Goal: Task Accomplishment & Management: Manage account settings

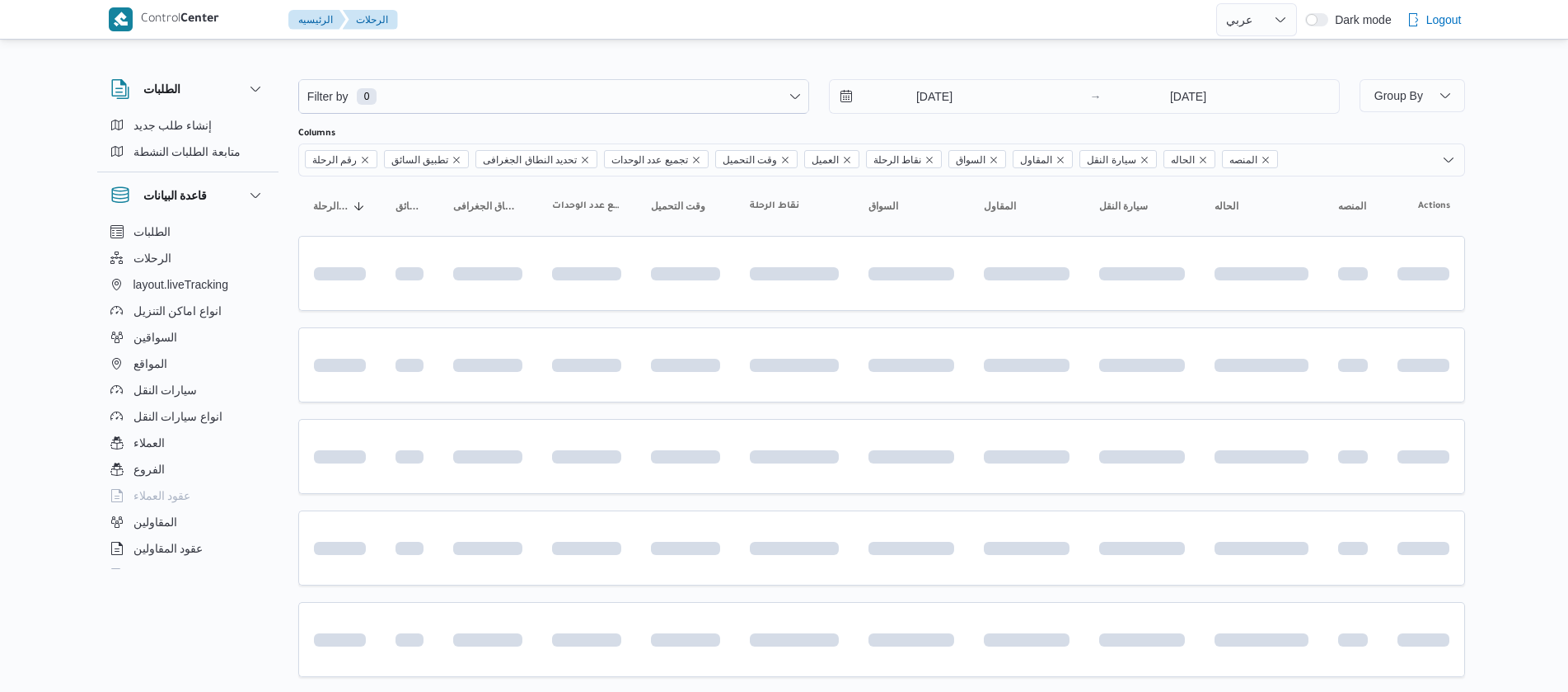
select select "ar"
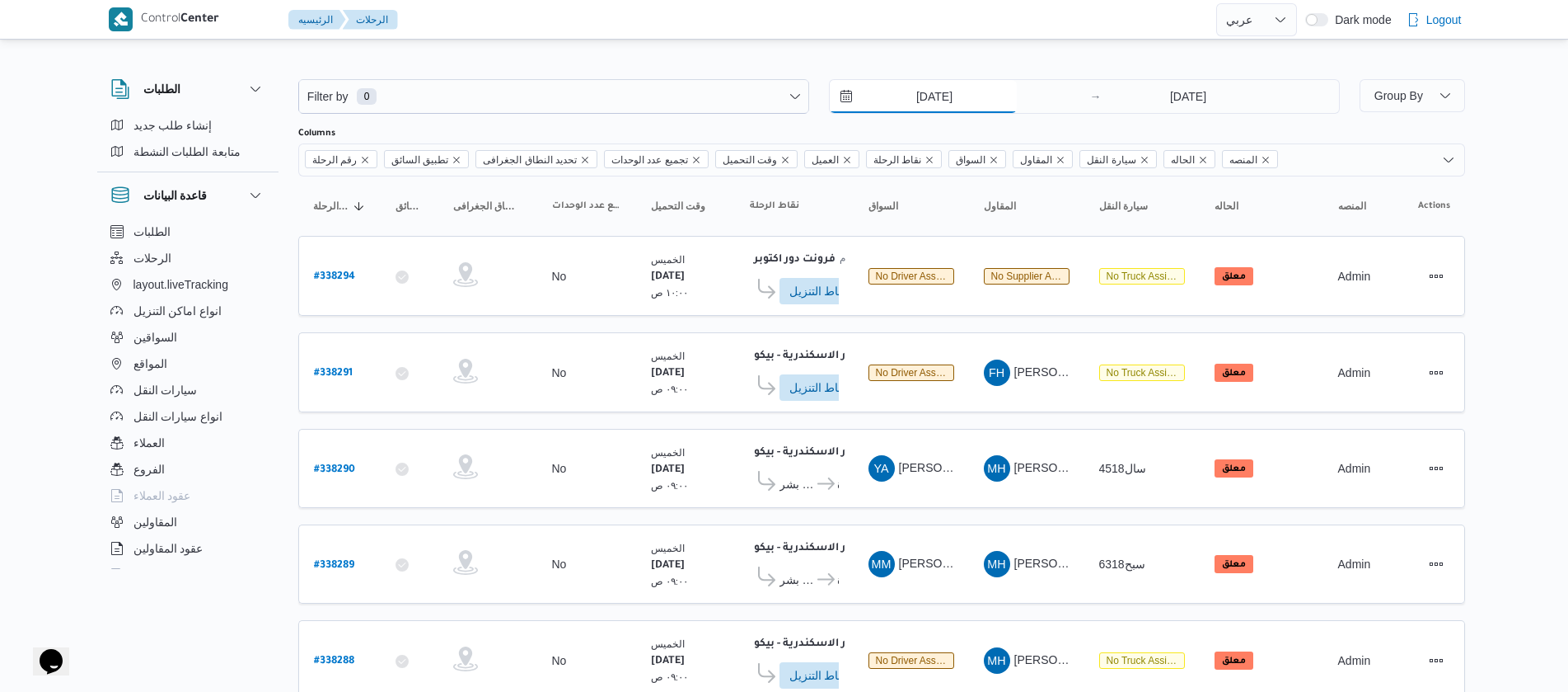
click at [893, 97] on input "11/9/2025" at bounding box center [923, 96] width 187 height 33
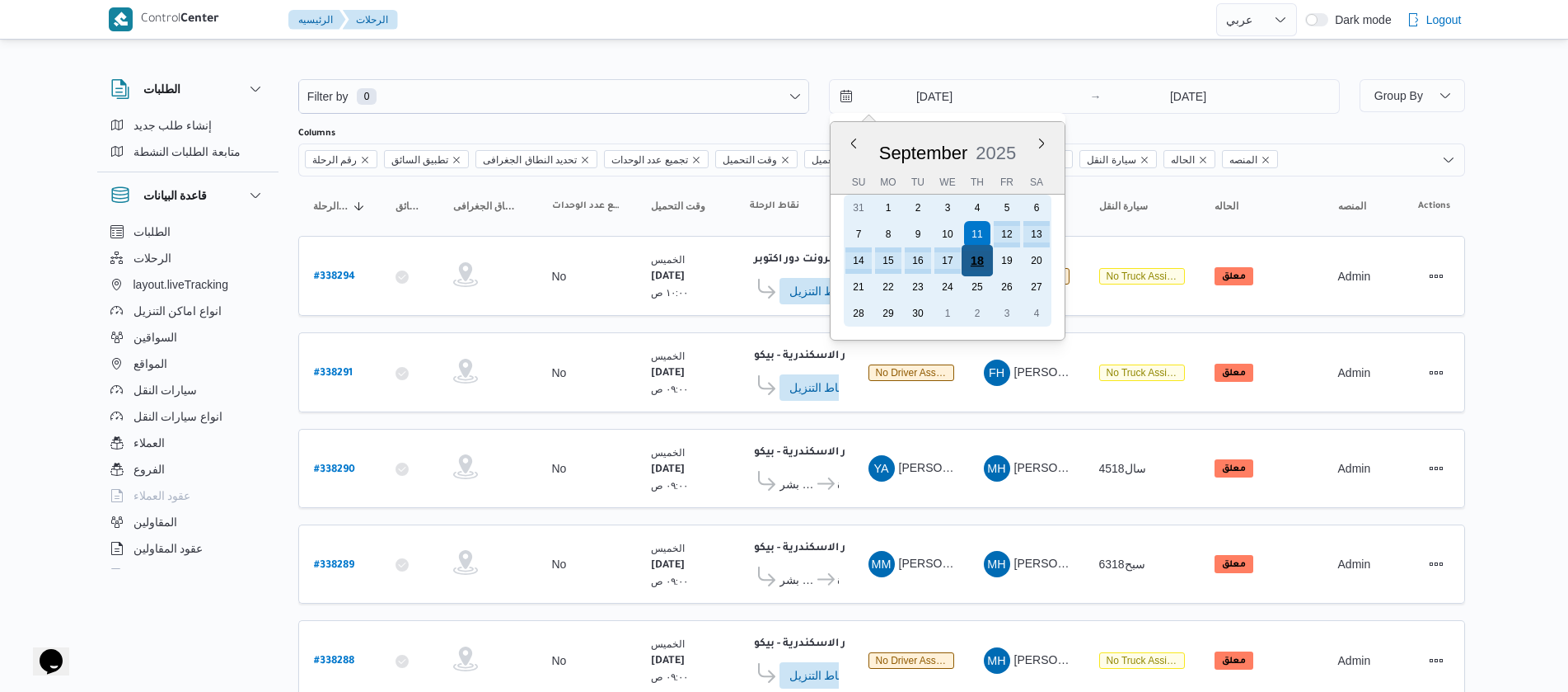
click at [982, 266] on div "18" at bounding box center [976, 260] width 32 height 32
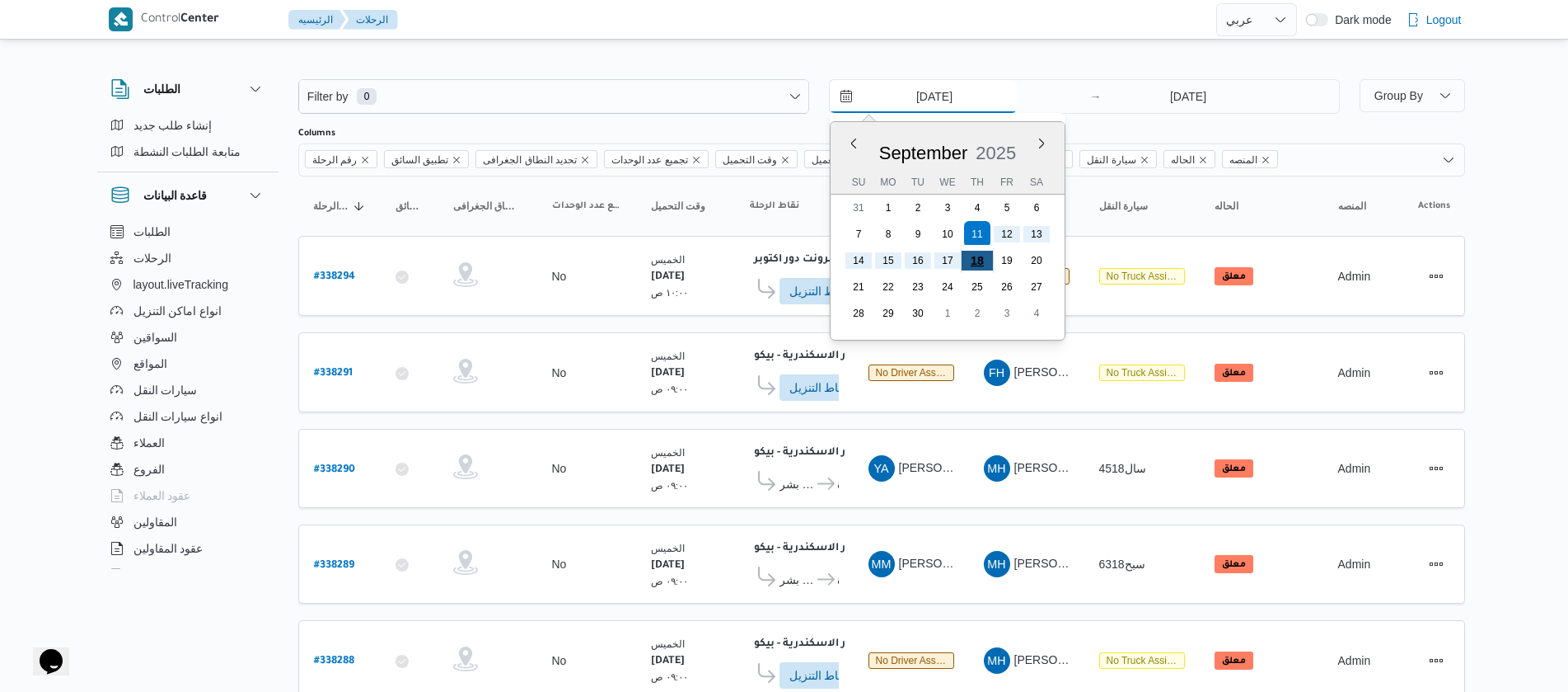
type input "18/9/2025"
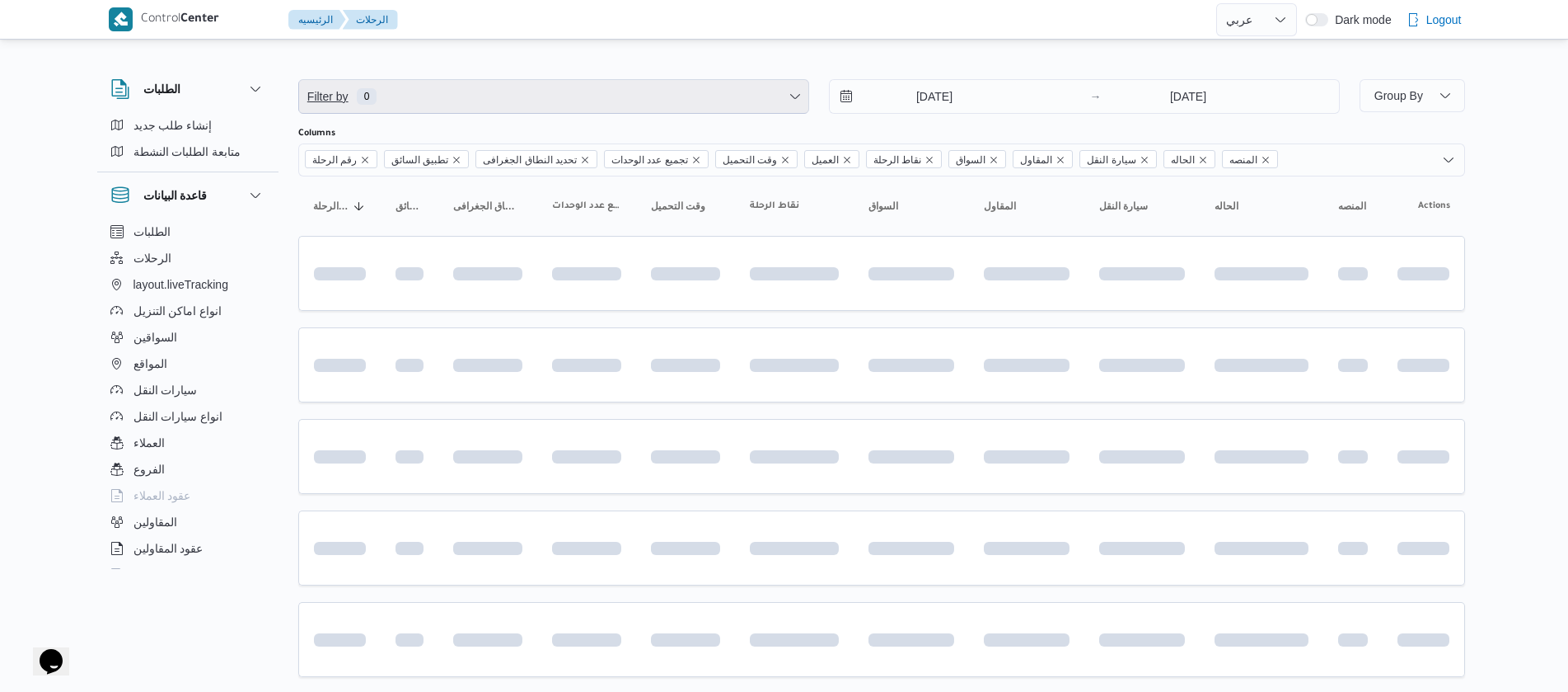
click at [404, 95] on span "Filter by 0" at bounding box center [553, 96] width 509 height 33
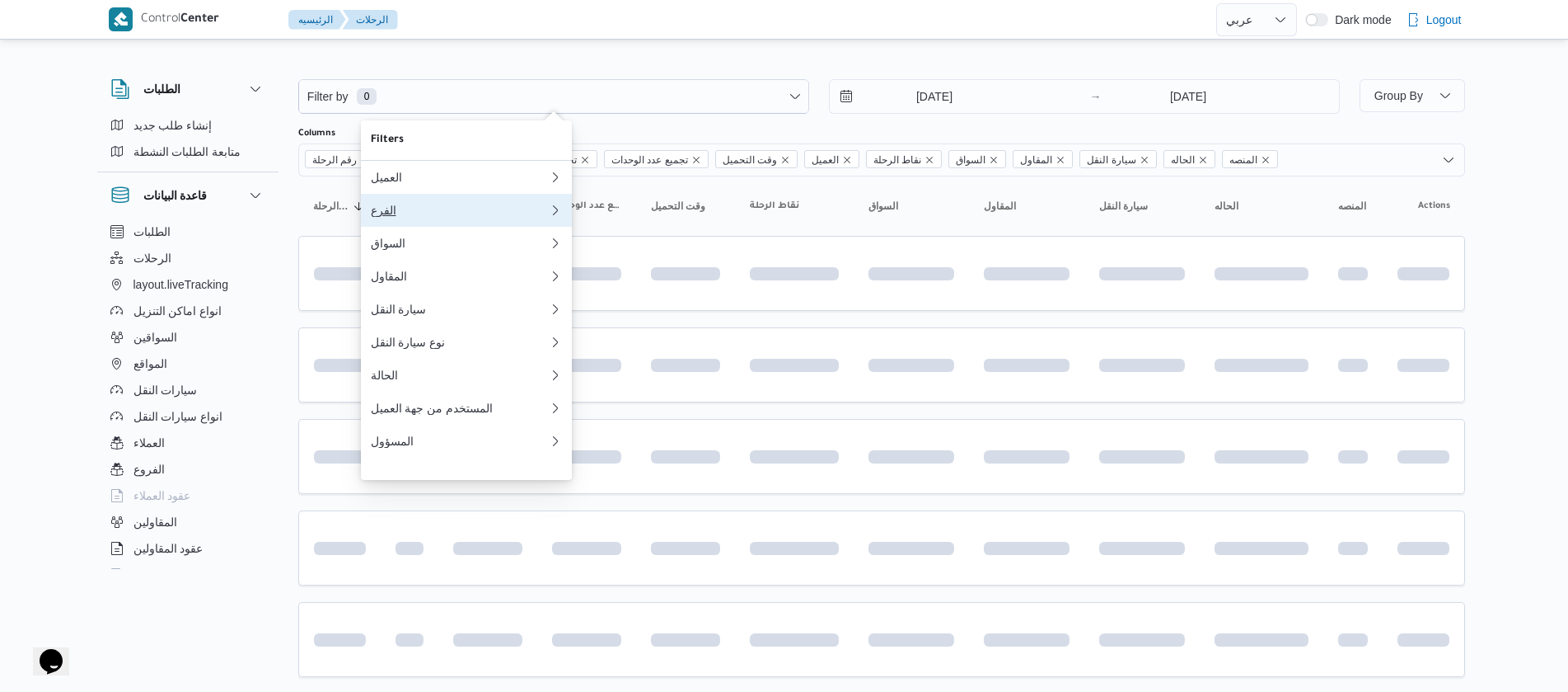
click at [404, 213] on div "الفرع" at bounding box center [459, 210] width 178 height 13
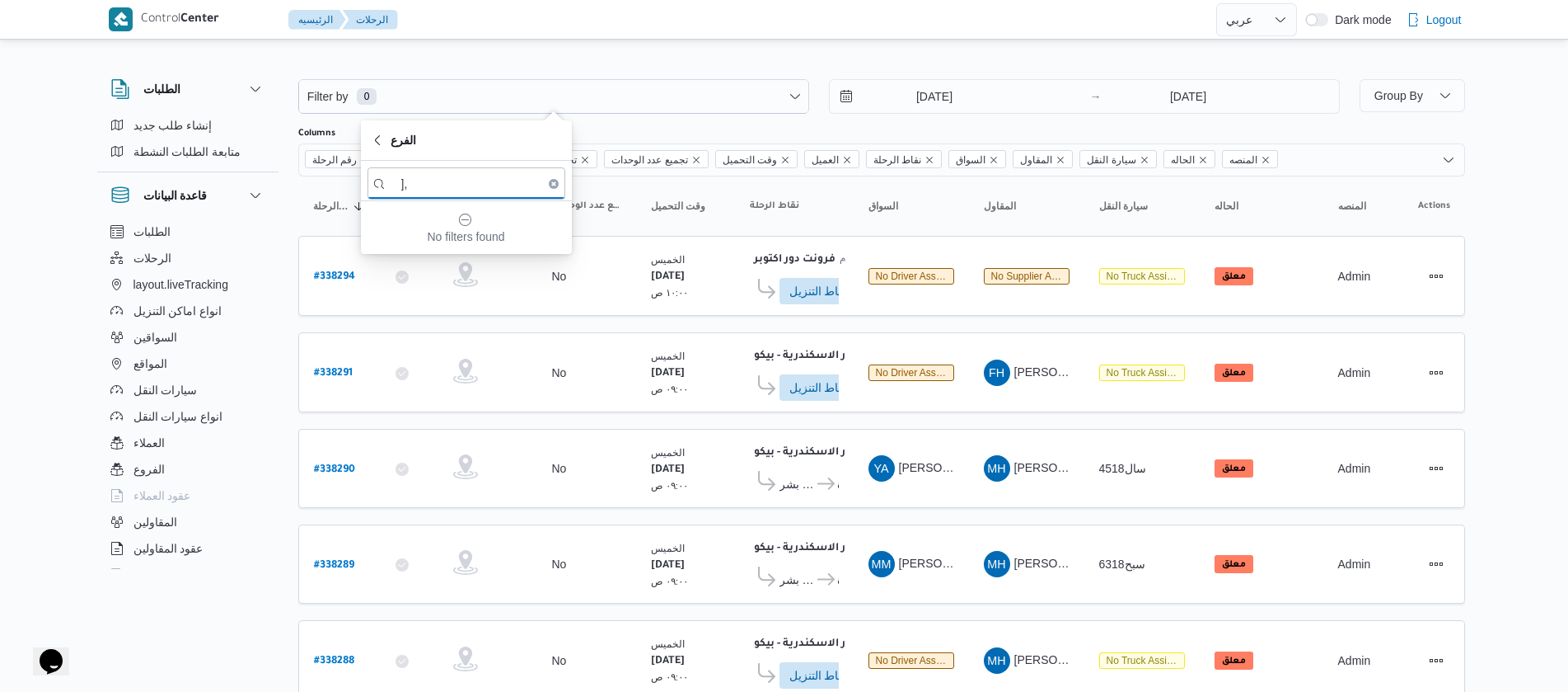
type input "]"
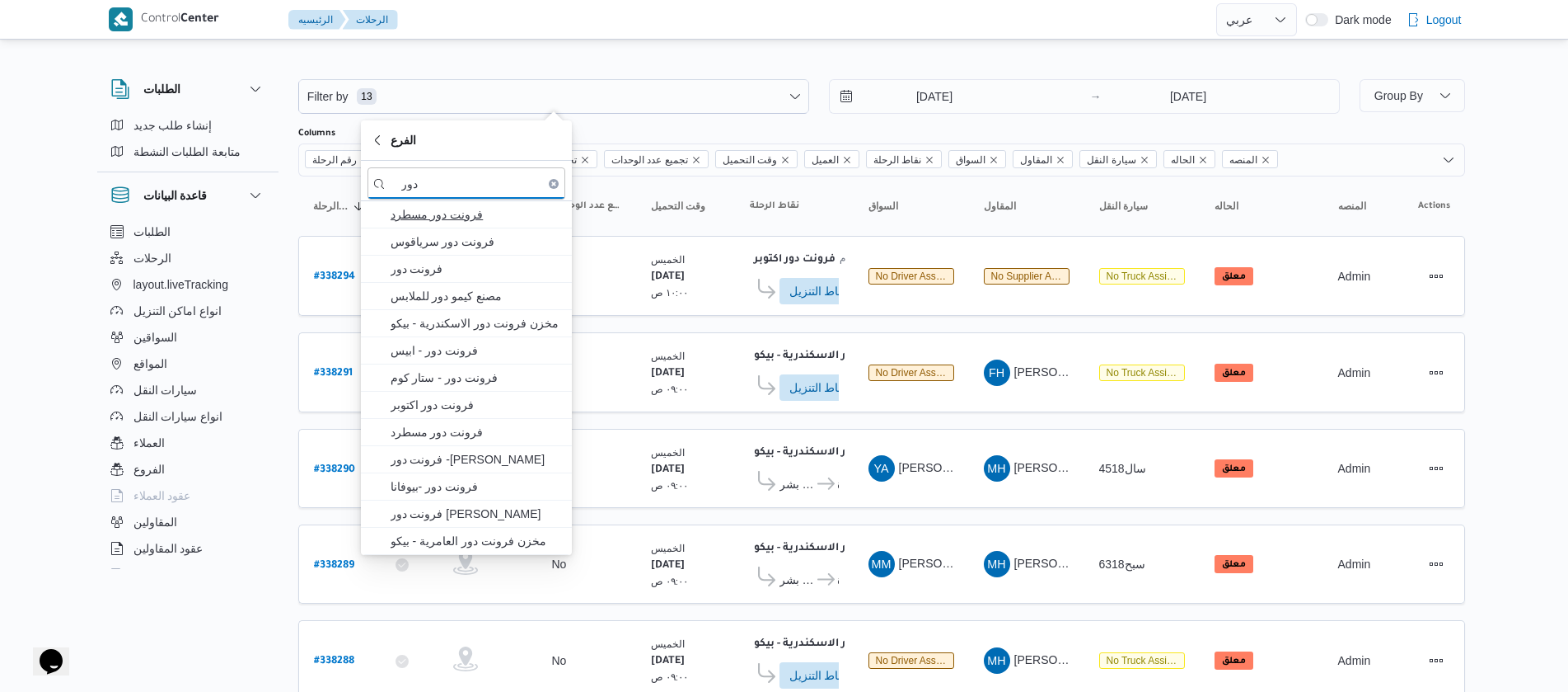
type input "دور"
click at [473, 225] on span "فرونت دور مسطرد" at bounding box center [467, 213] width 198 height 26
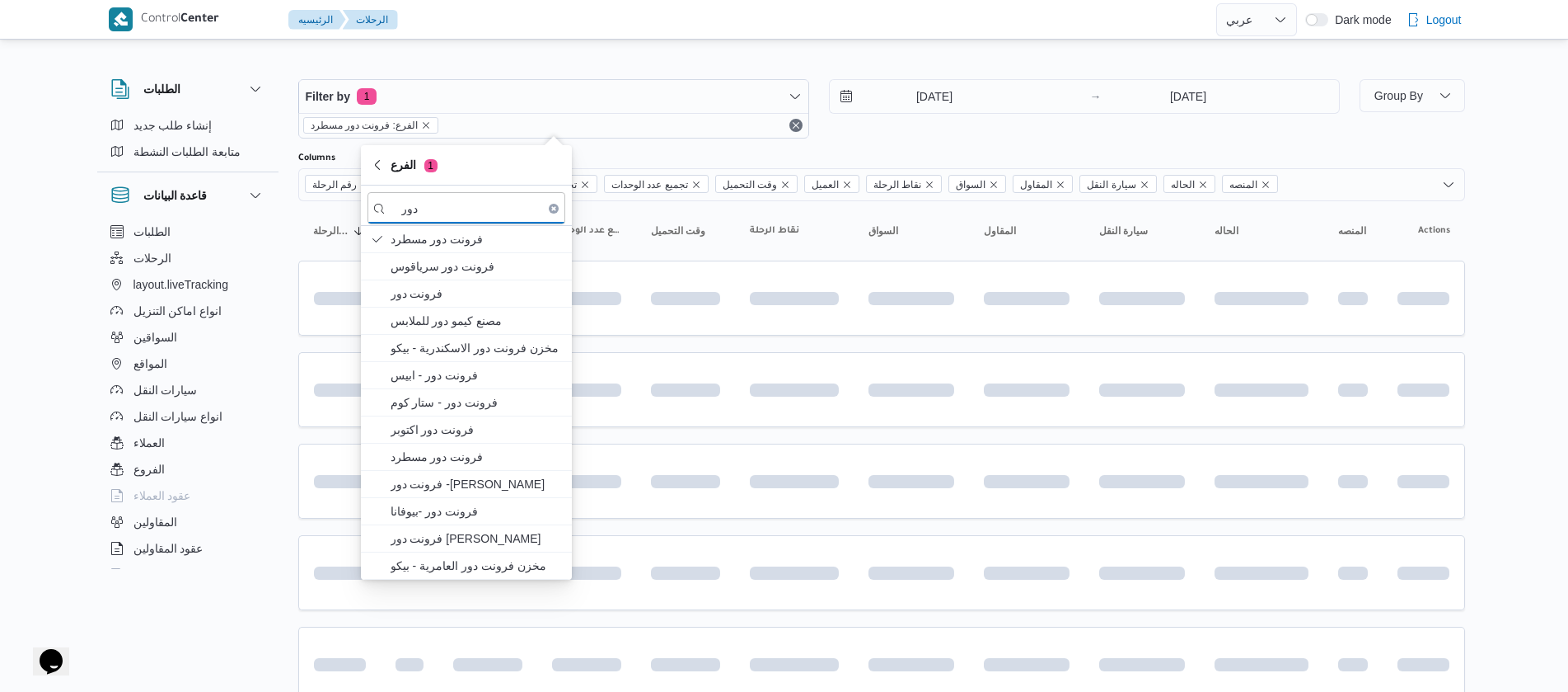
click at [288, 235] on div "الطلبات إنشاء طلب جديد متابعة الطلبات النشطة قاعدة البيانات الطلبات الرحلات lay…" at bounding box center [196, 321] width 198 height 509
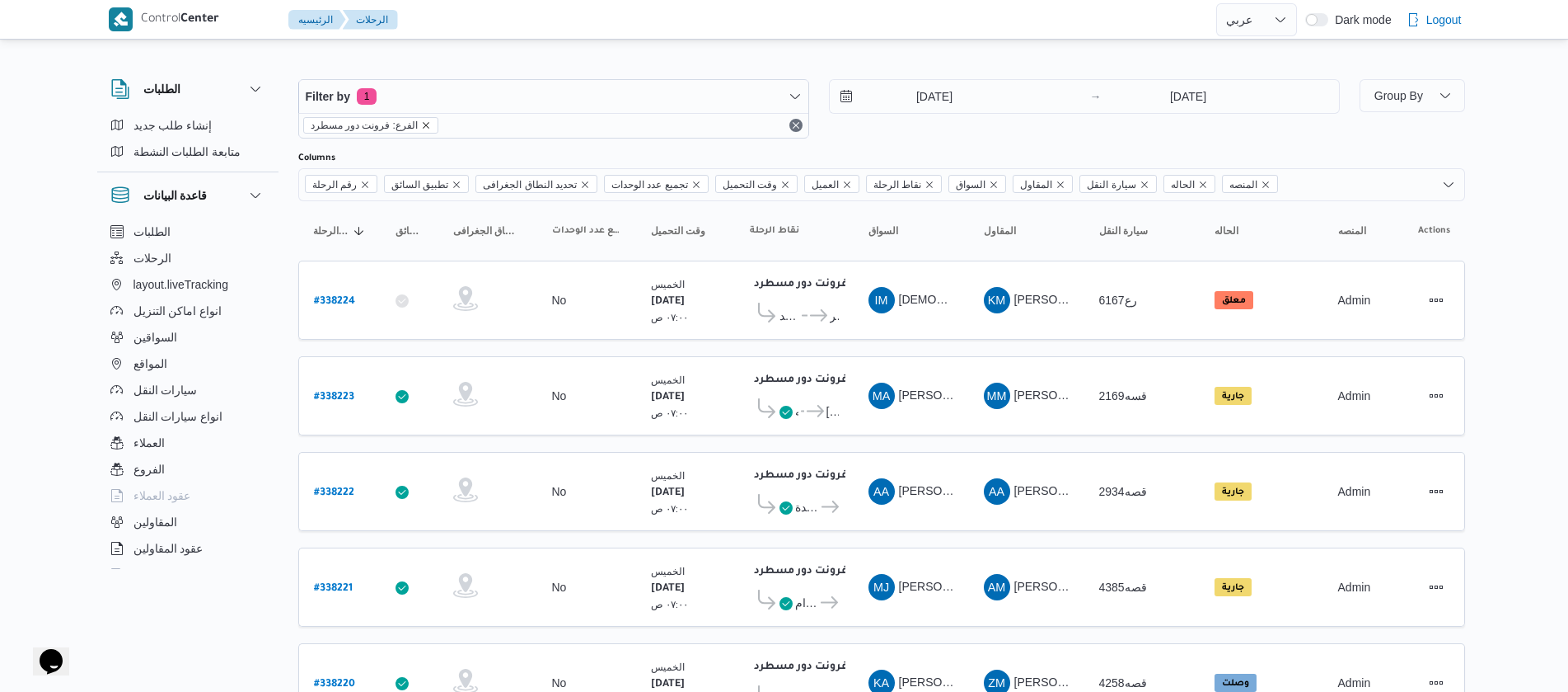
click at [423, 125] on icon "remove selected entity" at bounding box center [426, 125] width 10 height 10
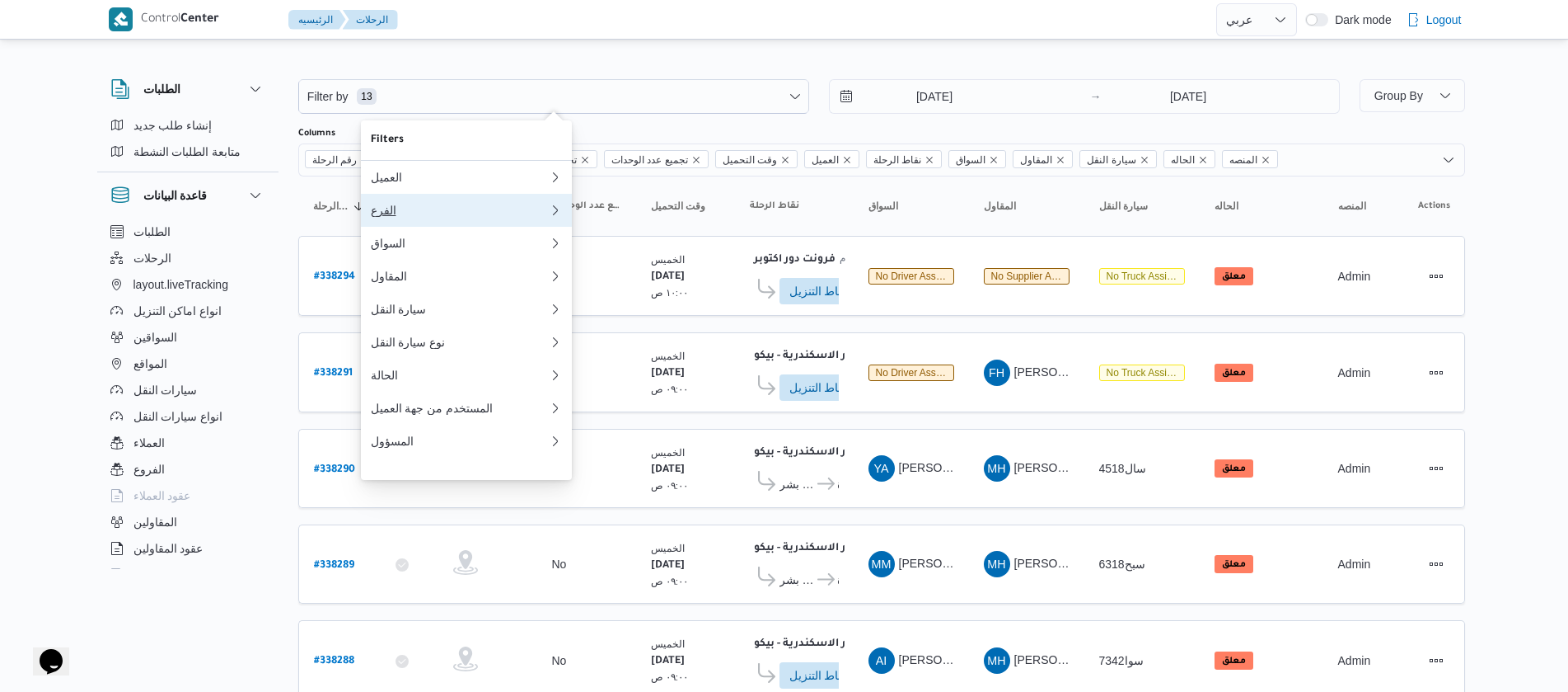
click at [404, 215] on div "الفرع" at bounding box center [456, 210] width 171 height 13
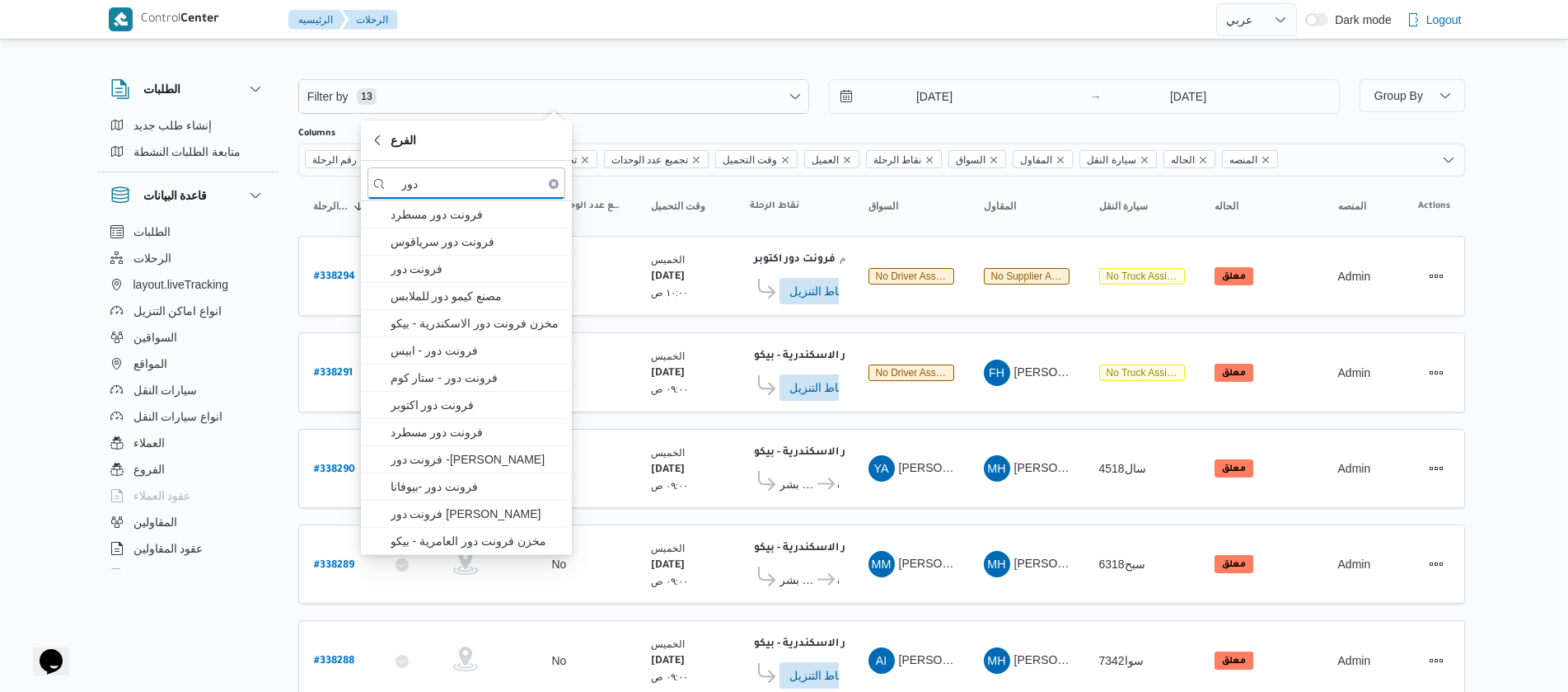
type input "دور"
click at [404, 215] on span "فرونت دور مسطرد" at bounding box center [477, 214] width 171 height 20
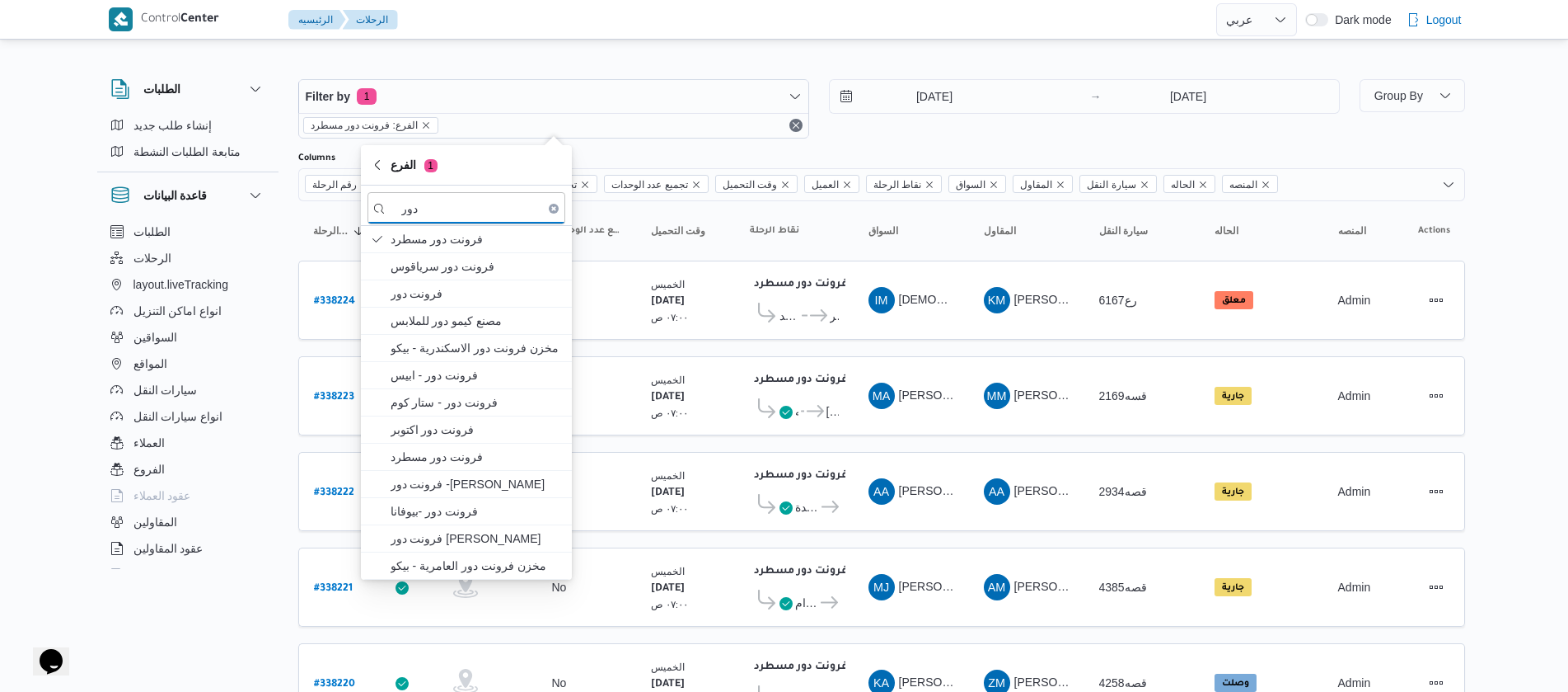
click at [289, 222] on div "الطلبات إنشاء طلب جديد متابعة الطلبات النشطة قاعدة البيانات الطلبات الرحلات lay…" at bounding box center [196, 321] width 198 height 509
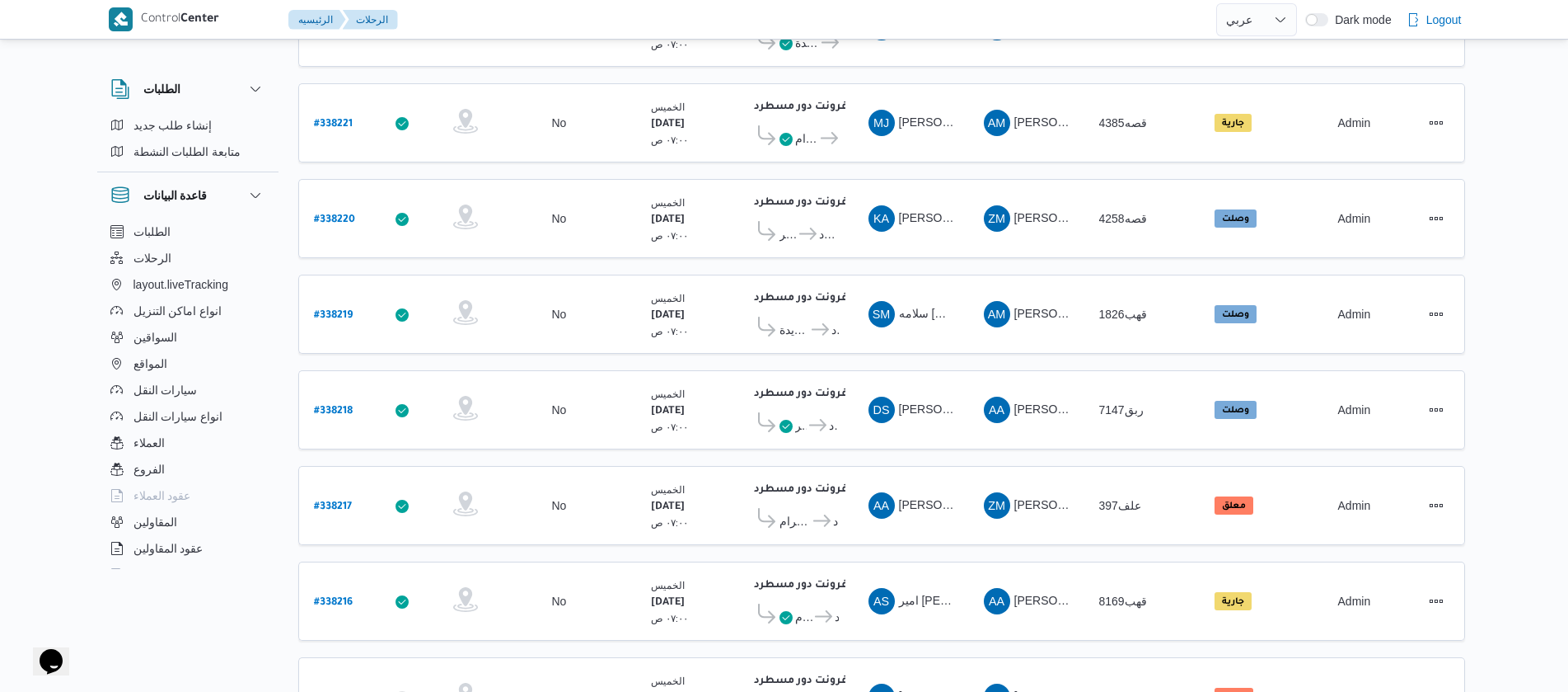
scroll to position [549, 0]
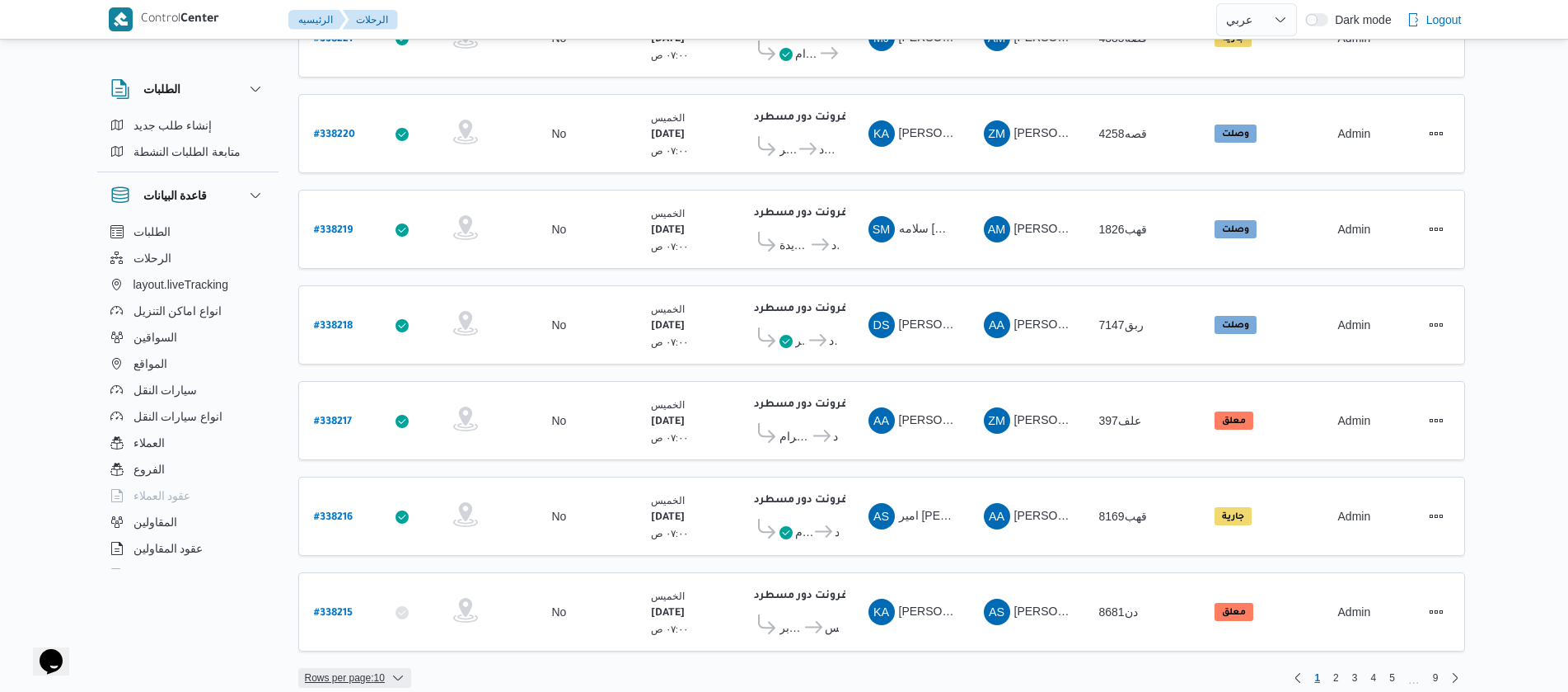
click at [395, 671] on icon "button" at bounding box center [398, 678] width 13 height 13
click at [387, 628] on span "20 rows" at bounding box center [375, 621] width 53 height 13
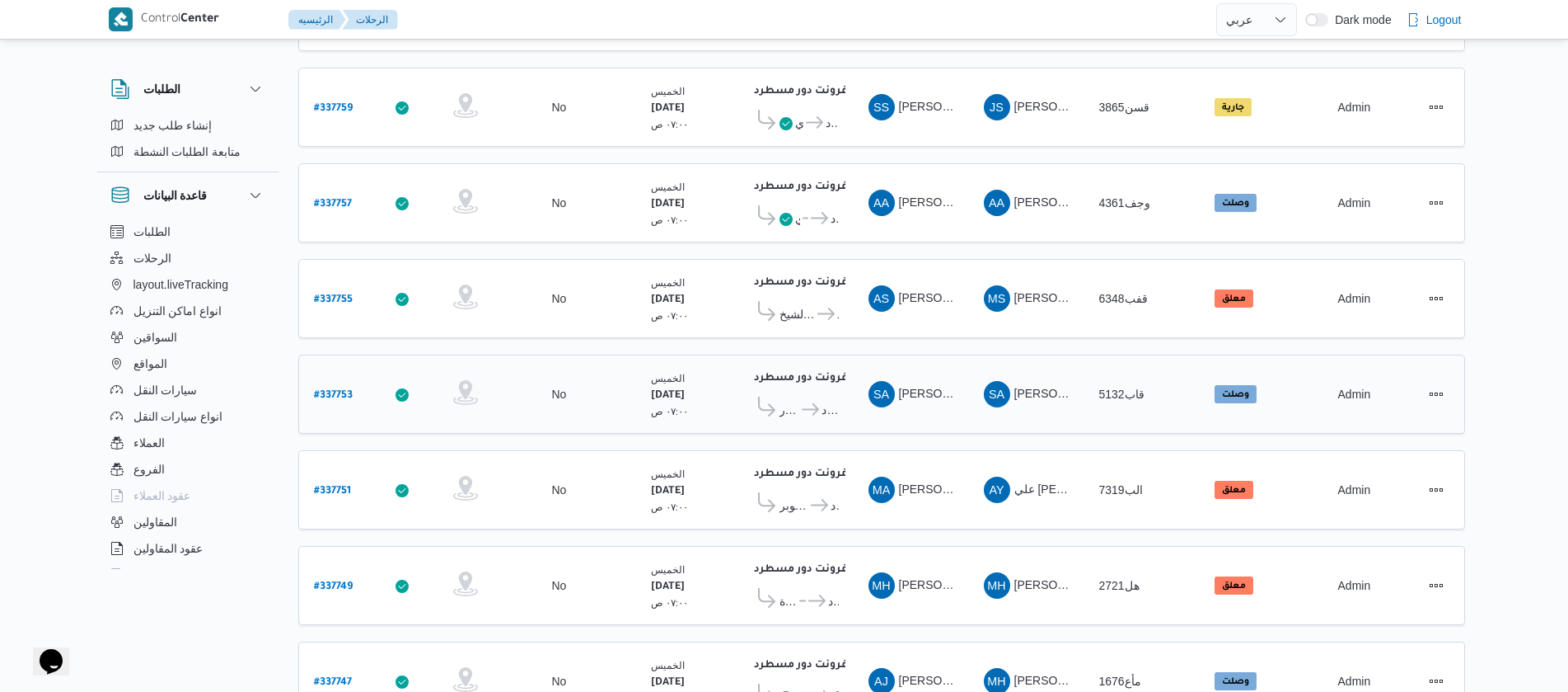
scroll to position [1489, 0]
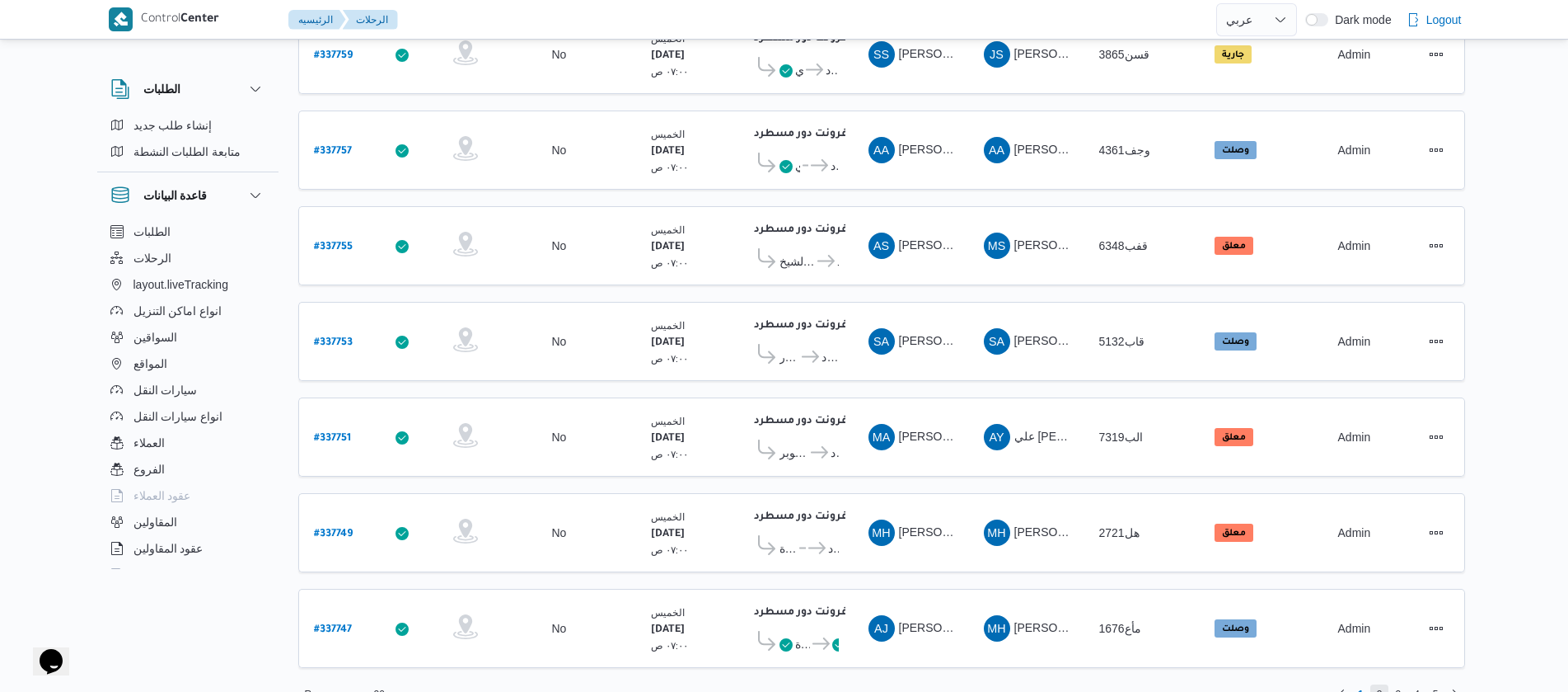
click at [1382, 684] on span "2" at bounding box center [1380, 694] width 6 height 20
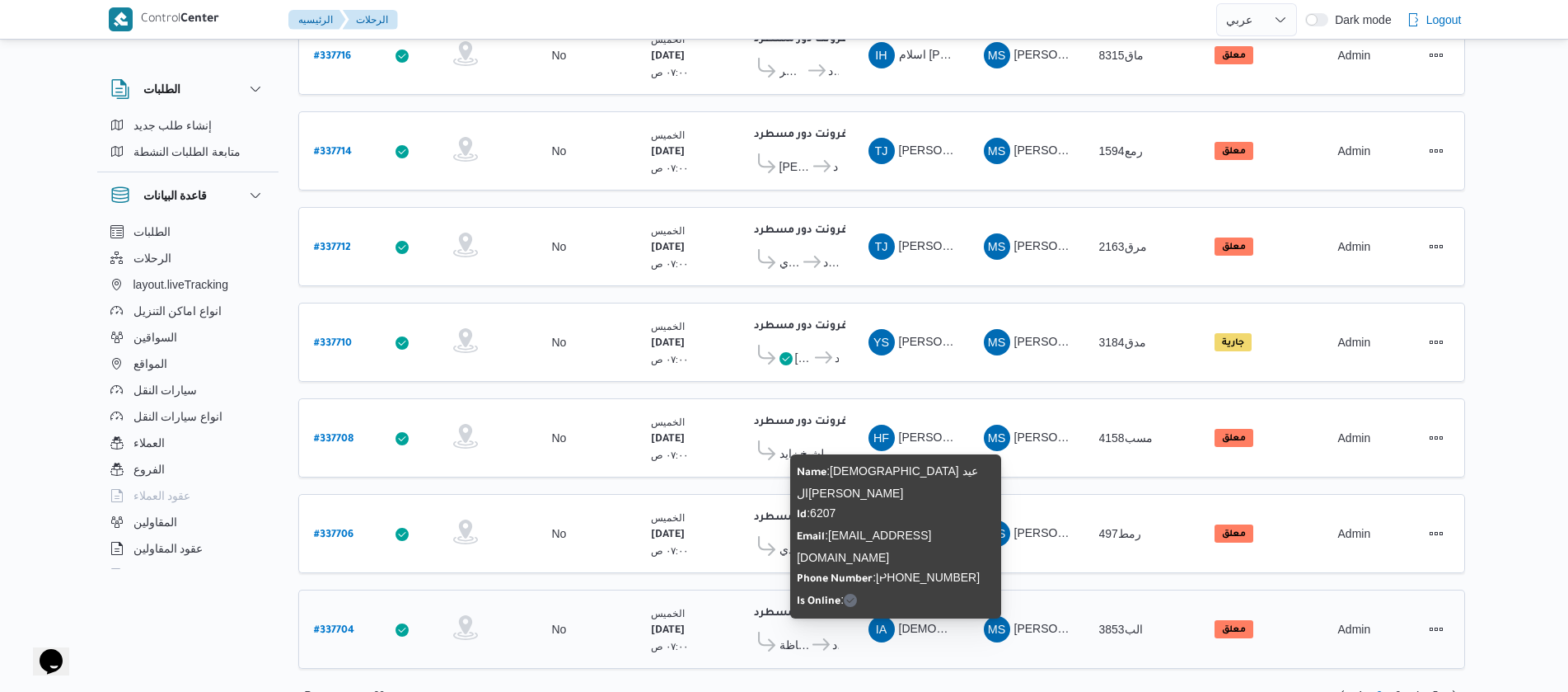
scroll to position [1489, 0]
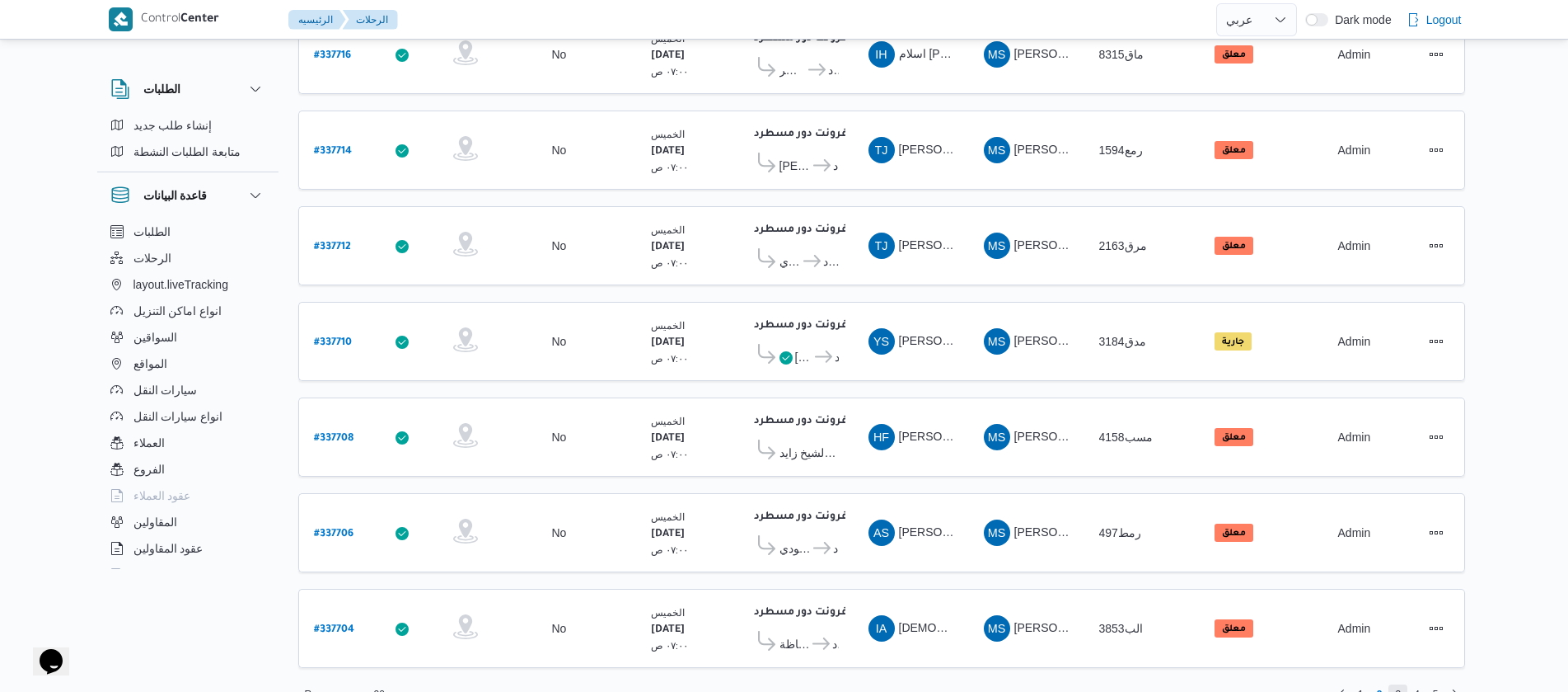
click at [1400, 684] on span "3" at bounding box center [1398, 694] width 6 height 20
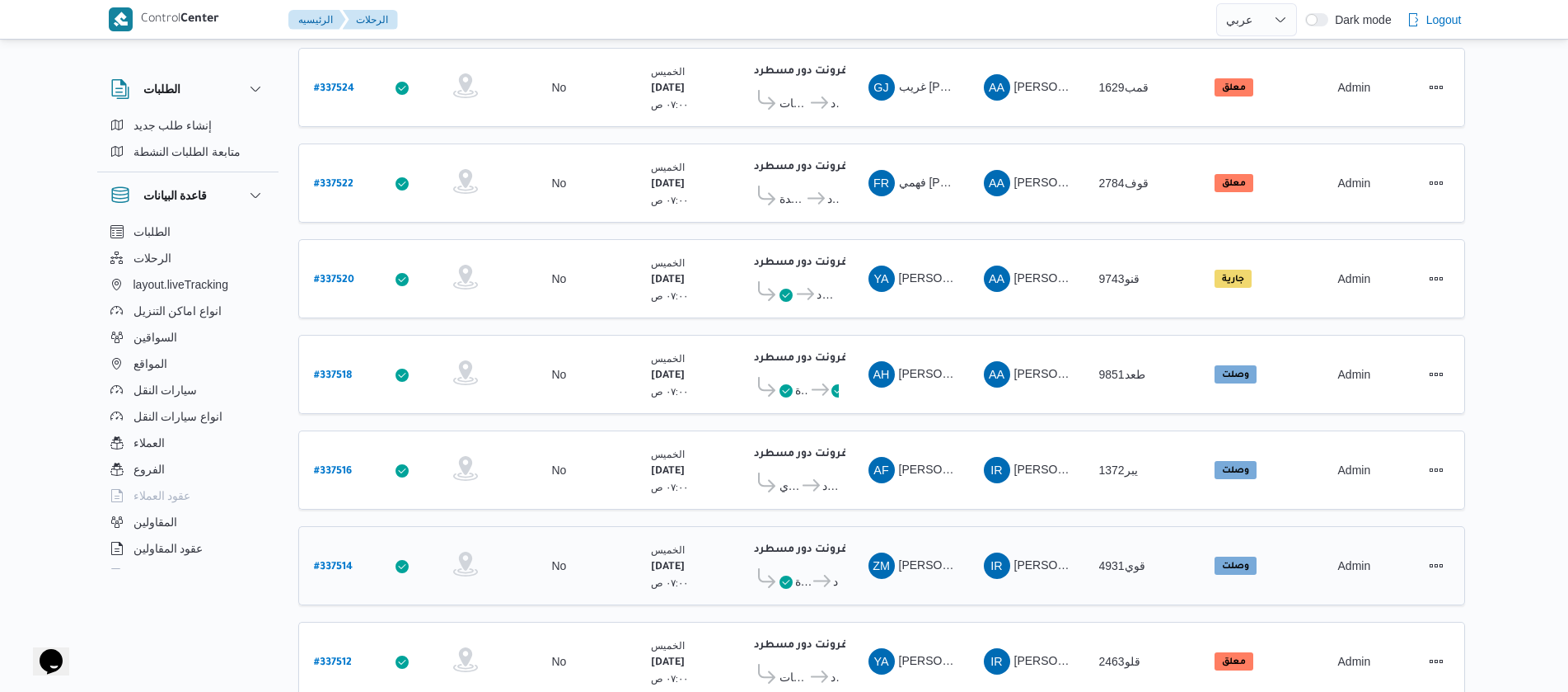
scroll to position [1489, 0]
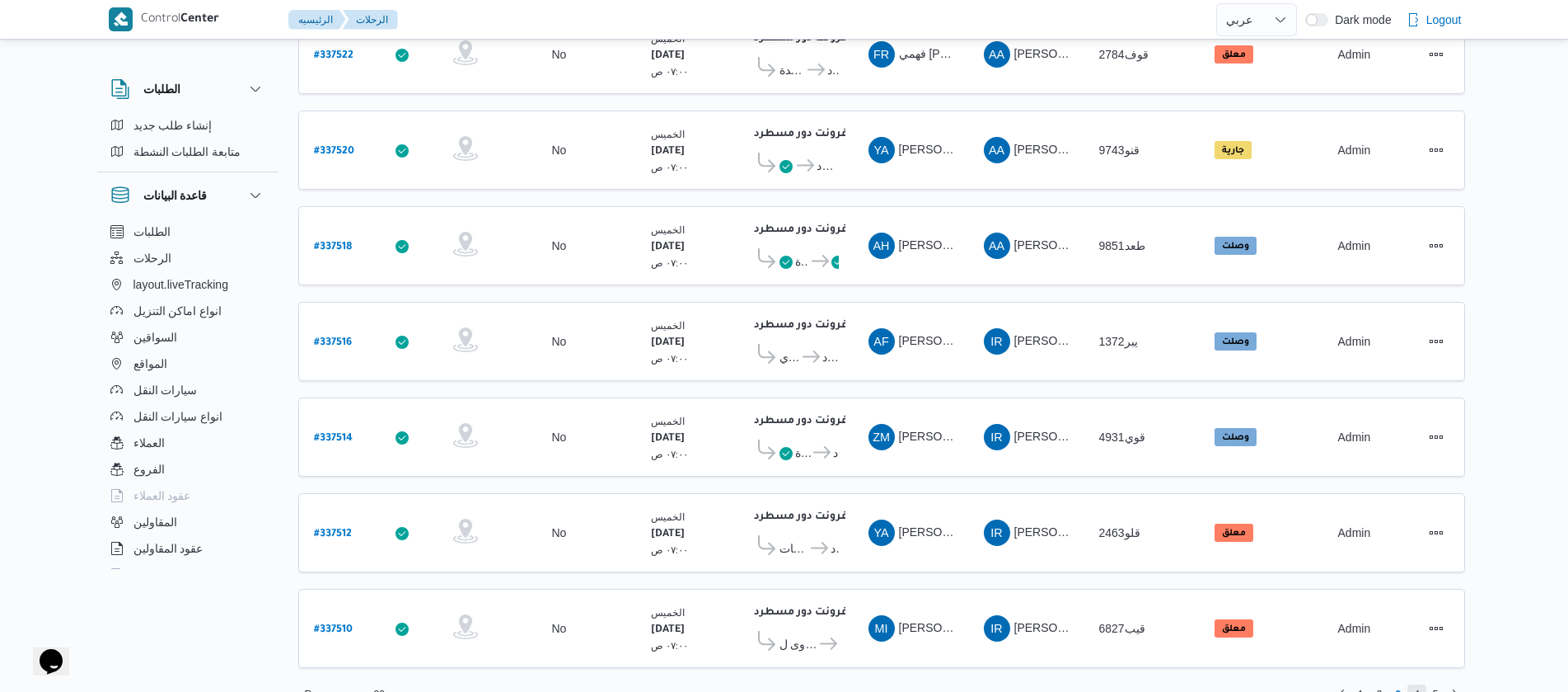
click at [1422, 684] on span "4" at bounding box center [1417, 694] width 19 height 20
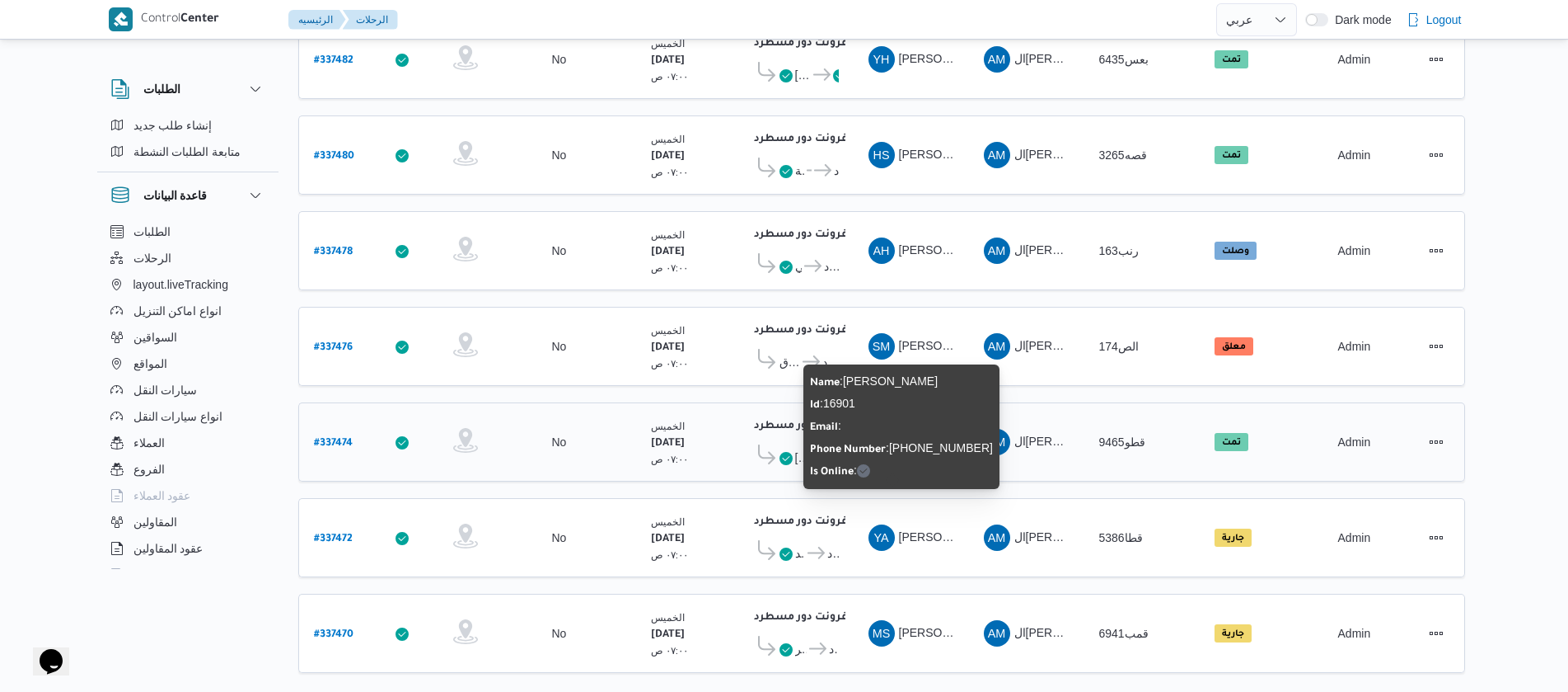
scroll to position [1489, 0]
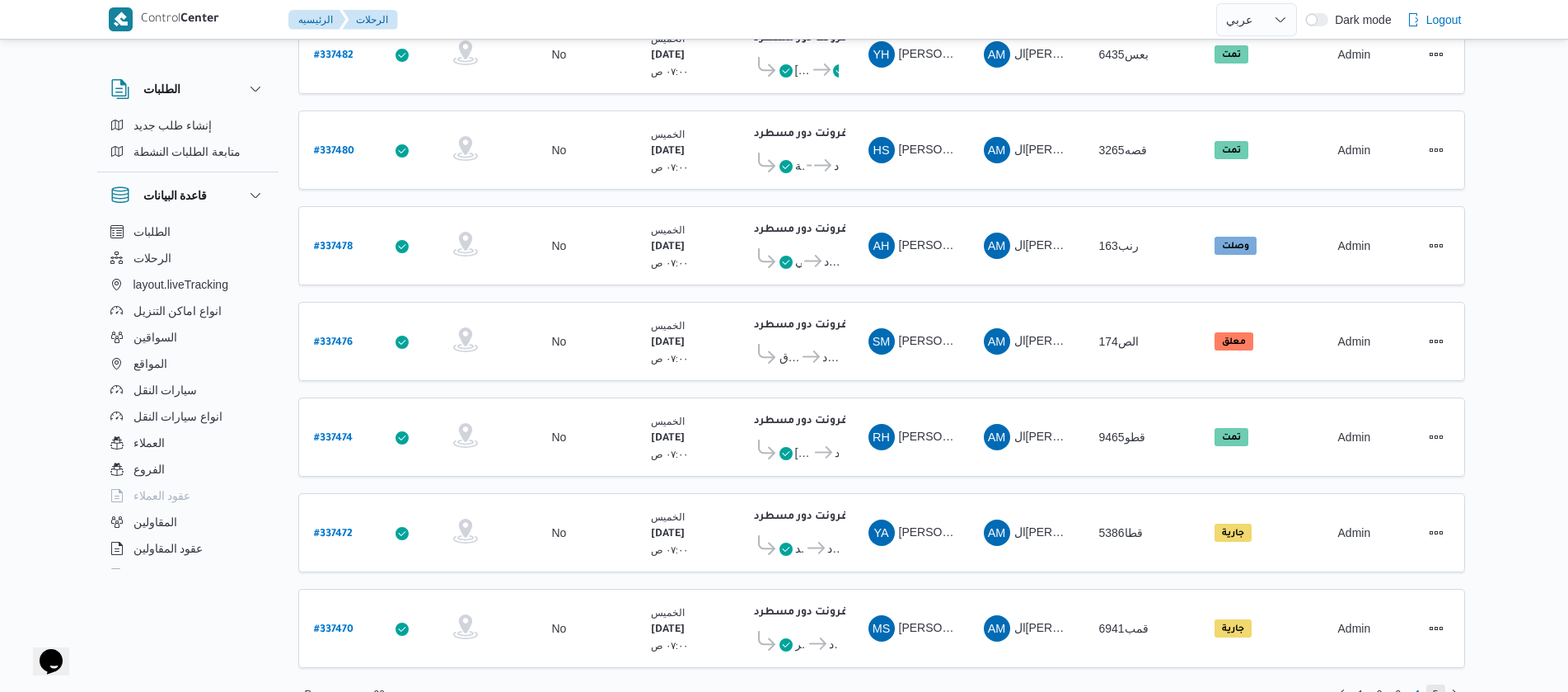
click at [1429, 684] on span "5" at bounding box center [1436, 694] width 19 height 20
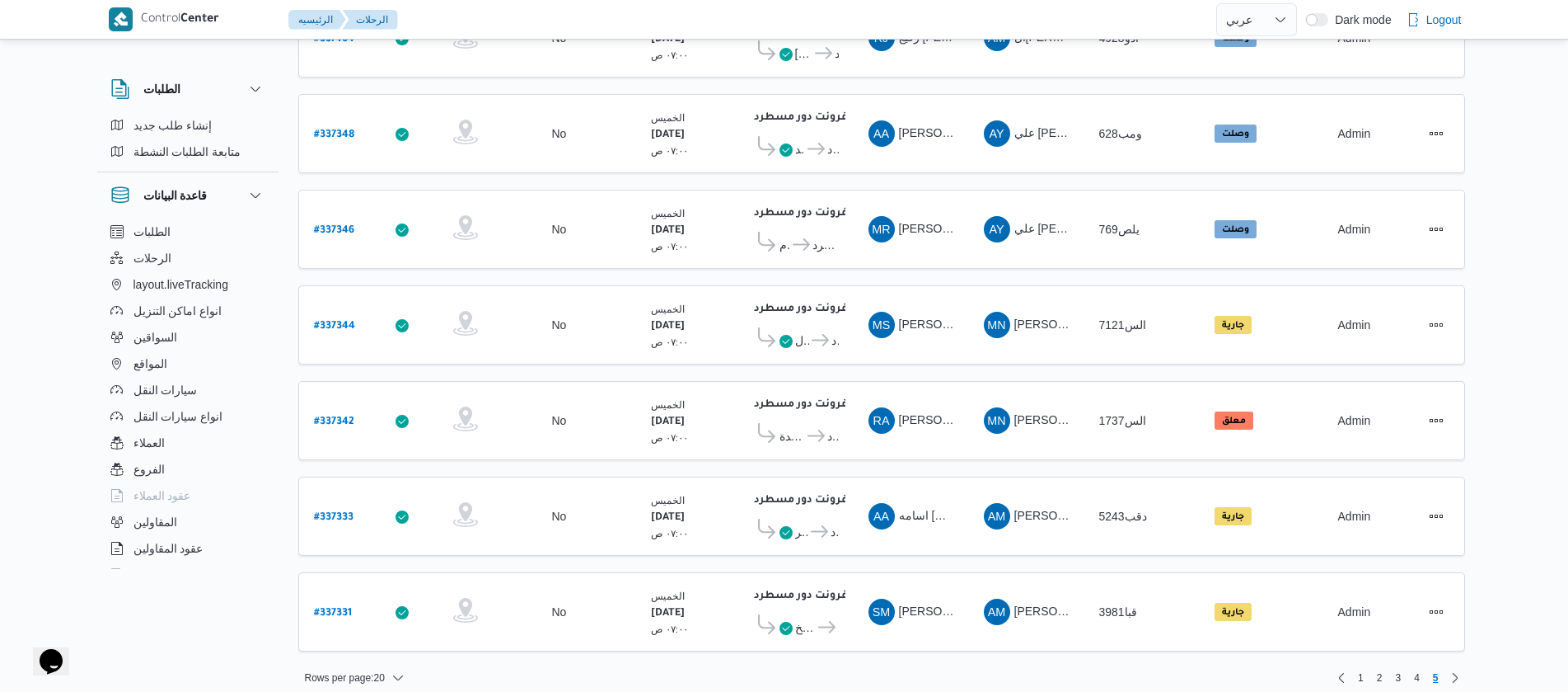
scroll to position [455, 0]
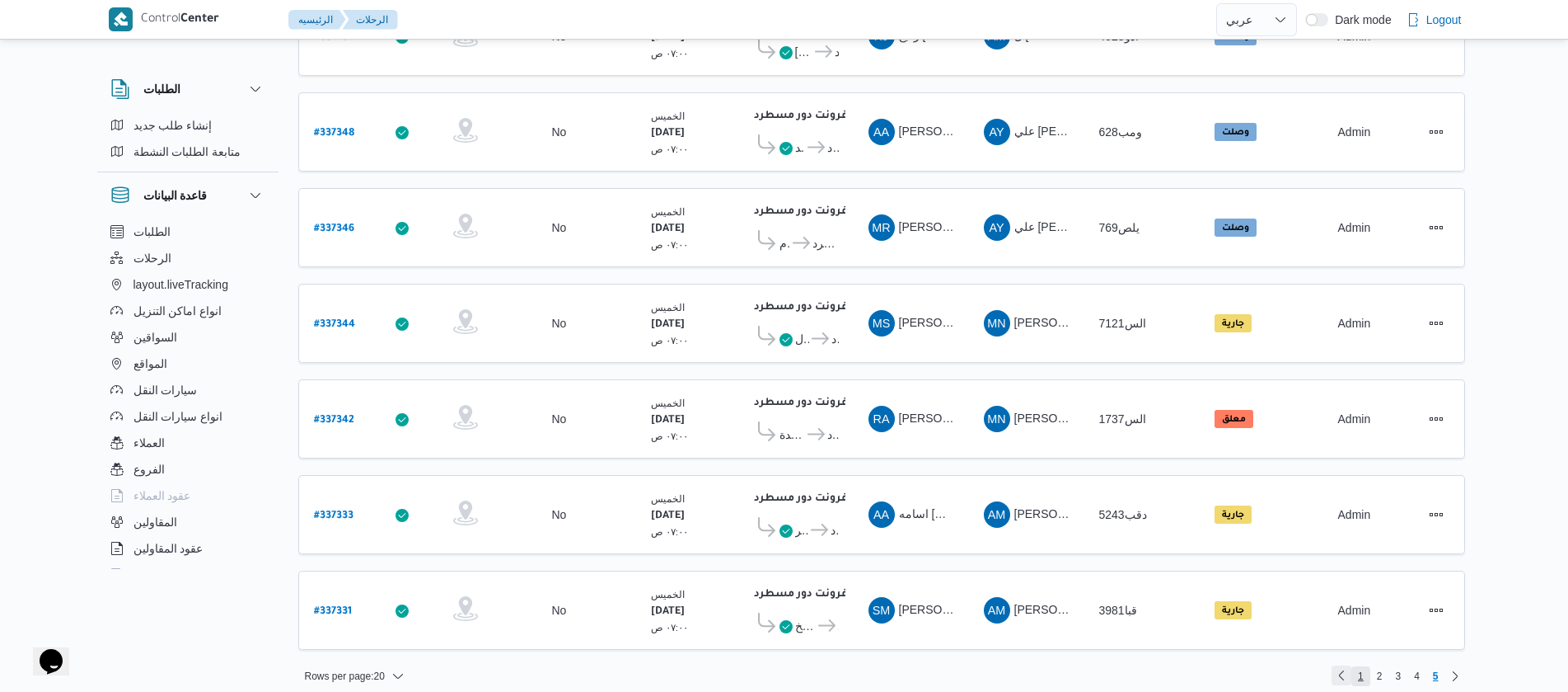
click at [1353, 666] on span "1" at bounding box center [1361, 676] width 19 height 20
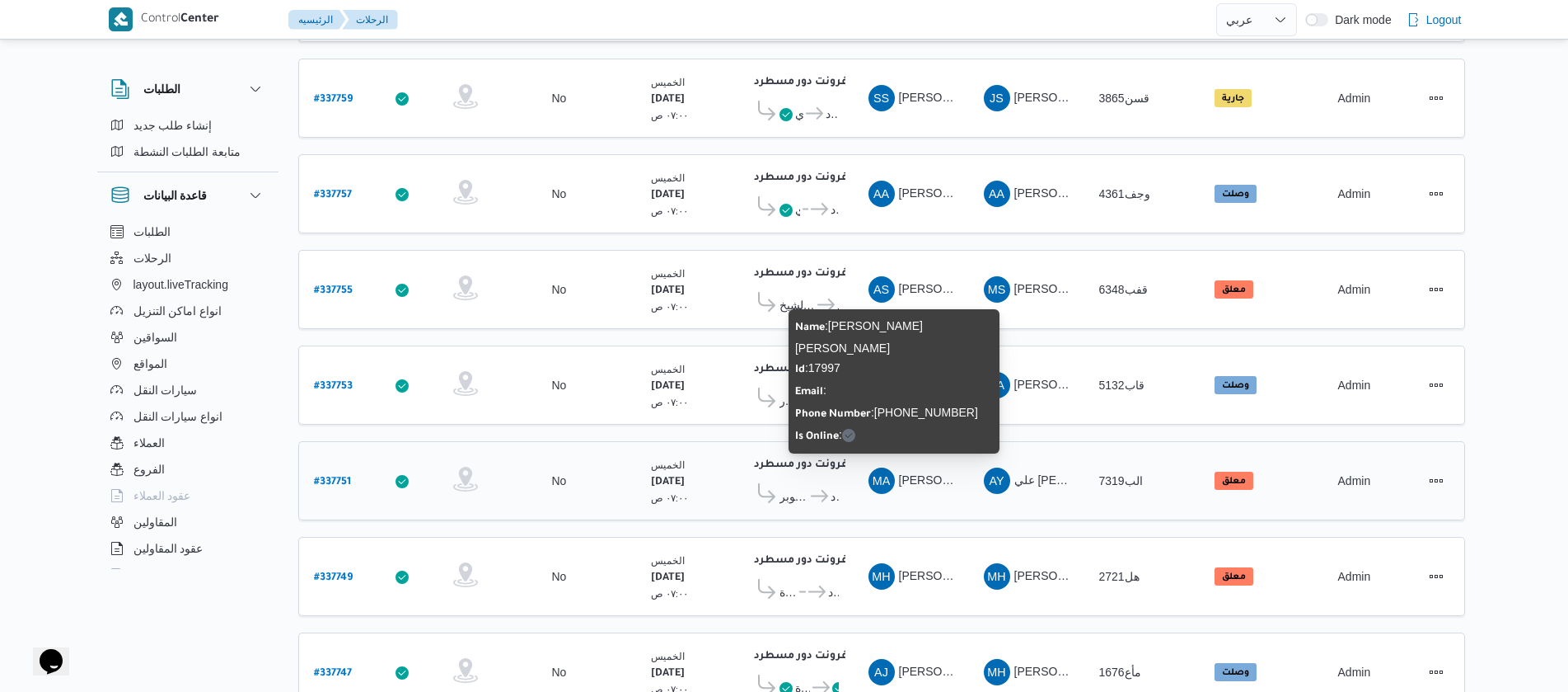
scroll to position [1489, 0]
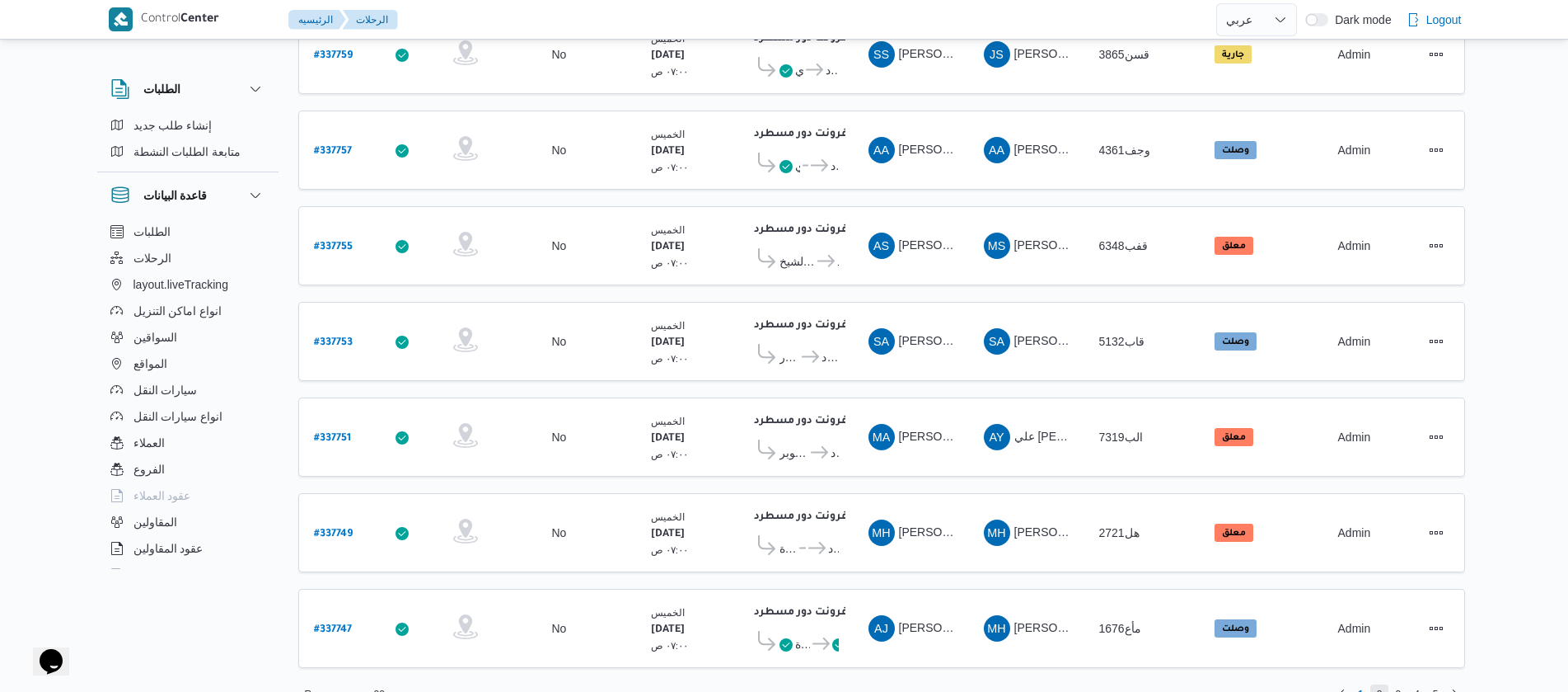
click at [1382, 684] on span "2" at bounding box center [1380, 694] width 6 height 20
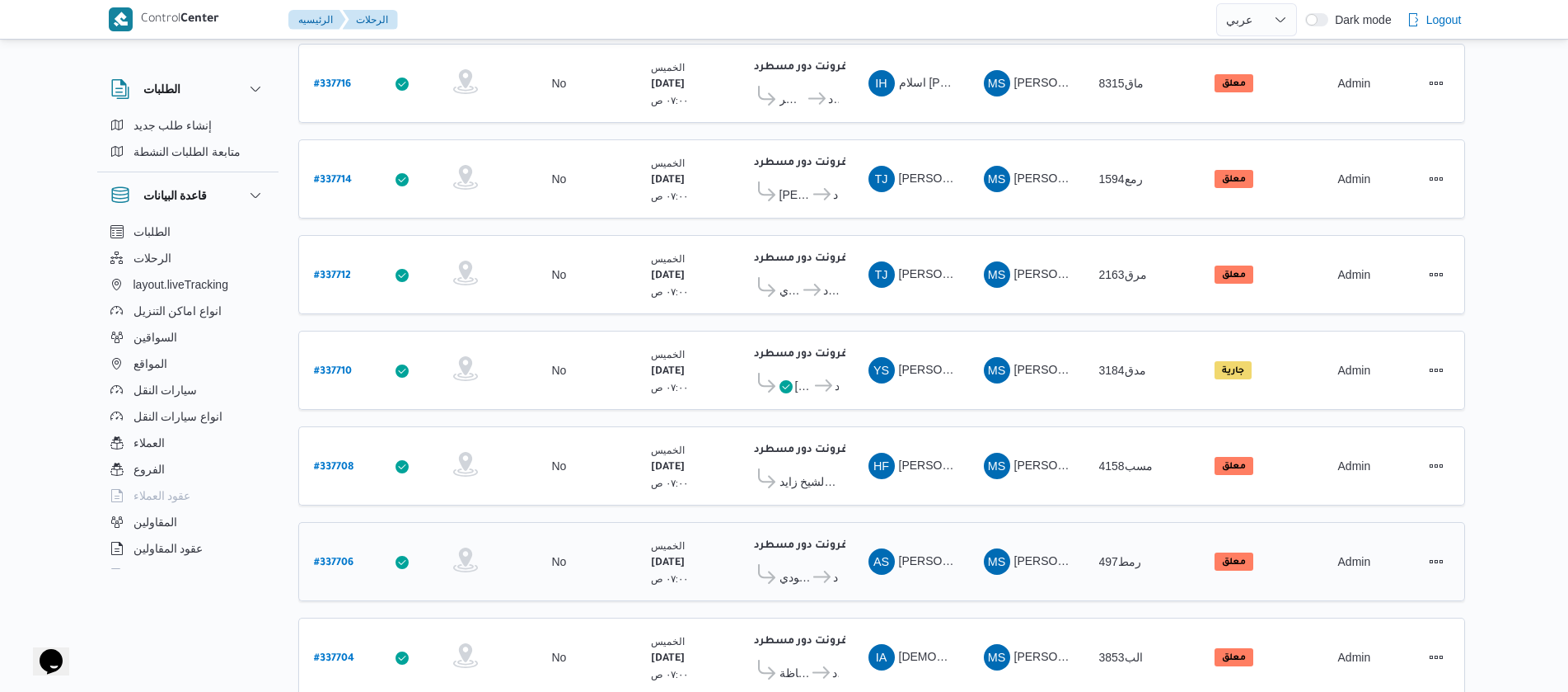
scroll to position [1484, 0]
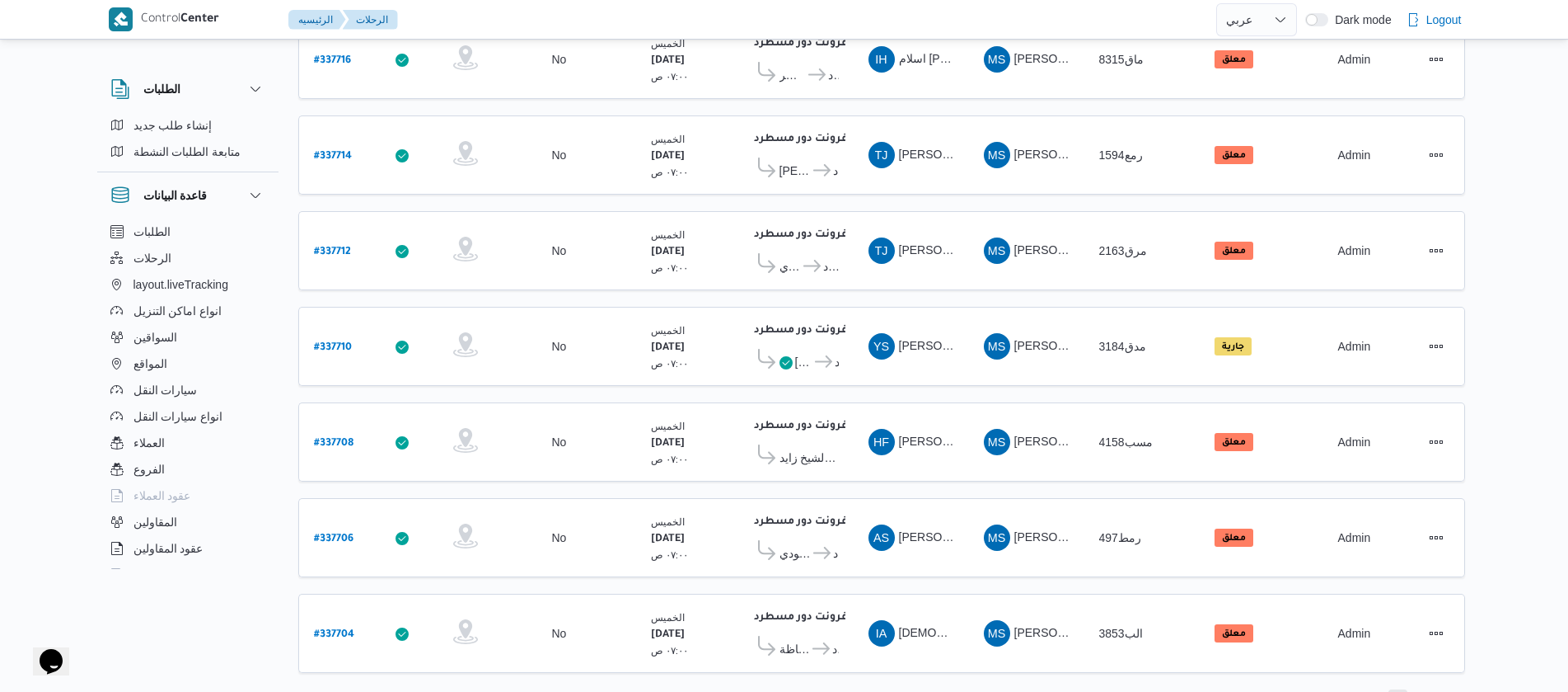
click at [1398, 689] on span "3" at bounding box center [1398, 699] width 6 height 20
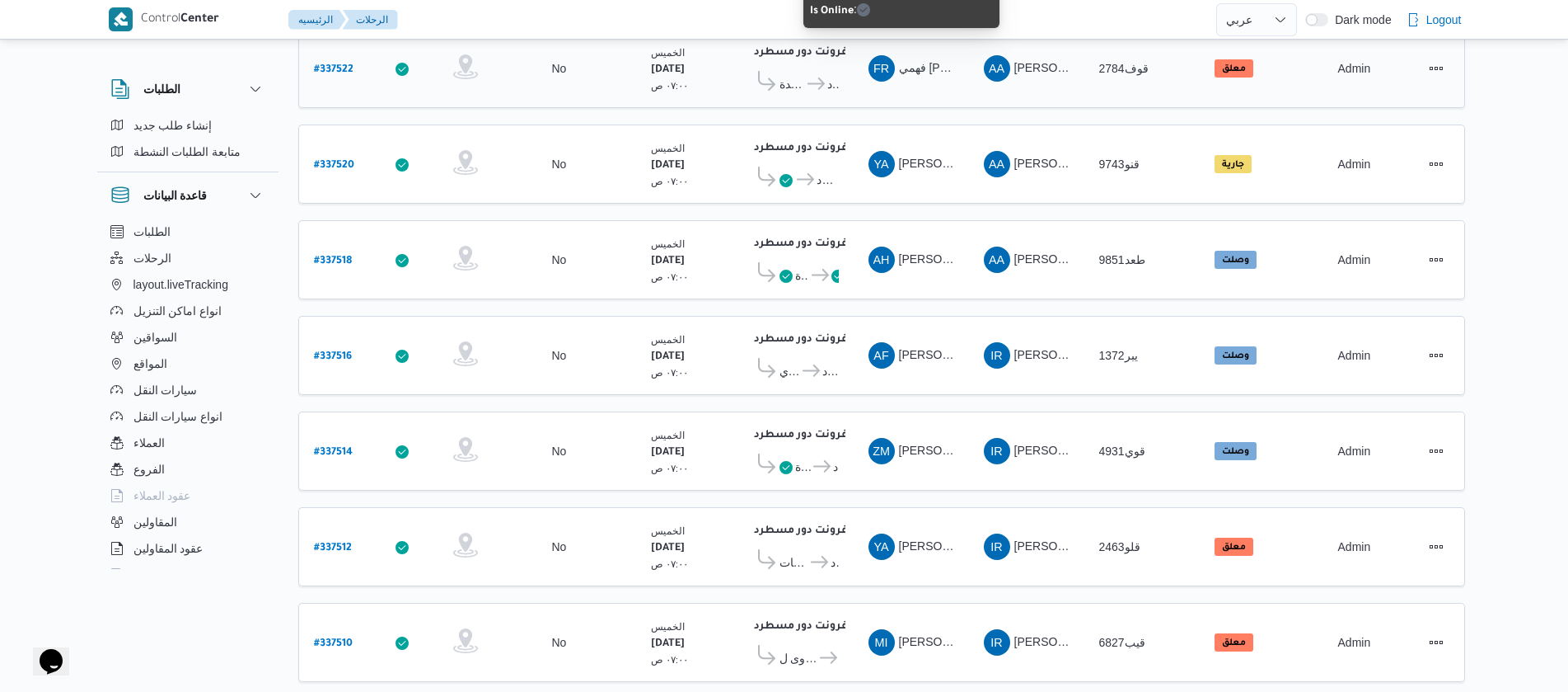
scroll to position [1489, 0]
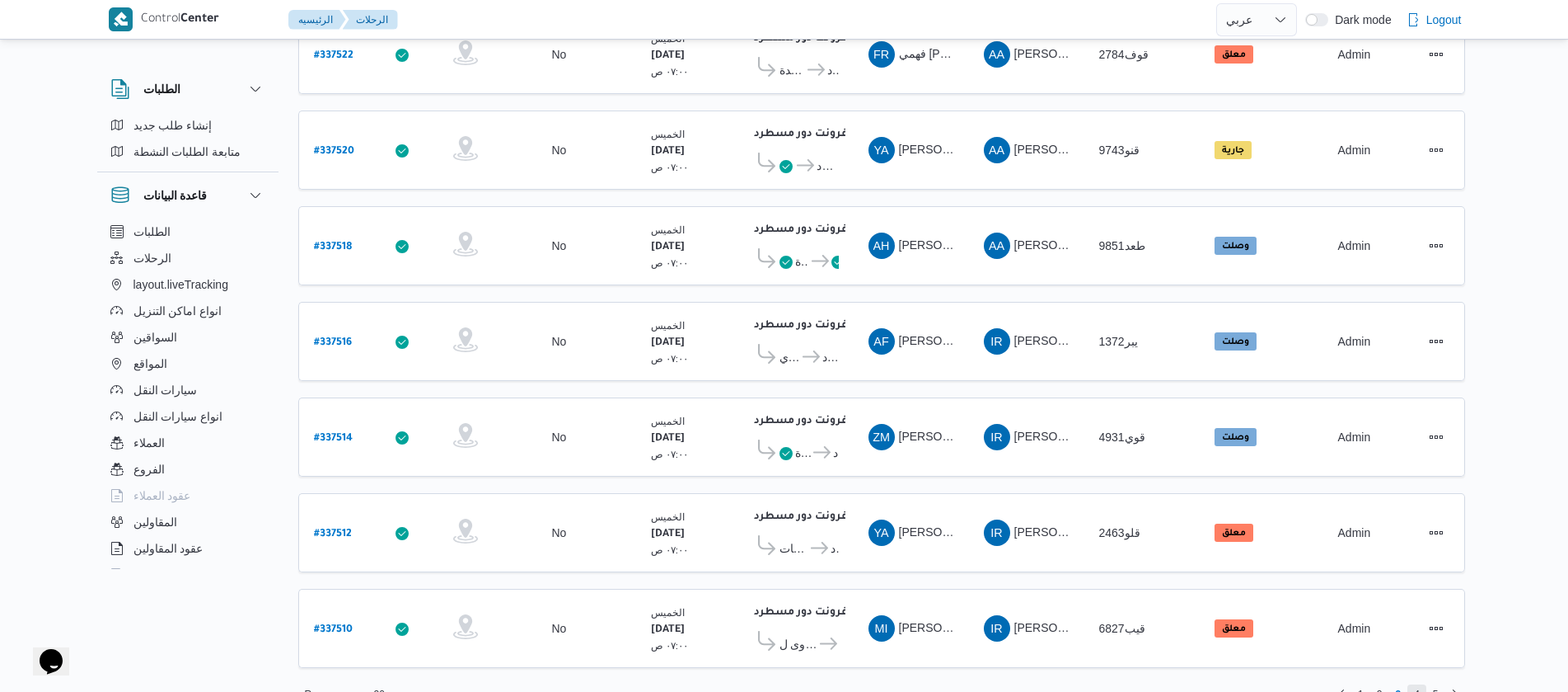
click at [1422, 684] on span "4" at bounding box center [1417, 694] width 19 height 20
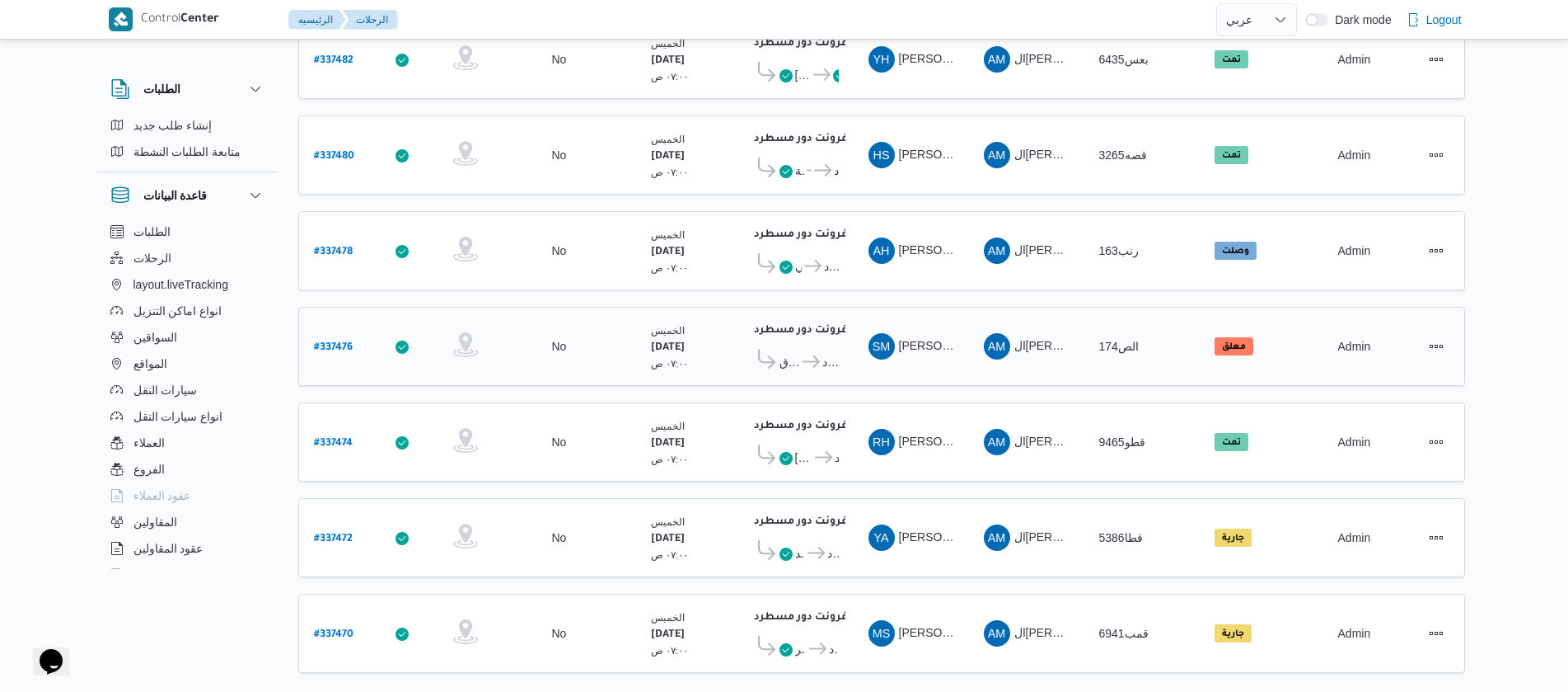
scroll to position [1489, 0]
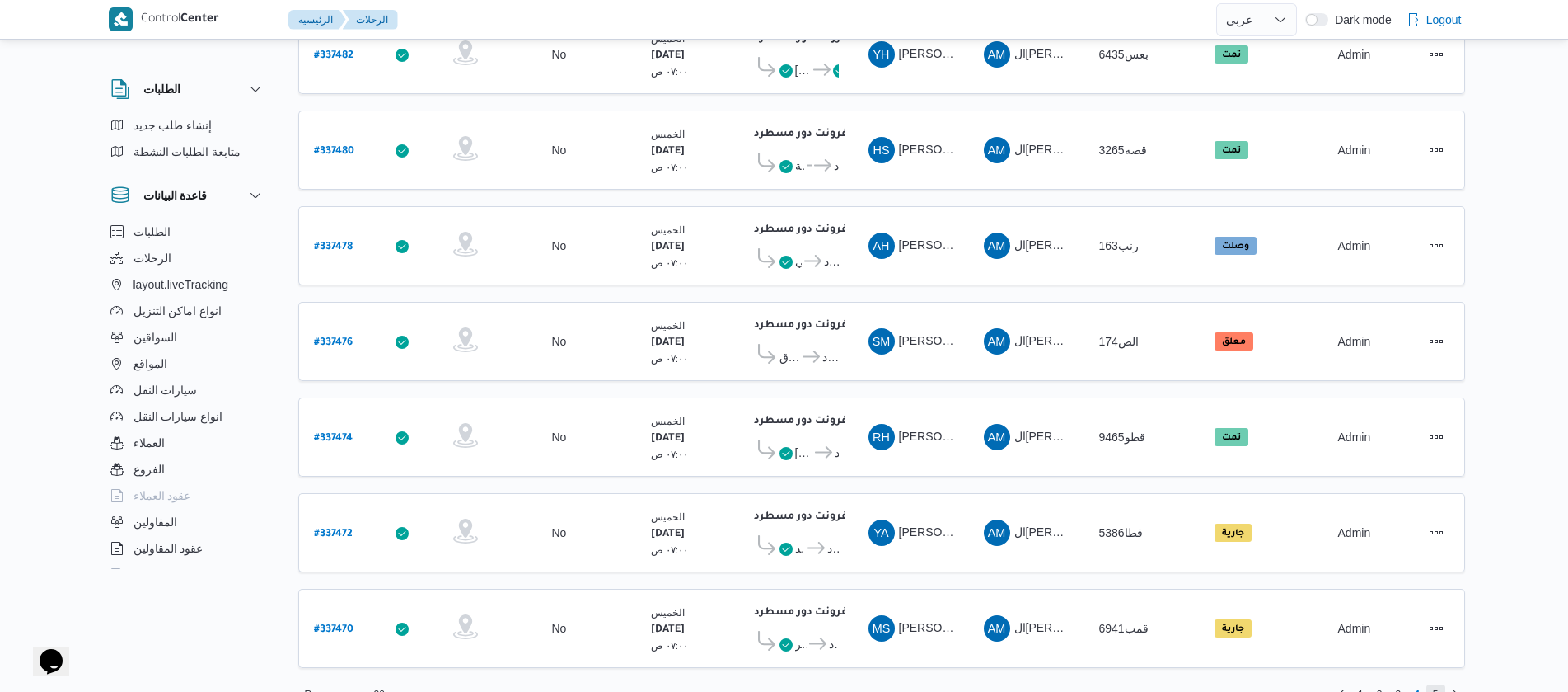
click at [1437, 684] on span "5" at bounding box center [1436, 694] width 6 height 20
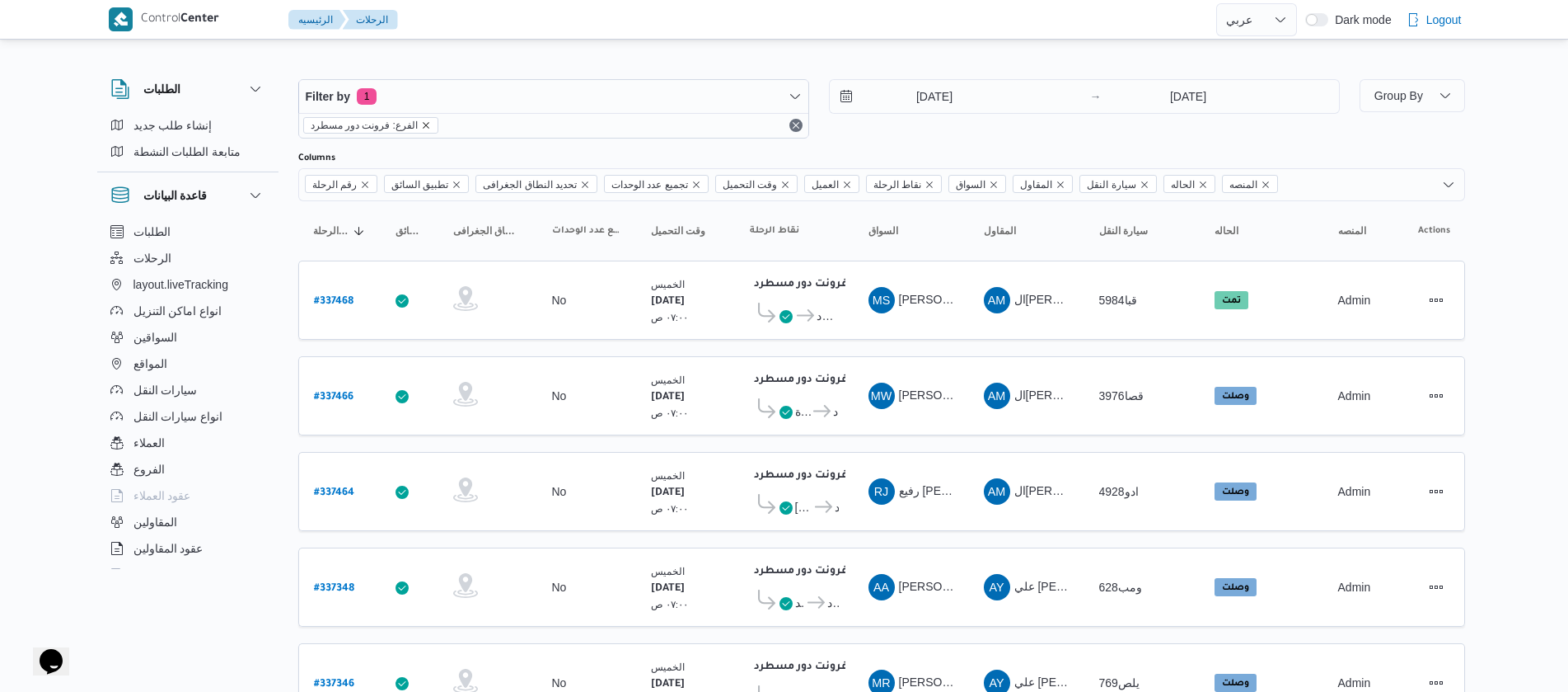
click at [423, 126] on icon "remove selected entity" at bounding box center [426, 125] width 7 height 7
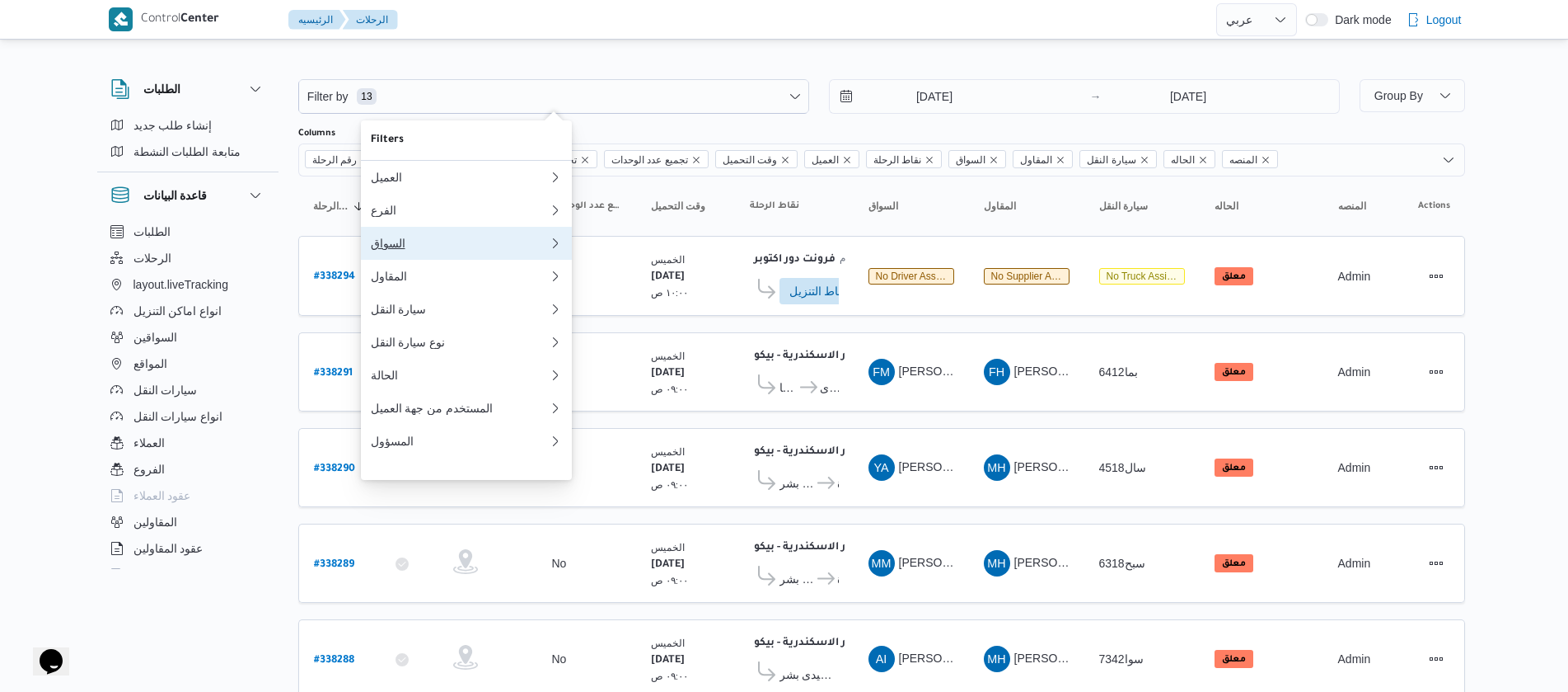
click at [414, 258] on button "السواق" at bounding box center [467, 243] width 211 height 33
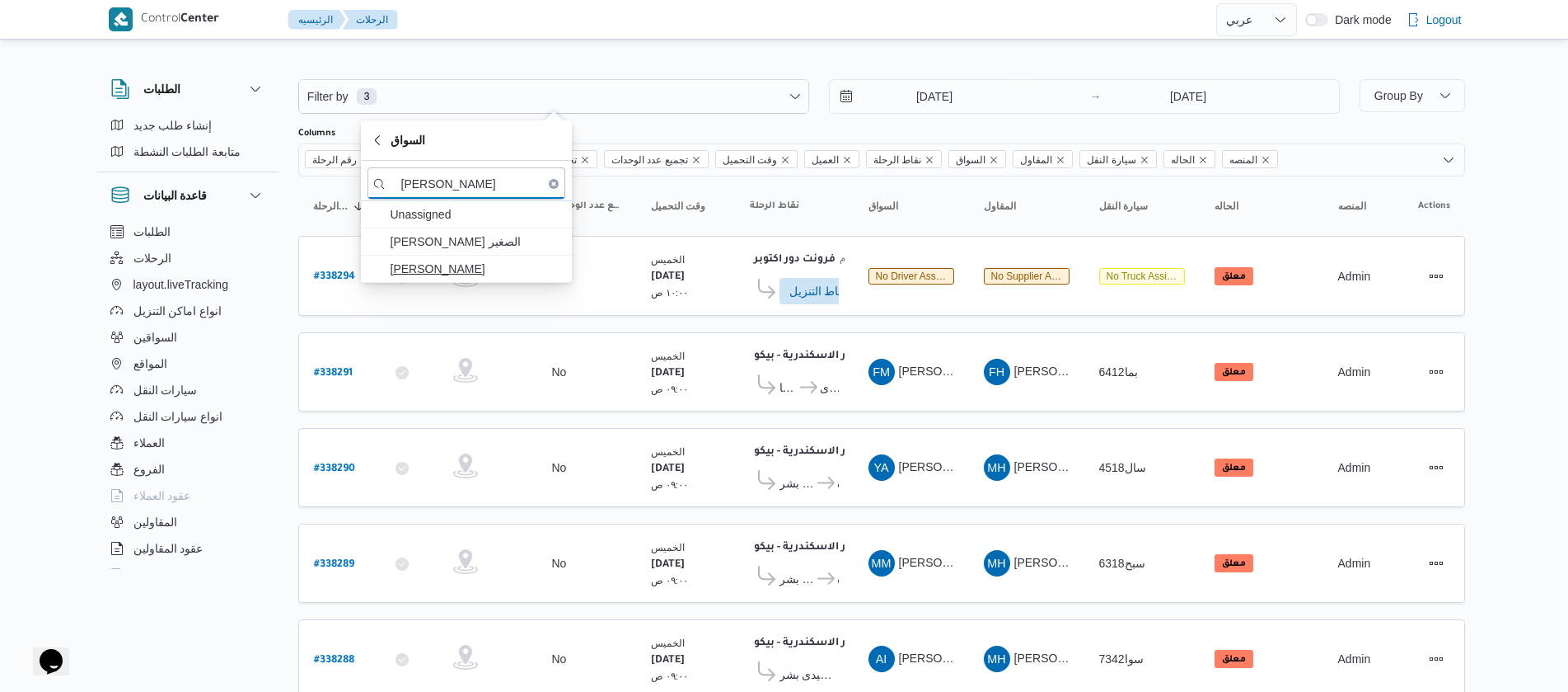
type input "اشرف عبدالب"
click at [498, 276] on span "اشرف عبدالبصير عبدالبصير خضر" at bounding box center [477, 268] width 171 height 20
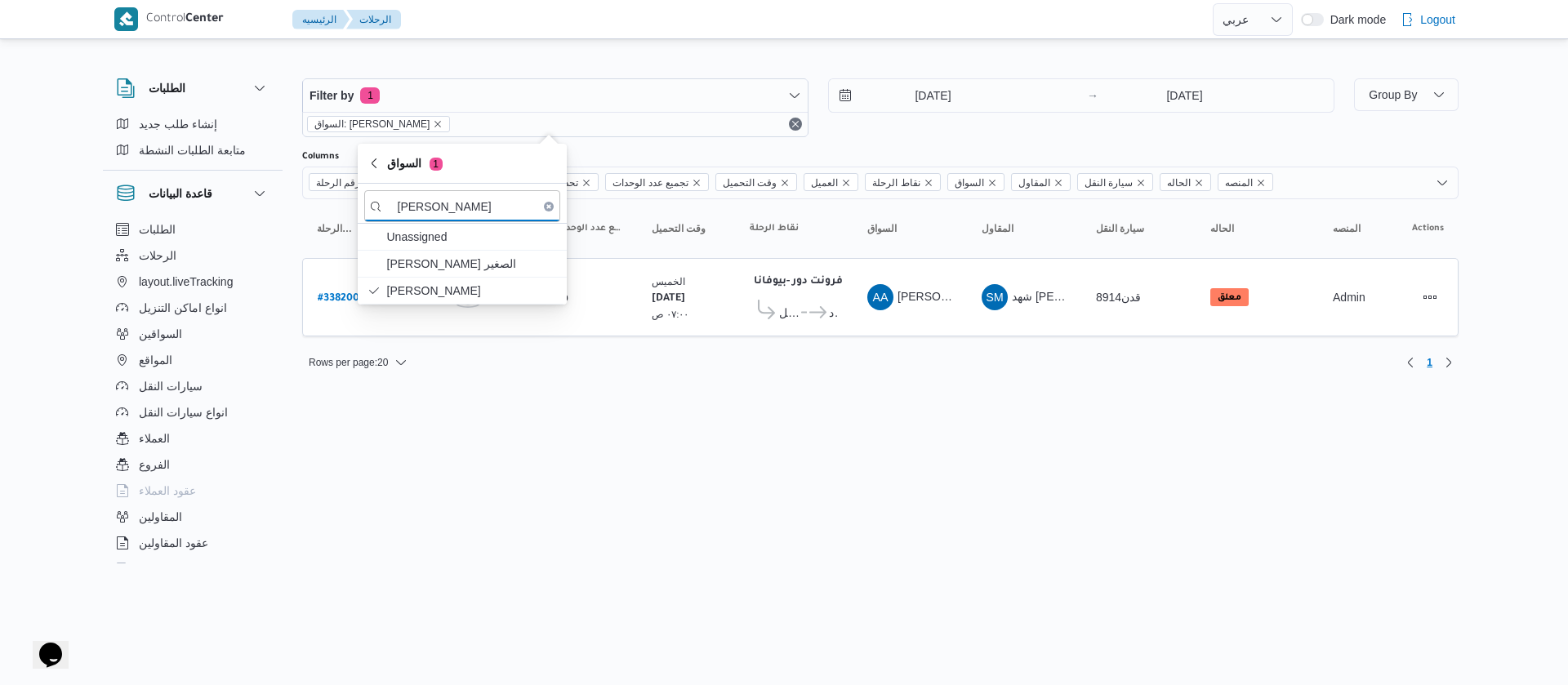
click at [693, 460] on html "Control Center الرئيسيه الرحلات English عربي Dark mode Logout الطلبات إنشاء طلب…" at bounding box center [784, 342] width 1568 height 685
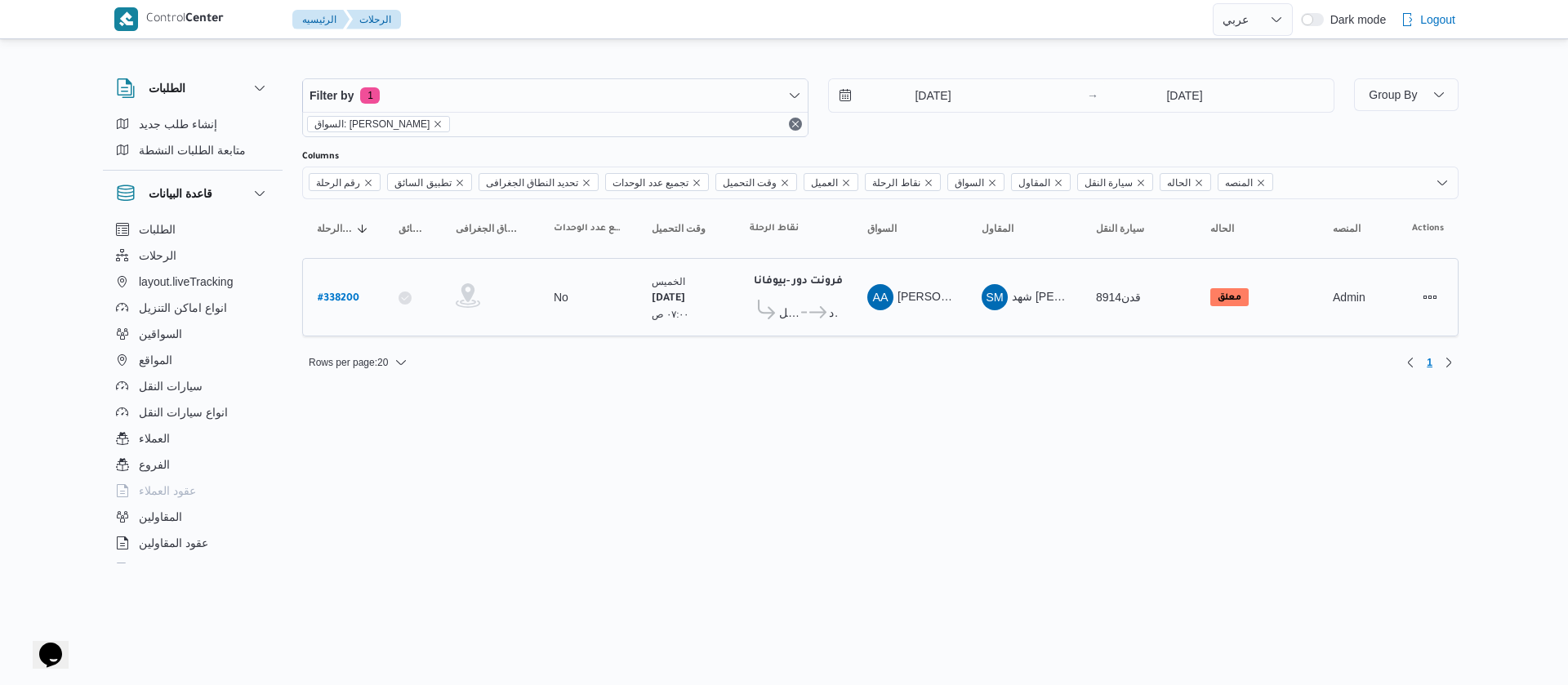
click at [330, 297] on b "# 338200" at bounding box center [339, 299] width 42 height 11
select select "ar"
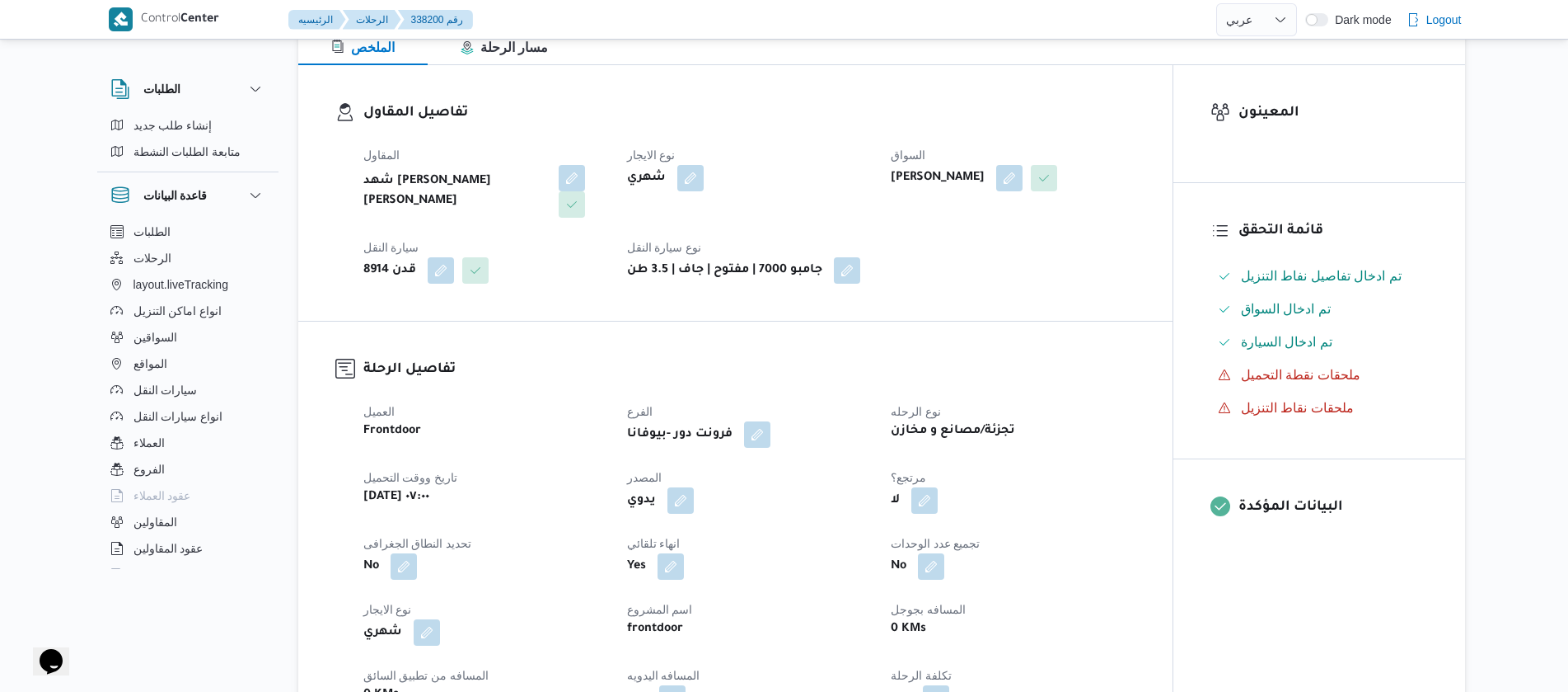
scroll to position [247, 0]
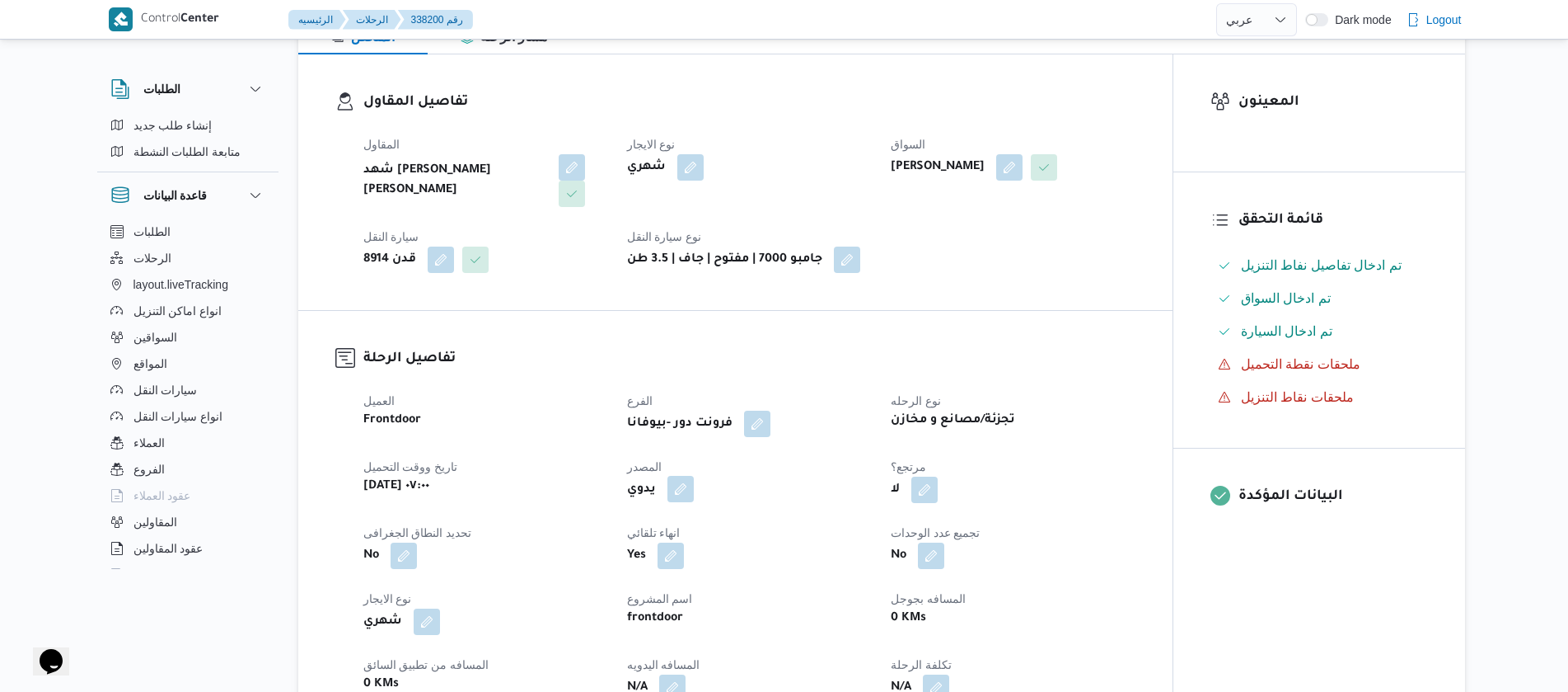
click at [673, 489] on button "button" at bounding box center [680, 488] width 26 height 26
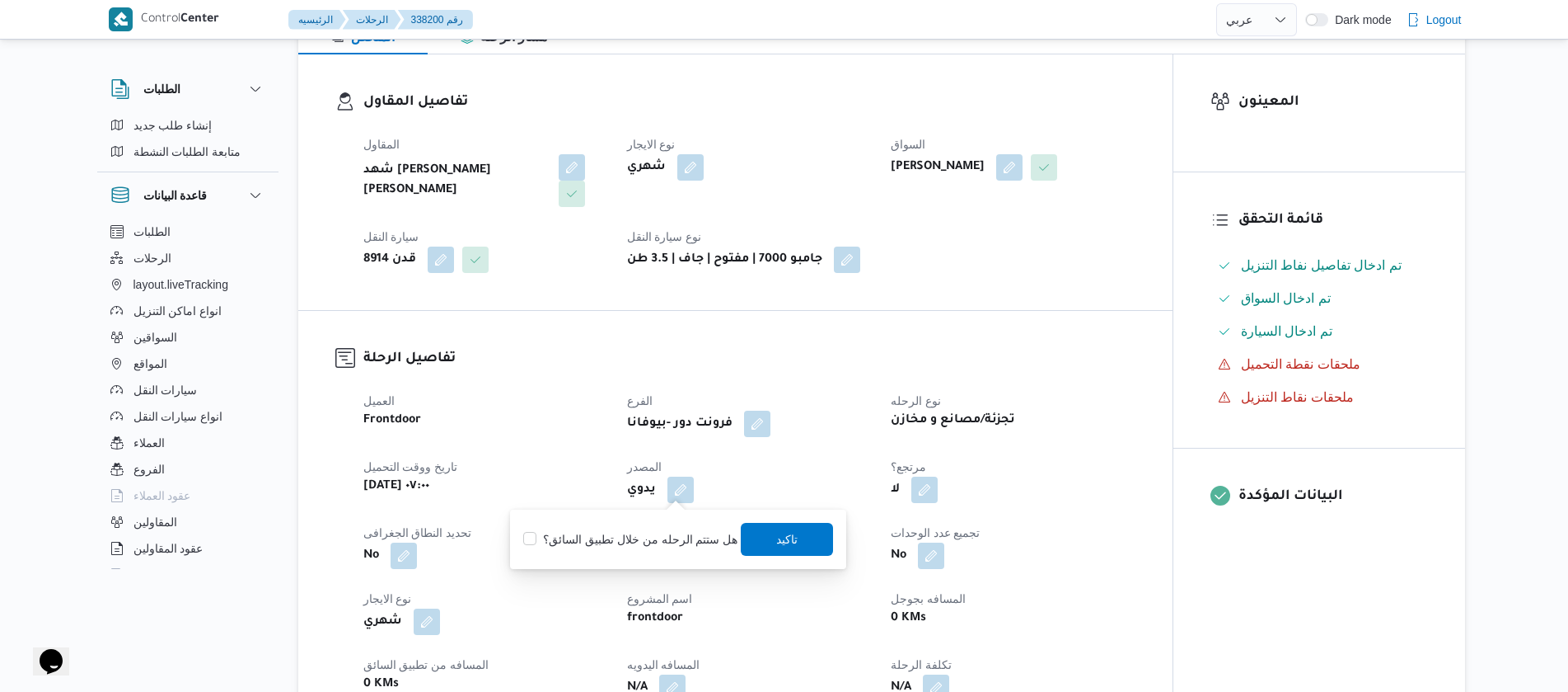
click at [549, 542] on label "هل ستتم الرحله من خلال تطبيق السائق؟" at bounding box center [630, 539] width 214 height 20
checkbox input "true"
click at [779, 534] on span "تاكيد" at bounding box center [788, 538] width 21 height 20
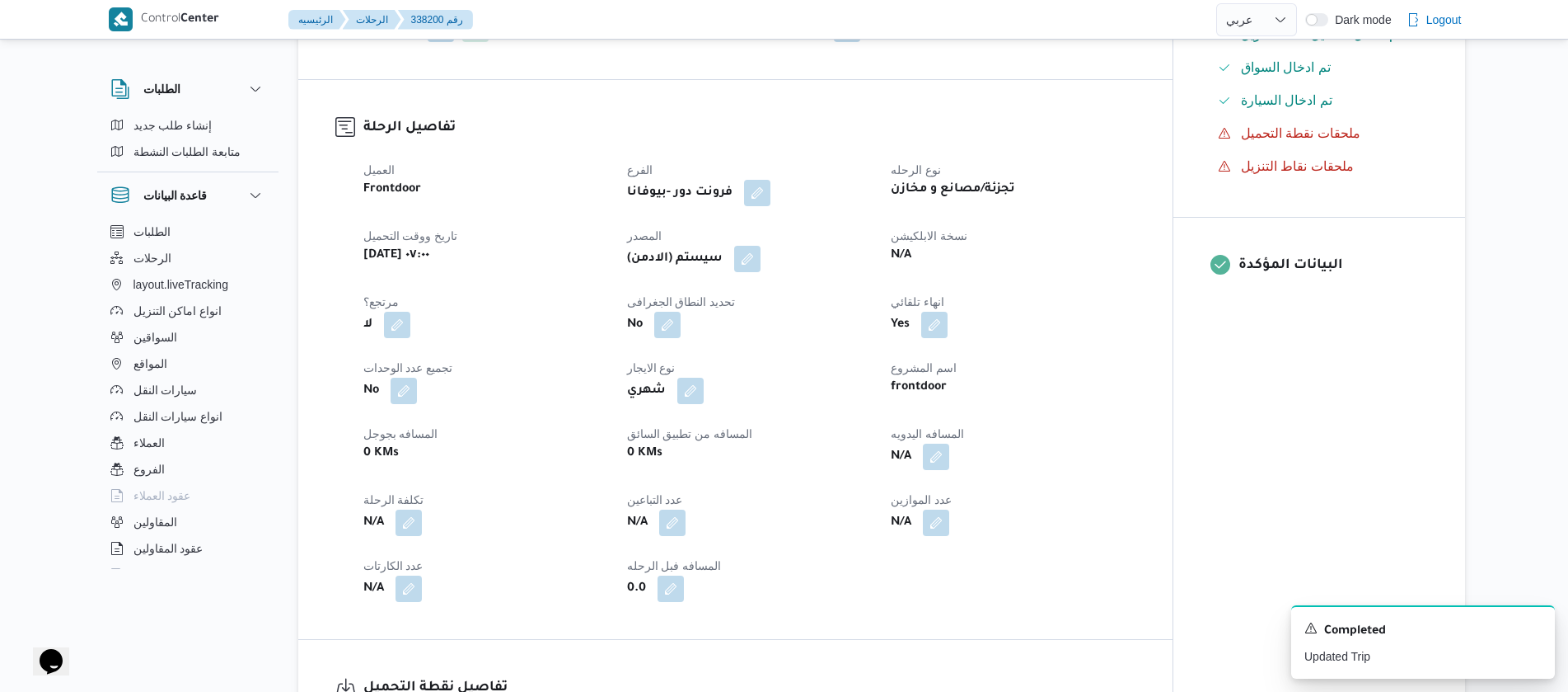
scroll to position [0, 0]
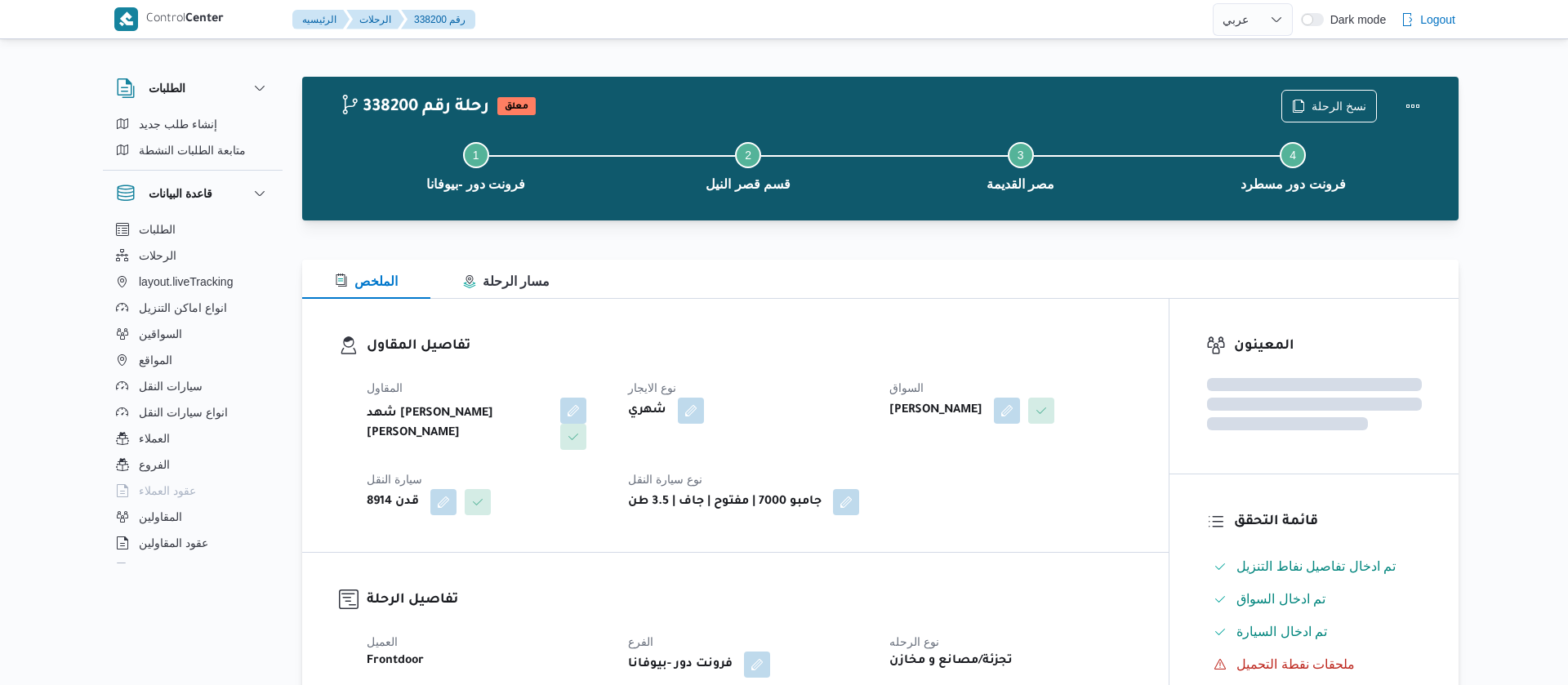
select select "ar"
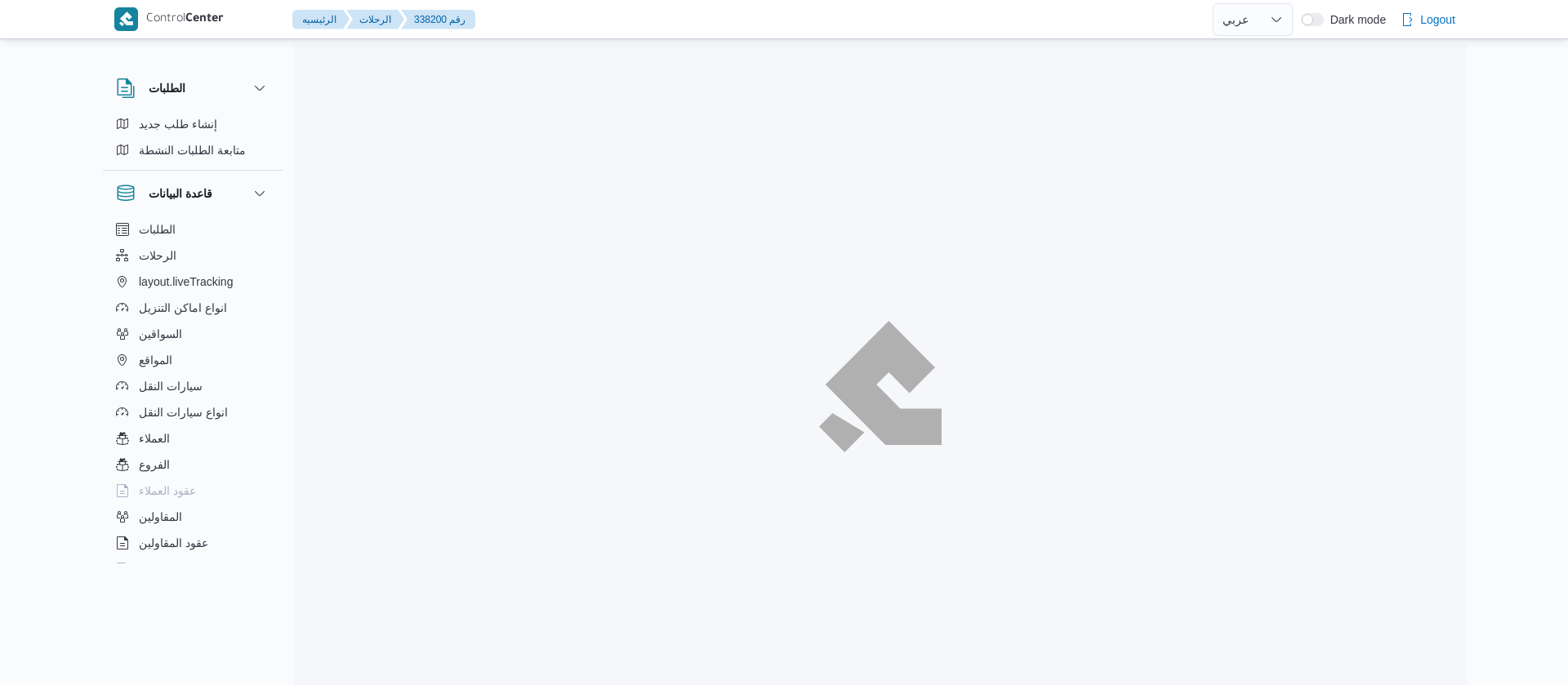
select select "ar"
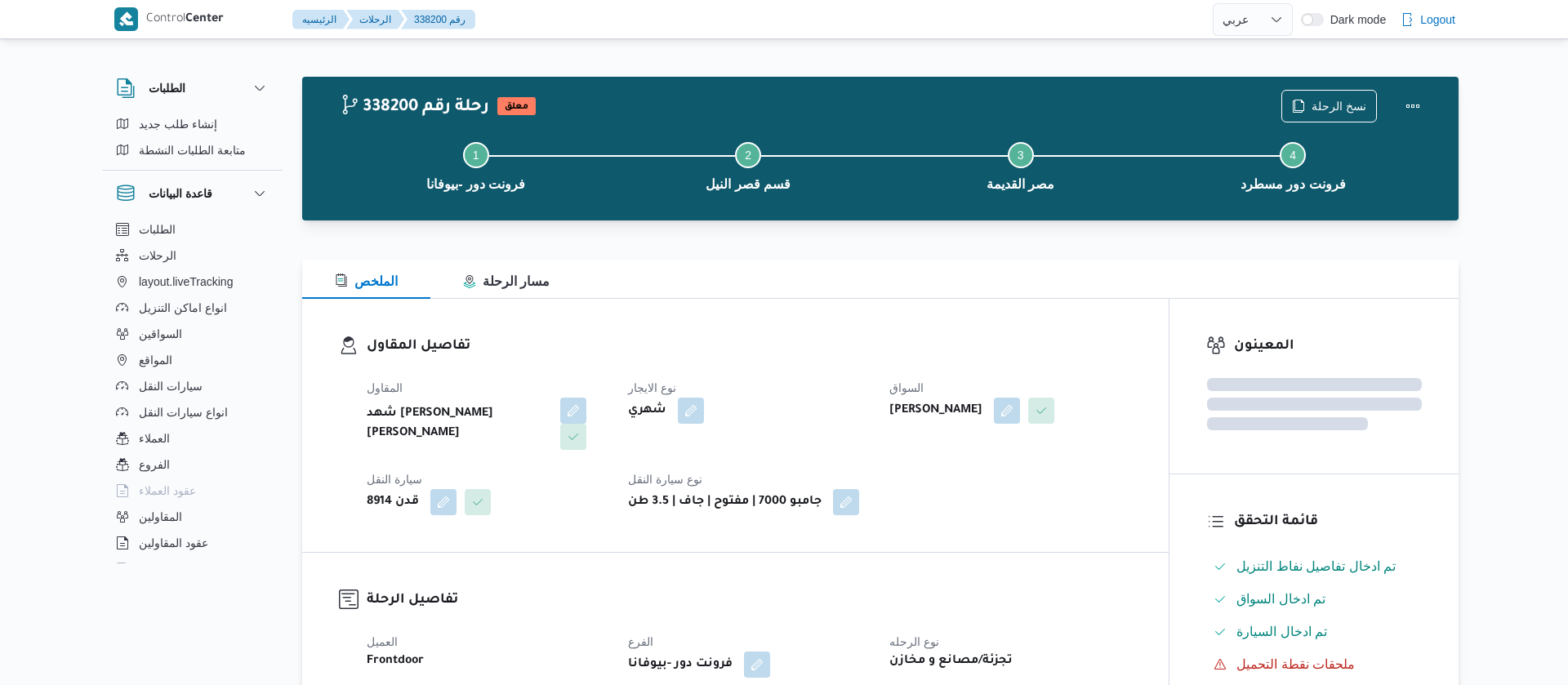
select select "ar"
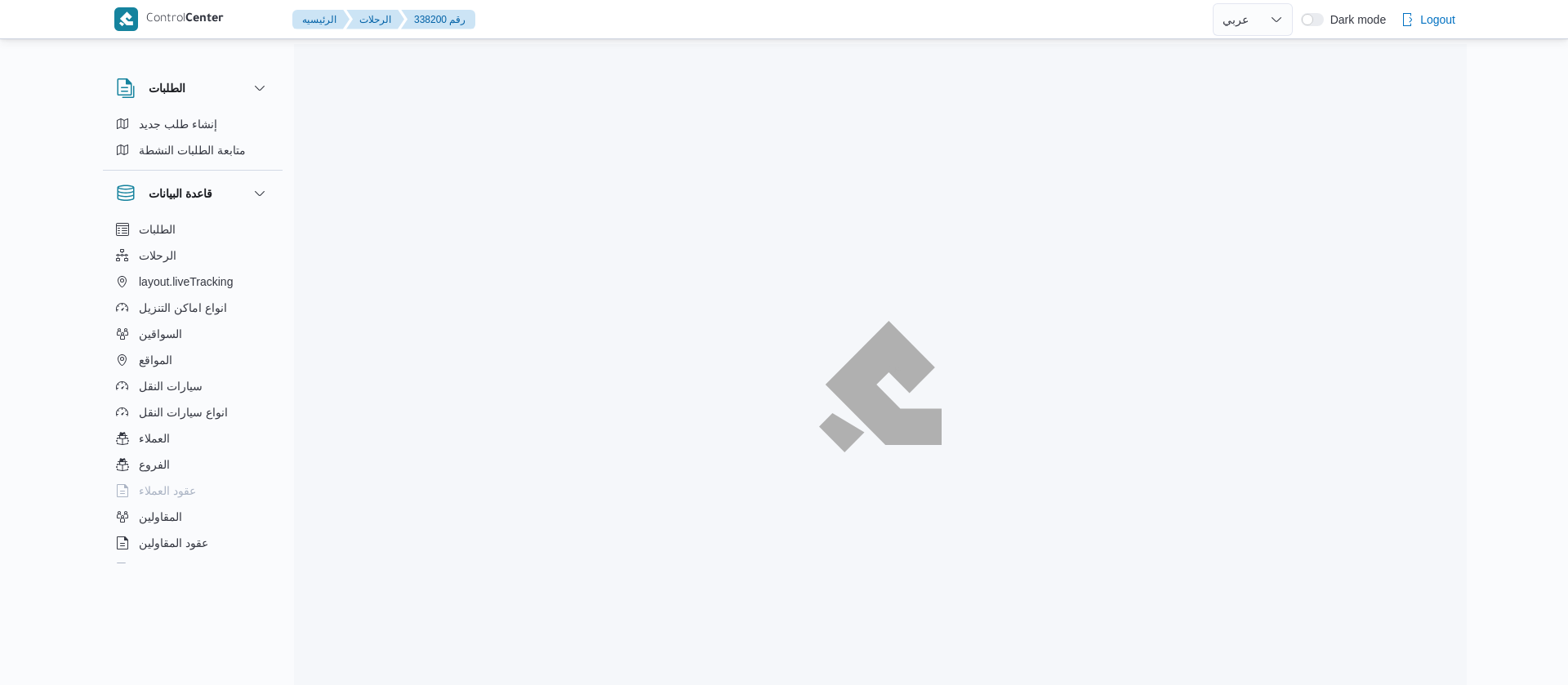
select select "ar"
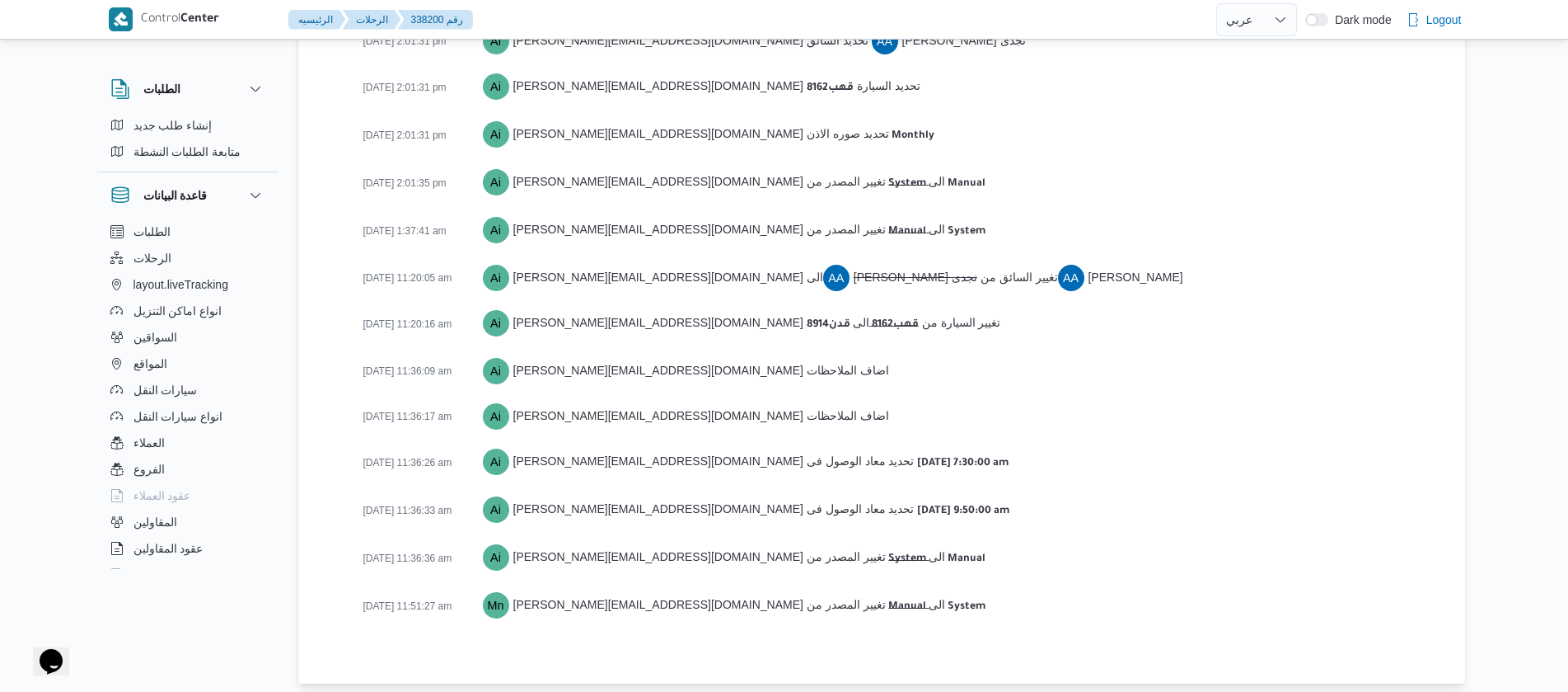
scroll to position [1220, 0]
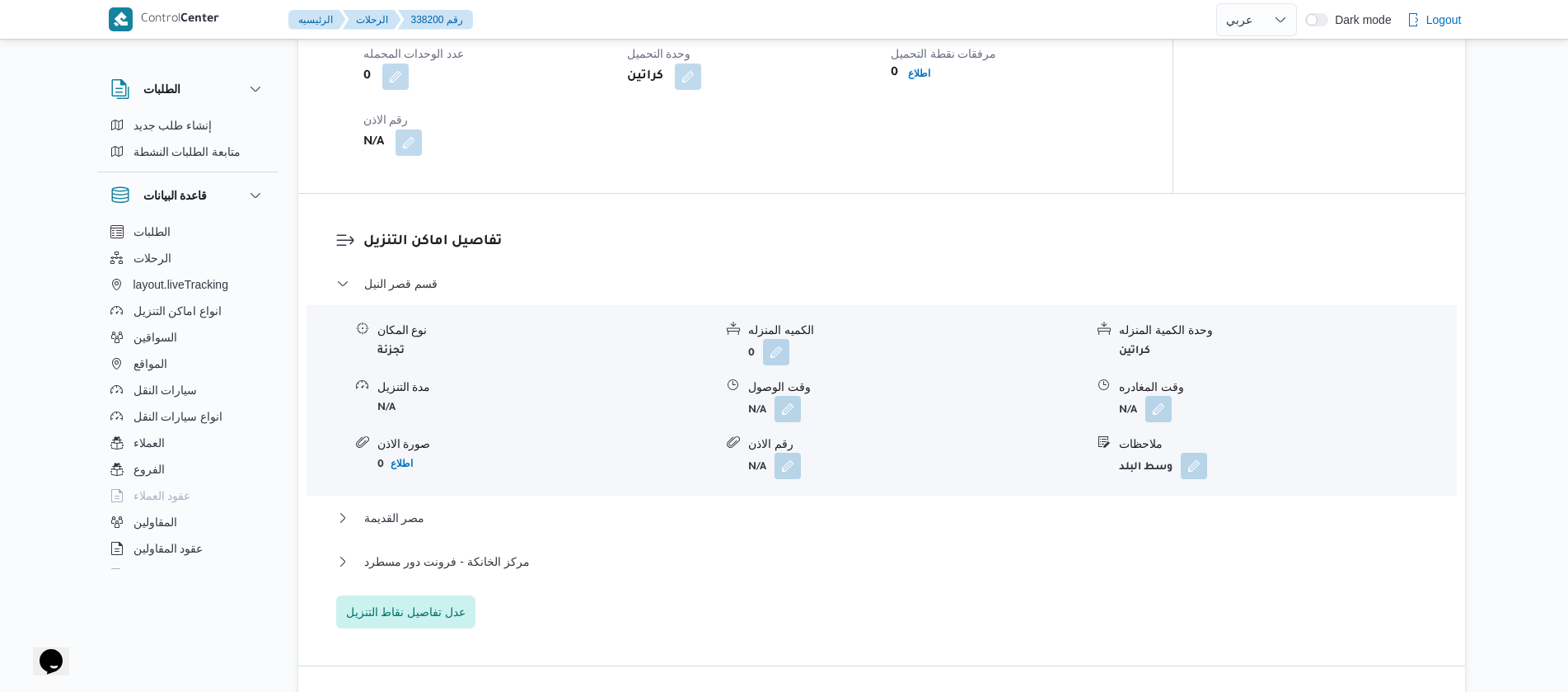
select select "ar"
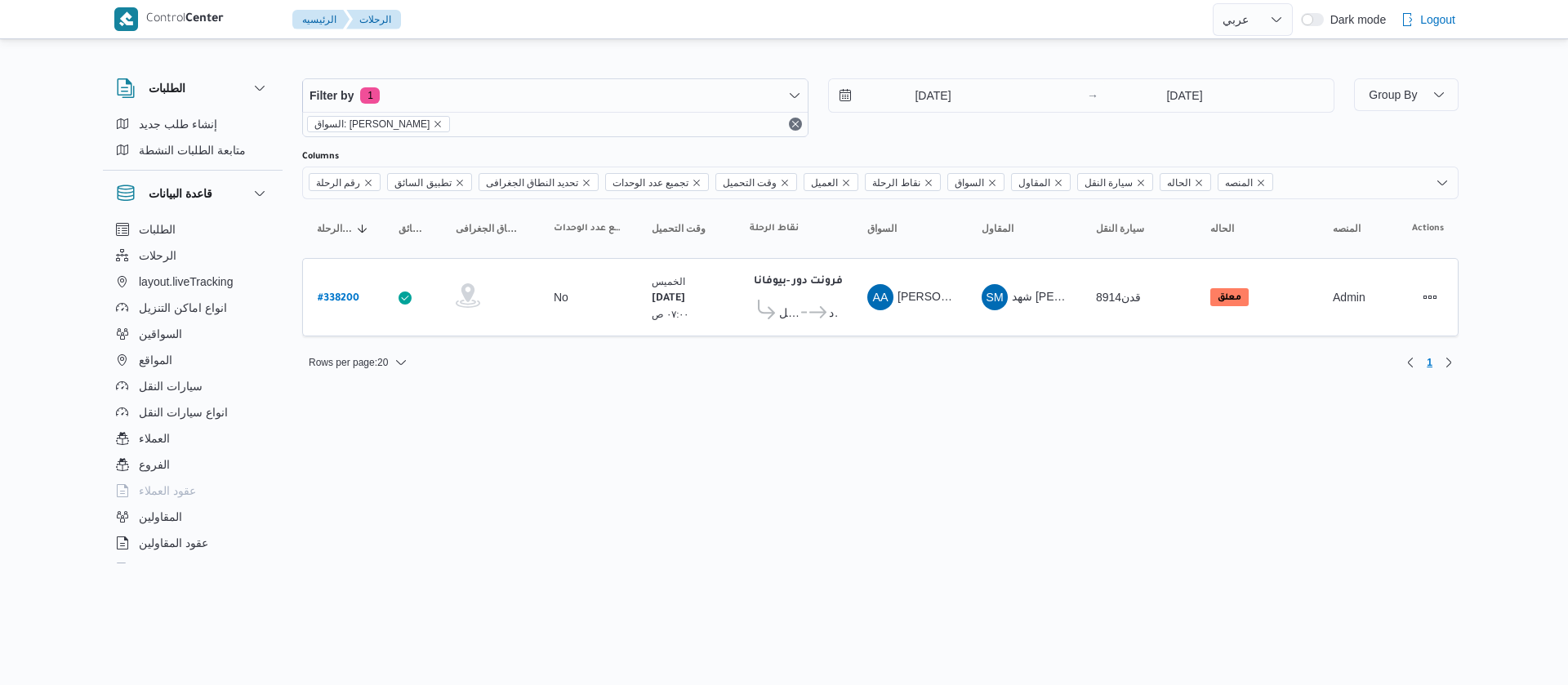
select select "ar"
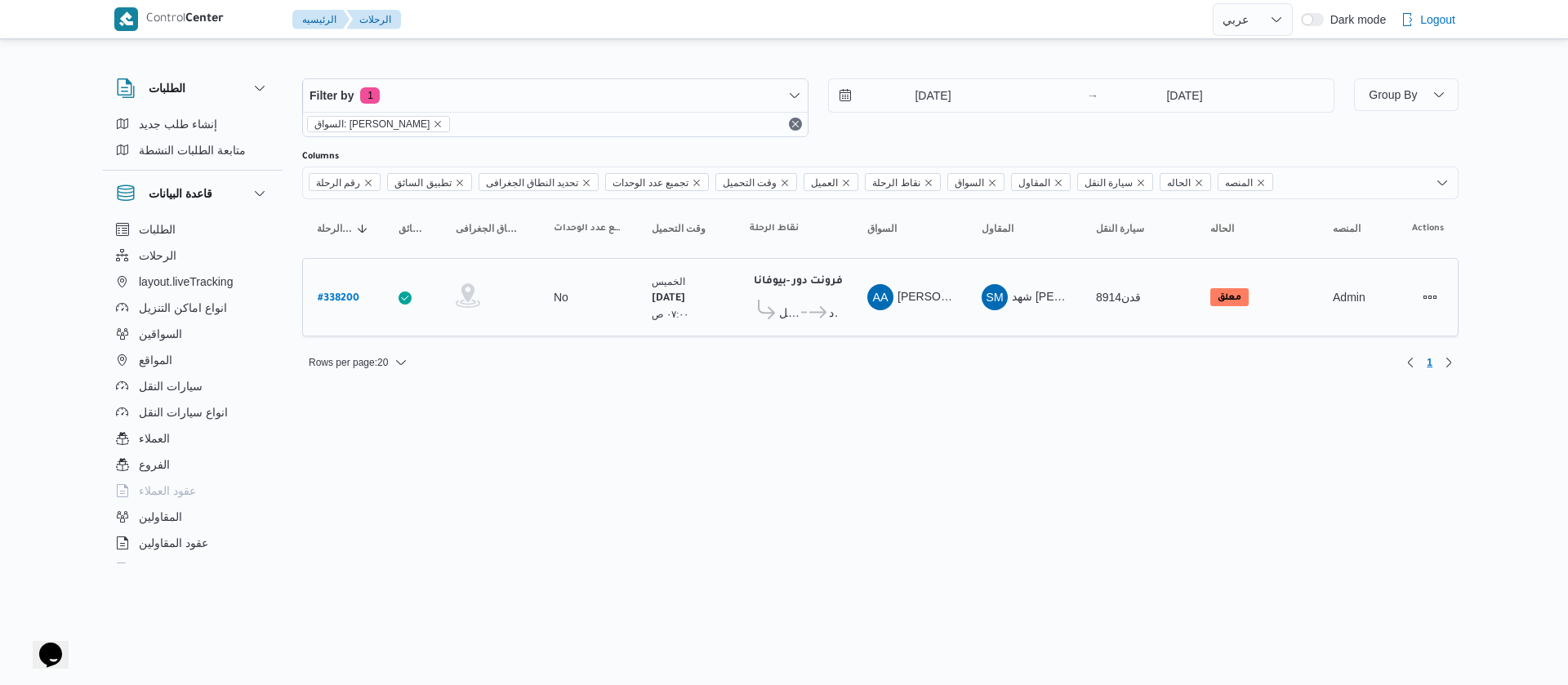
click at [363, 295] on div "# 338200" at bounding box center [344, 297] width 65 height 35
click at [350, 295] on b "# 338200" at bounding box center [339, 299] width 42 height 11
select select "ar"
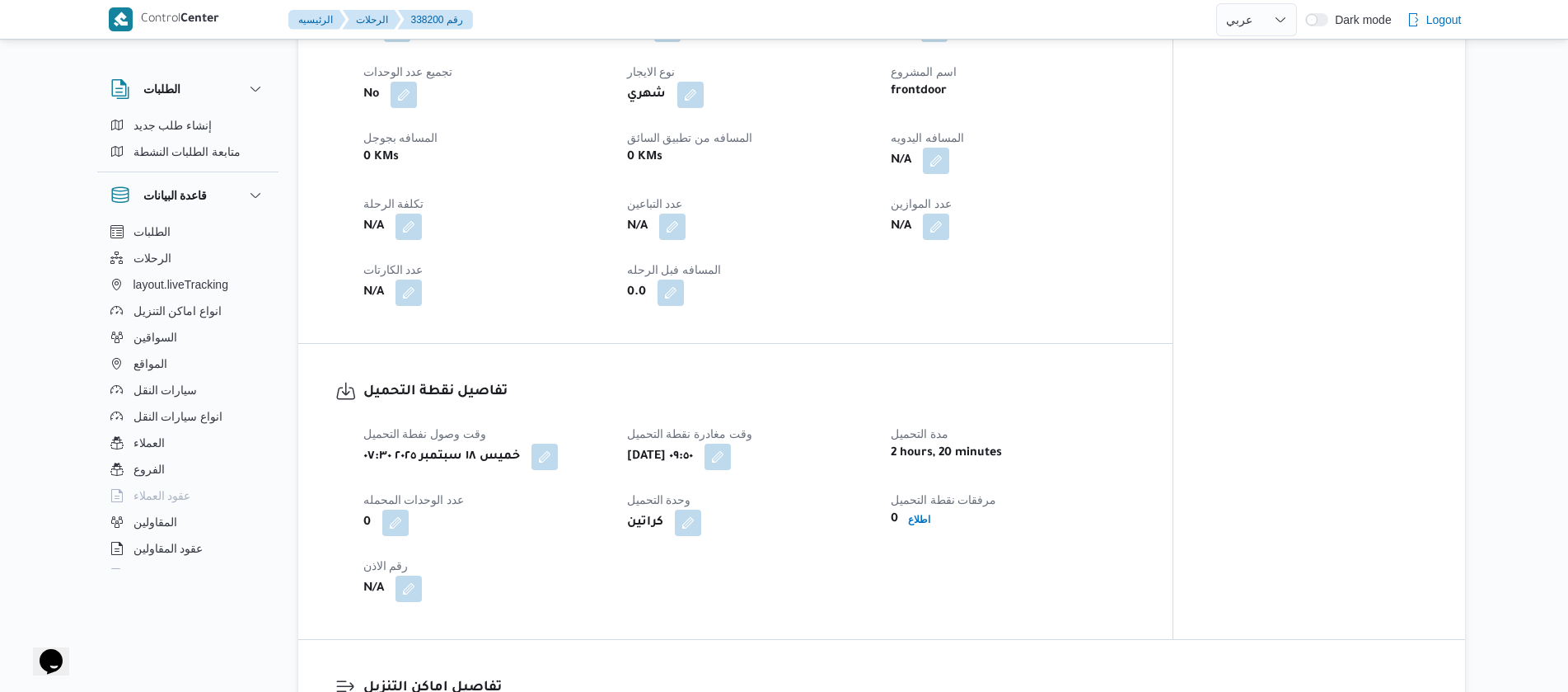
scroll to position [849, 0]
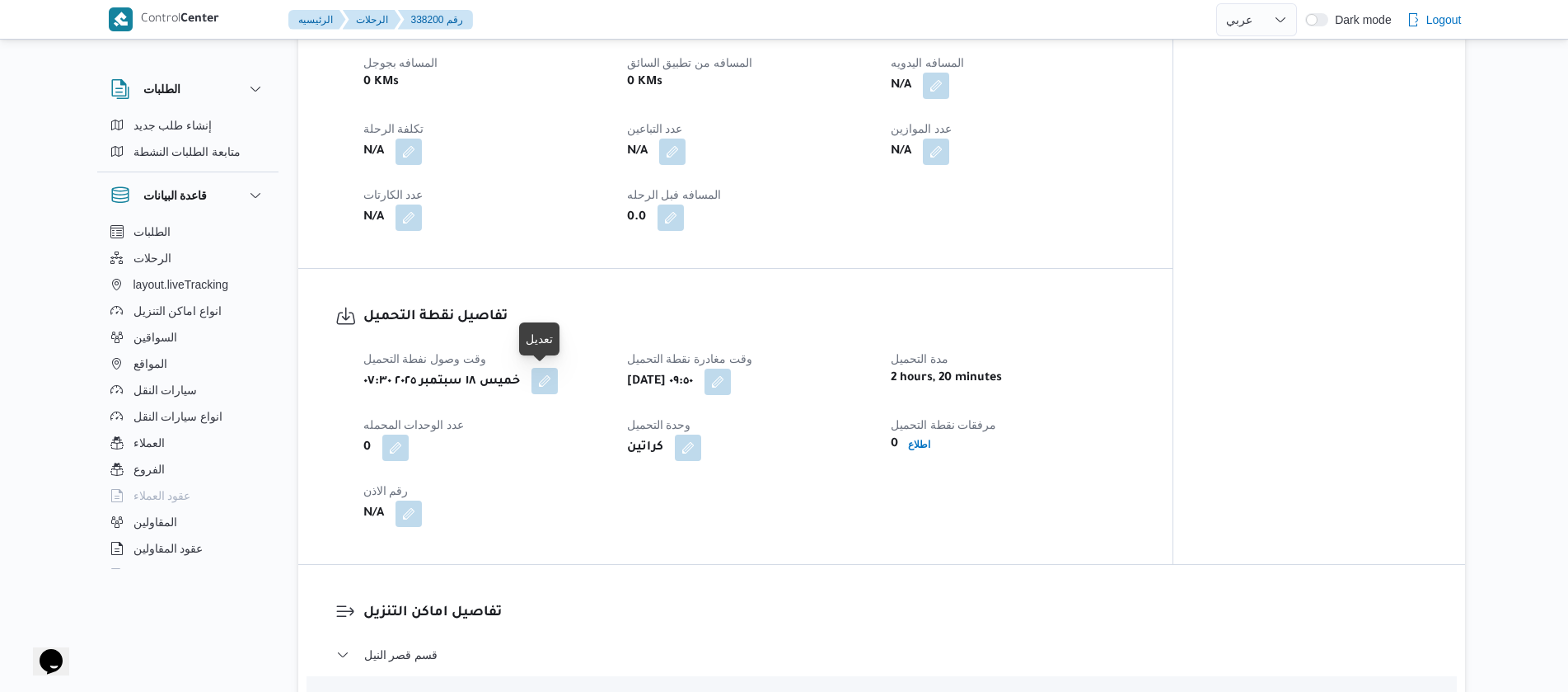
click at [549, 387] on button "button" at bounding box center [544, 381] width 26 height 26
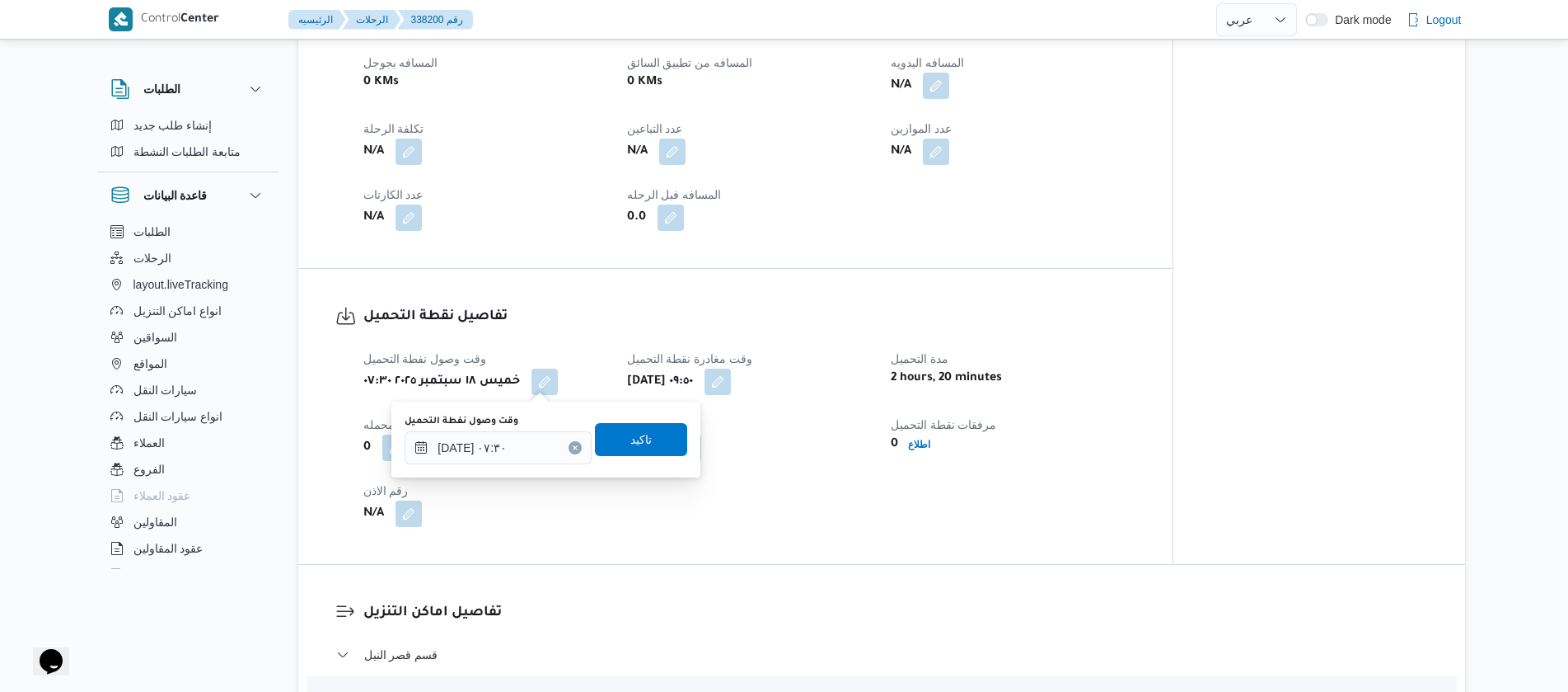
click at [569, 451] on button "Clear input" at bounding box center [576, 448] width 13 height 13
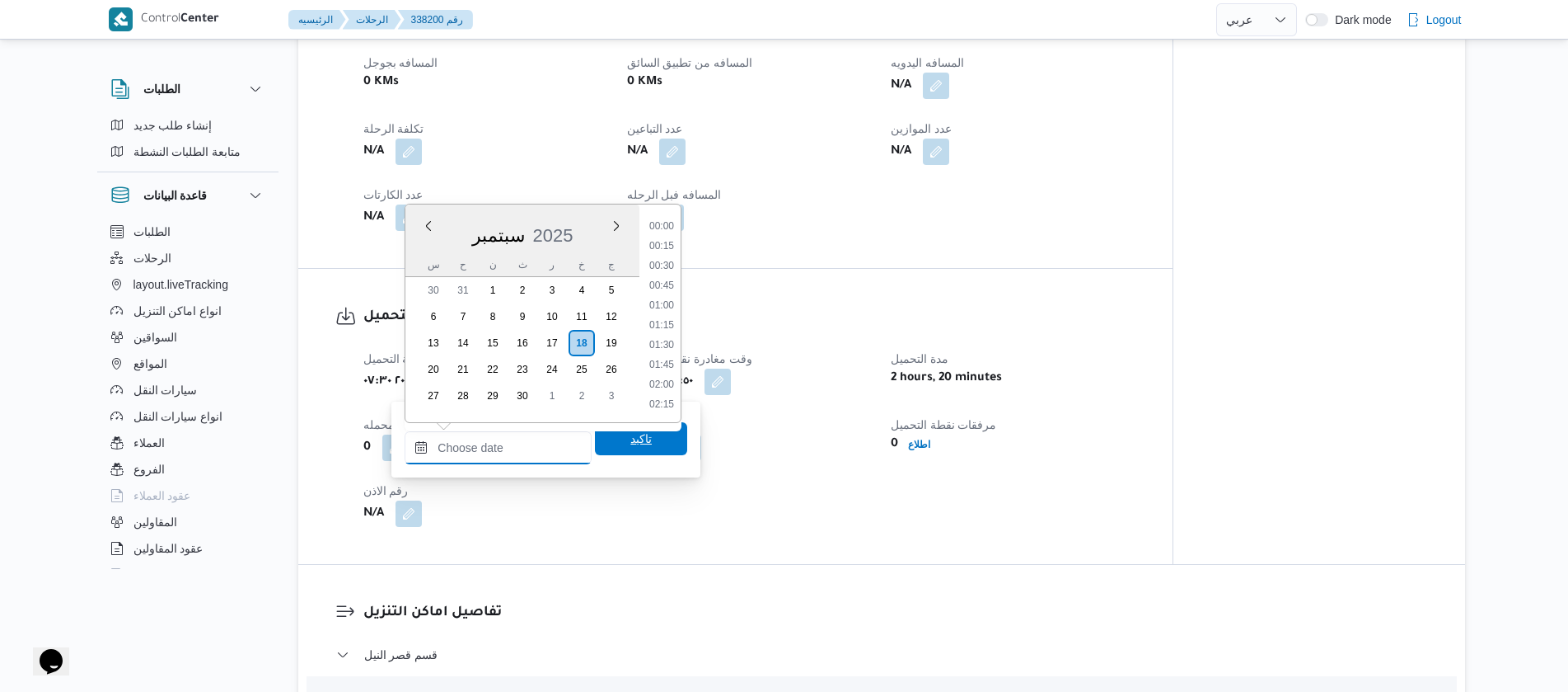
scroll to position [829, 0]
click at [630, 441] on span "تاكيد" at bounding box center [641, 438] width 21 height 20
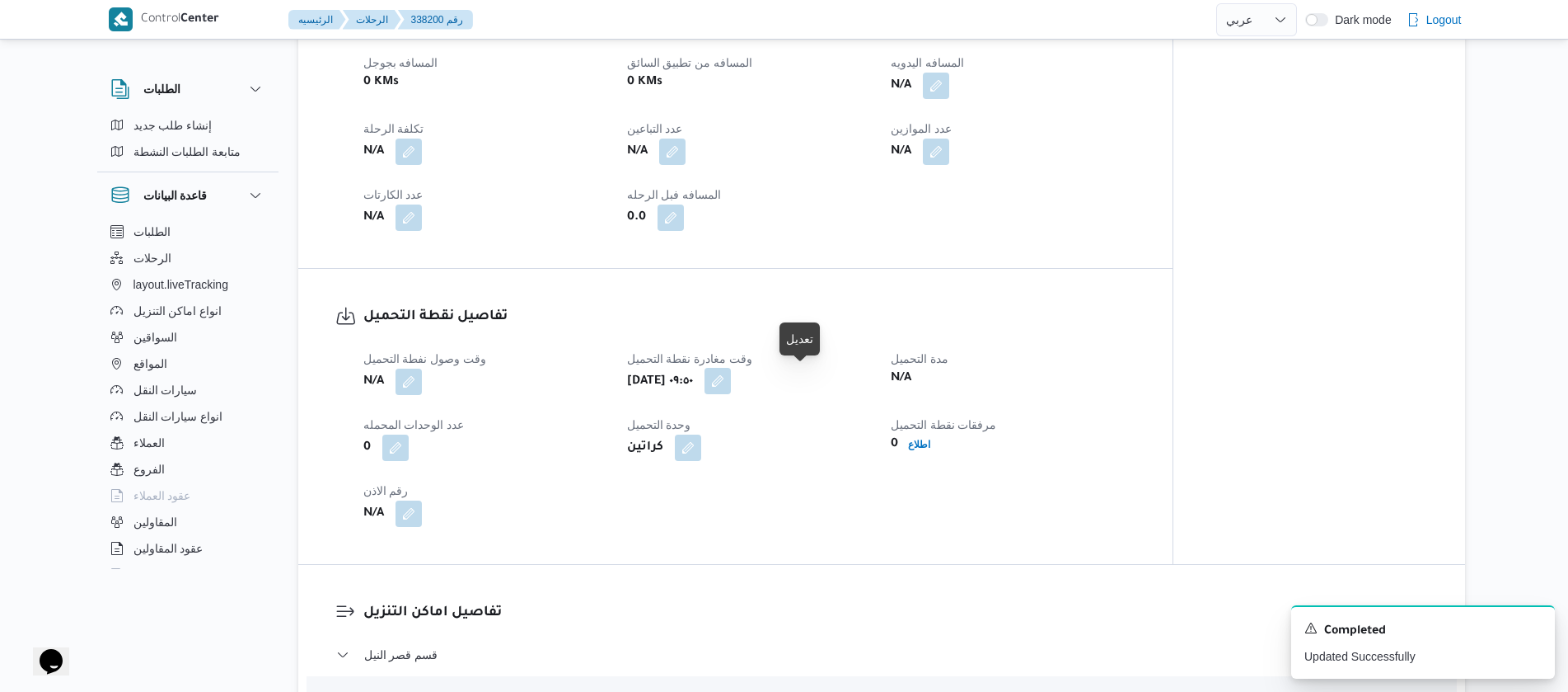
click at [731, 383] on button "button" at bounding box center [717, 381] width 26 height 26
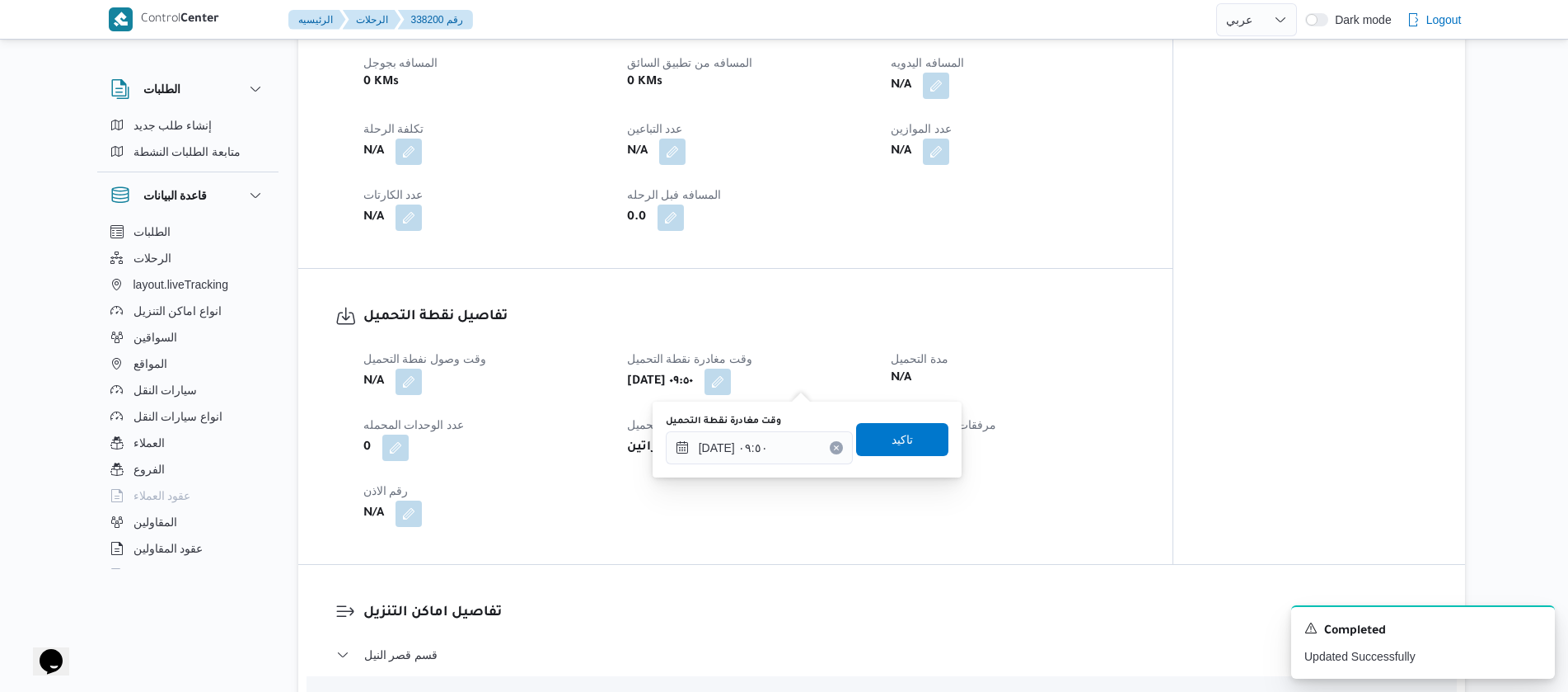
click at [830, 443] on button "Clear input" at bounding box center [837, 448] width 13 height 13
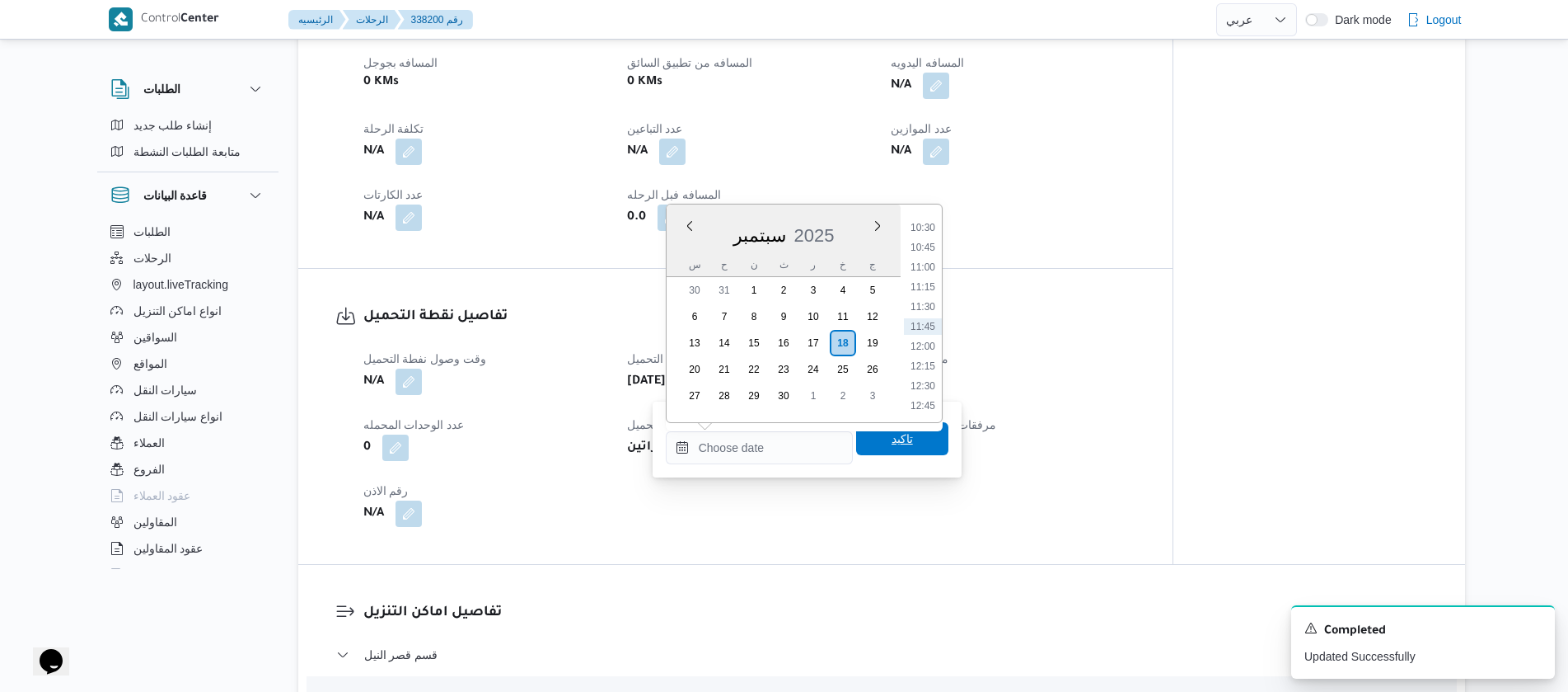
click at [856, 443] on span "تاكيد" at bounding box center [902, 438] width 92 height 33
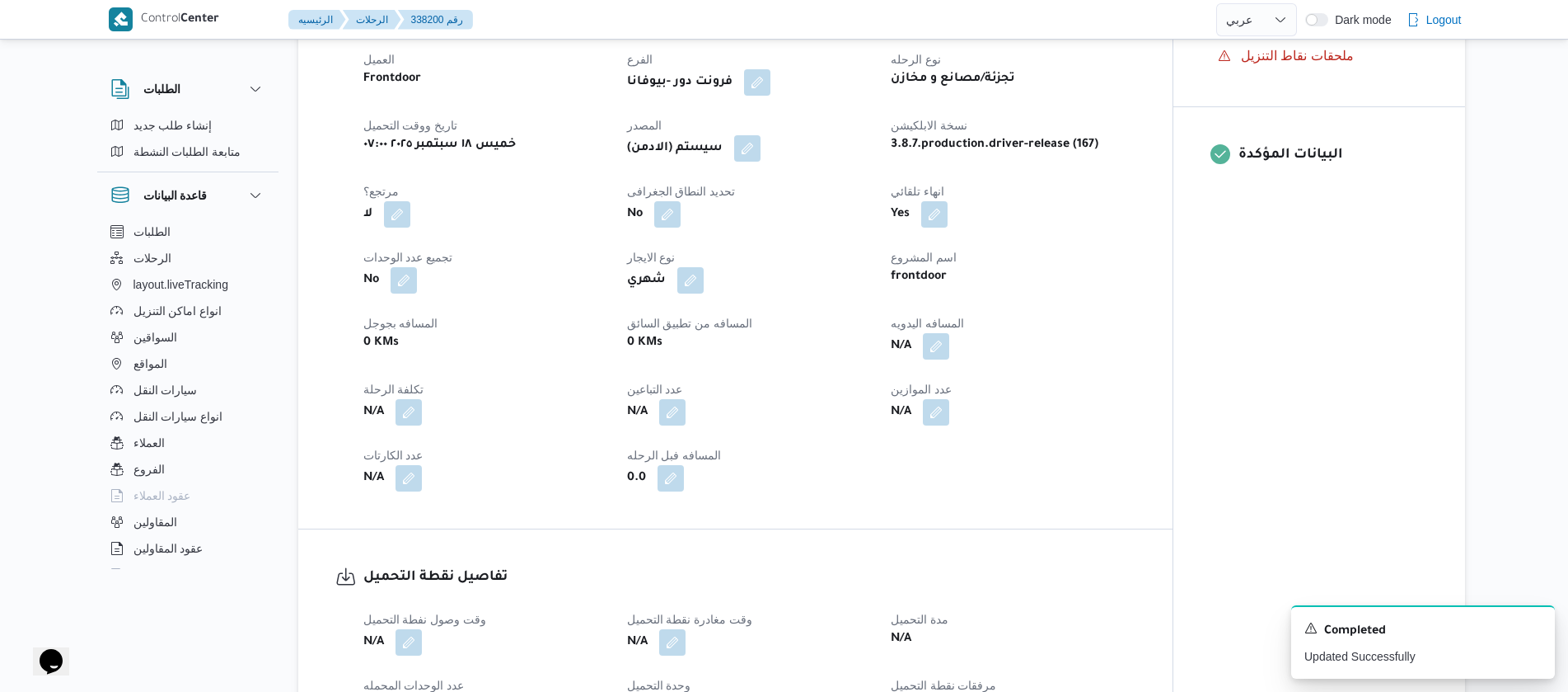
scroll to position [323, 0]
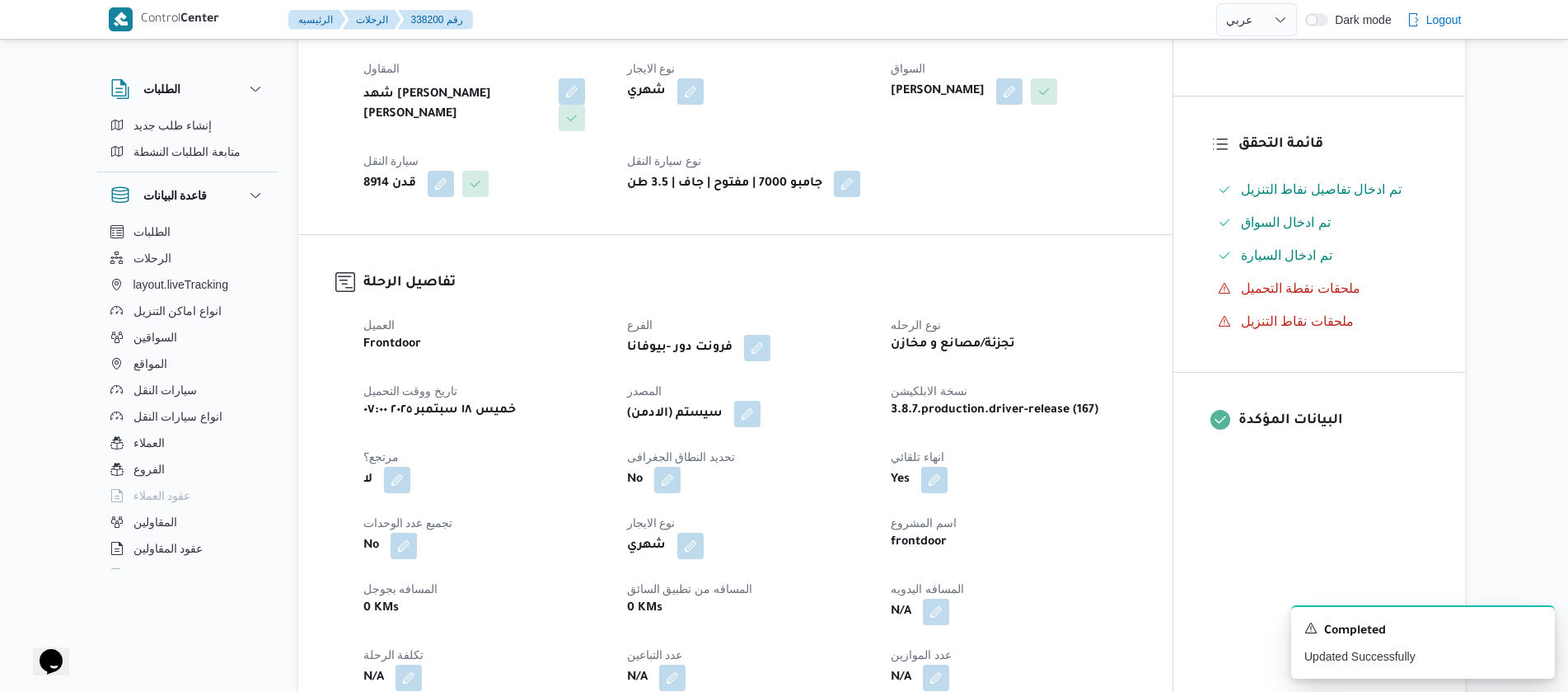
select select "ar"
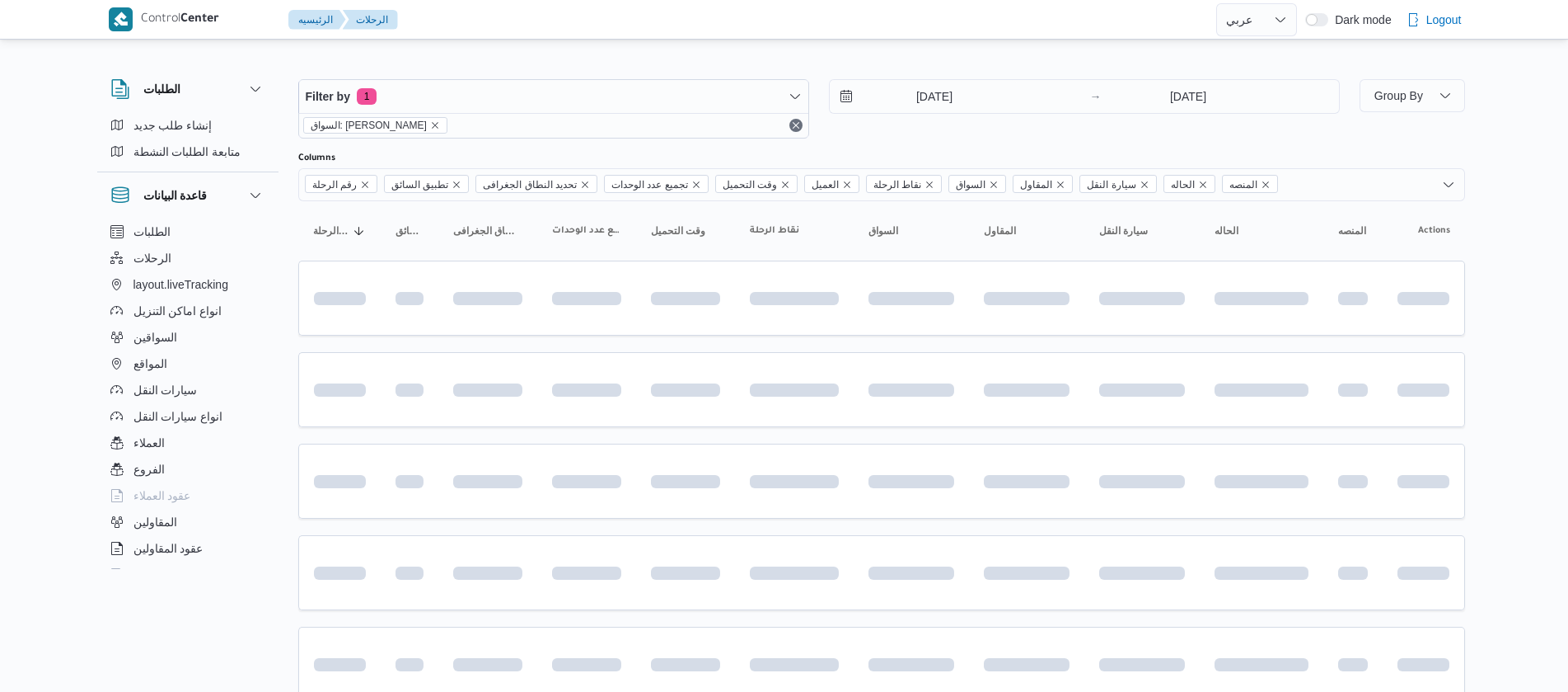
select select "ar"
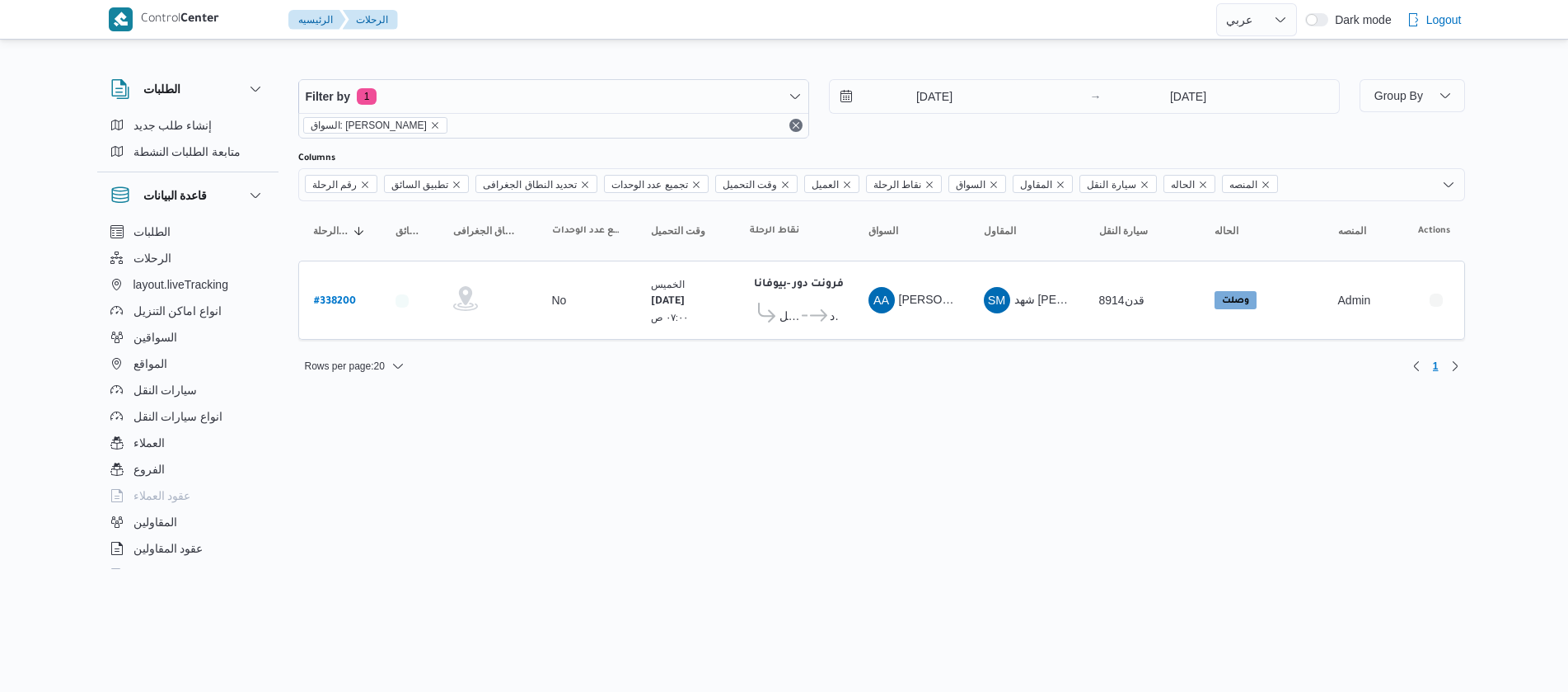
select select "ar"
click at [339, 299] on b "# 338200" at bounding box center [342, 302] width 42 height 12
select select "ar"
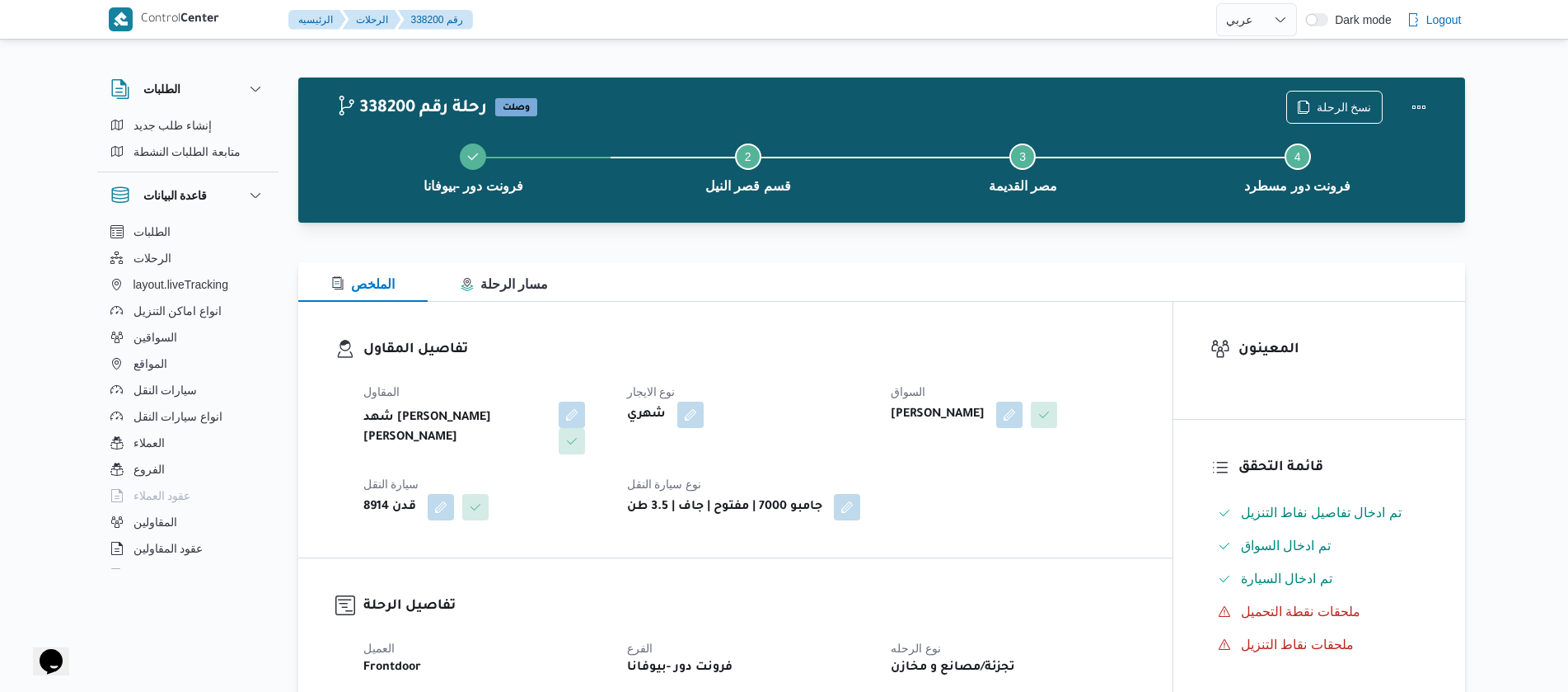
select select "ar"
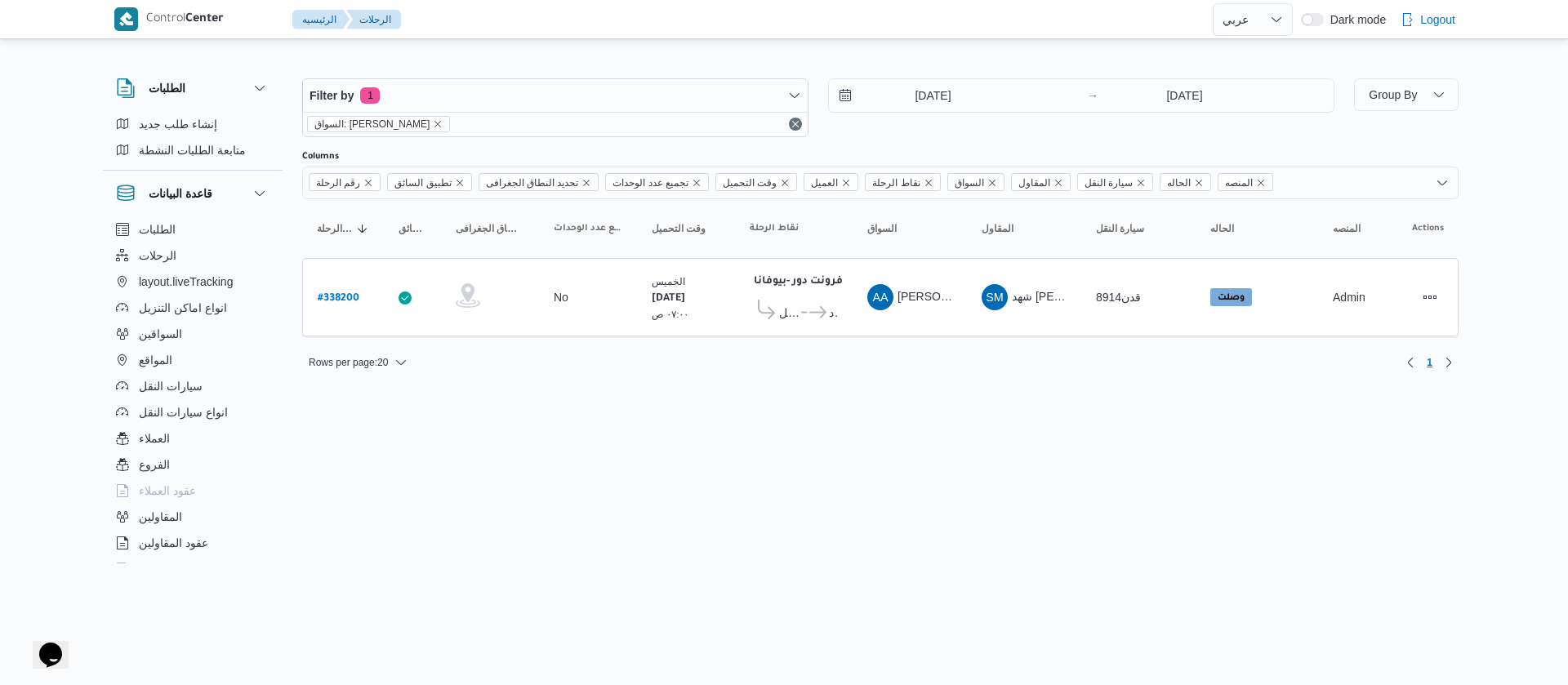
select select "ar"
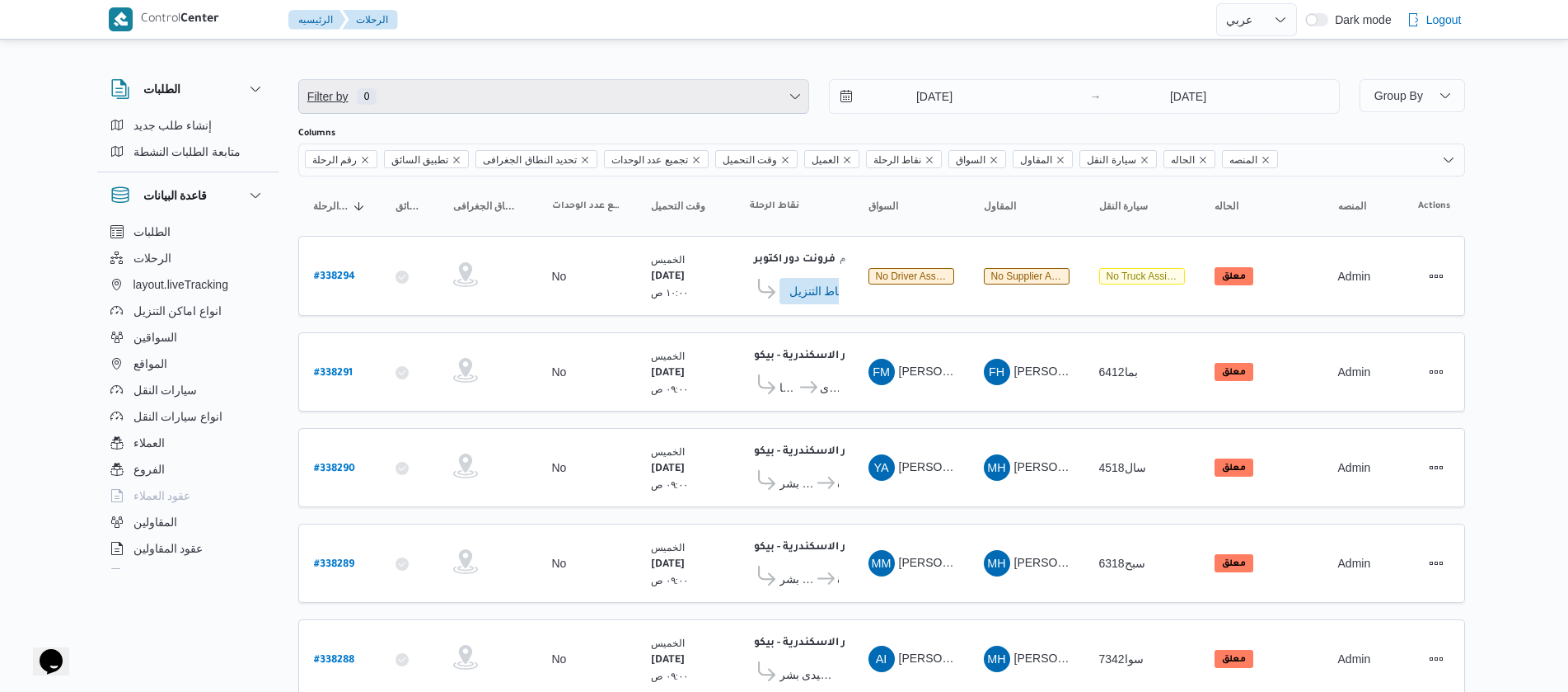
click at [403, 111] on span "Filter by 0" at bounding box center [553, 96] width 509 height 33
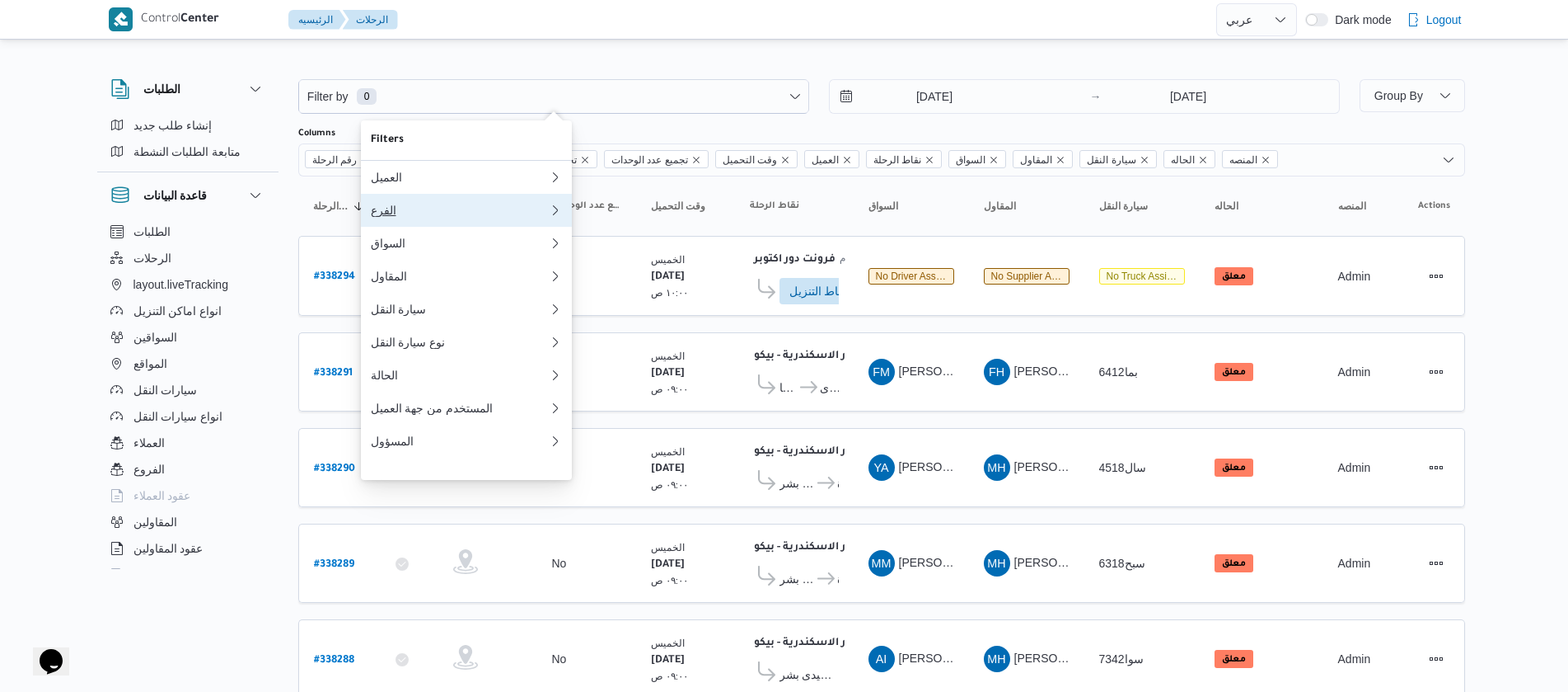
click at [415, 222] on button "الفرع" at bounding box center [467, 210] width 211 height 33
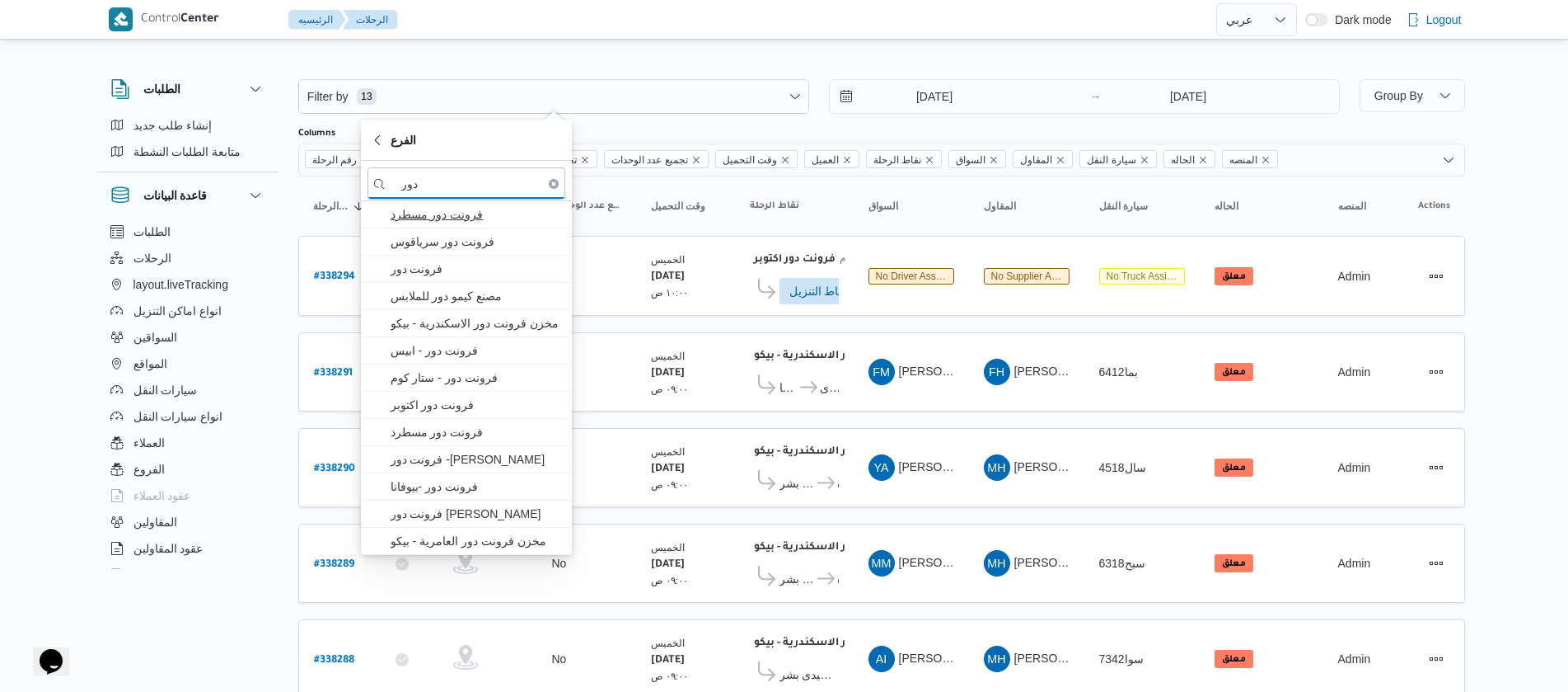
type input "دور"
click at [467, 220] on span "فرونت دور مسطرد" at bounding box center [477, 214] width 171 height 20
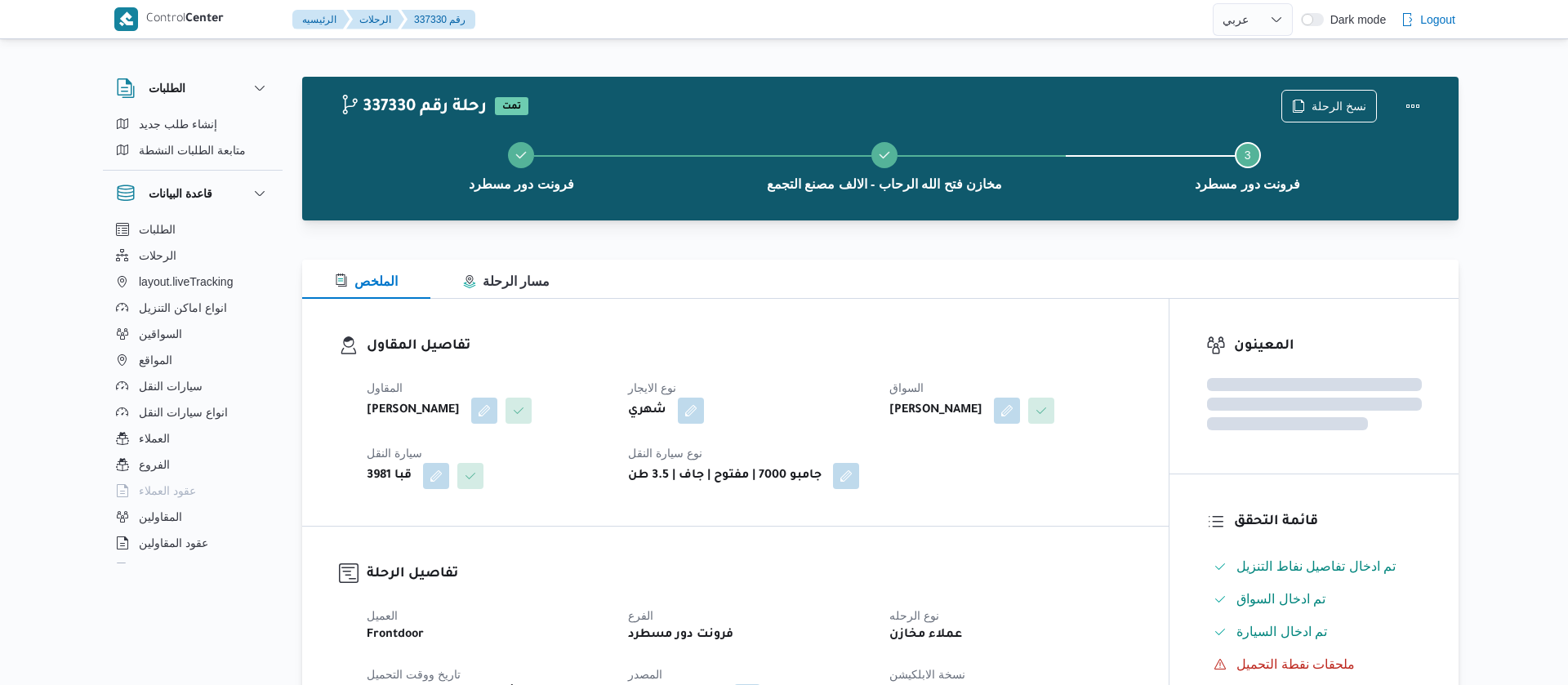
select select "ar"
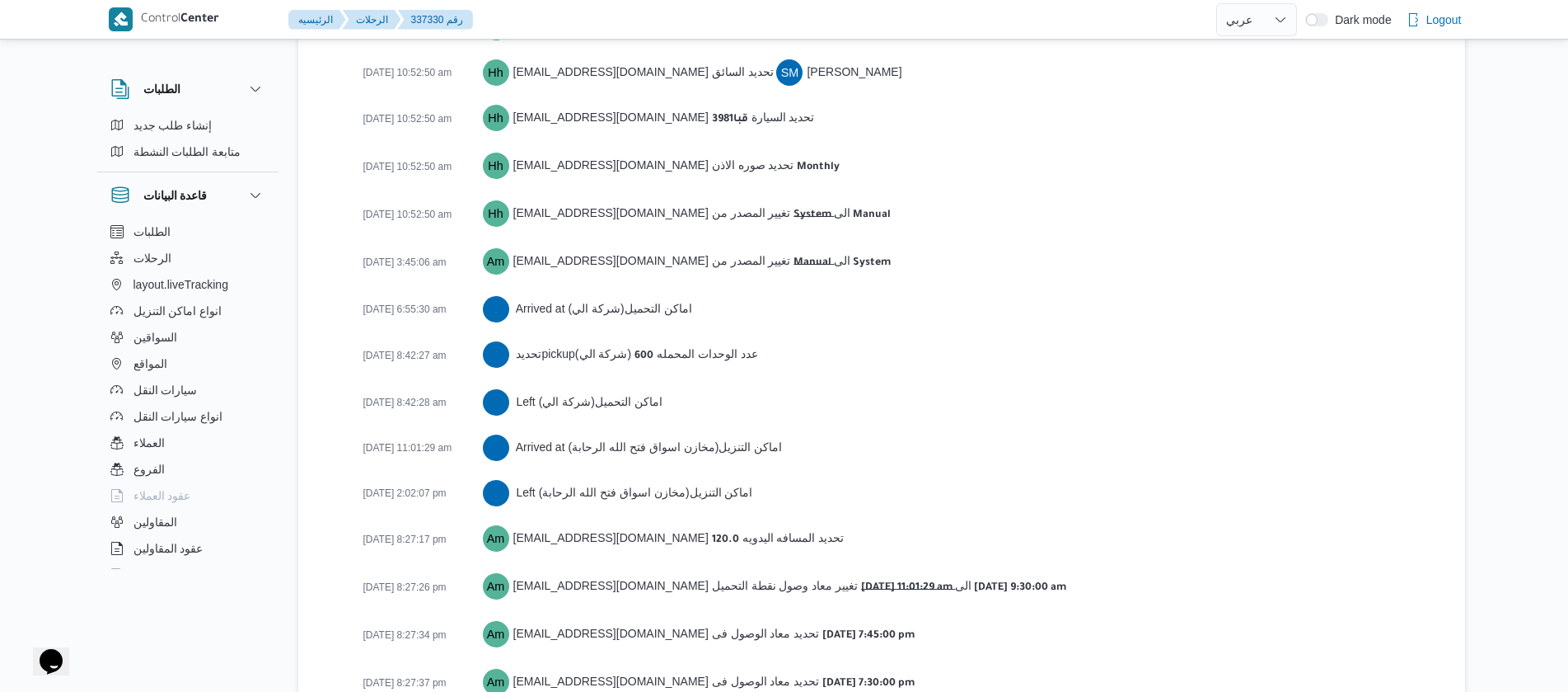
scroll to position [2655, 0]
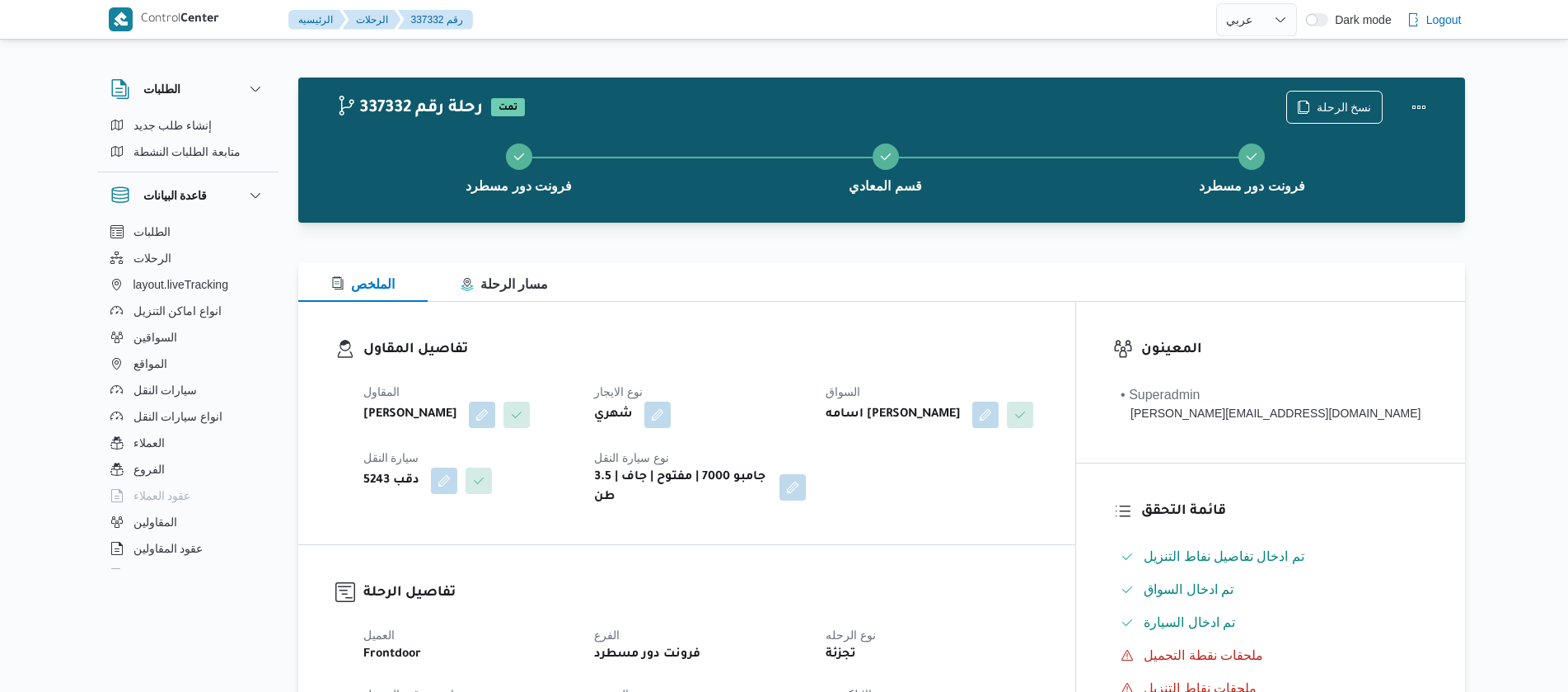
select select "ar"
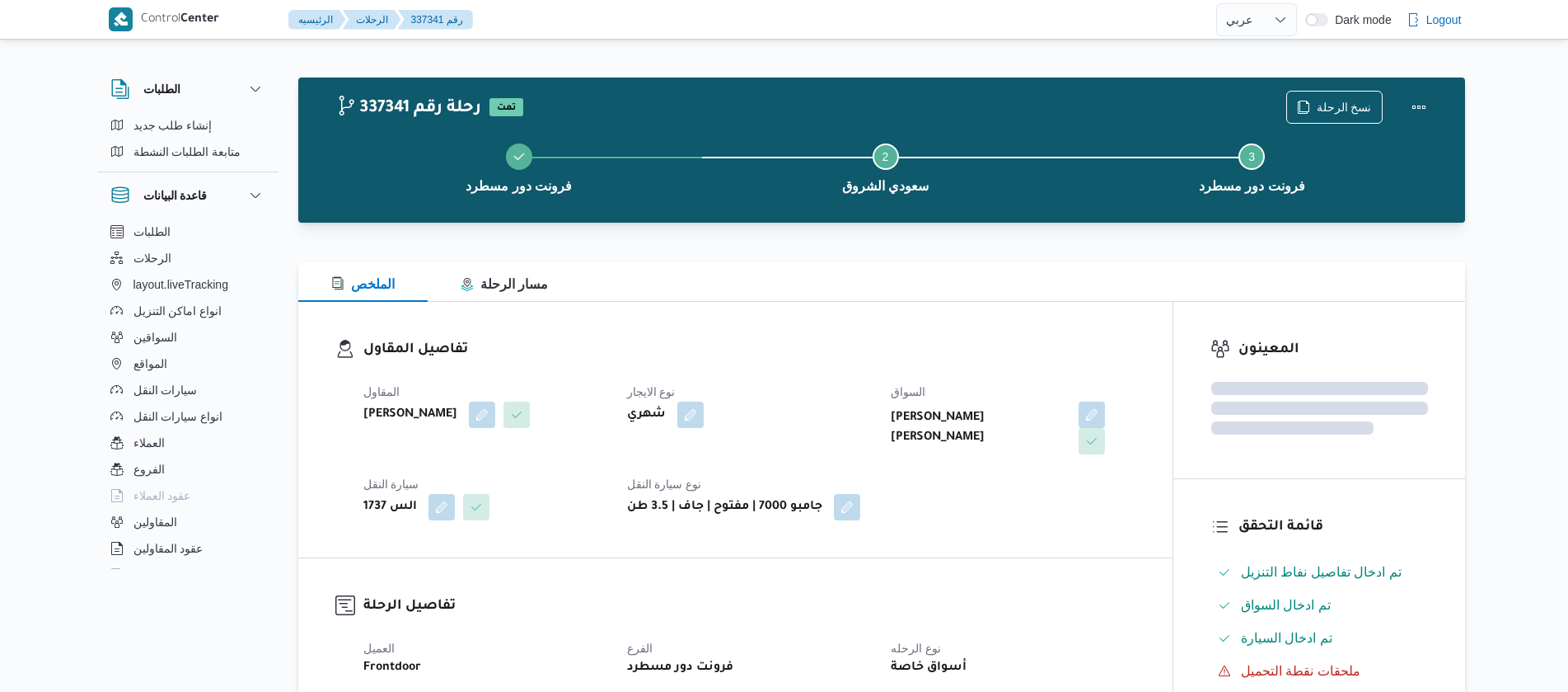
select select "ar"
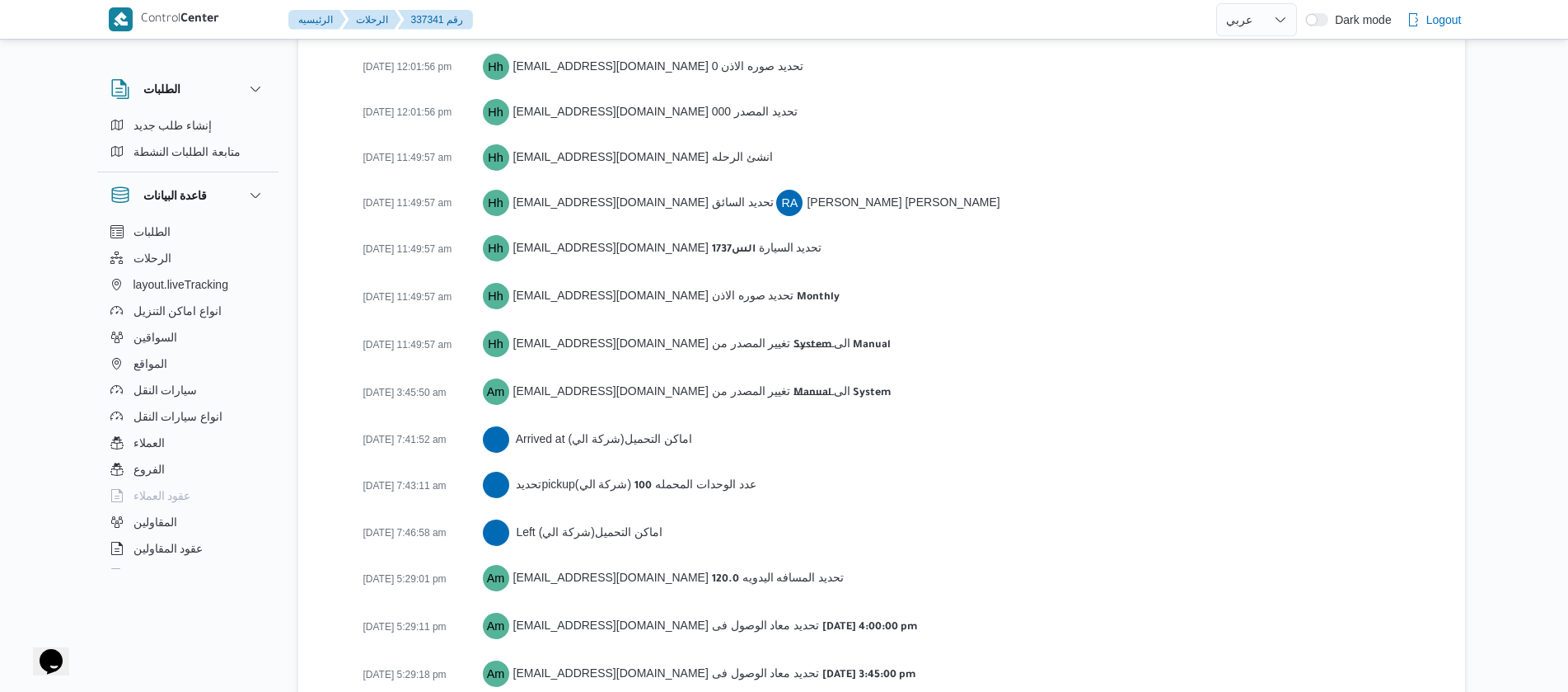
scroll to position [2563, 0]
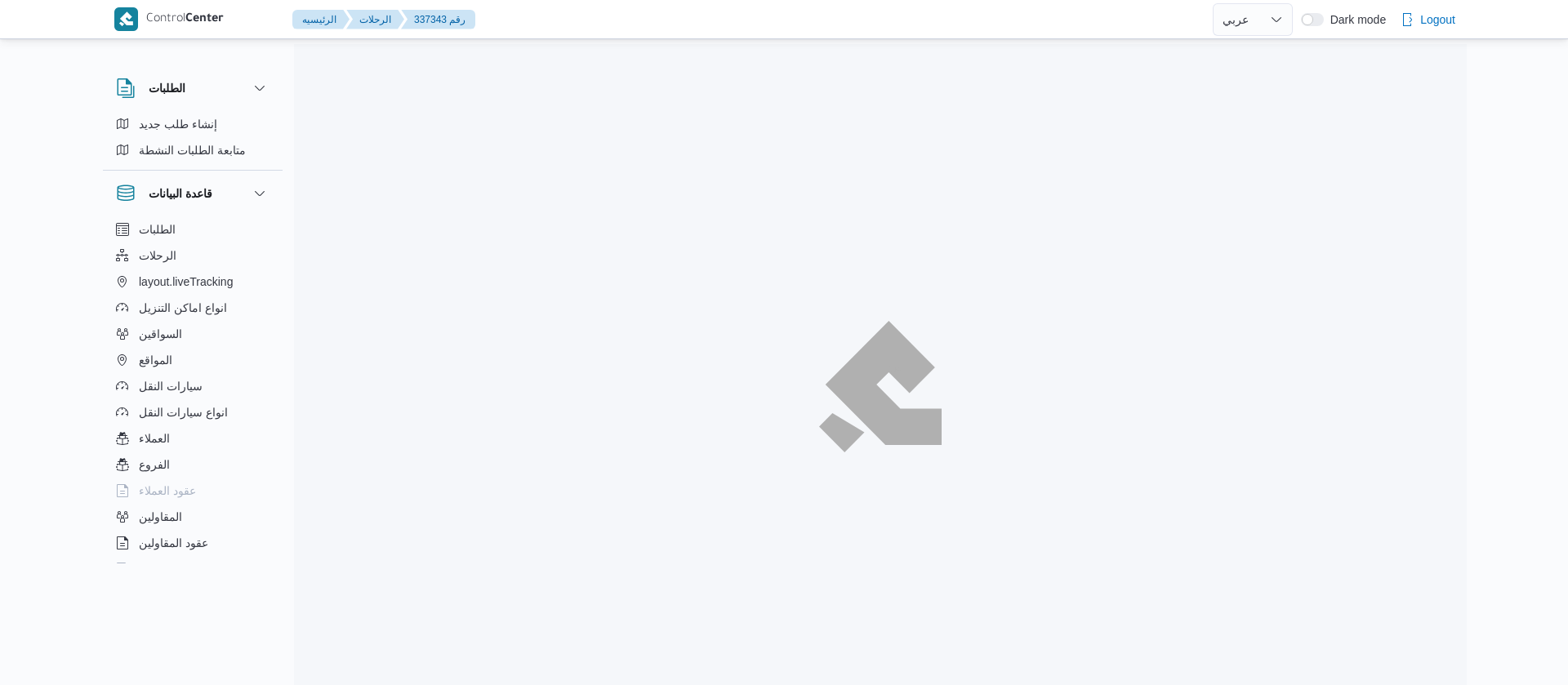
select select "ar"
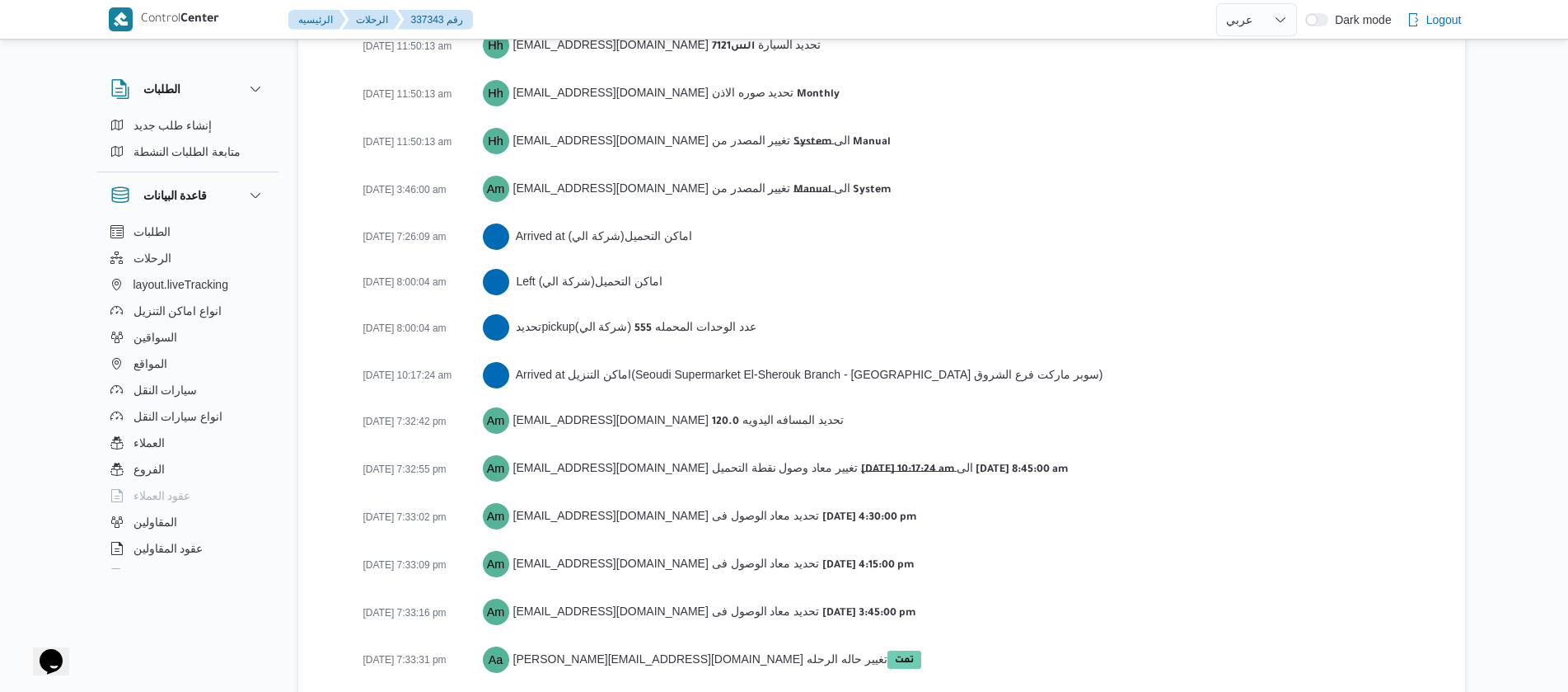
scroll to position [2635, 0]
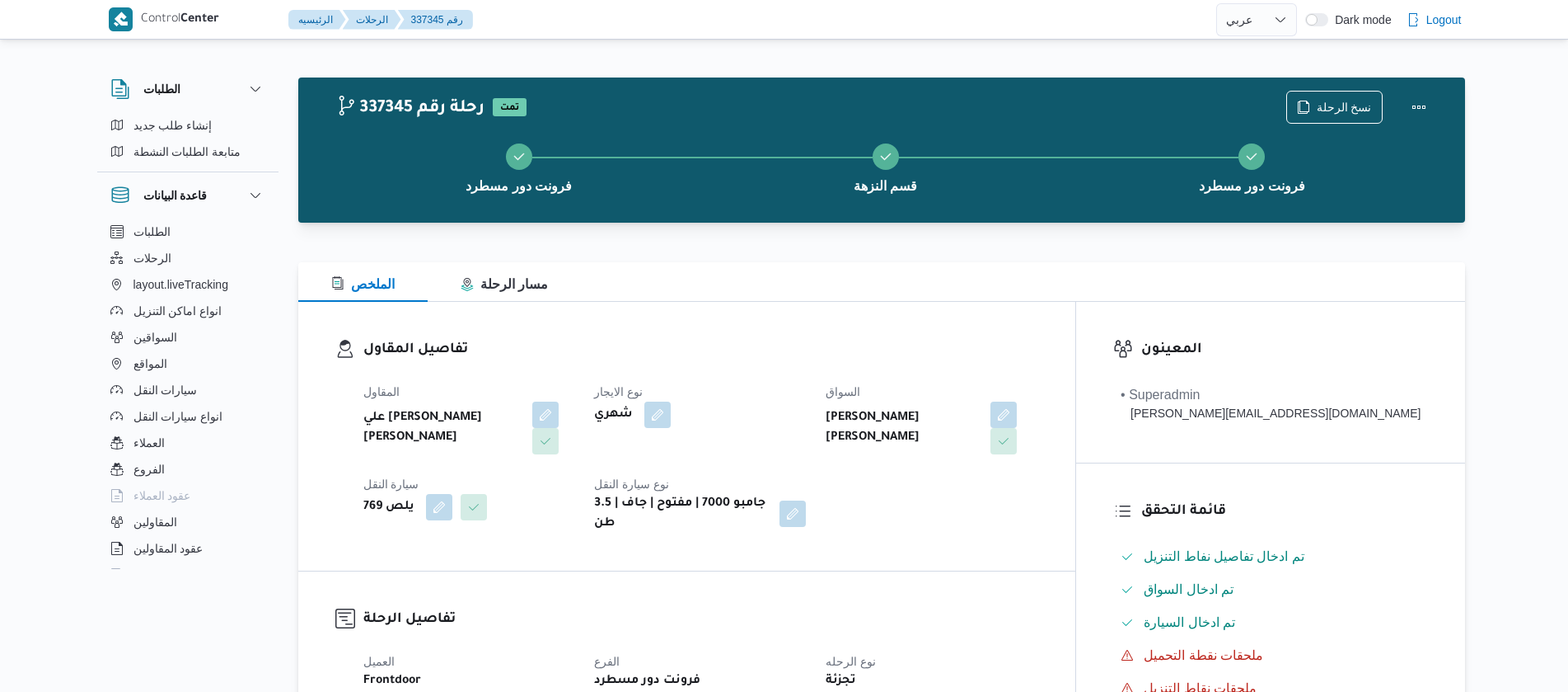
select select "ar"
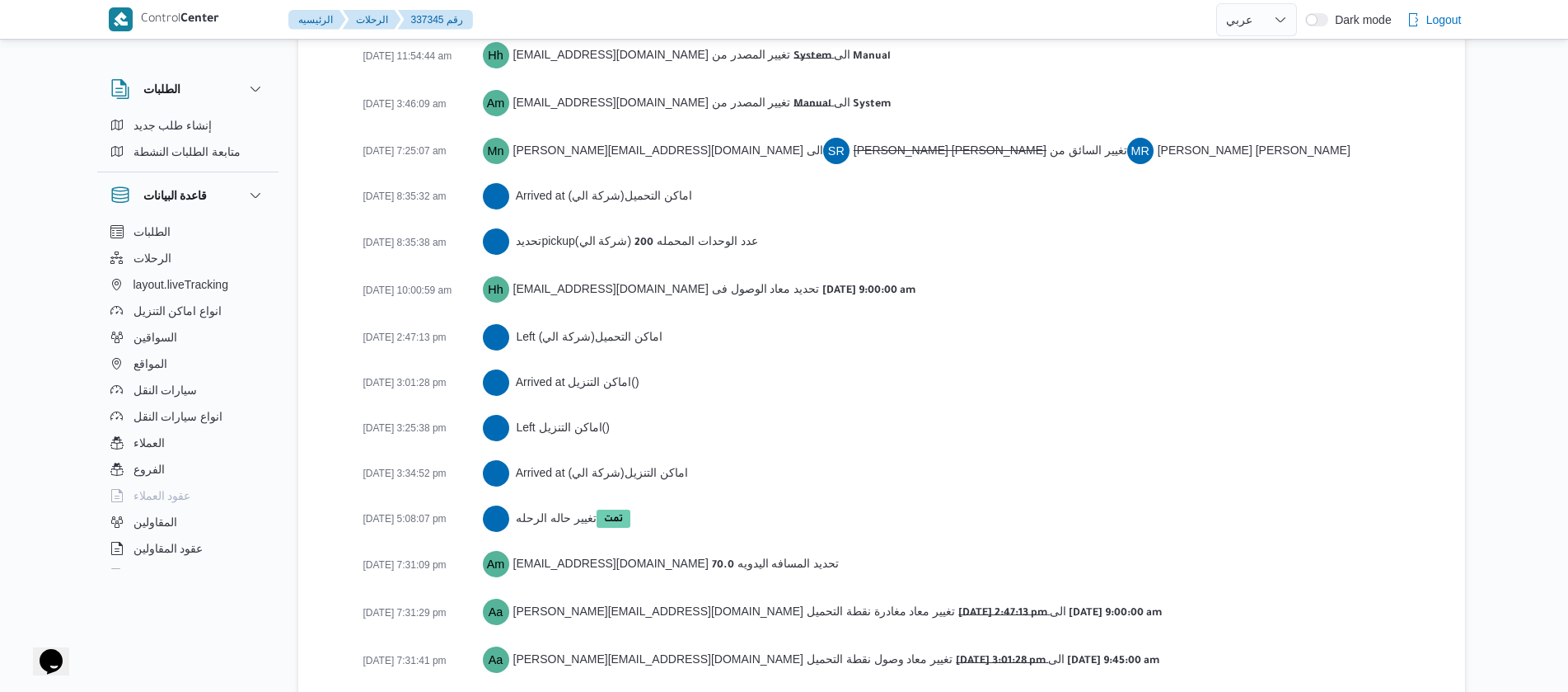
scroll to position [2792, 0]
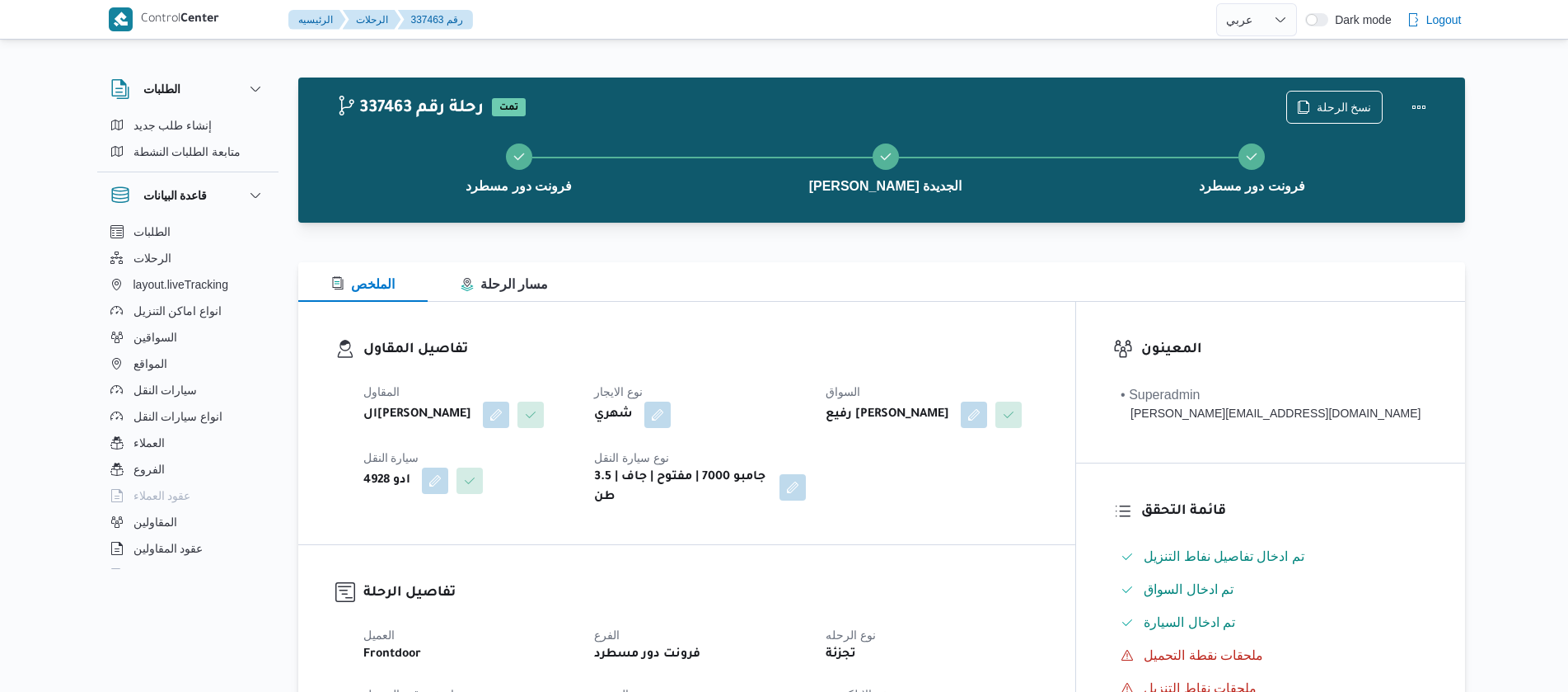
select select "ar"
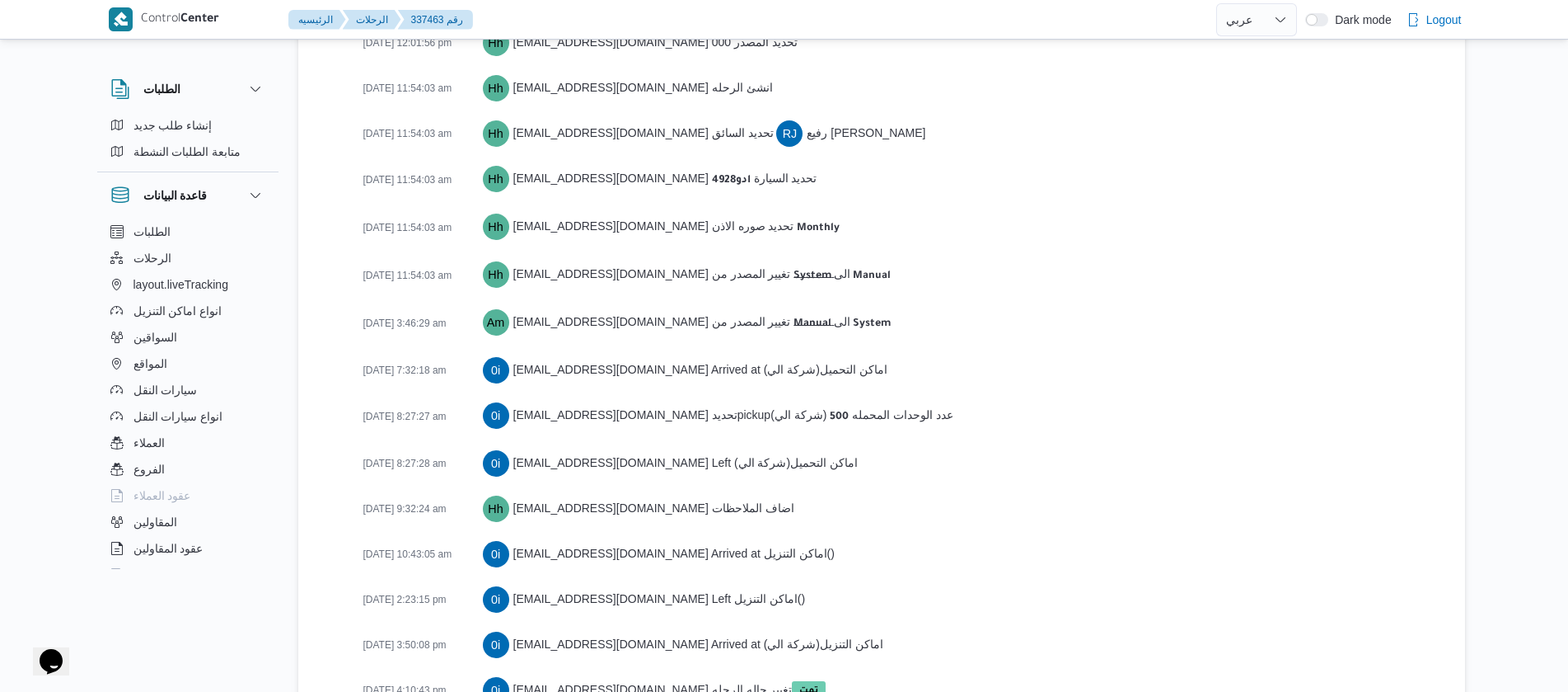
scroll to position [2654, 0]
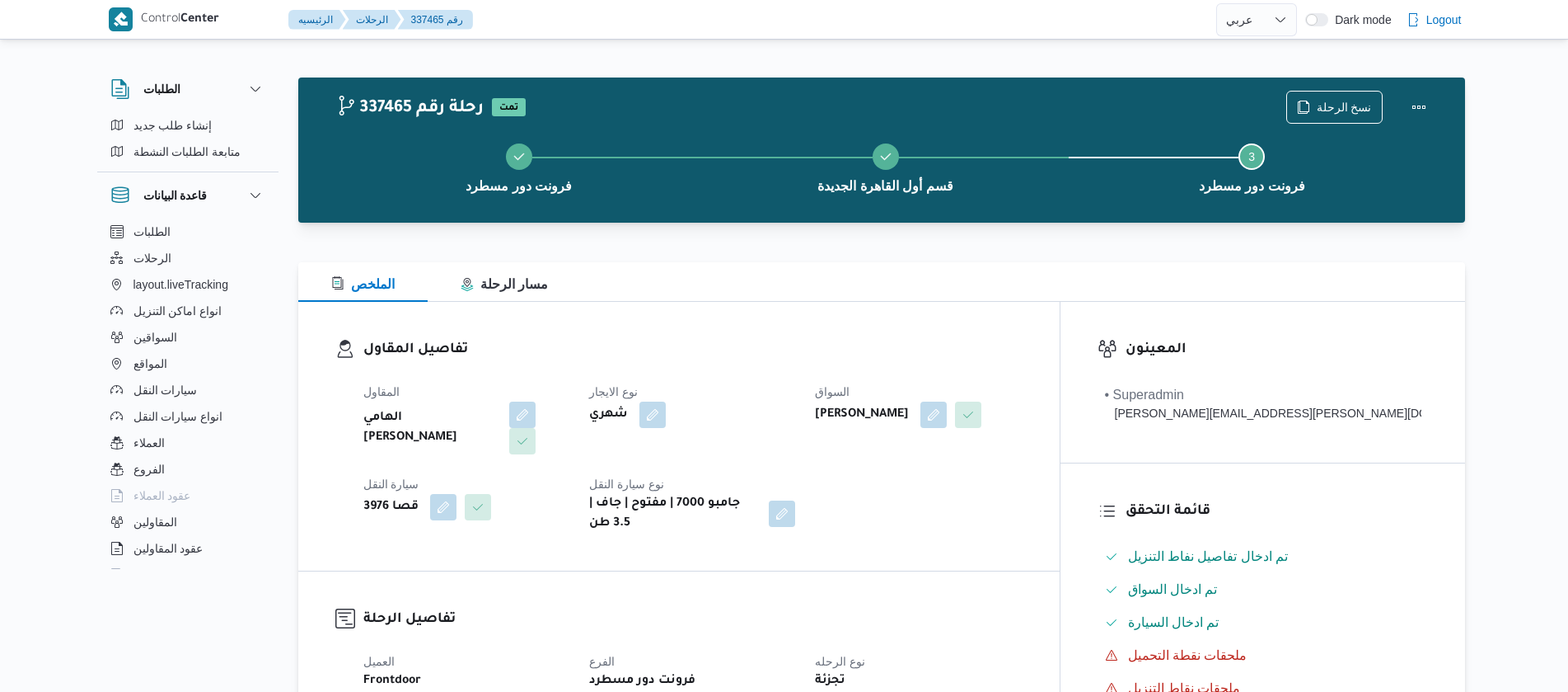
select select "ar"
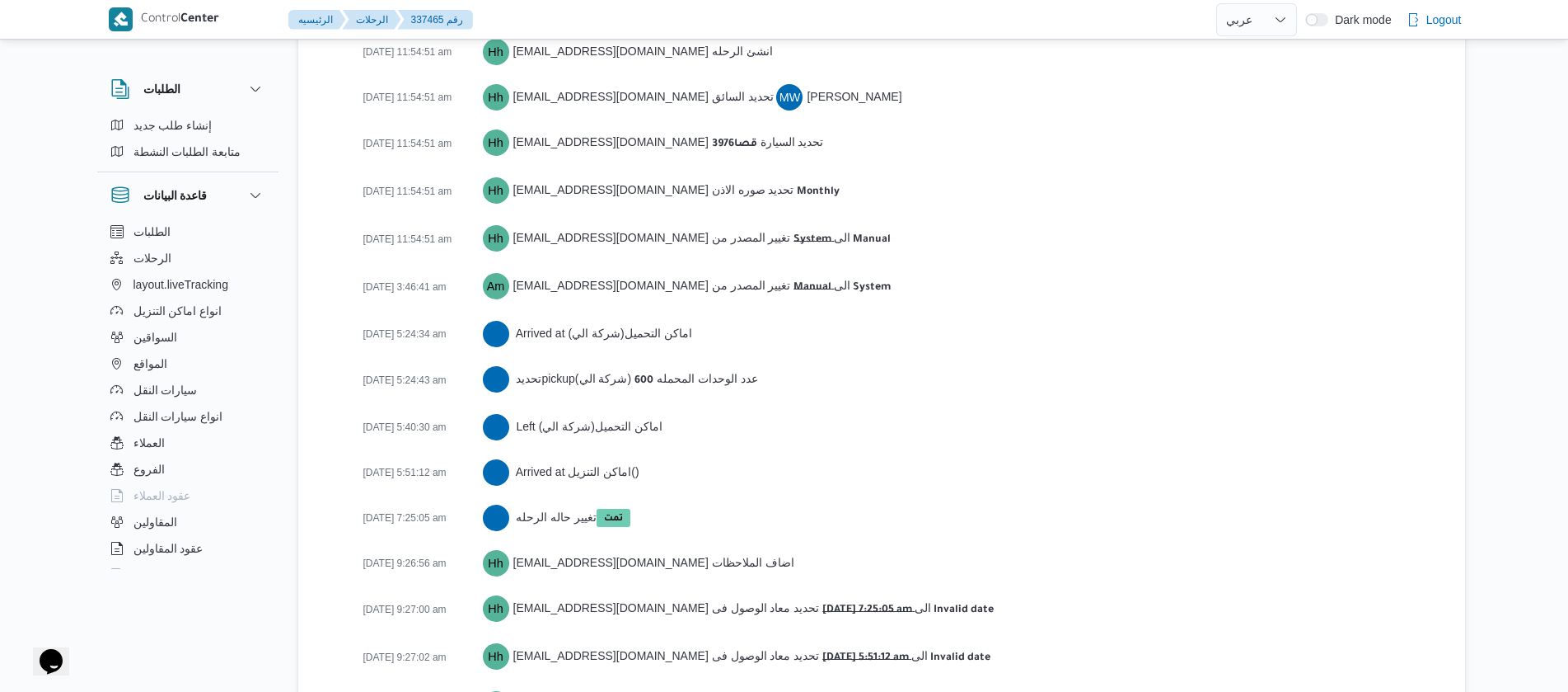
scroll to position [2839, 0]
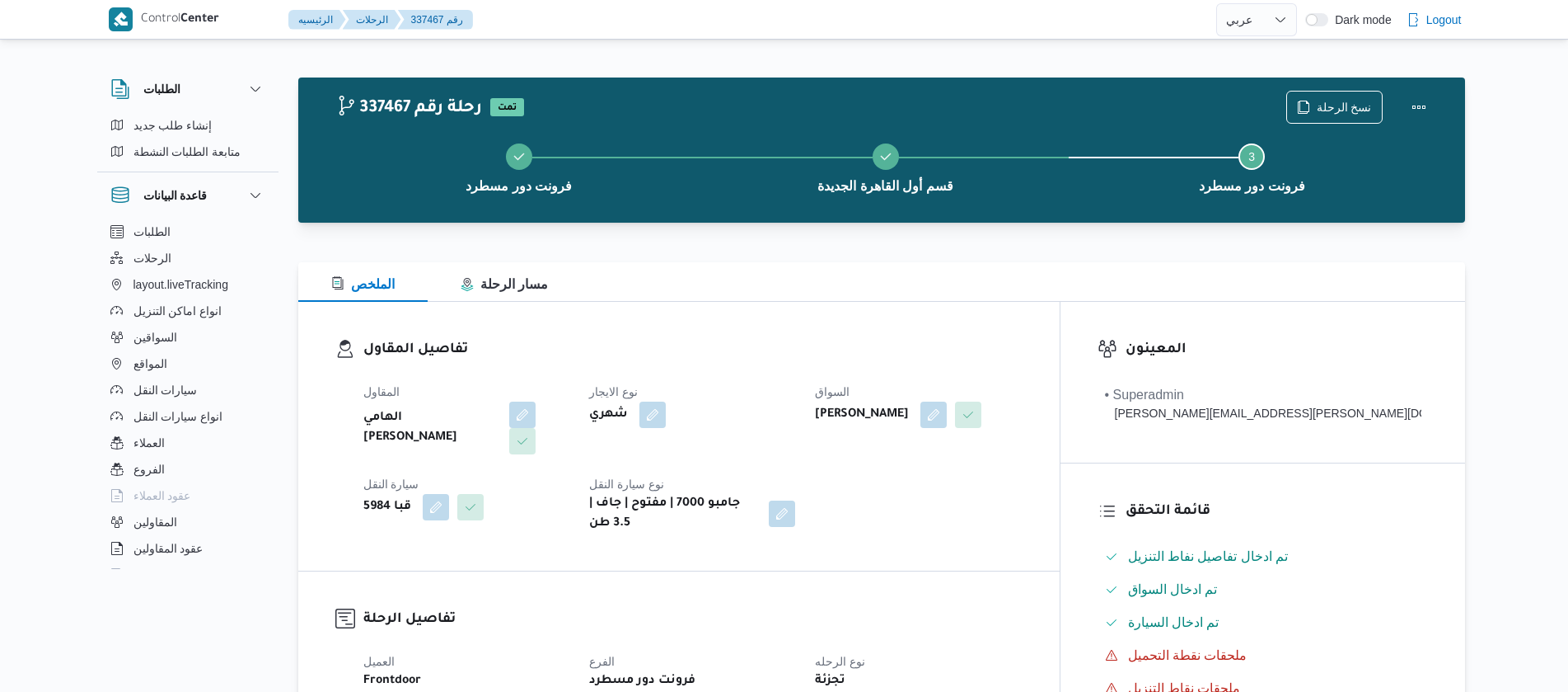
select select "ar"
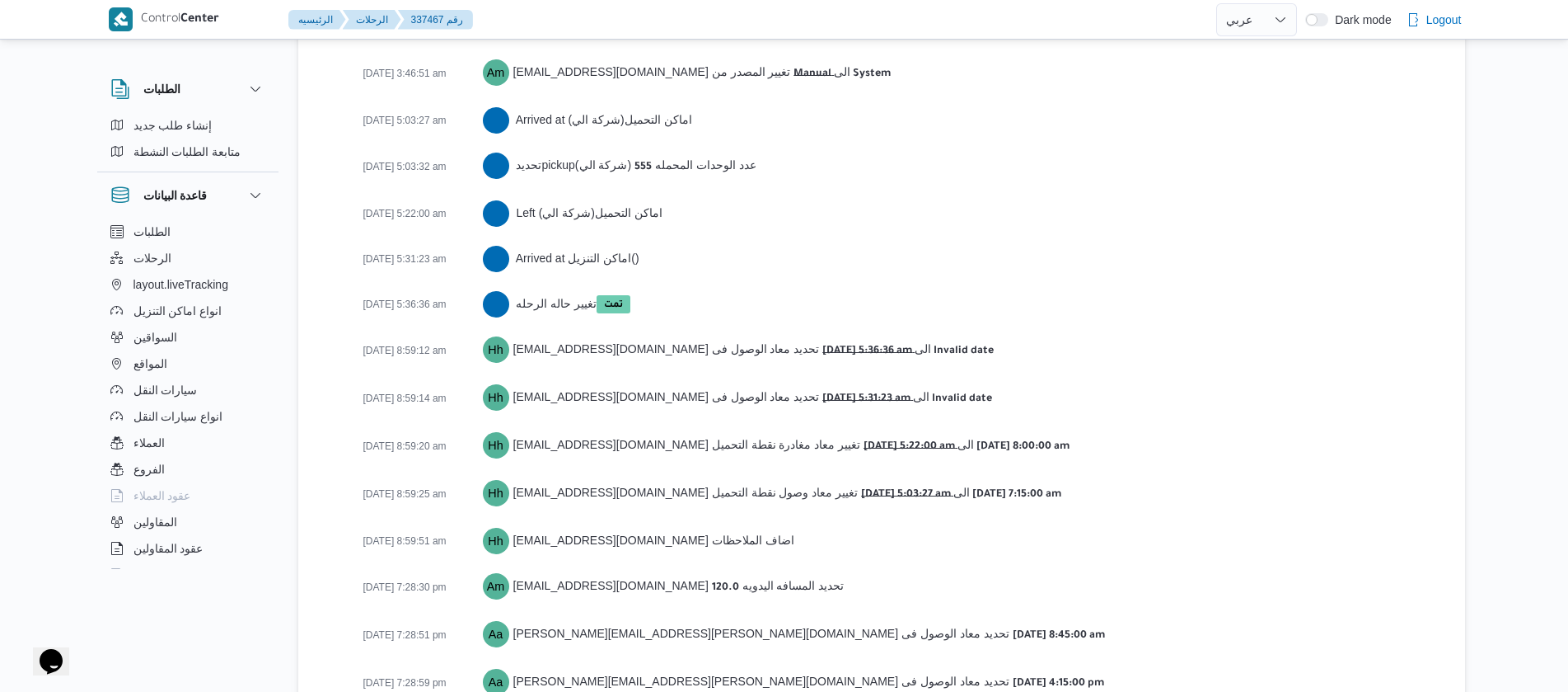
scroll to position [2839, 0]
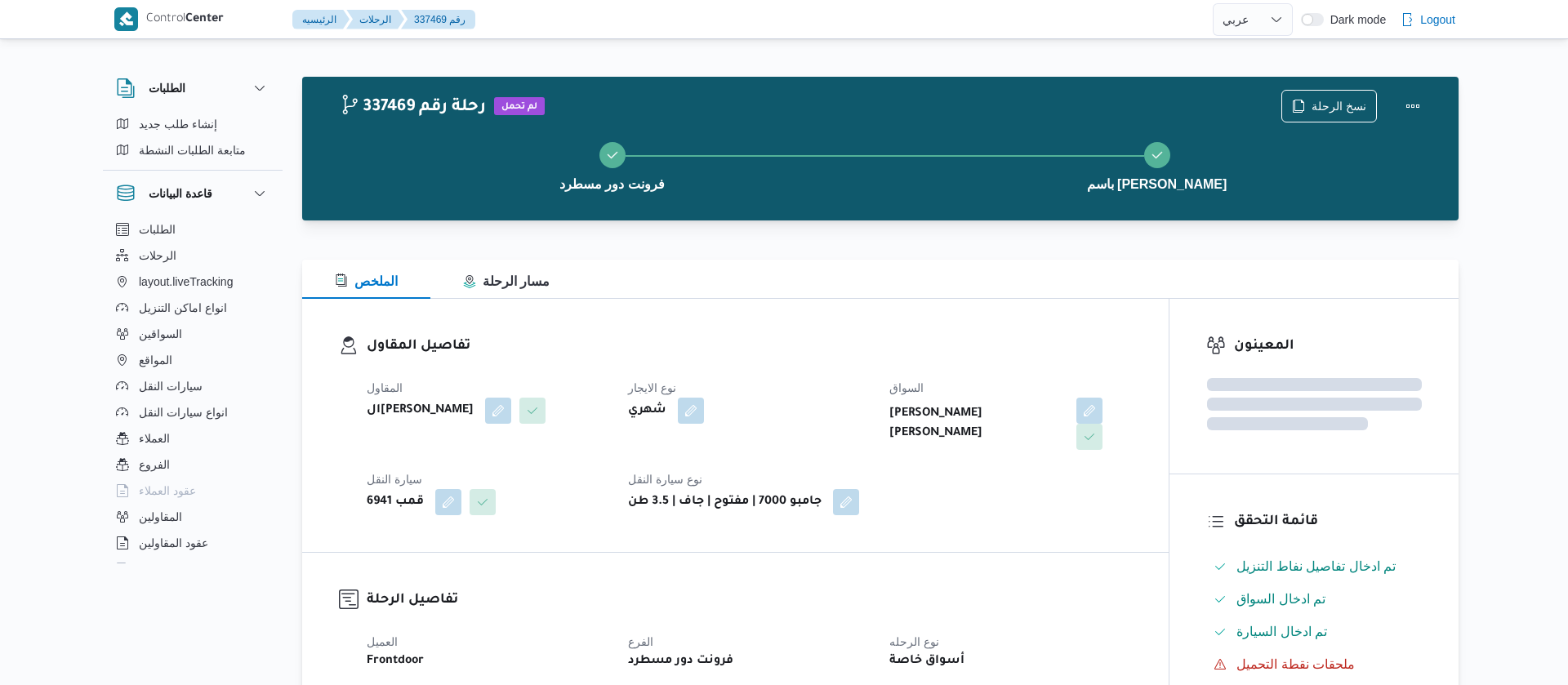
select select "ar"
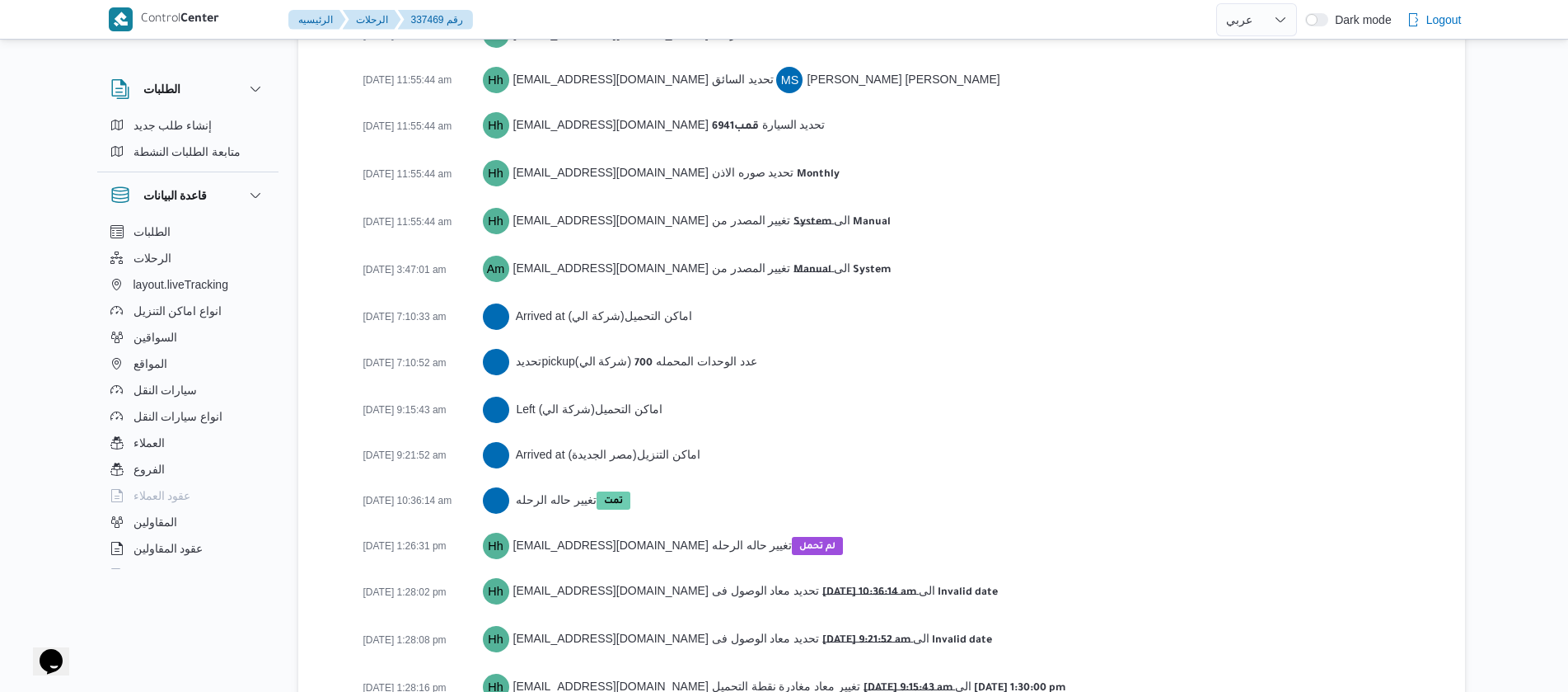
scroll to position [2518, 0]
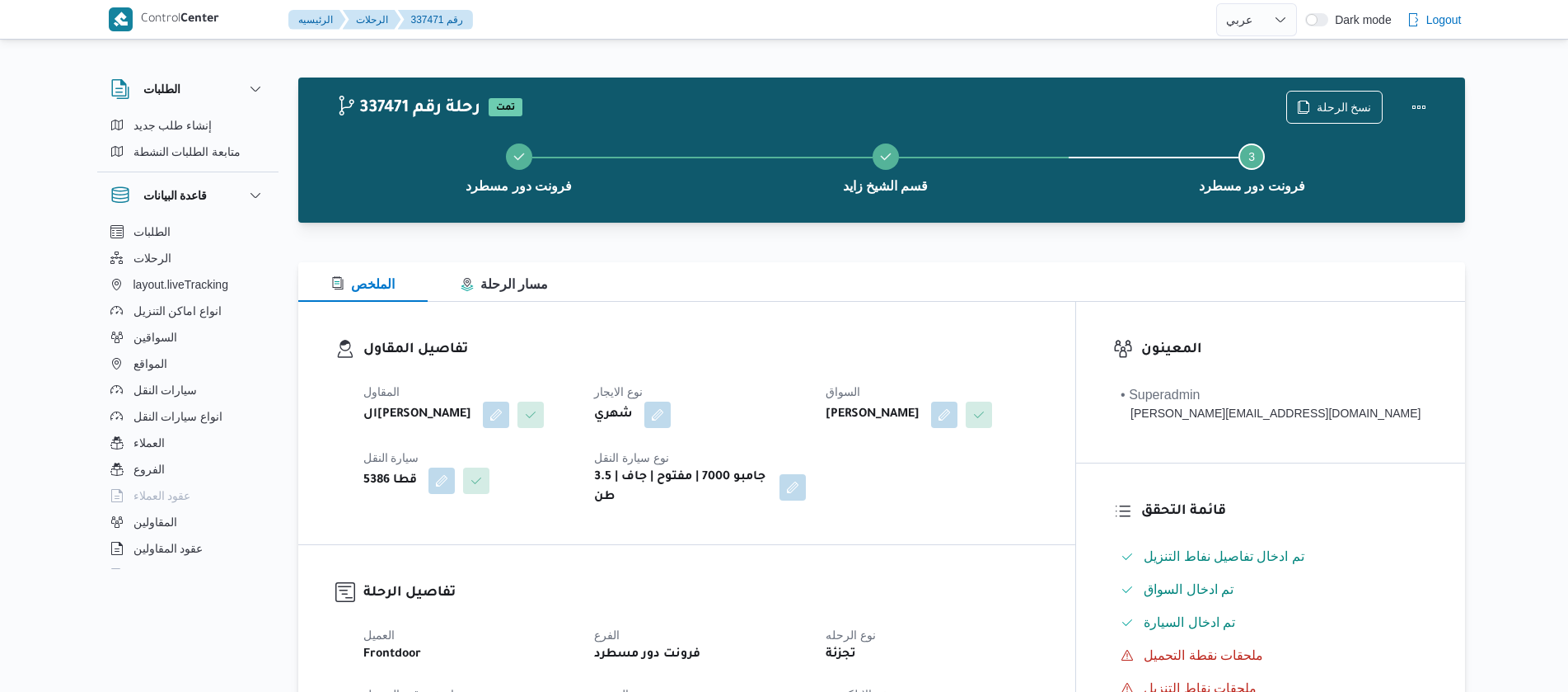
select select "ar"
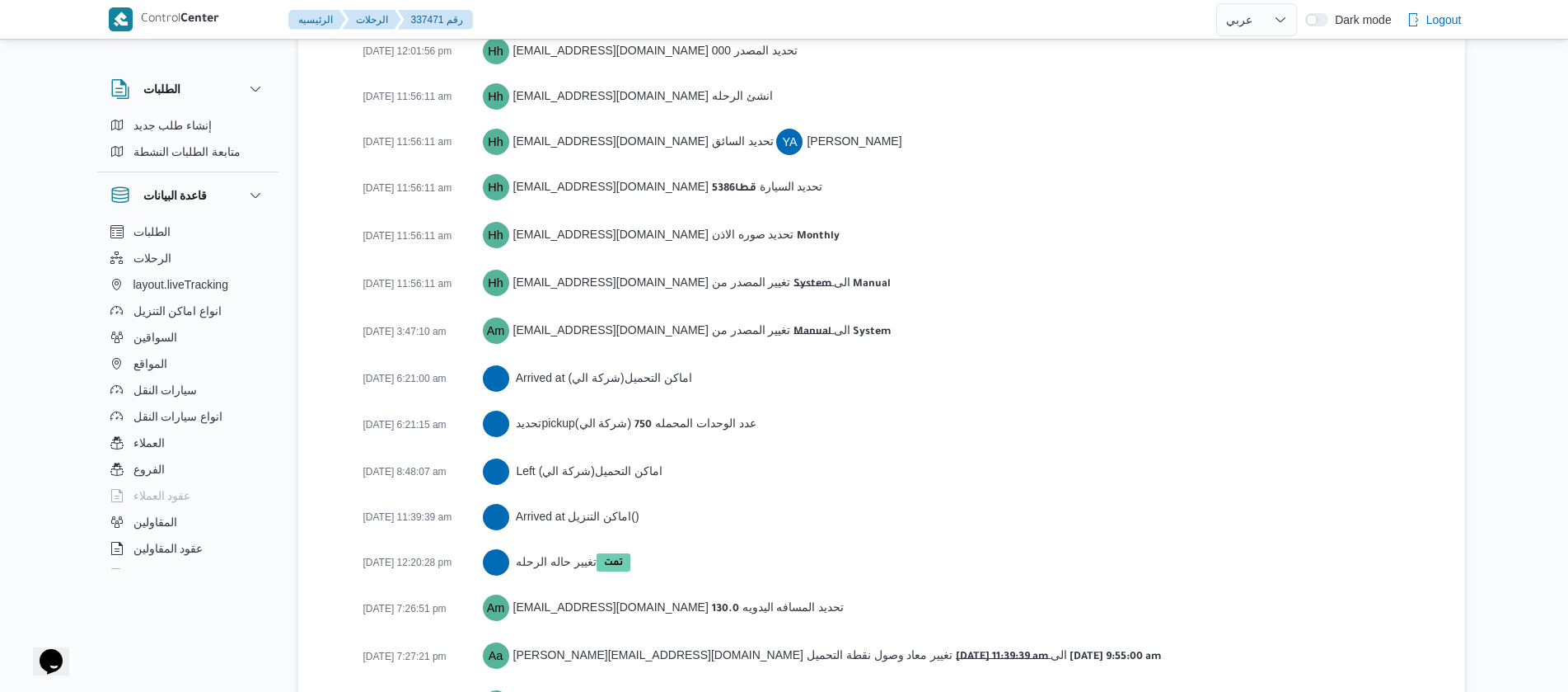
scroll to position [2609, 0]
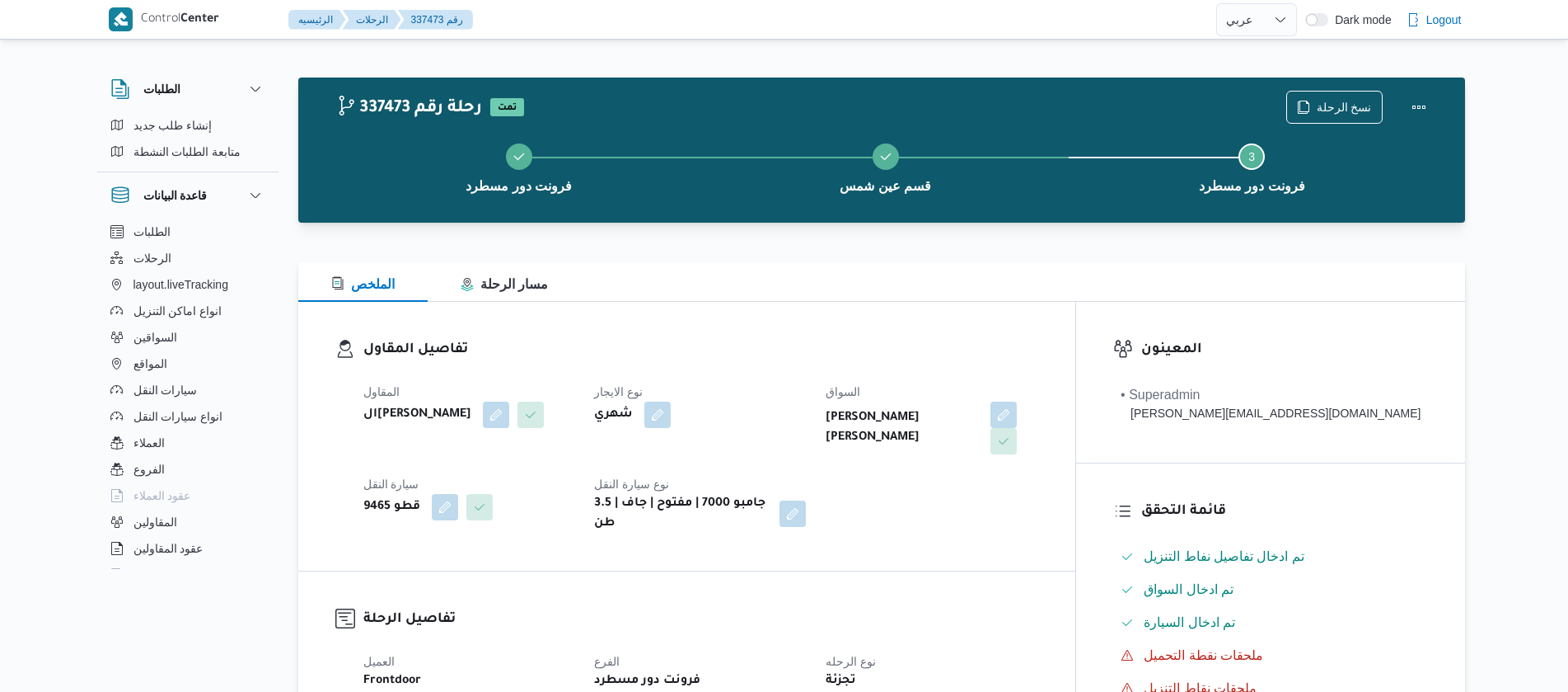
select select "ar"
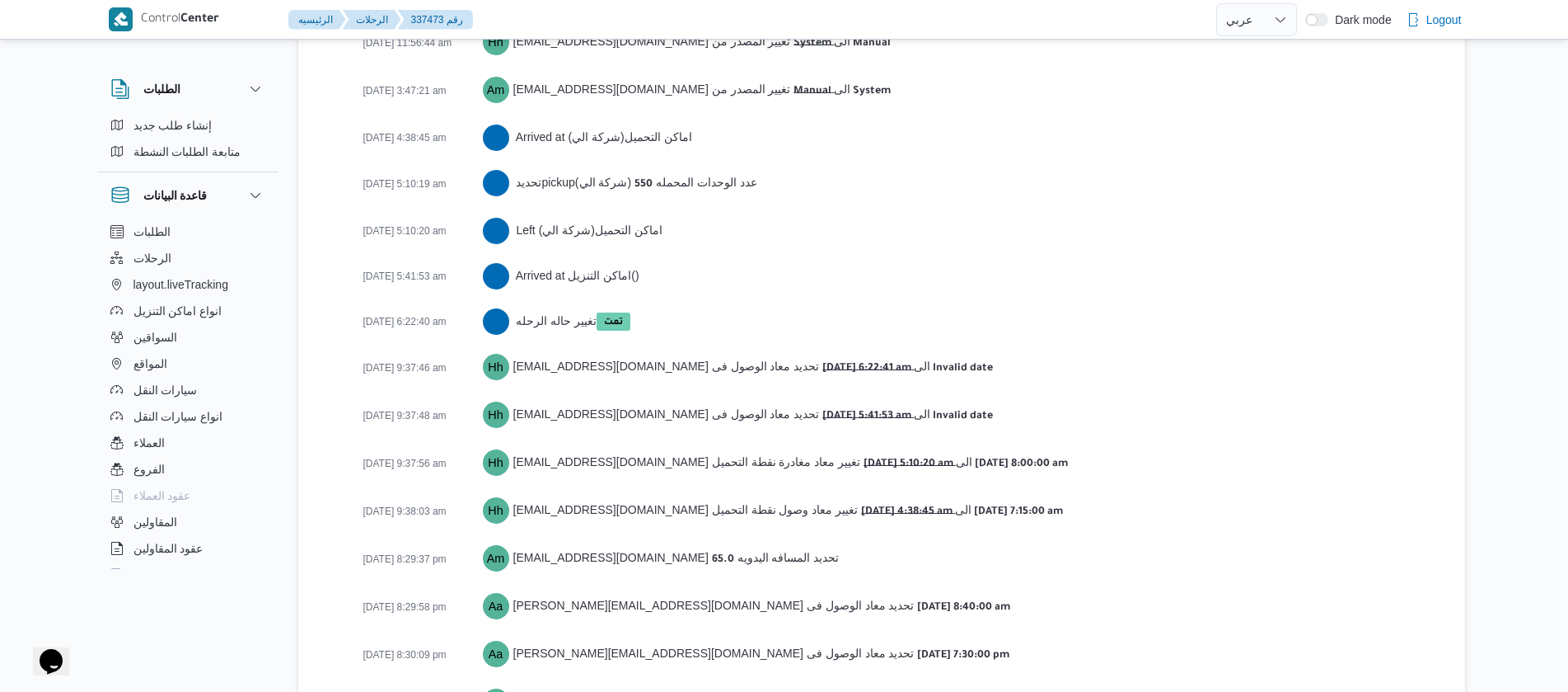
scroll to position [2794, 0]
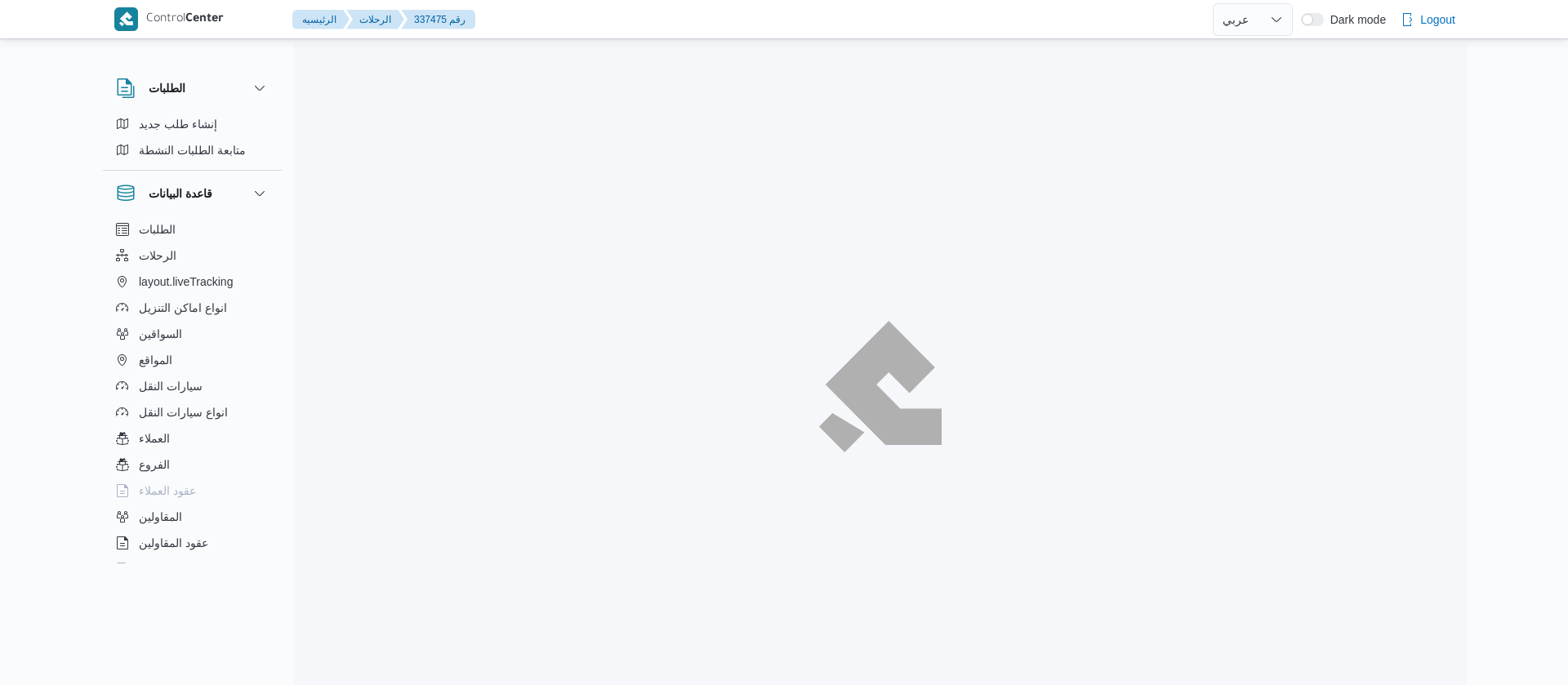
select select "ar"
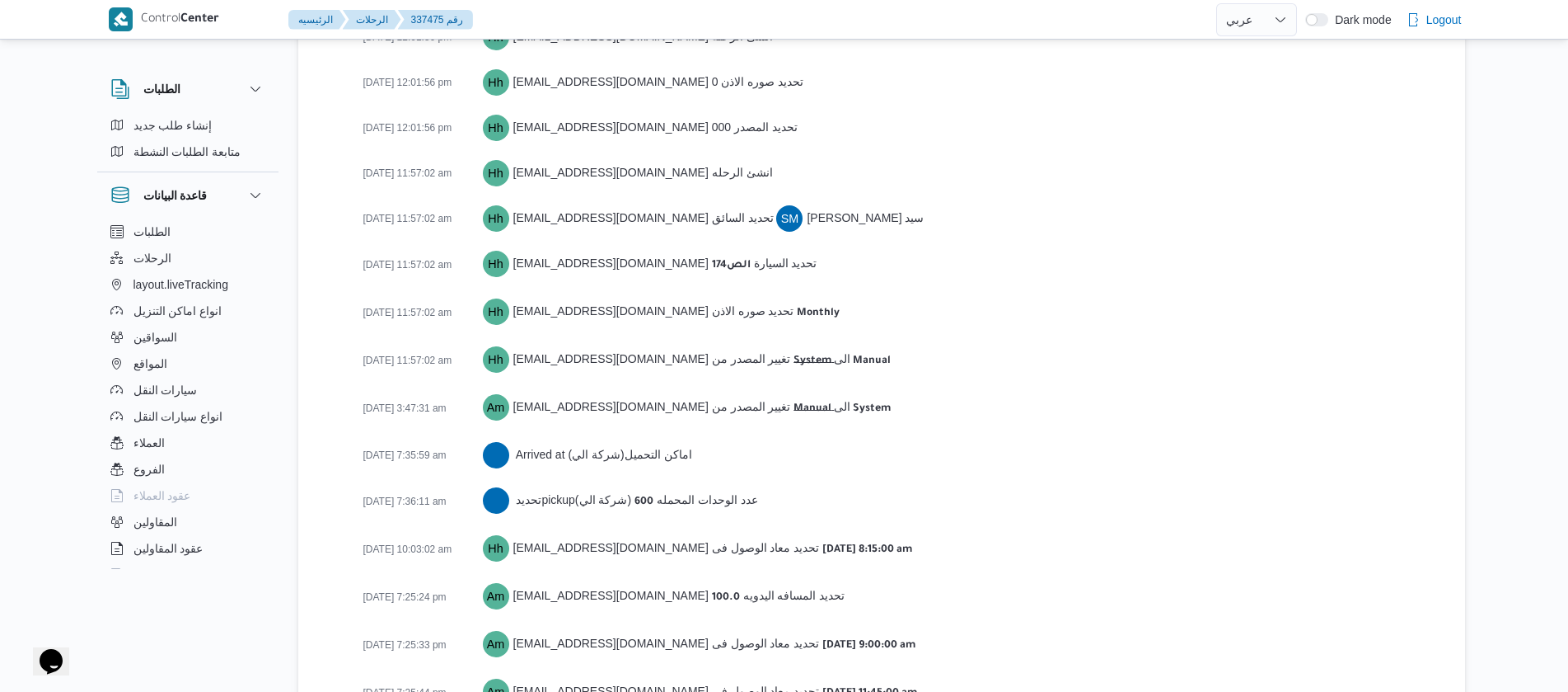
scroll to position [2651, 0]
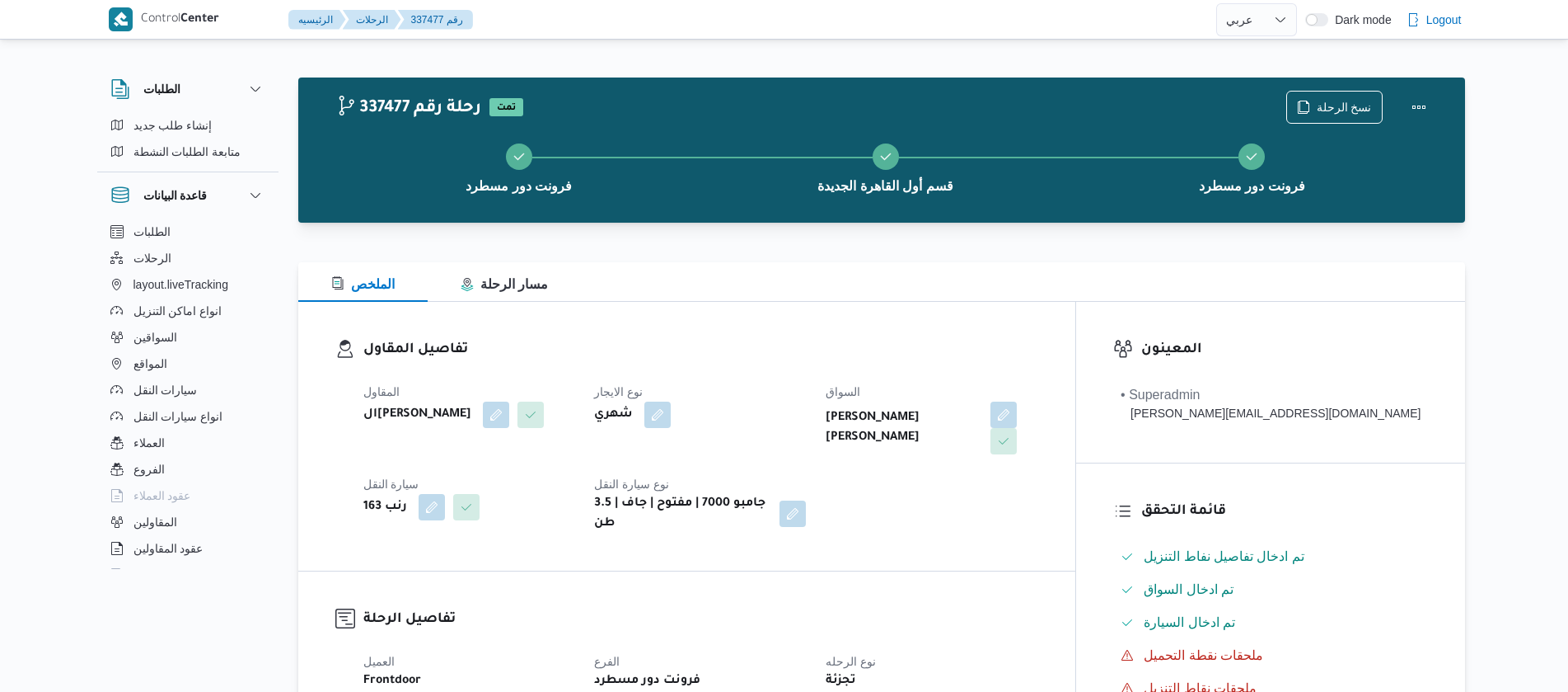
select select "ar"
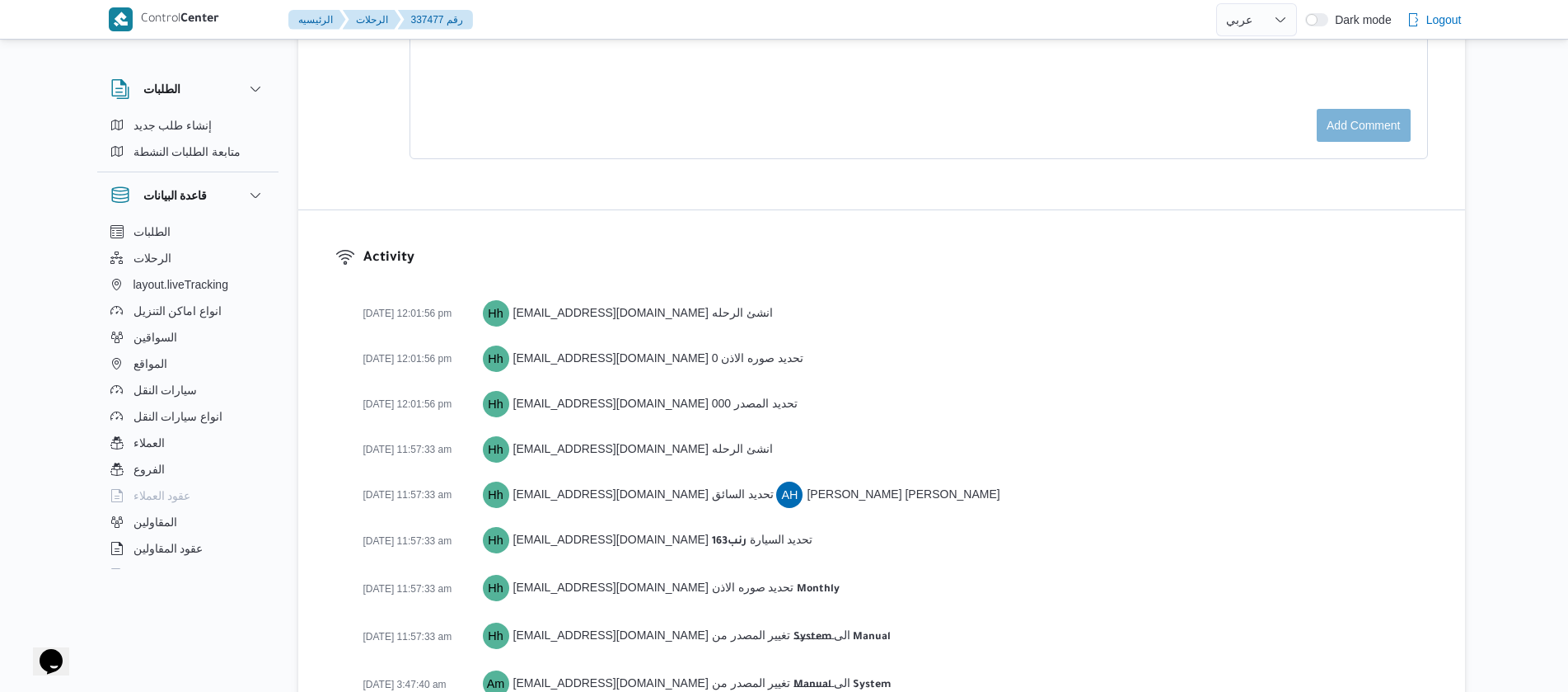
scroll to position [2726, 0]
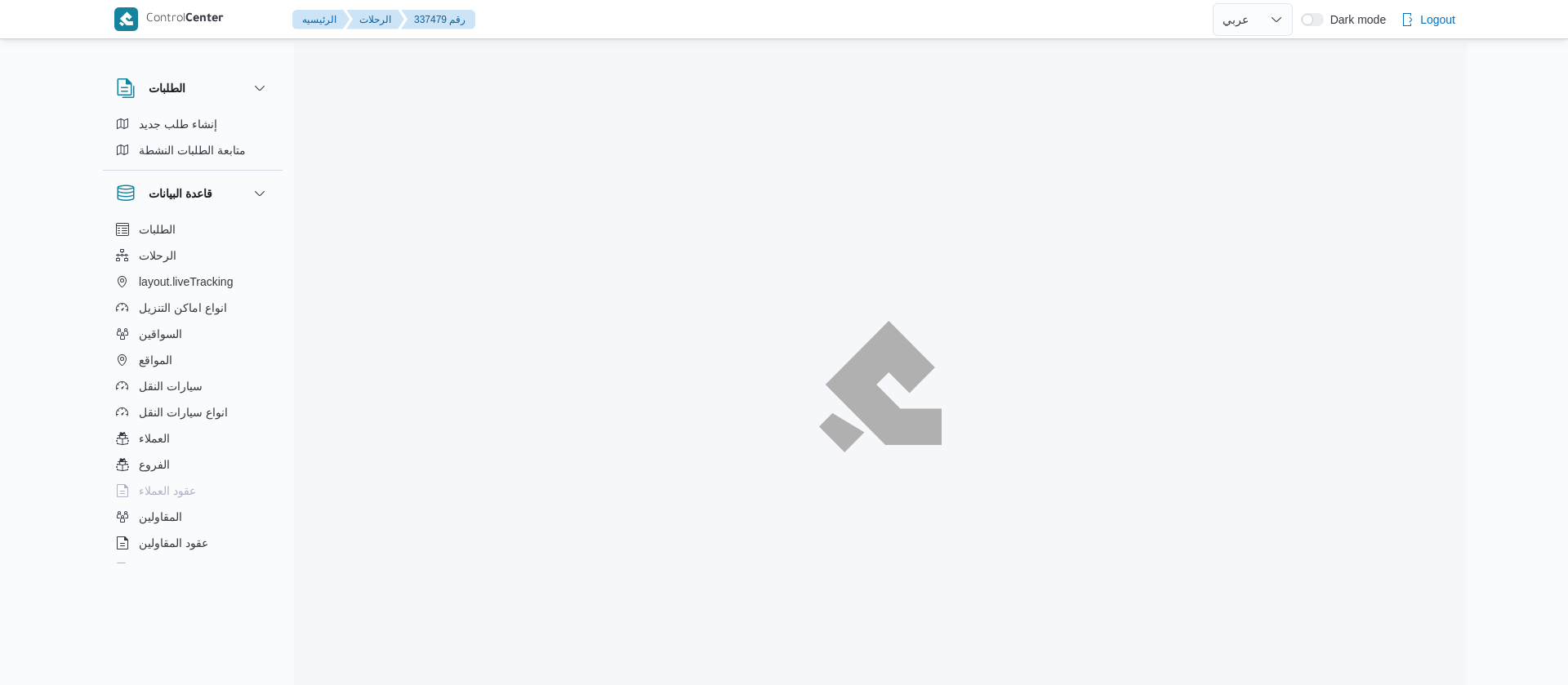
select select "ar"
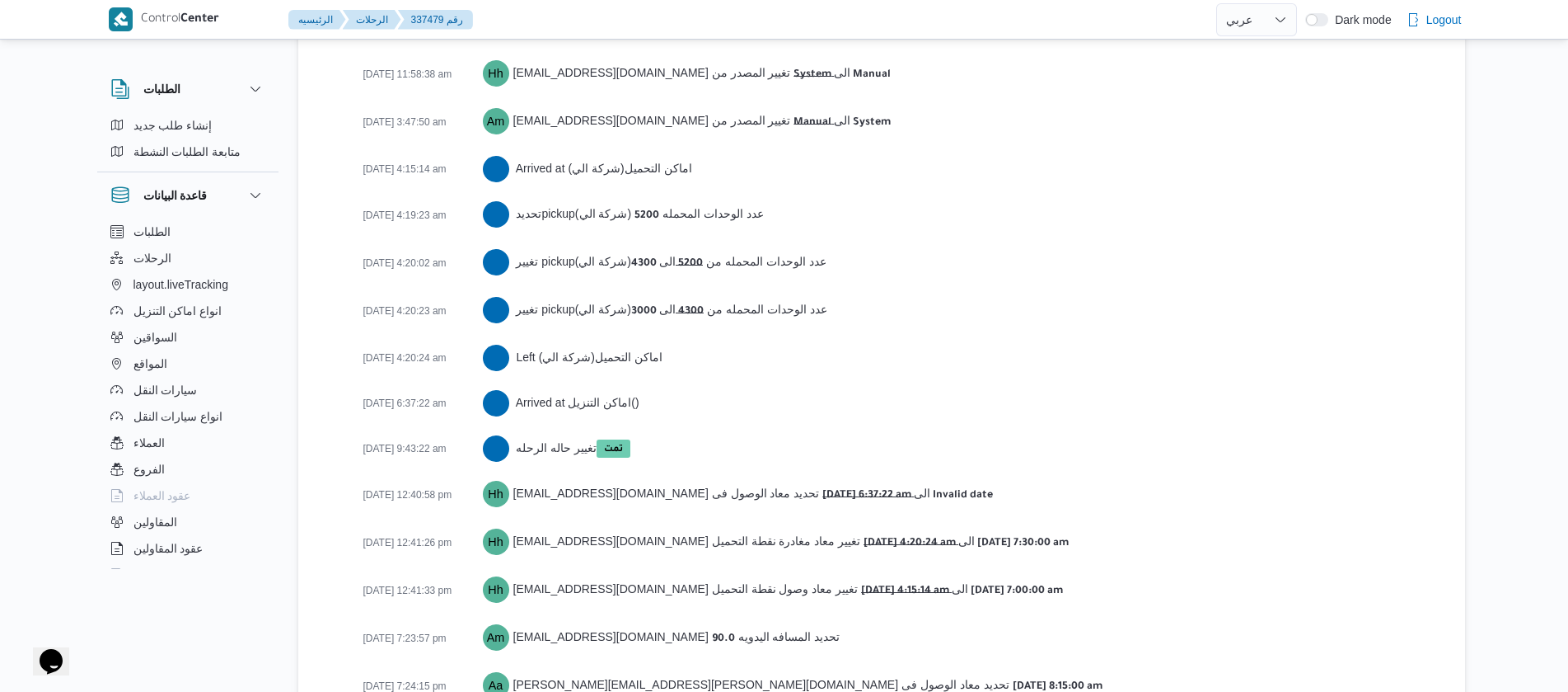
scroll to position [2619, 0]
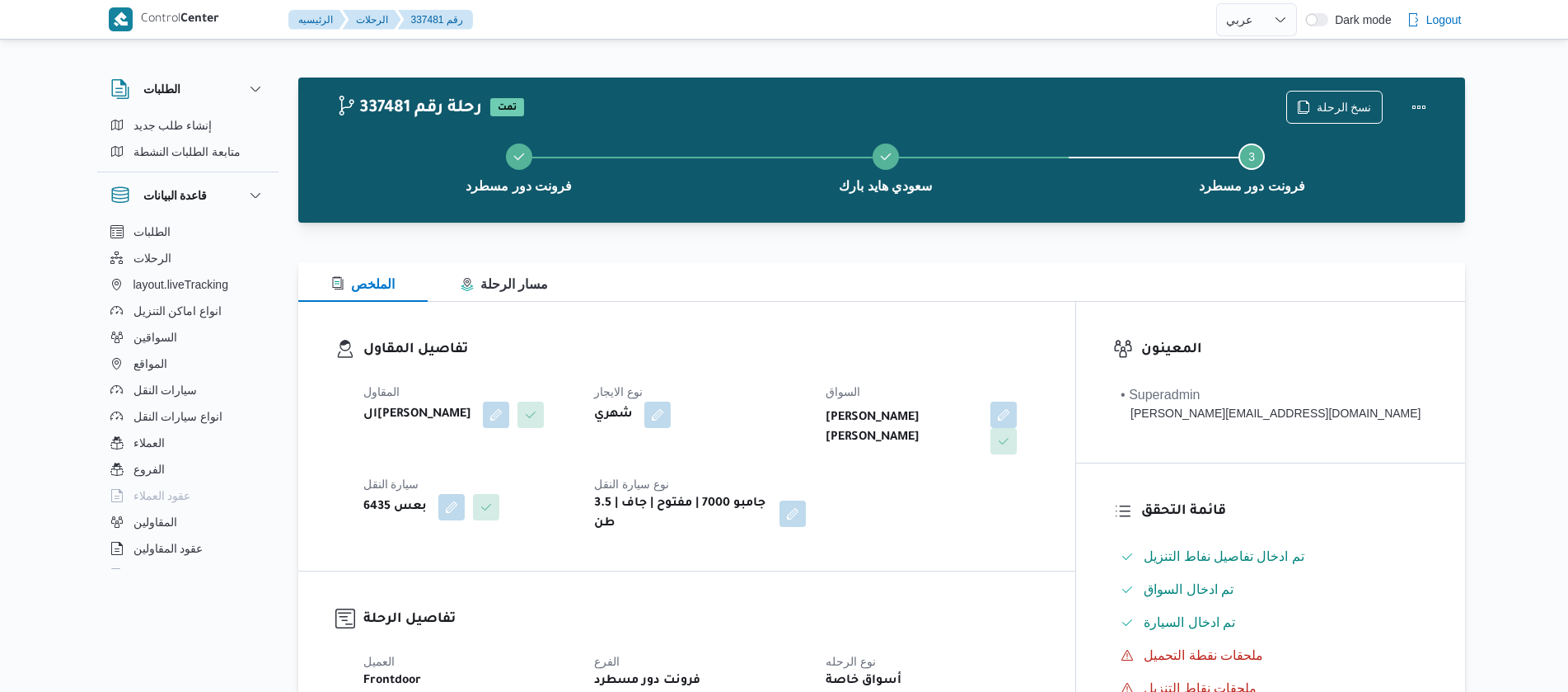
select select "ar"
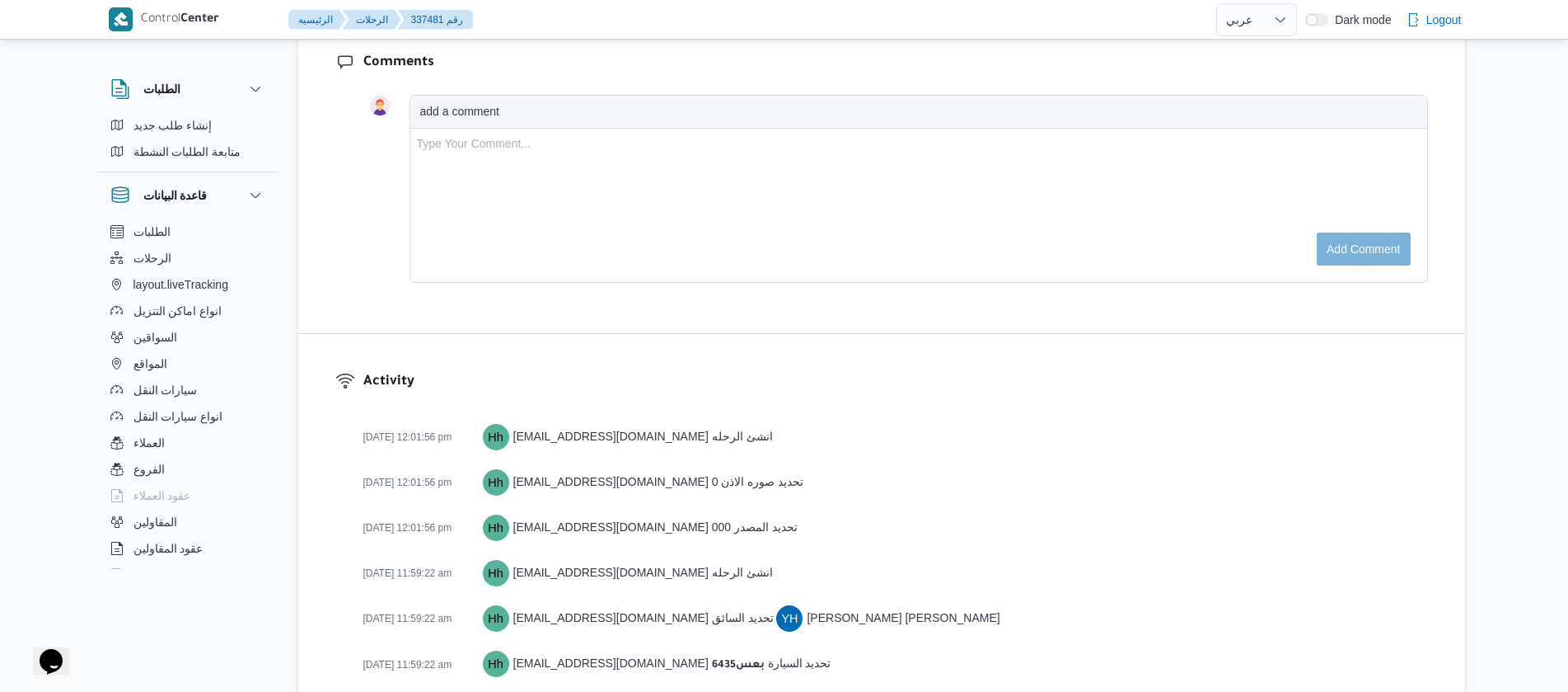
scroll to position [2608, 0]
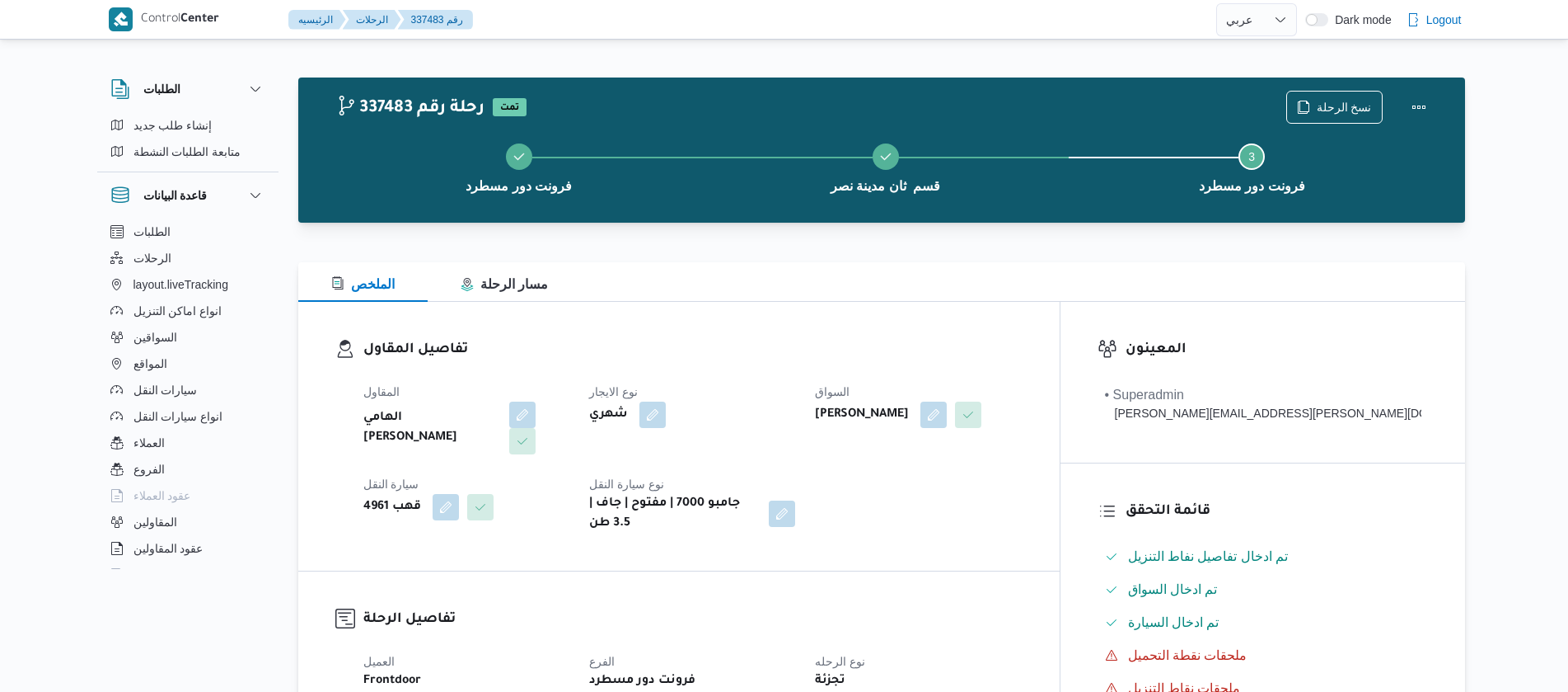
select select "ar"
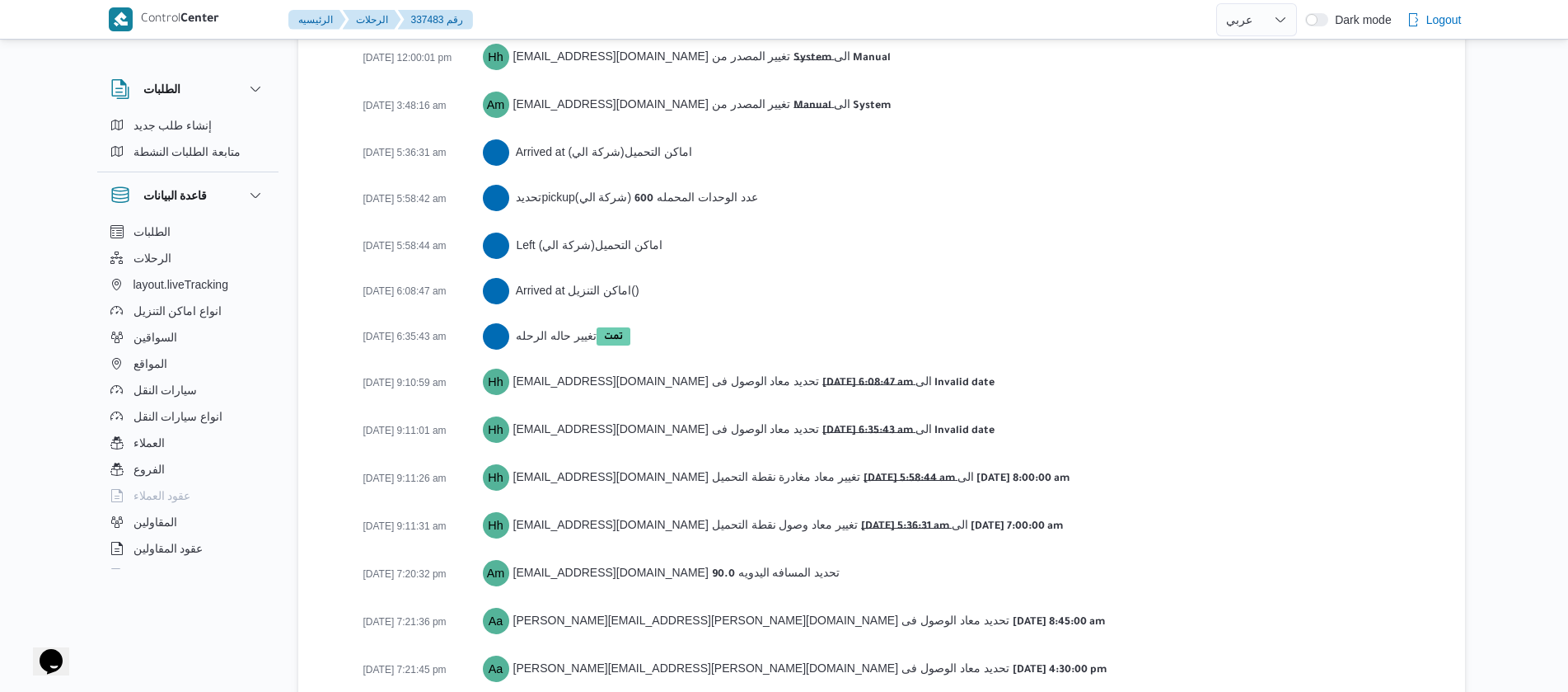
scroll to position [2573, 0]
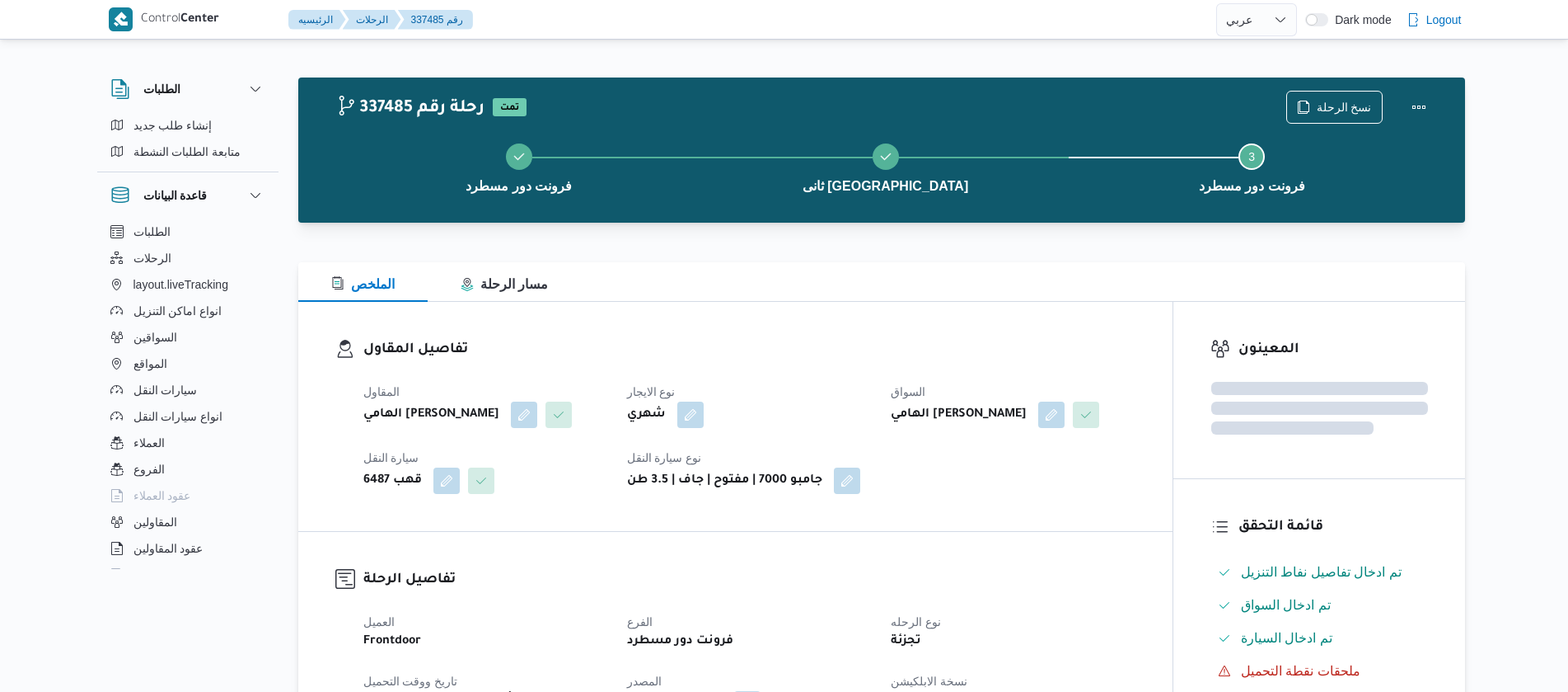
select select "ar"
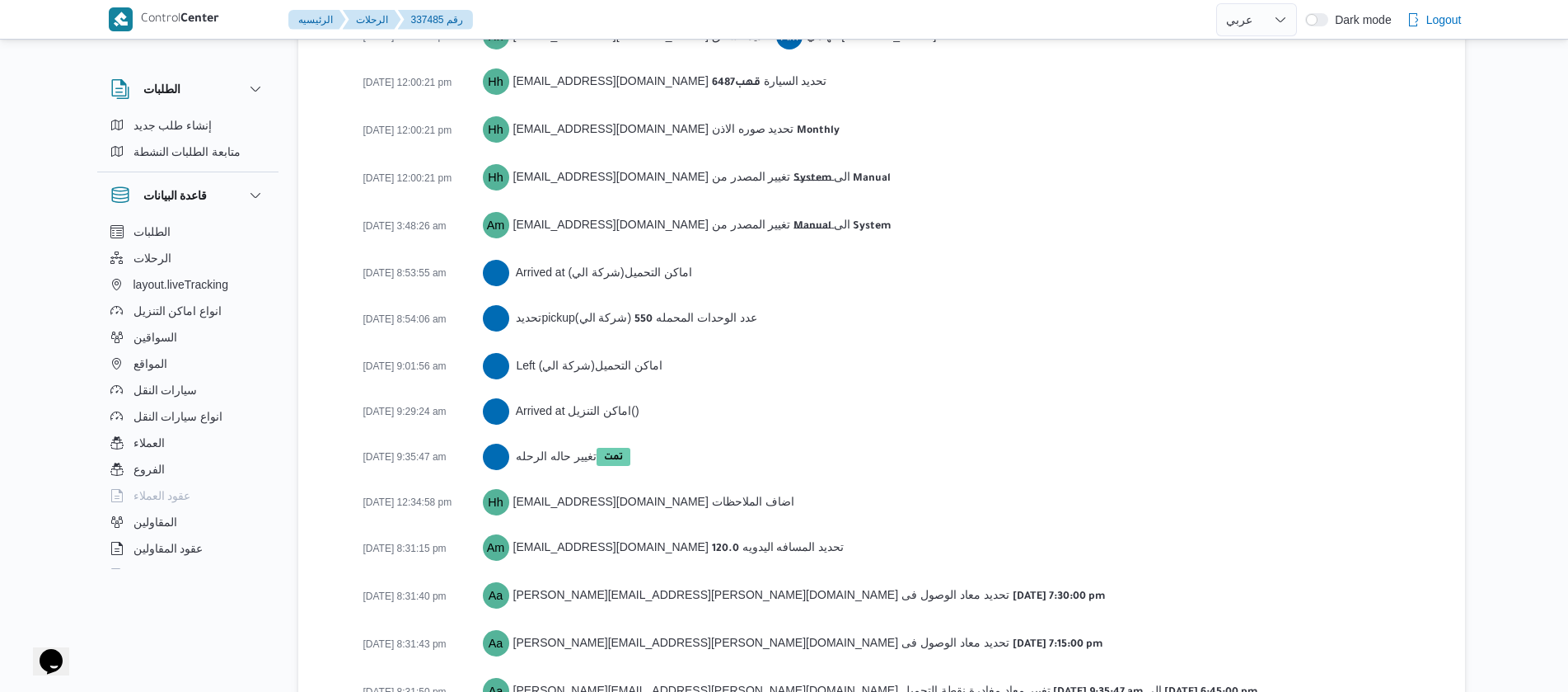
scroll to position [2655, 0]
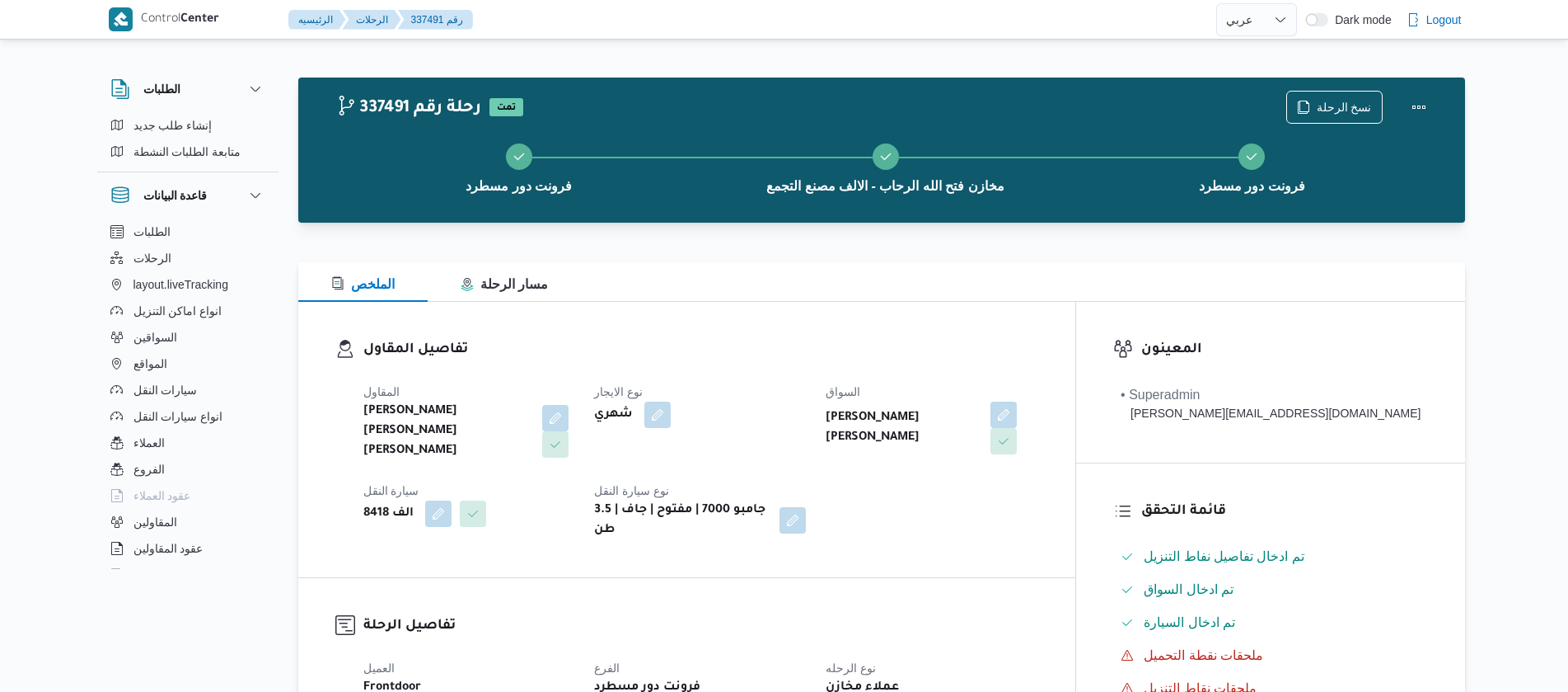
select select "ar"
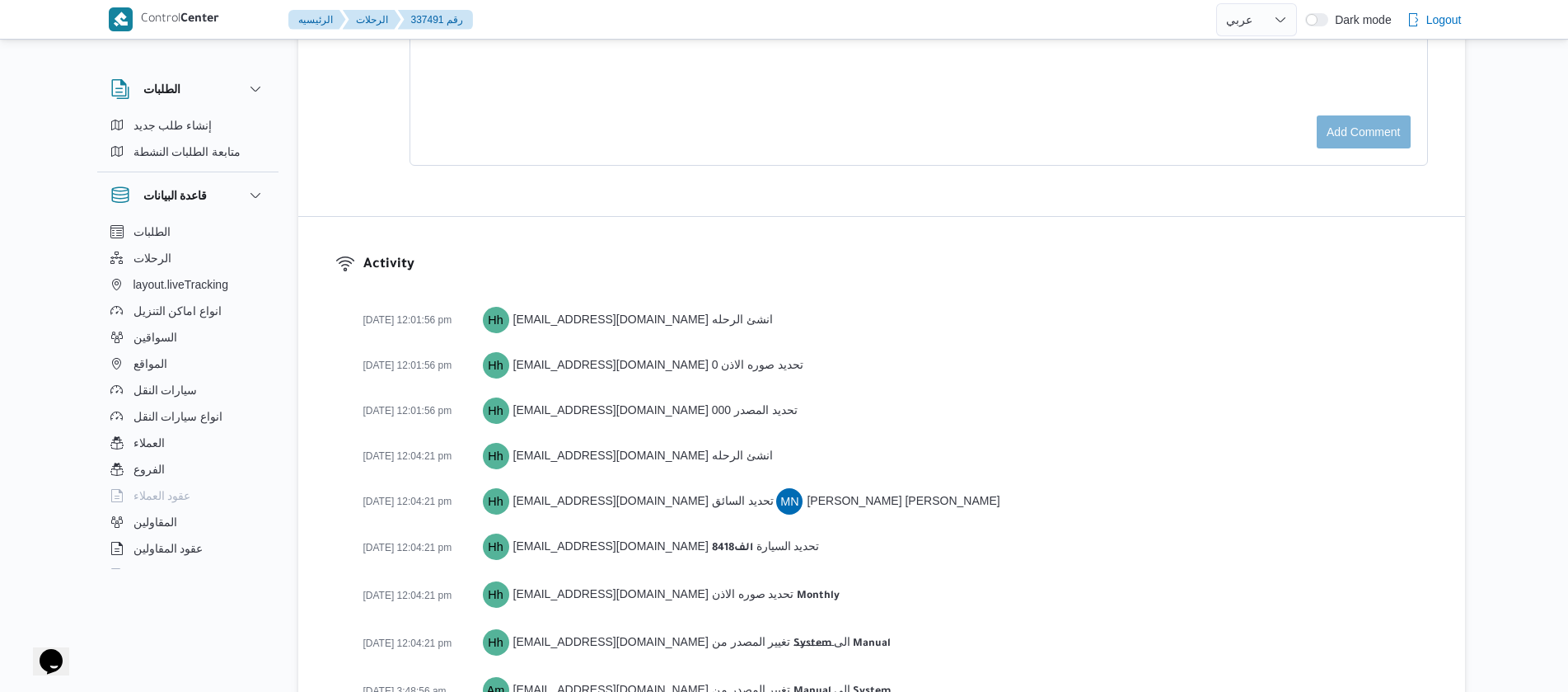
scroll to position [2727, 0]
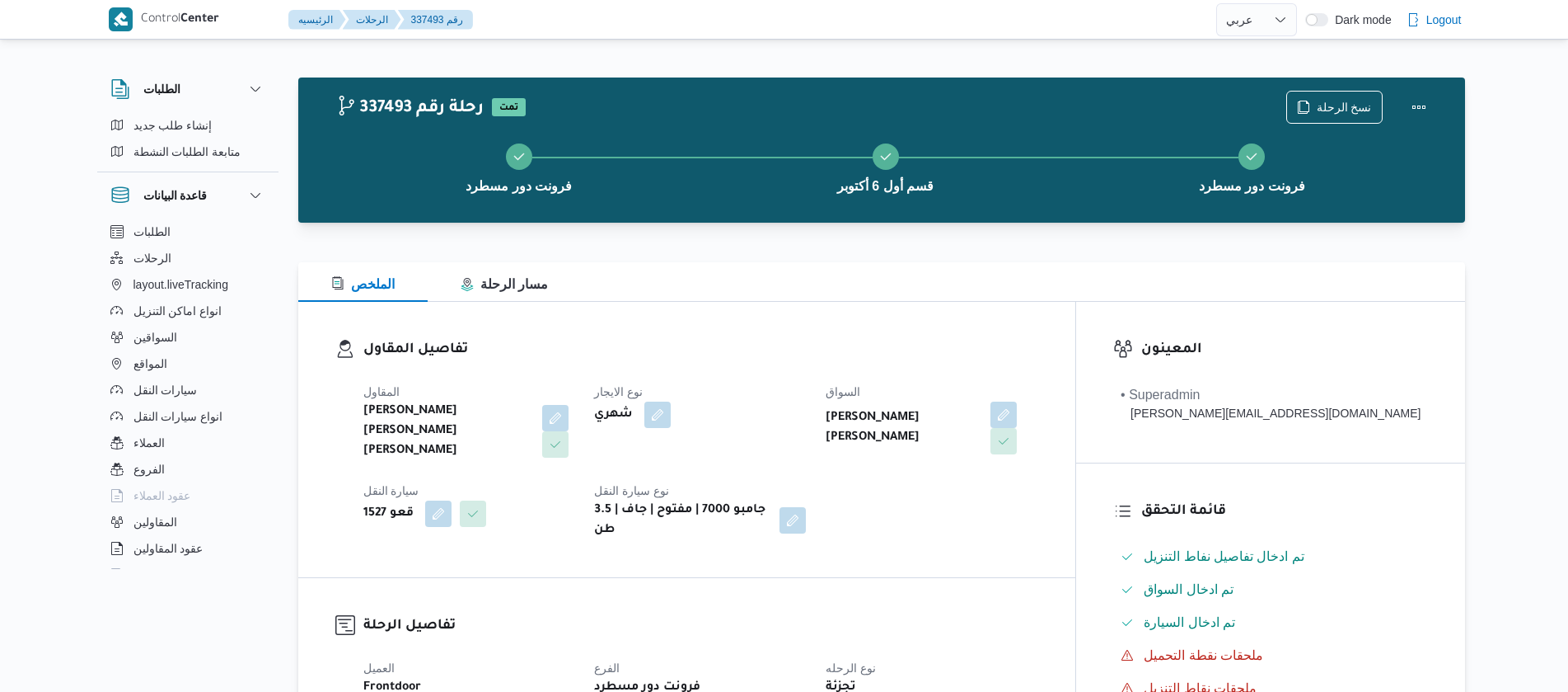
select select "ar"
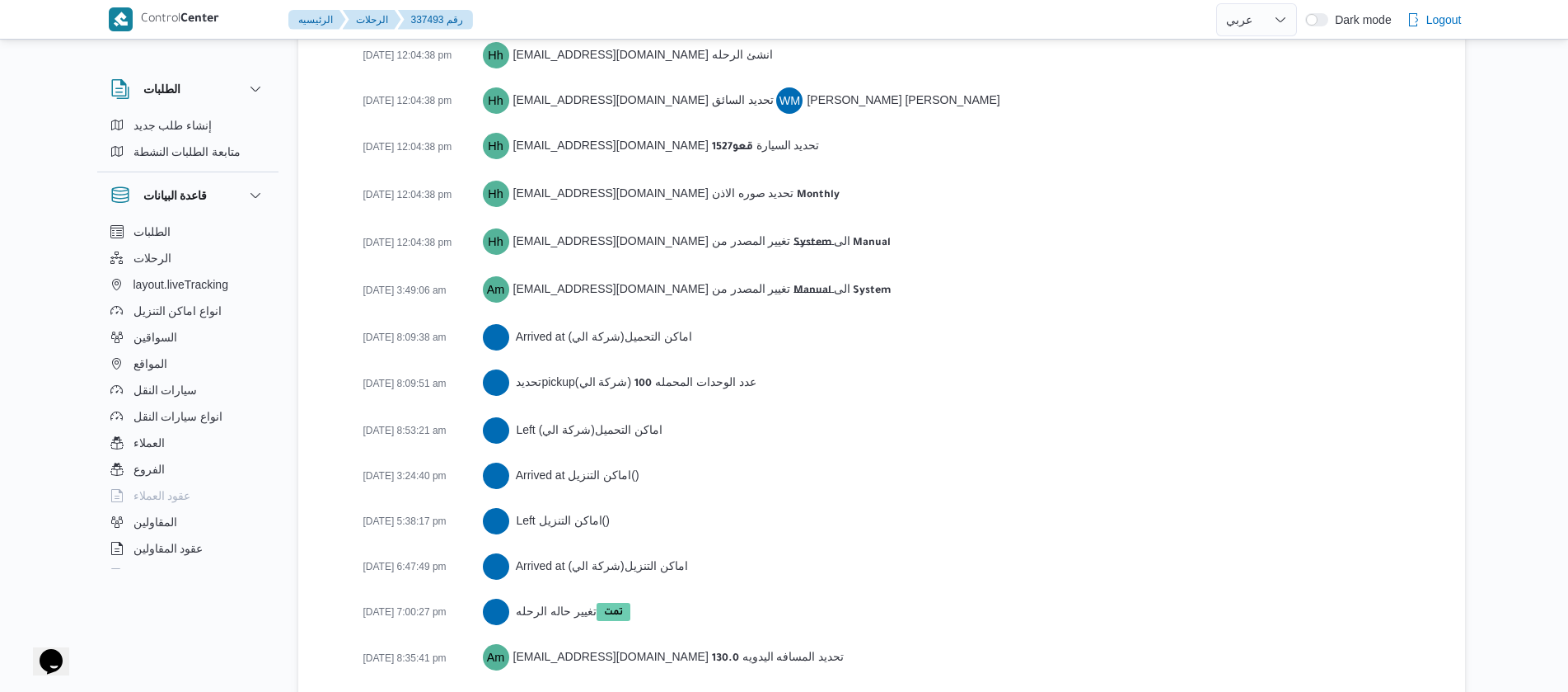
scroll to position [2588, 0]
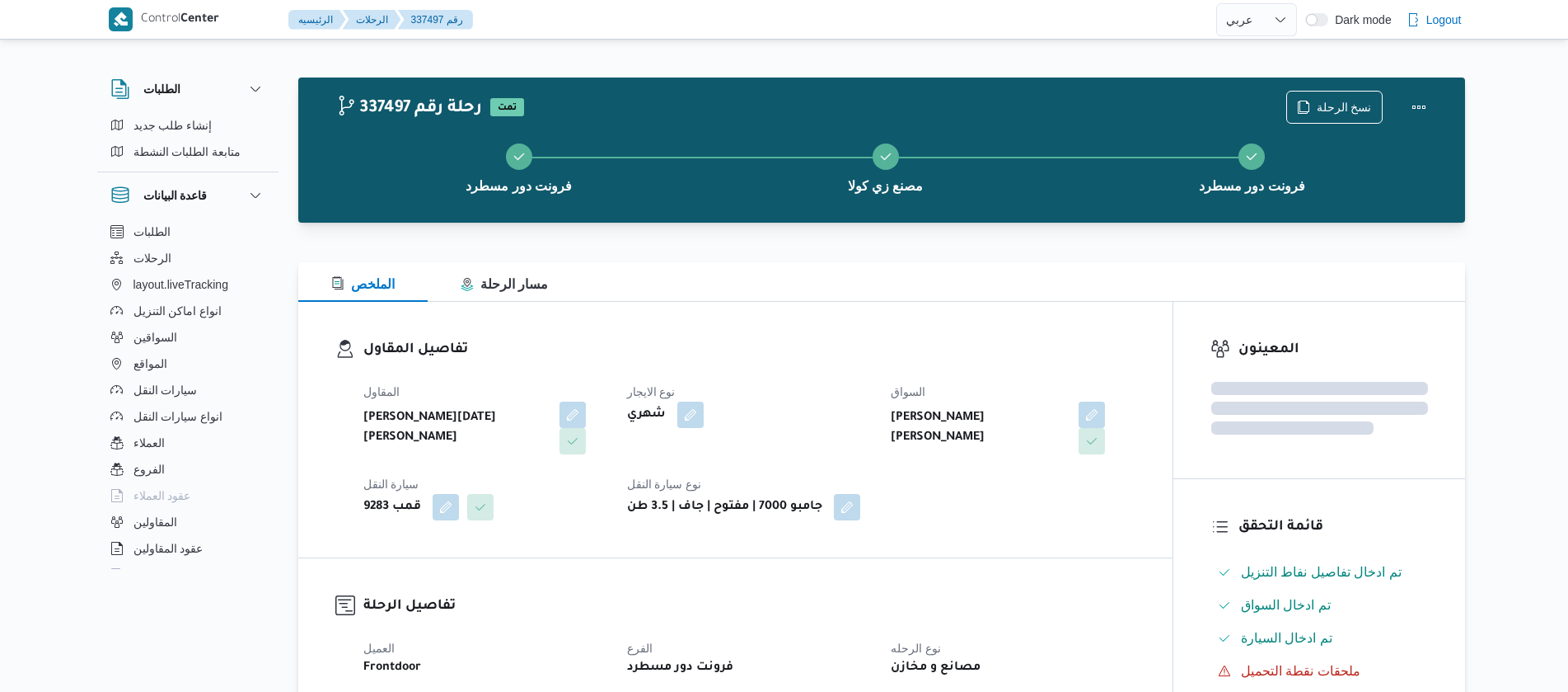
select select "ar"
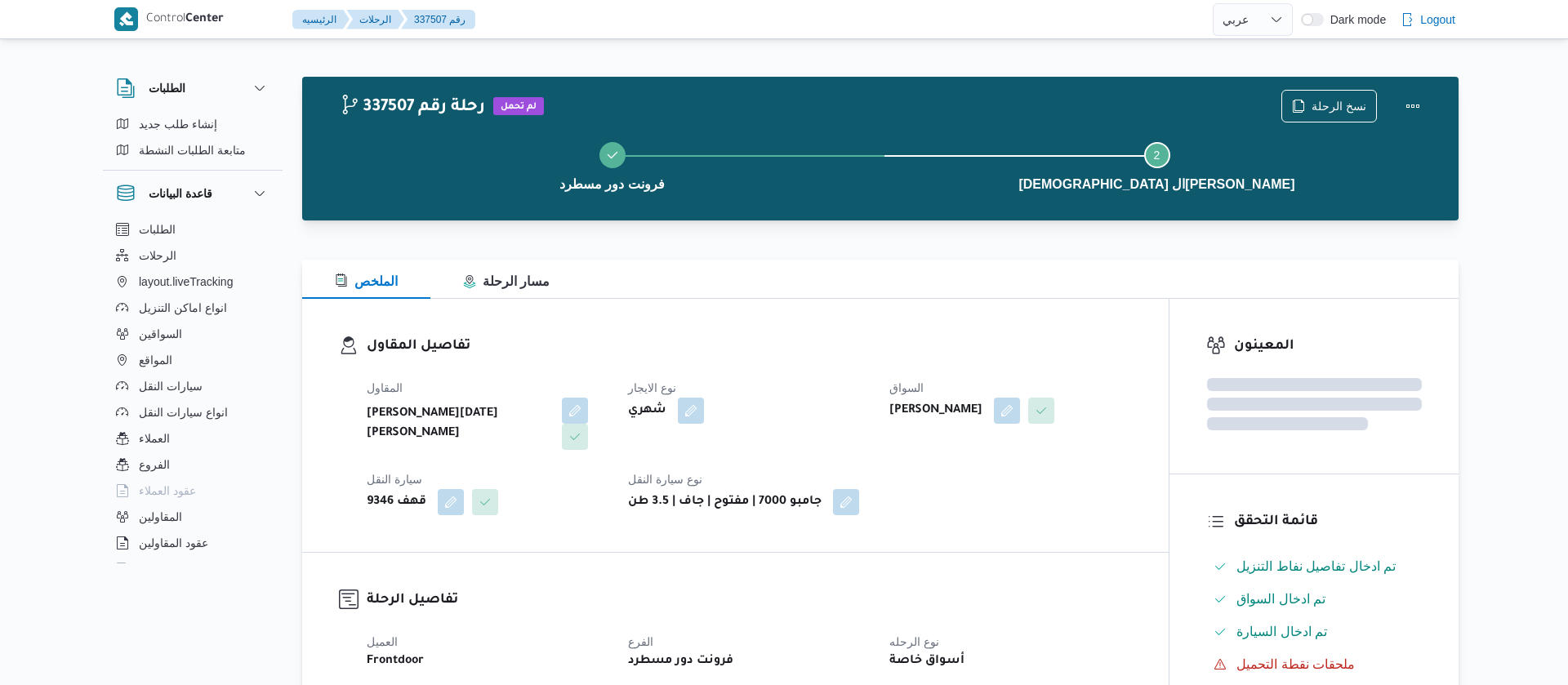
select select "ar"
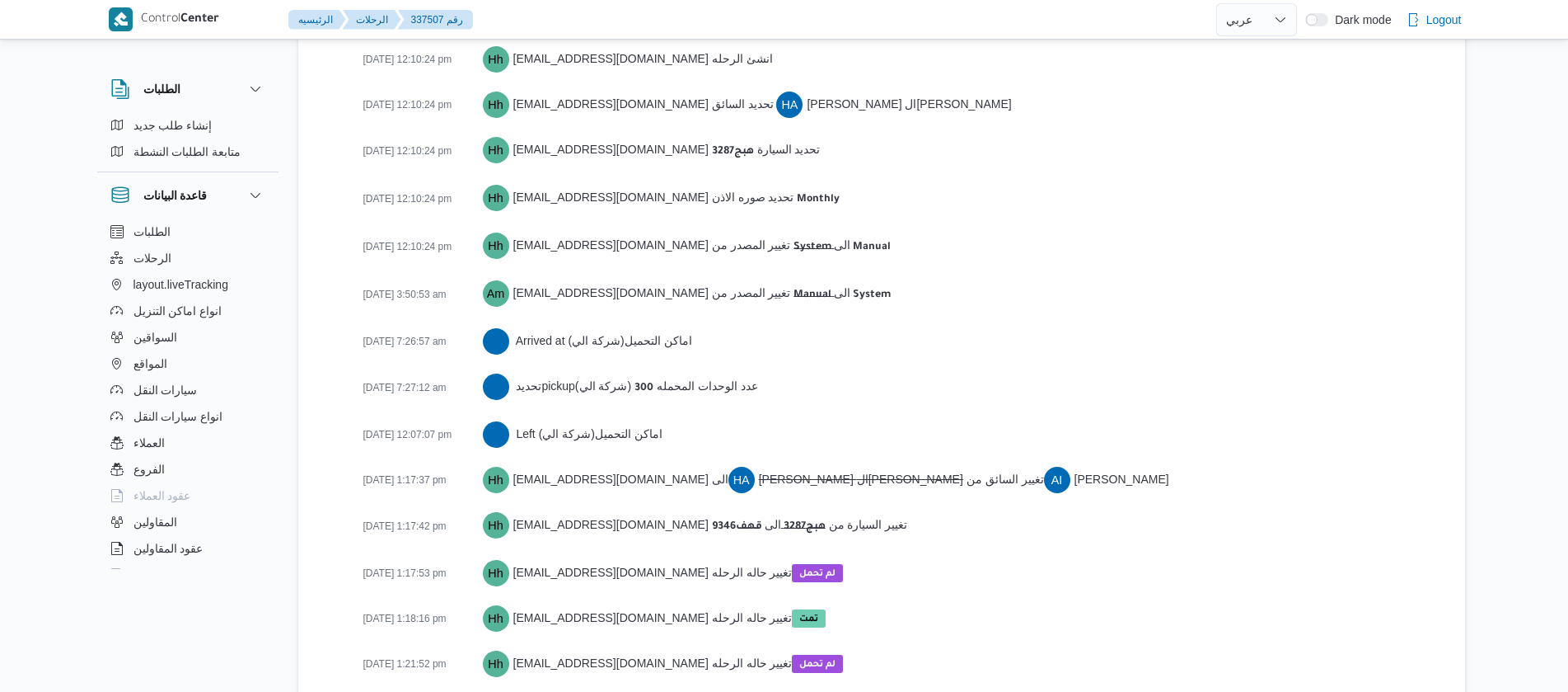
scroll to position [2499, 0]
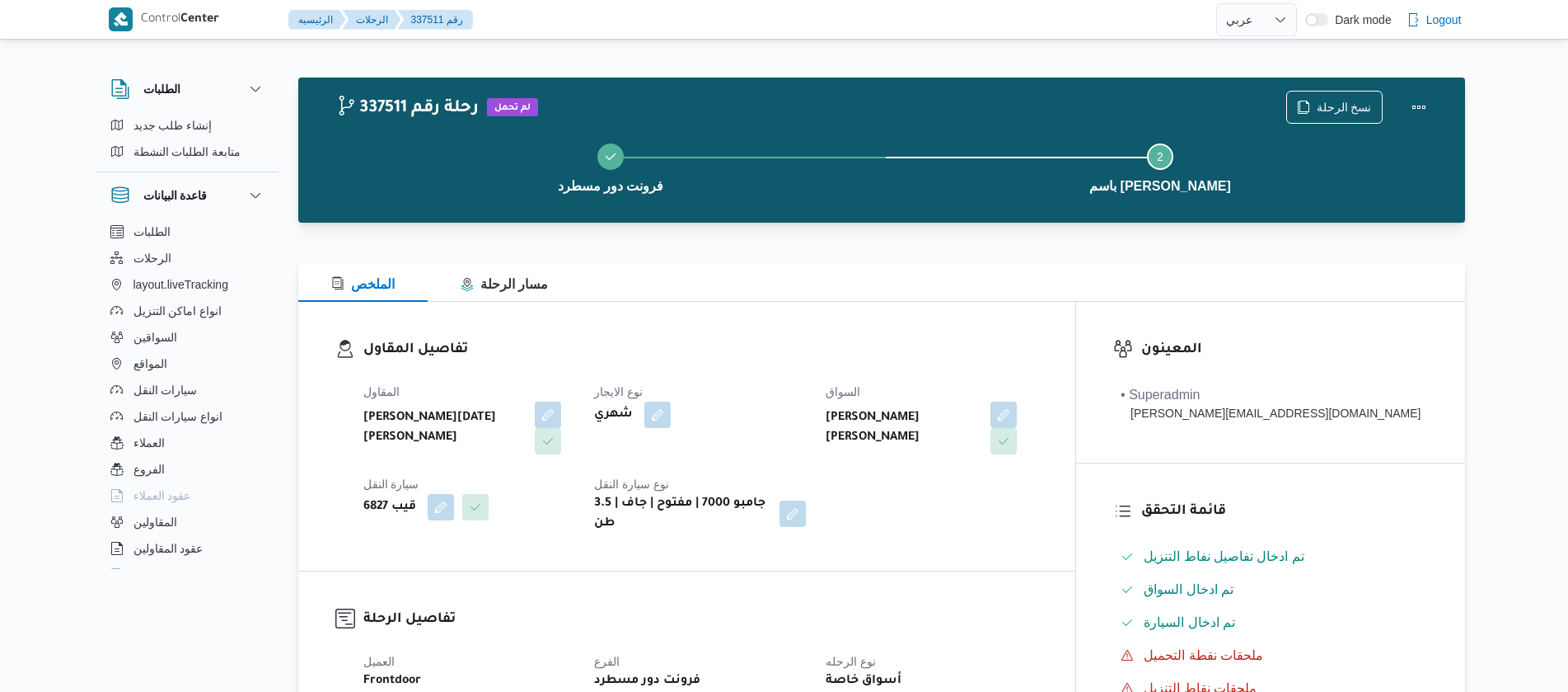
select select "ar"
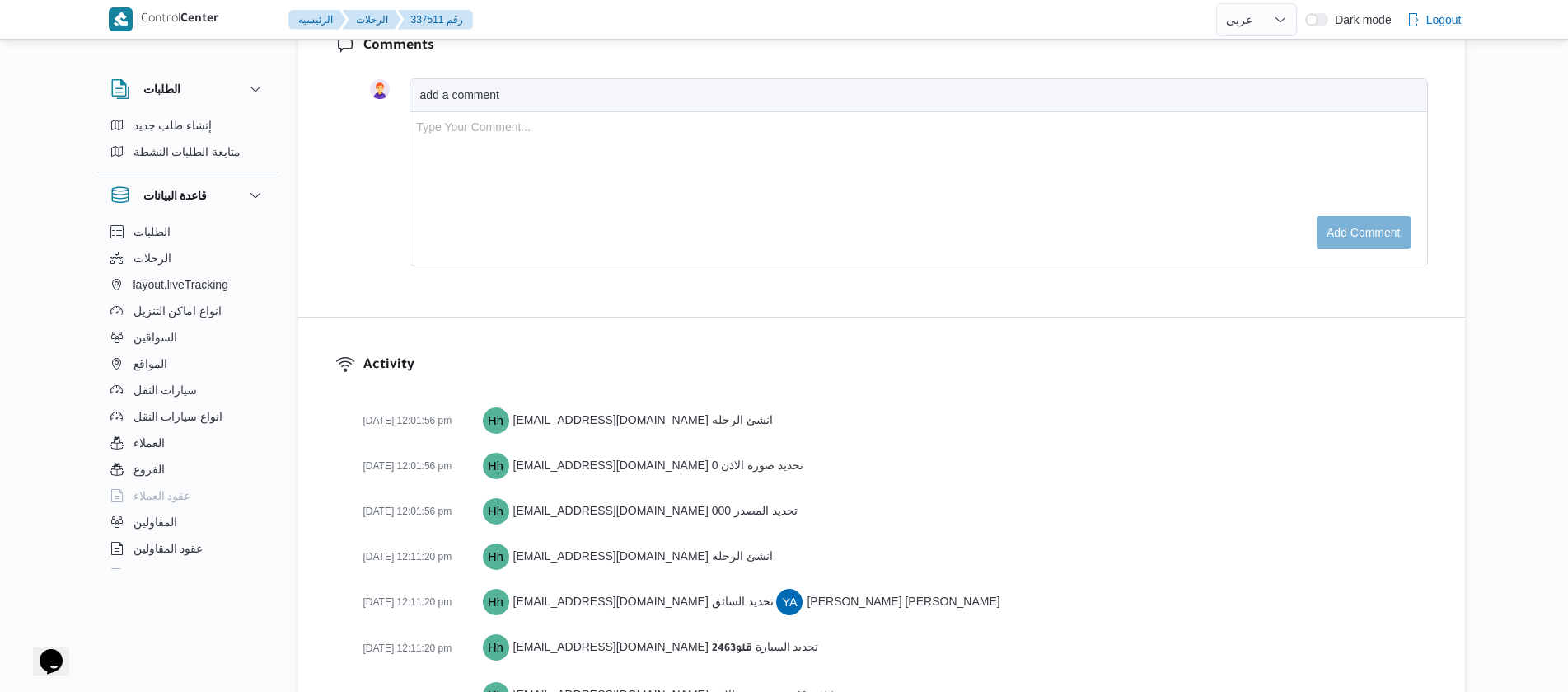
scroll to position [2361, 0]
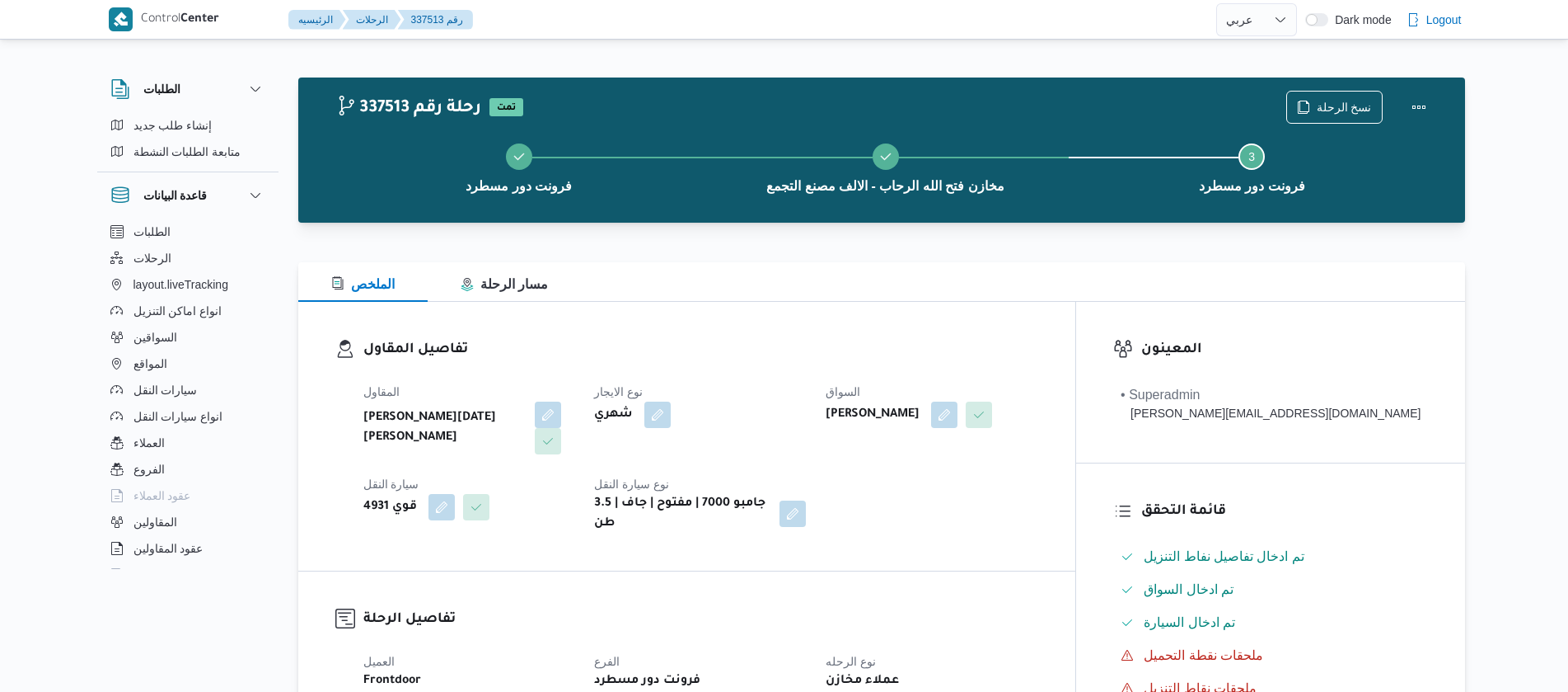
select select "ar"
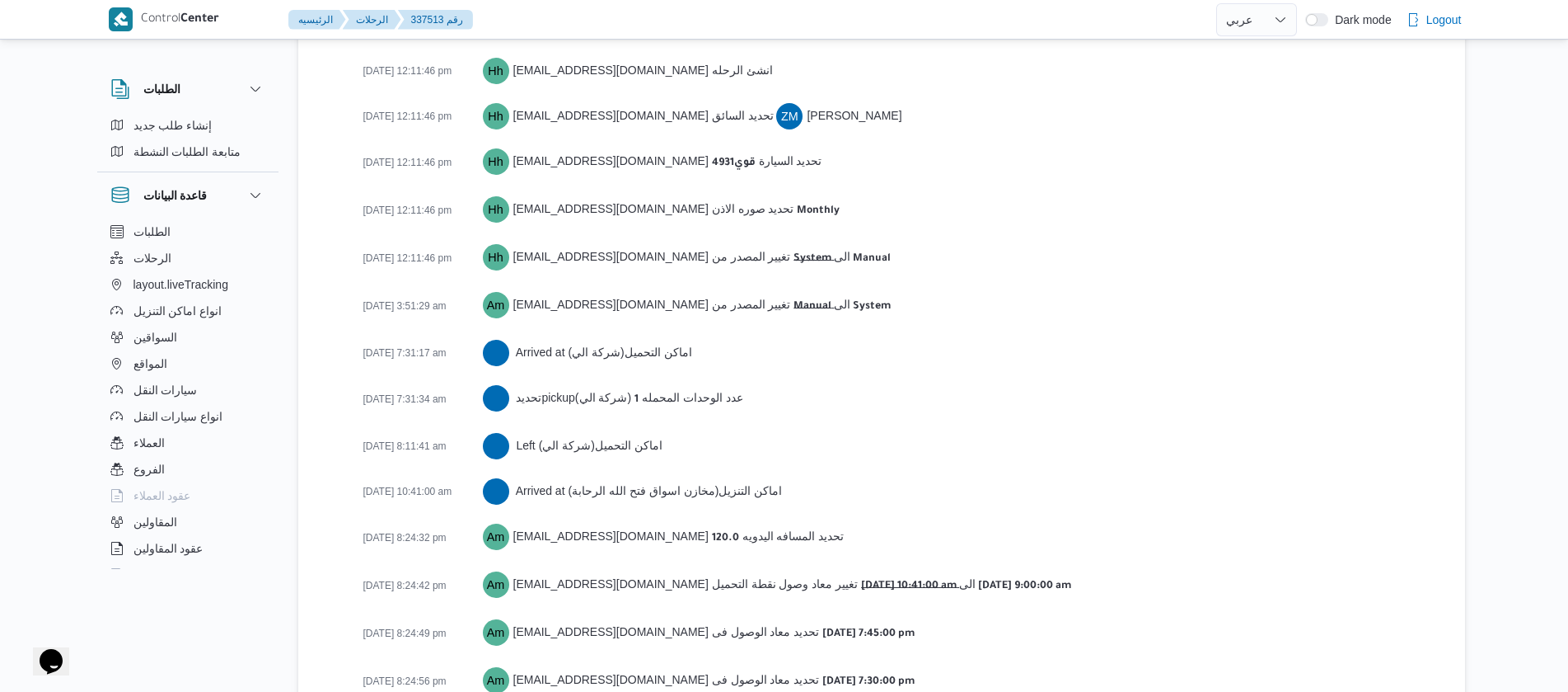
scroll to position [2635, 0]
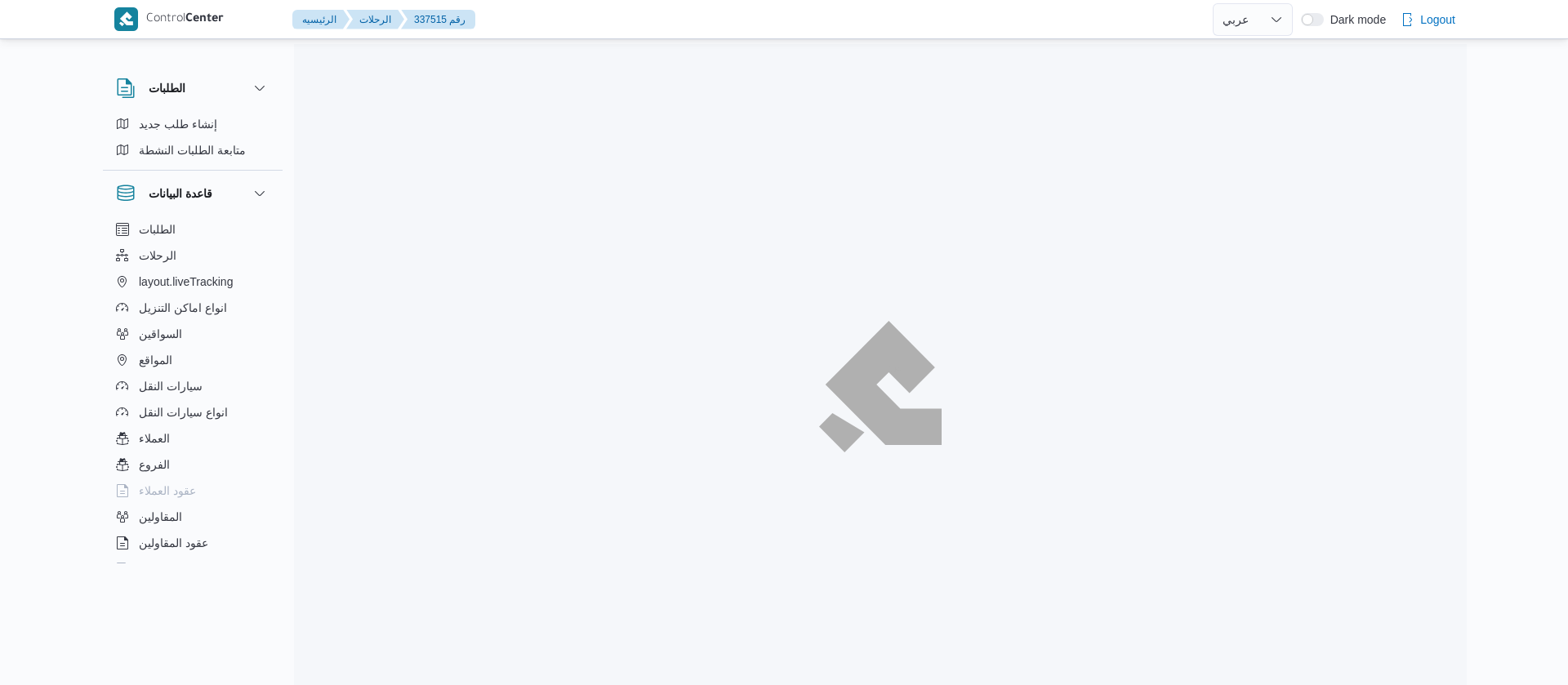
select select "ar"
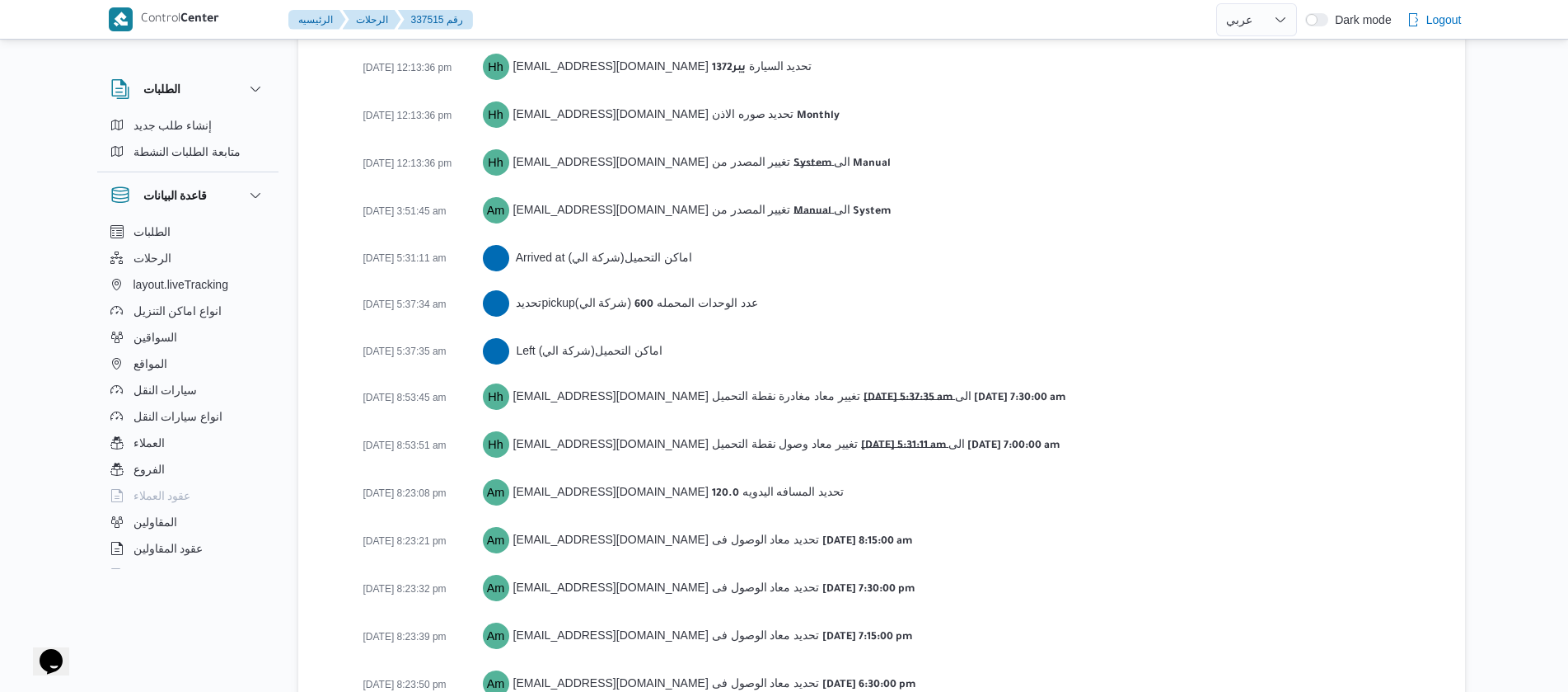
scroll to position [2682, 0]
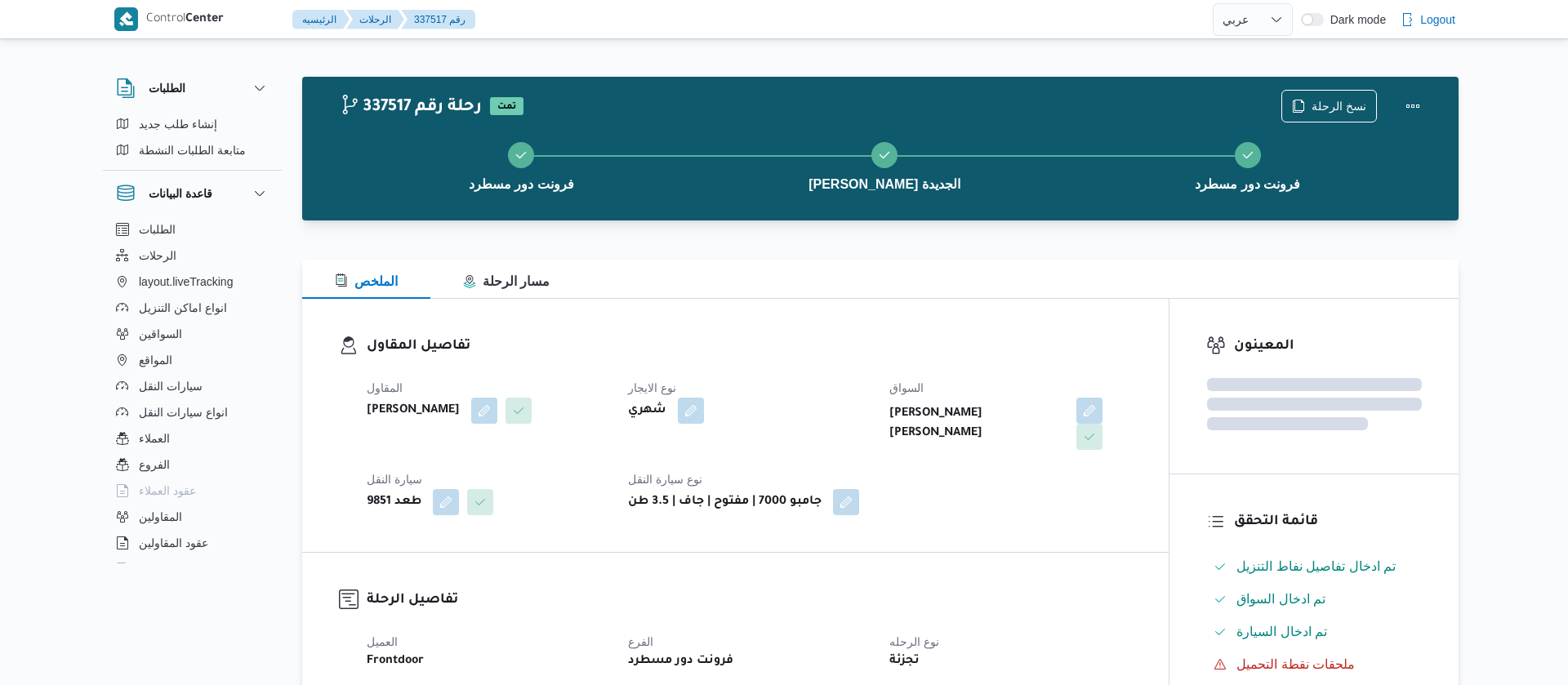
select select "ar"
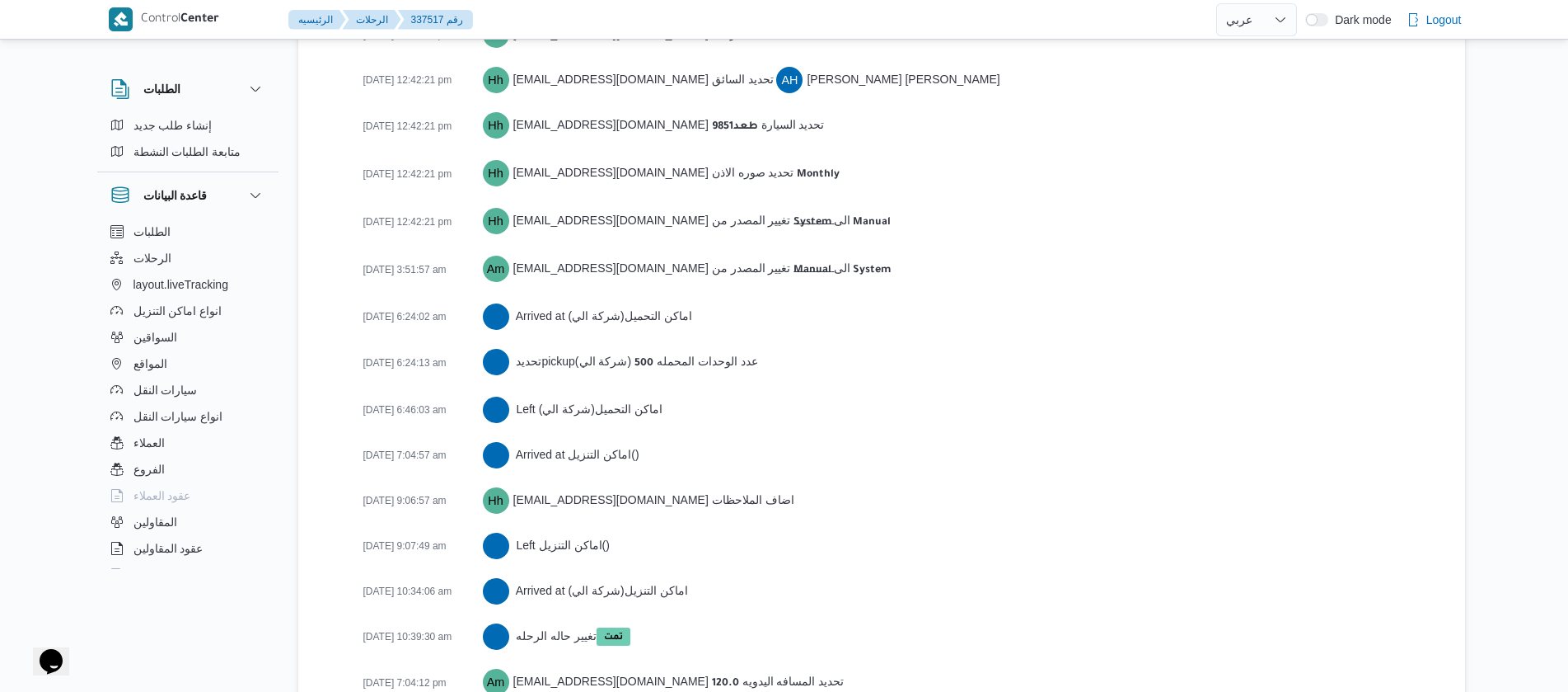
scroll to position [2746, 0]
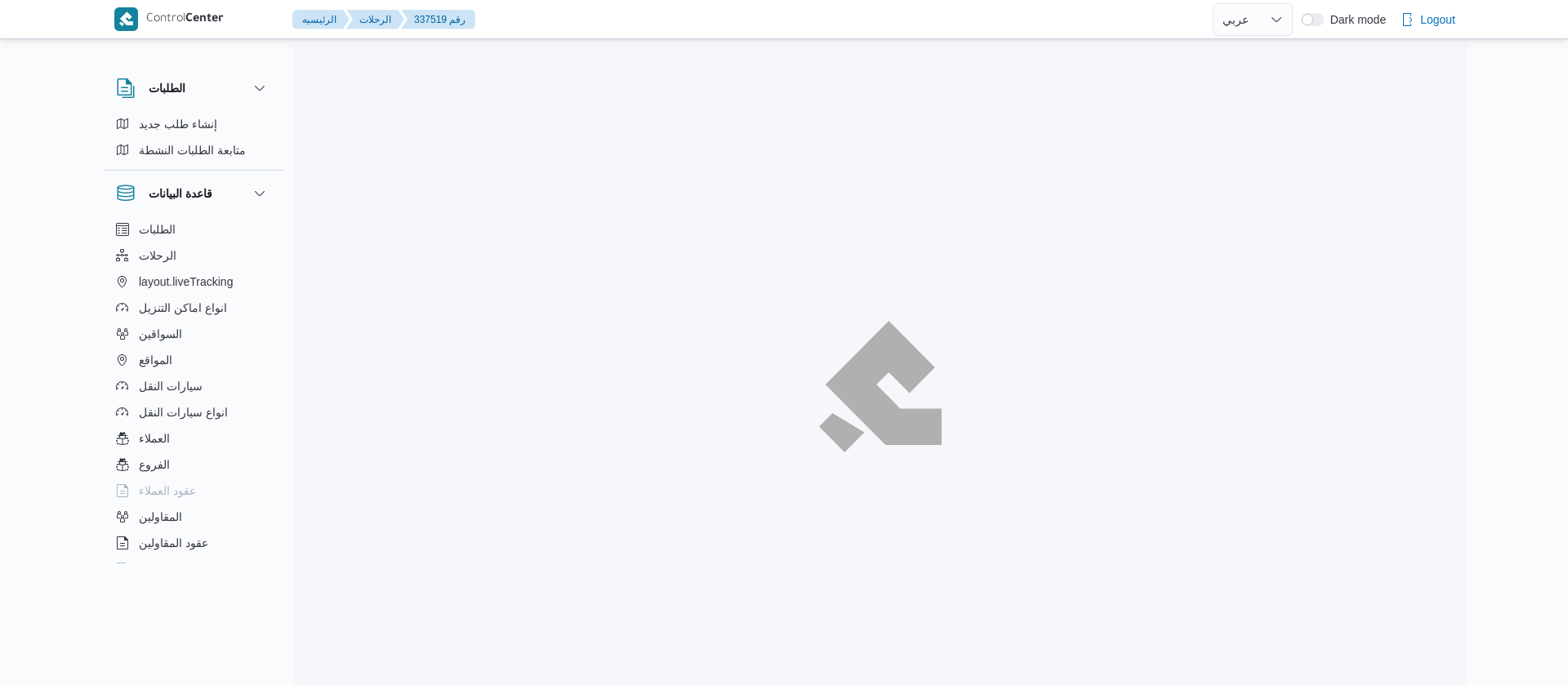
select select "ar"
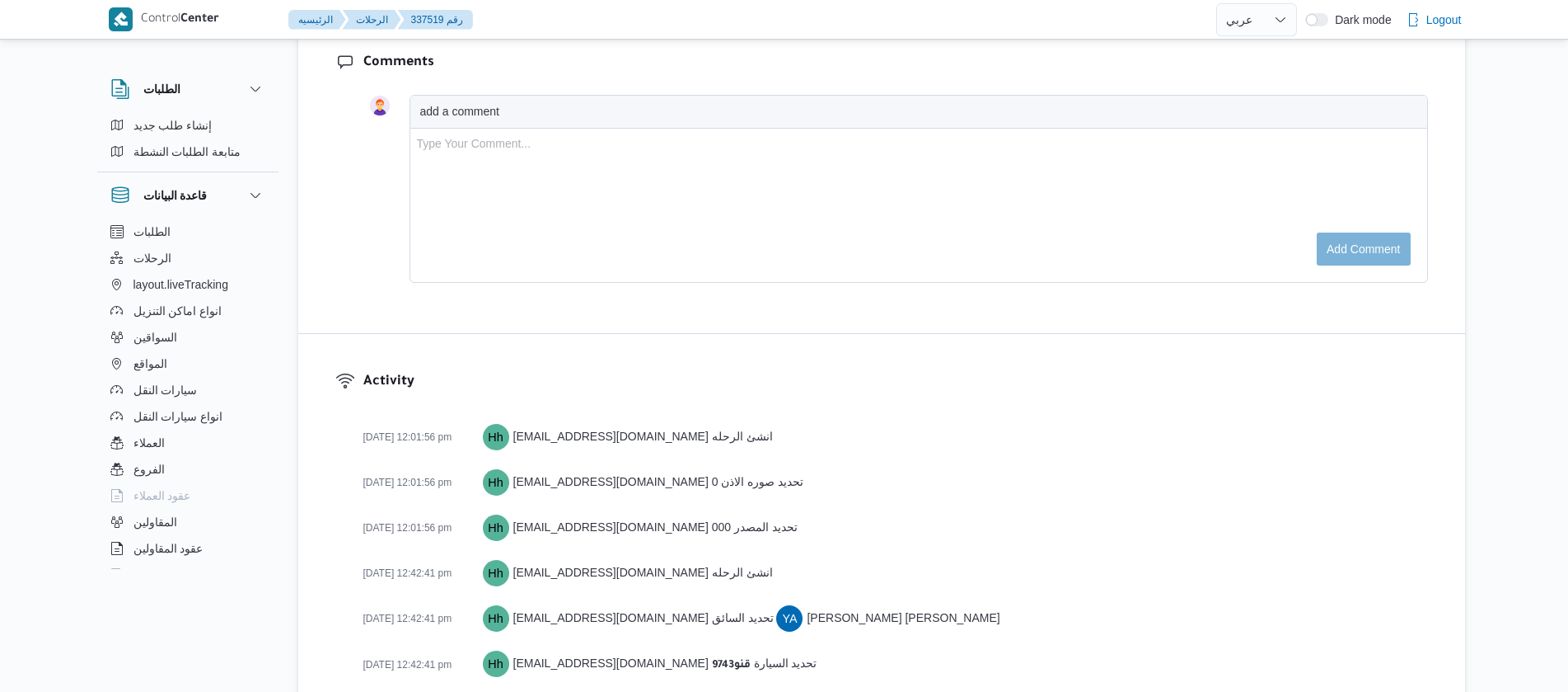
scroll to position [2682, 0]
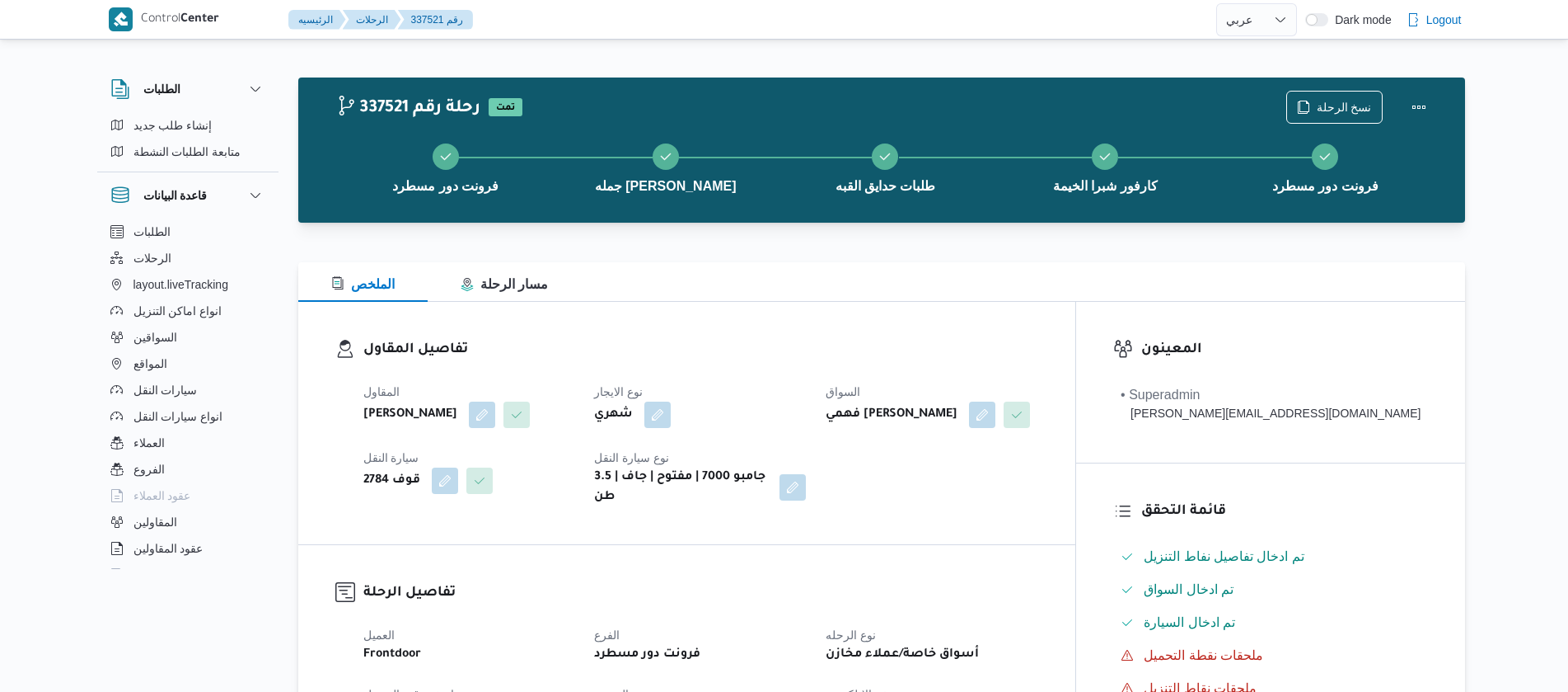
select select "ar"
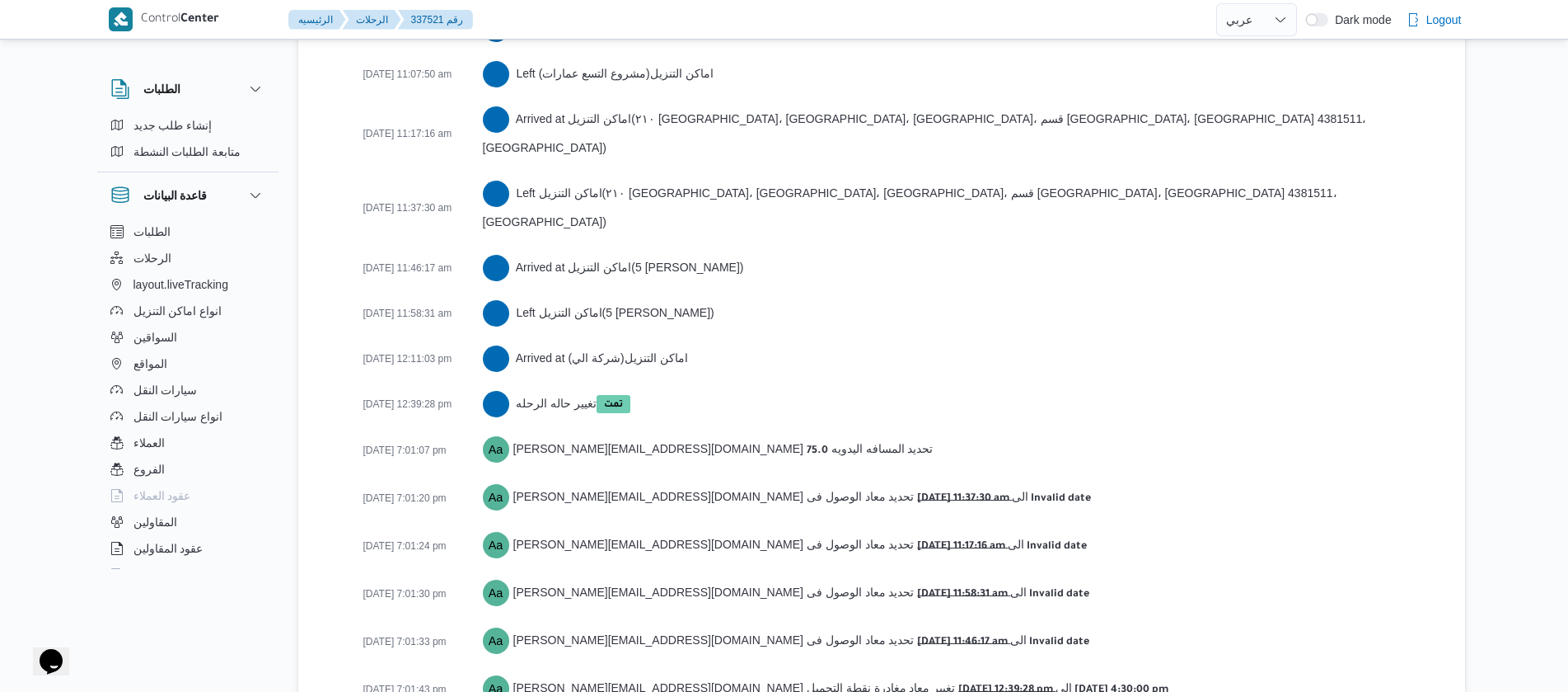
scroll to position [3063, 0]
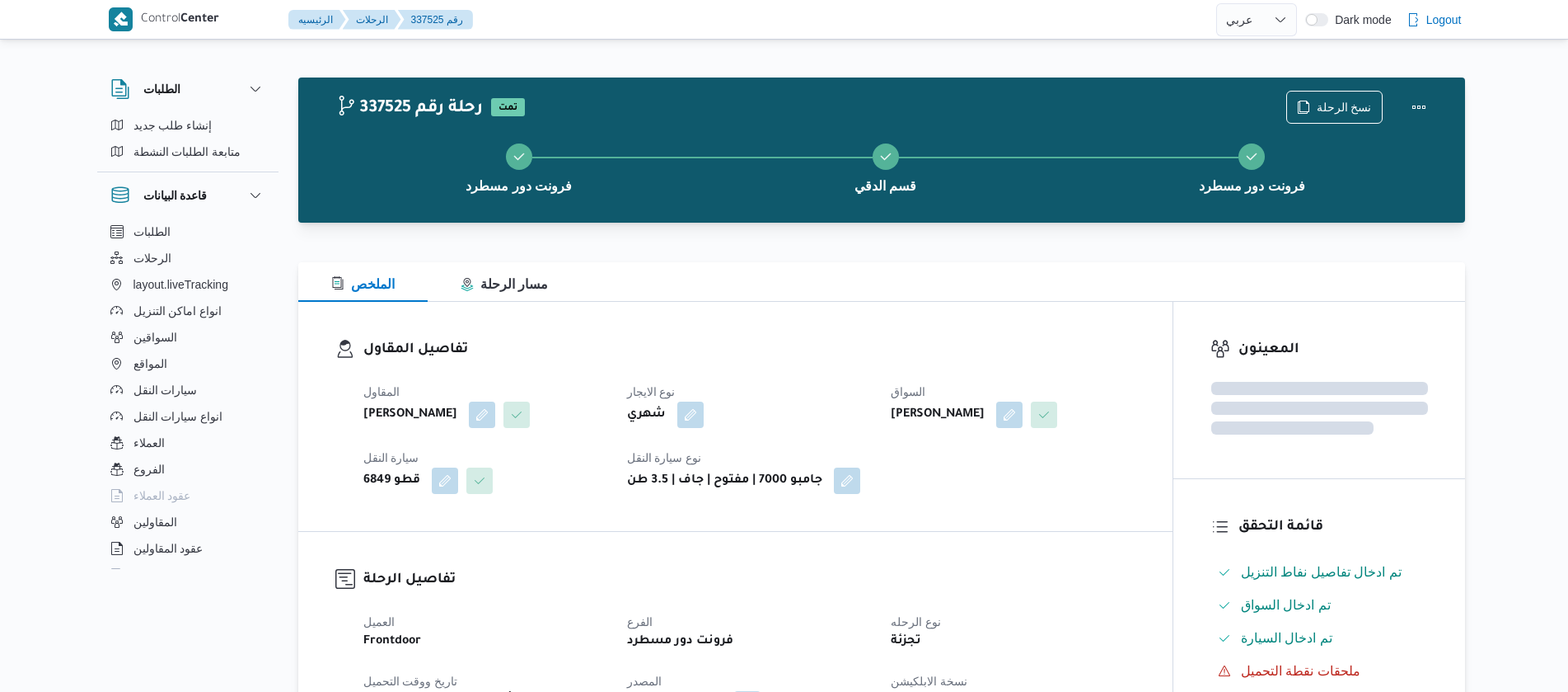
select select "ar"
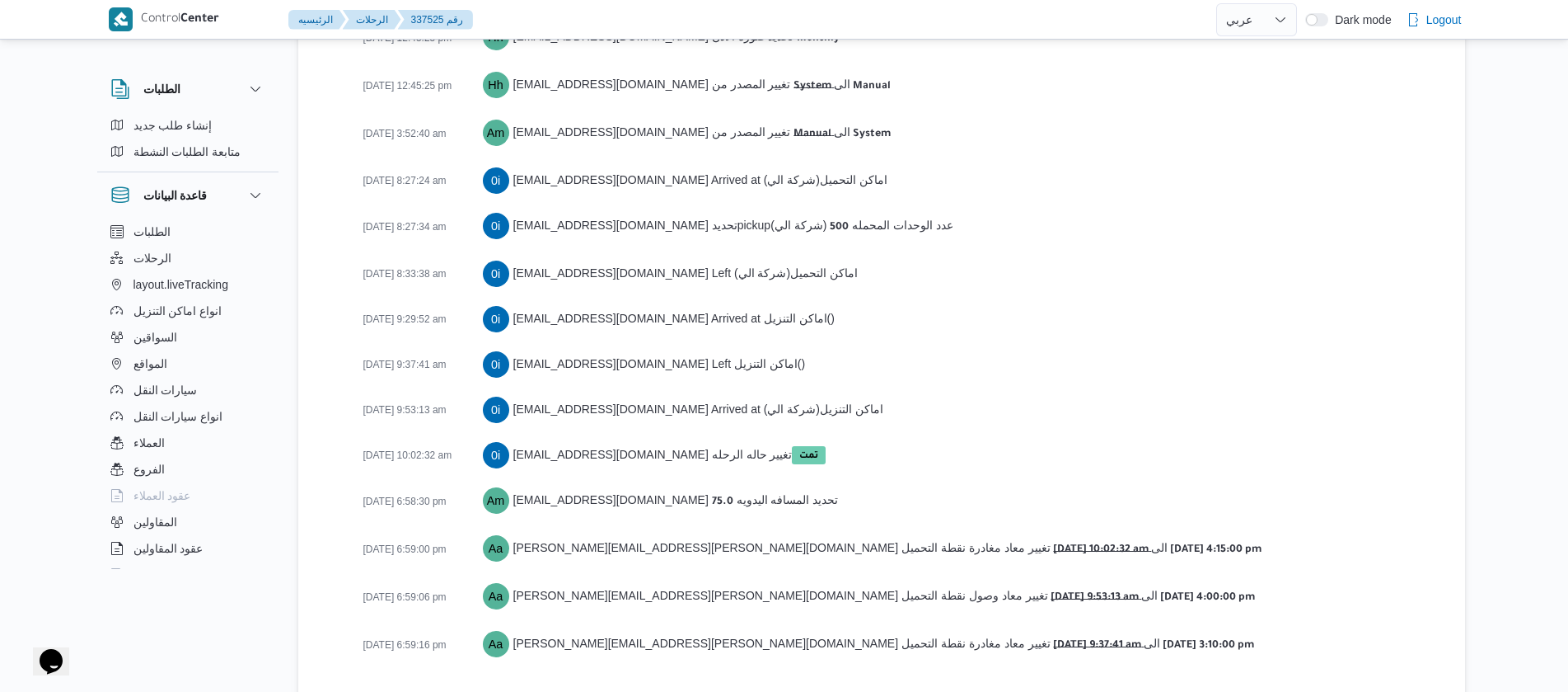
scroll to position [2655, 0]
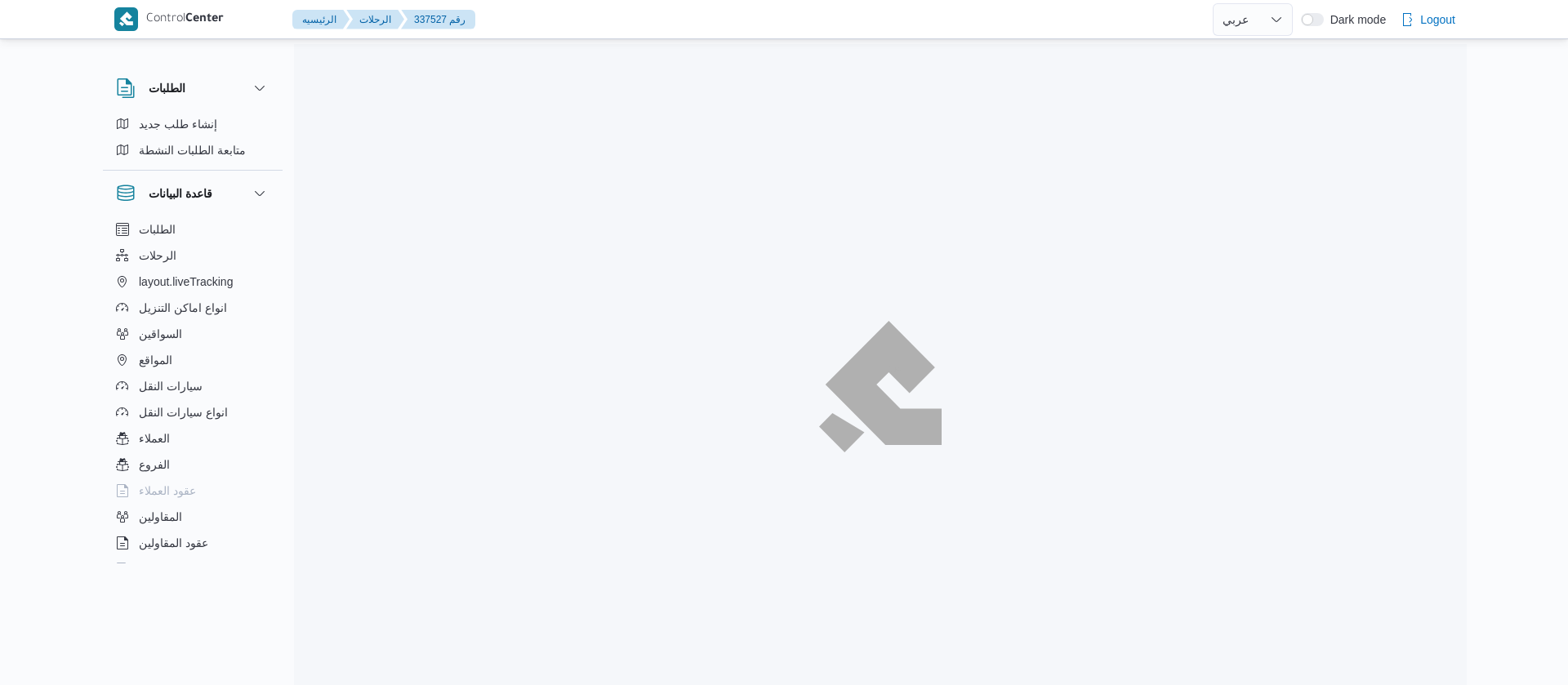
select select "ar"
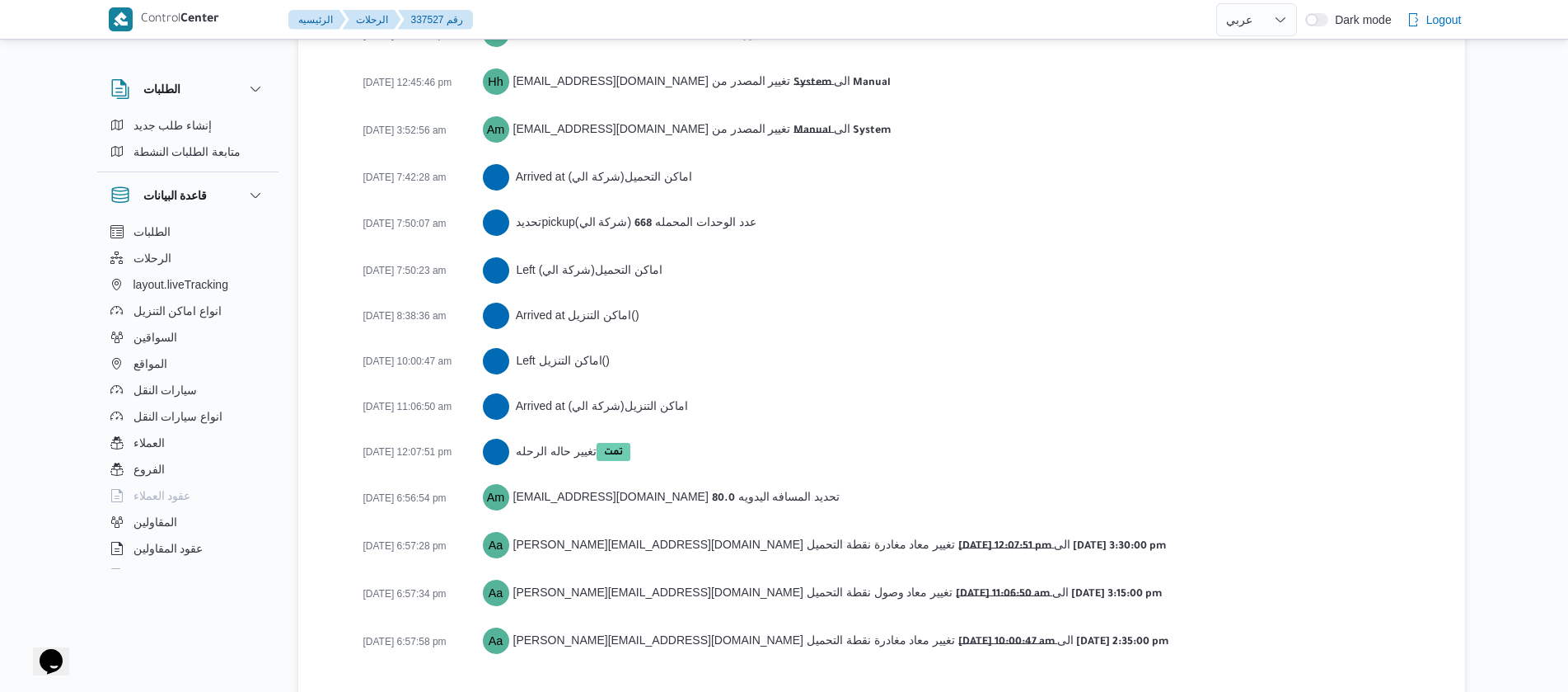
scroll to position [2517, 0]
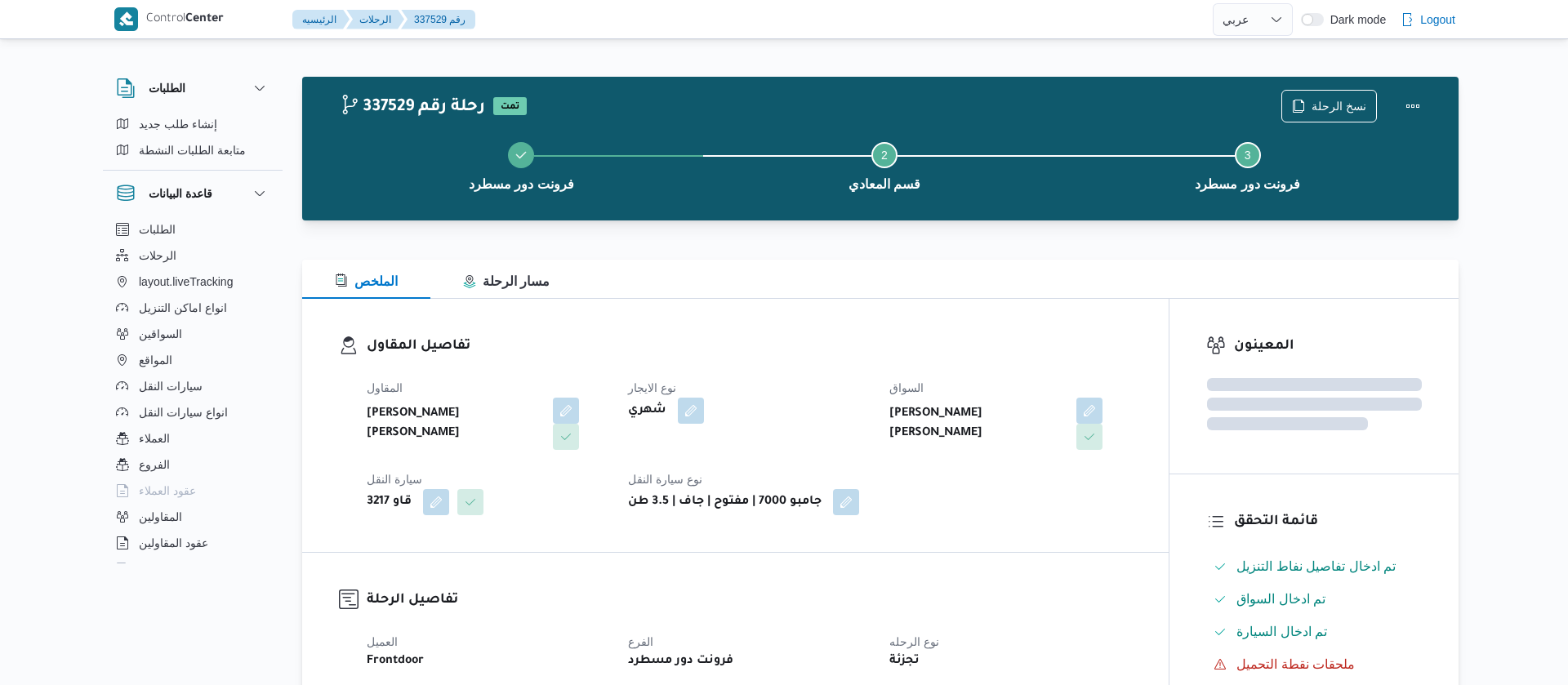
select select "ar"
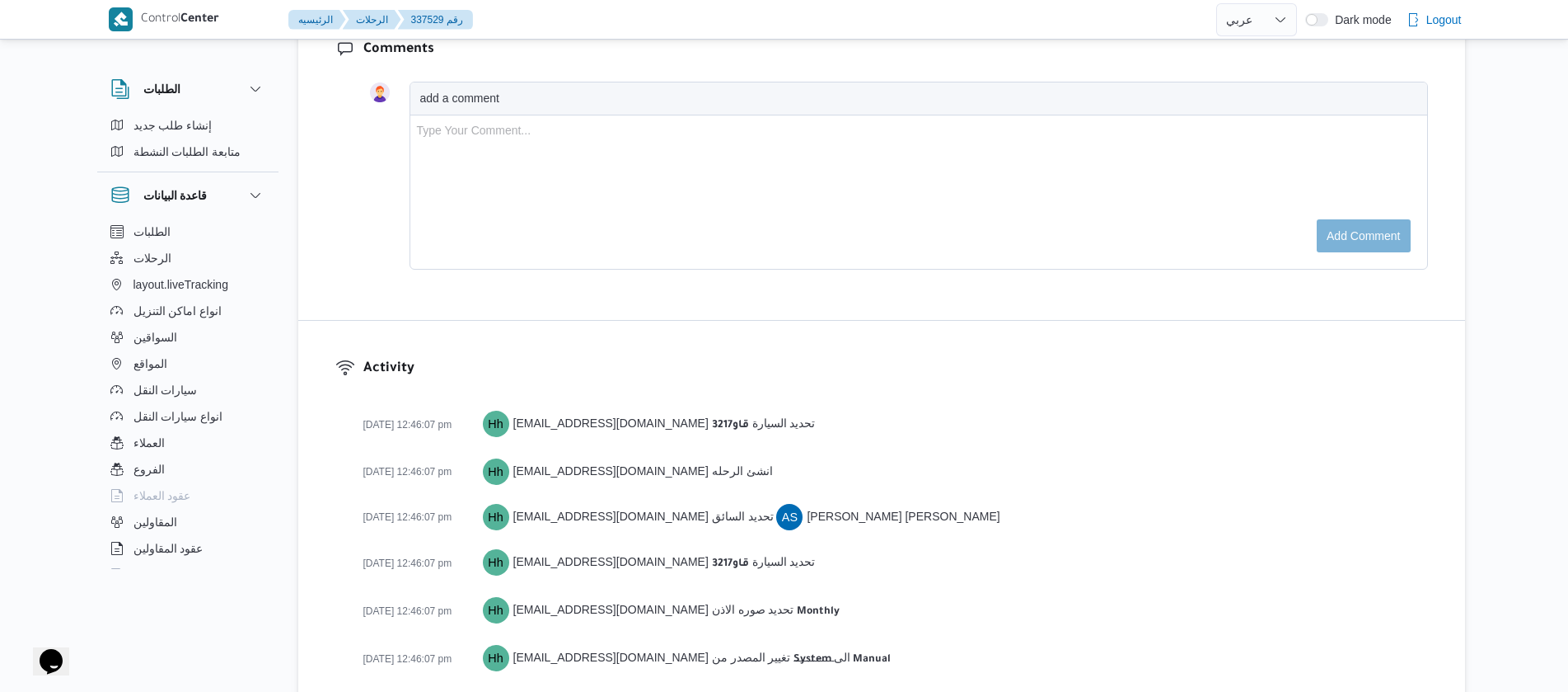
scroll to position [2564, 0]
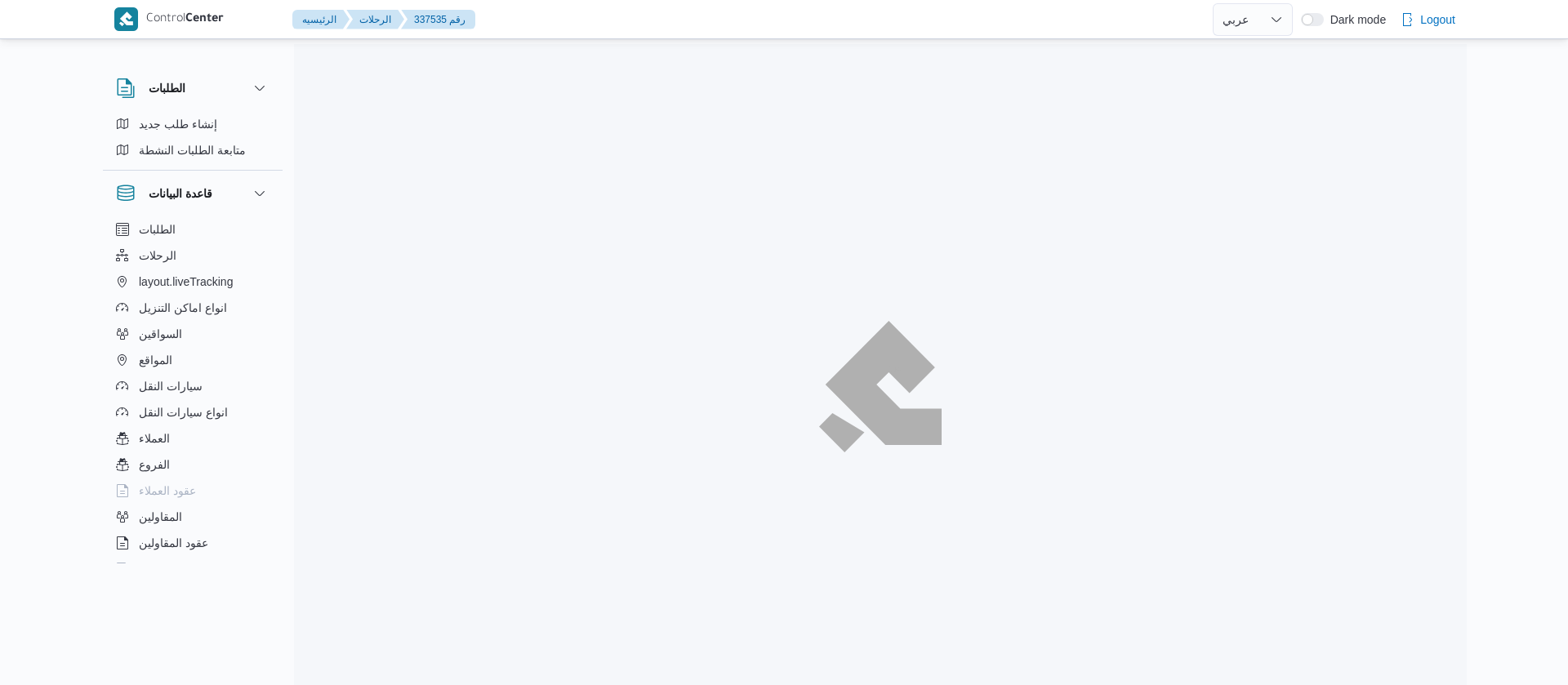
select select "ar"
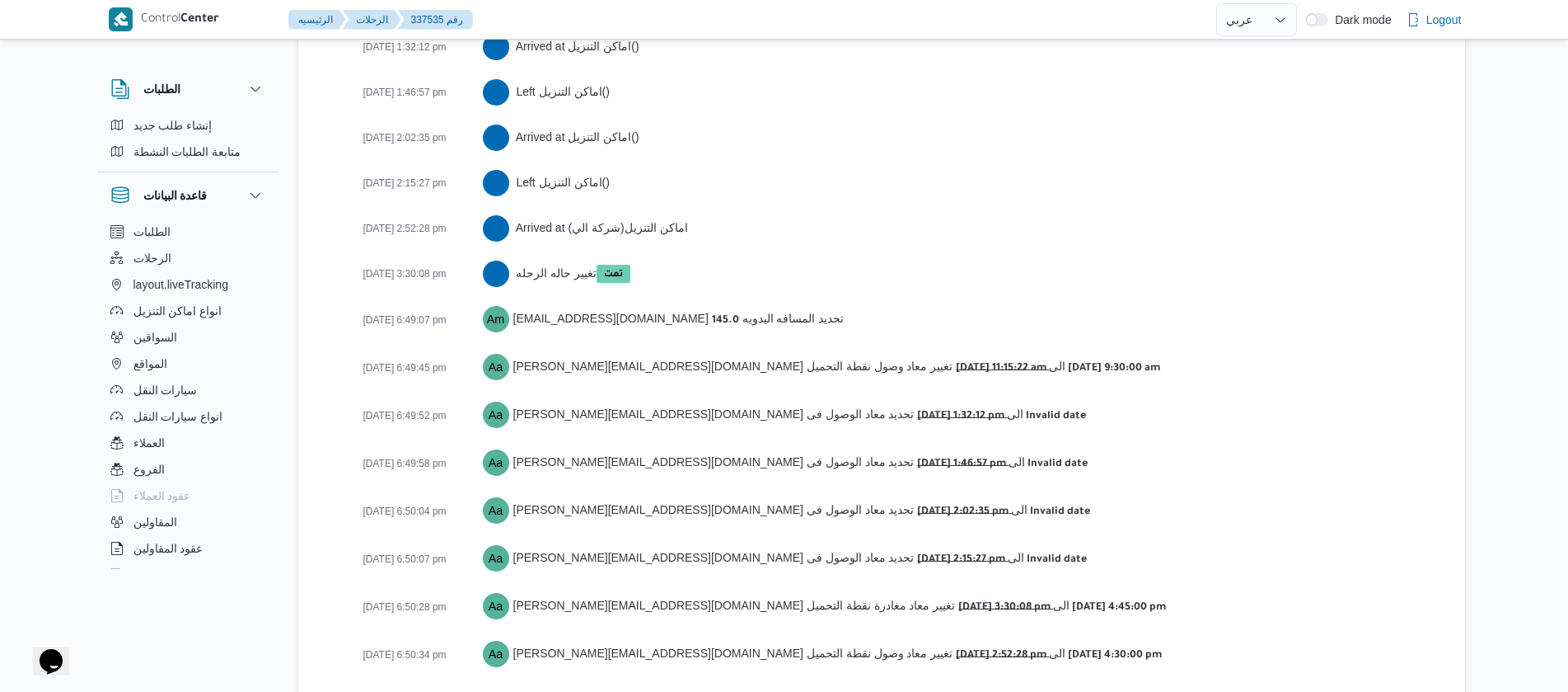
scroll to position [3109, 0]
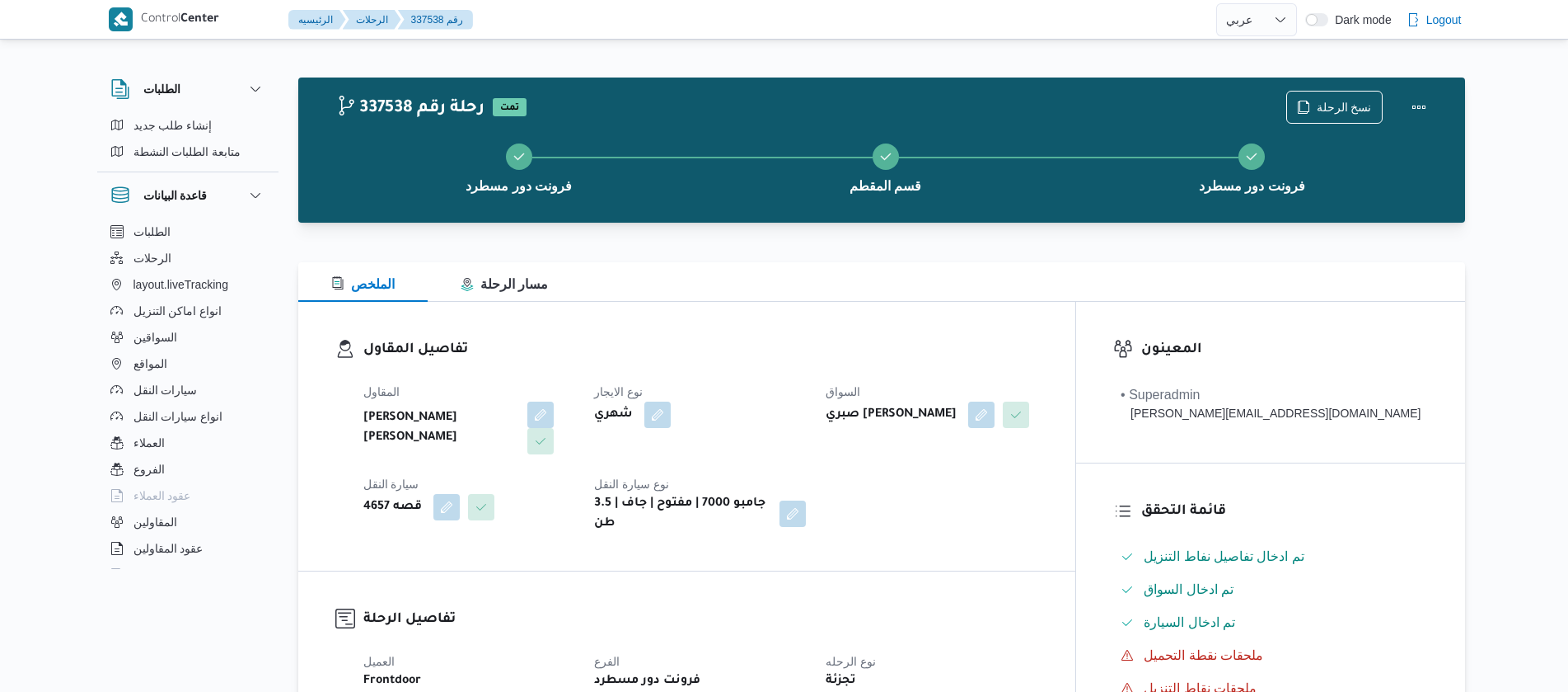
select select "ar"
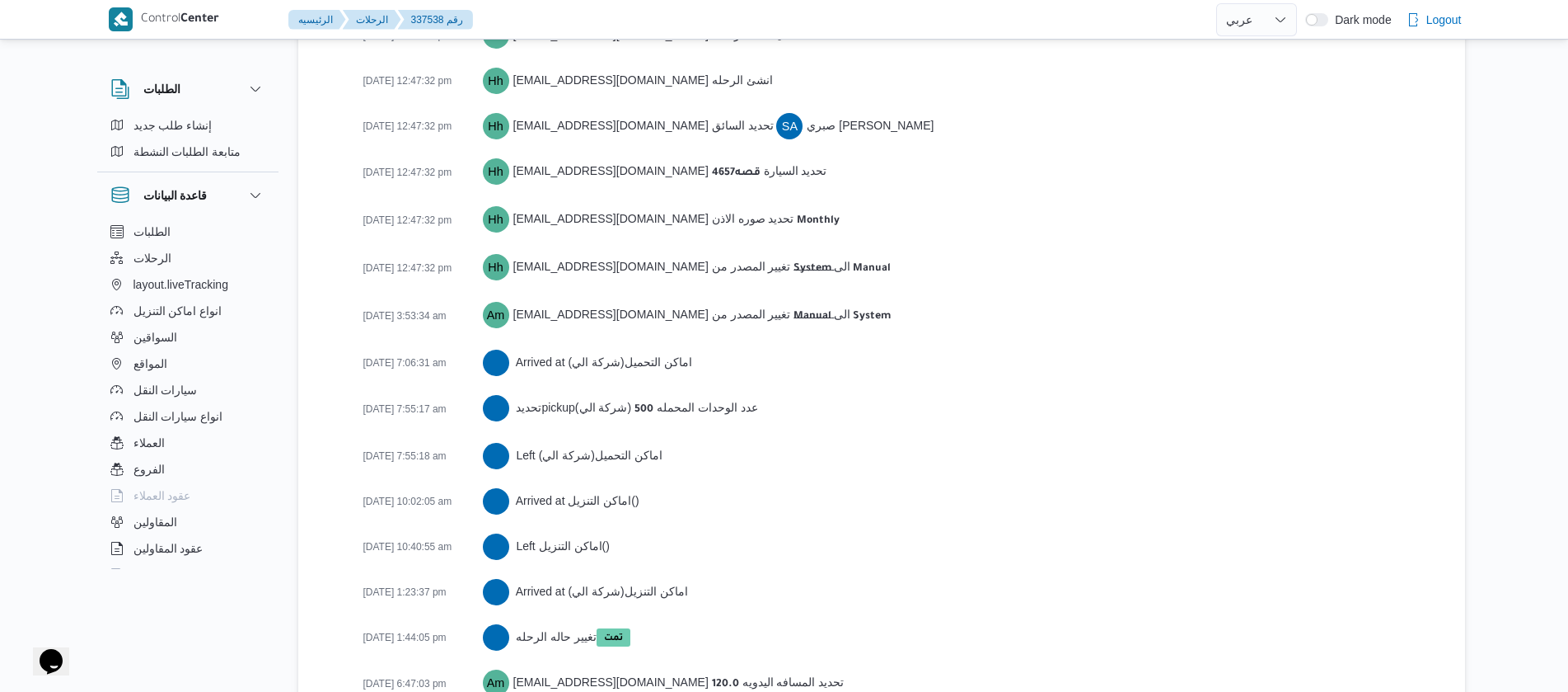
scroll to position [2701, 0]
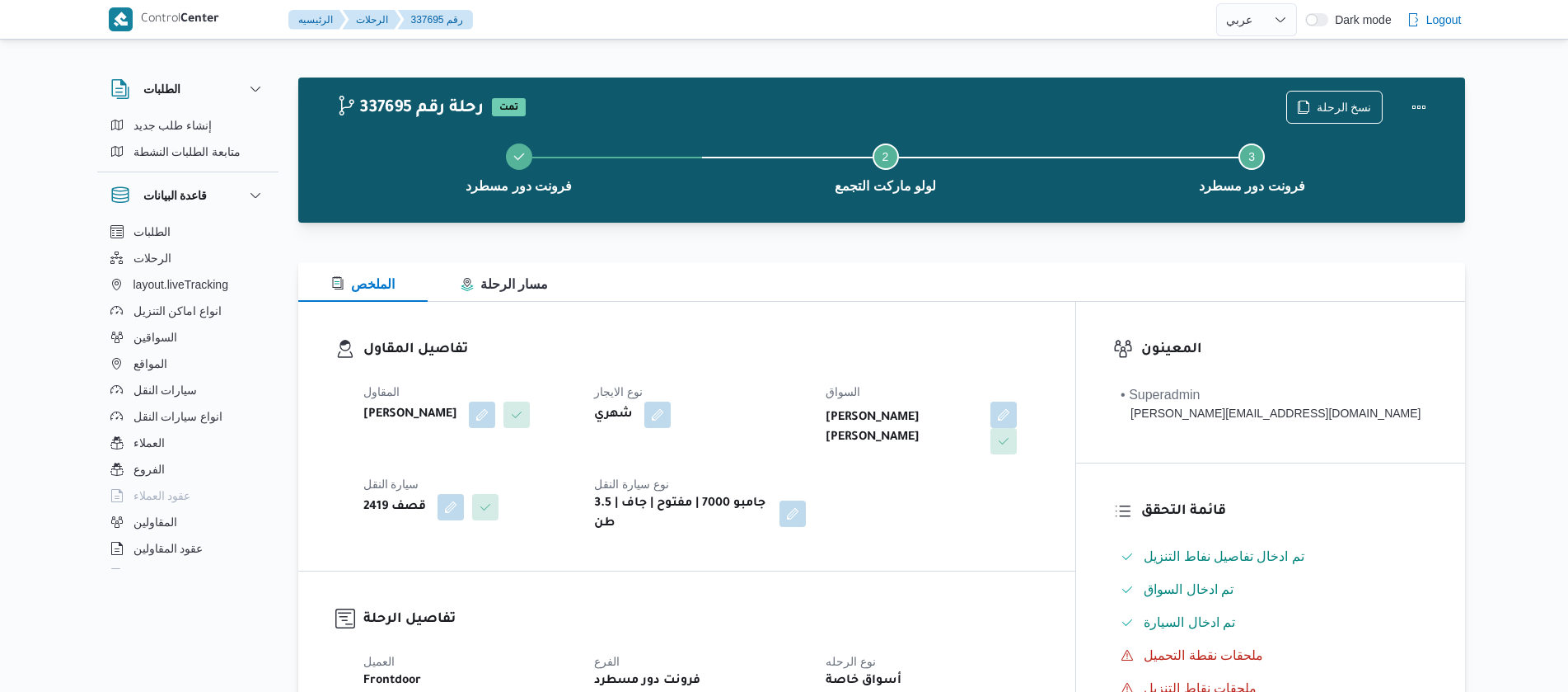
select select "ar"
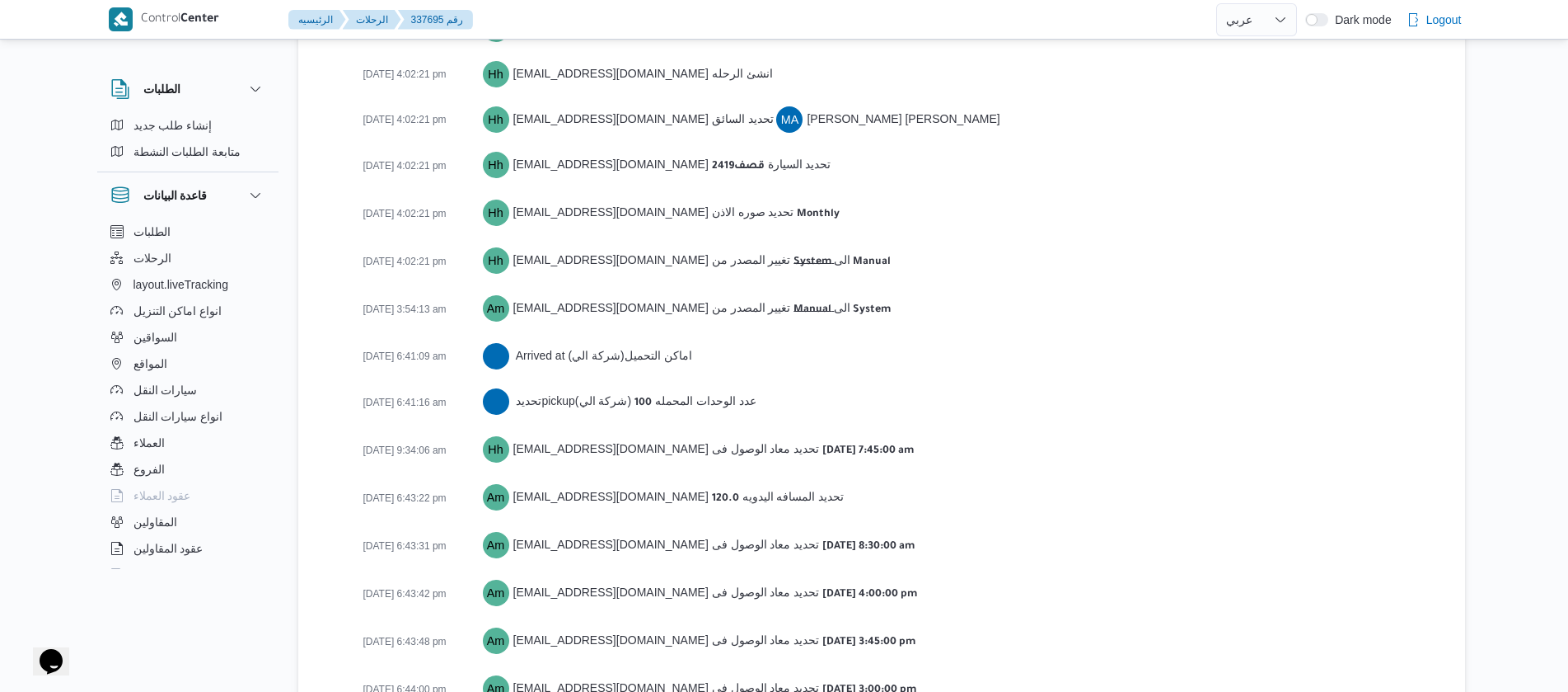
scroll to position [2590, 0]
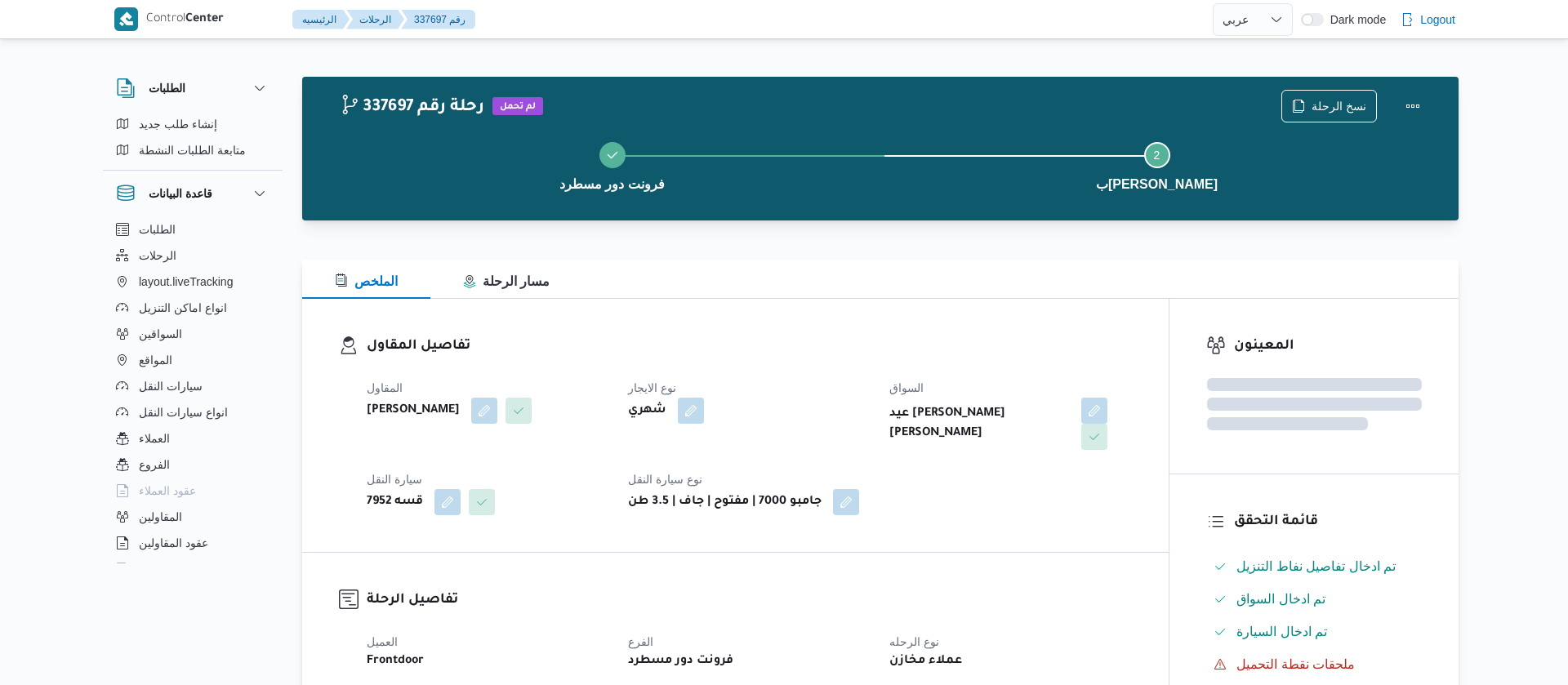
select select "ar"
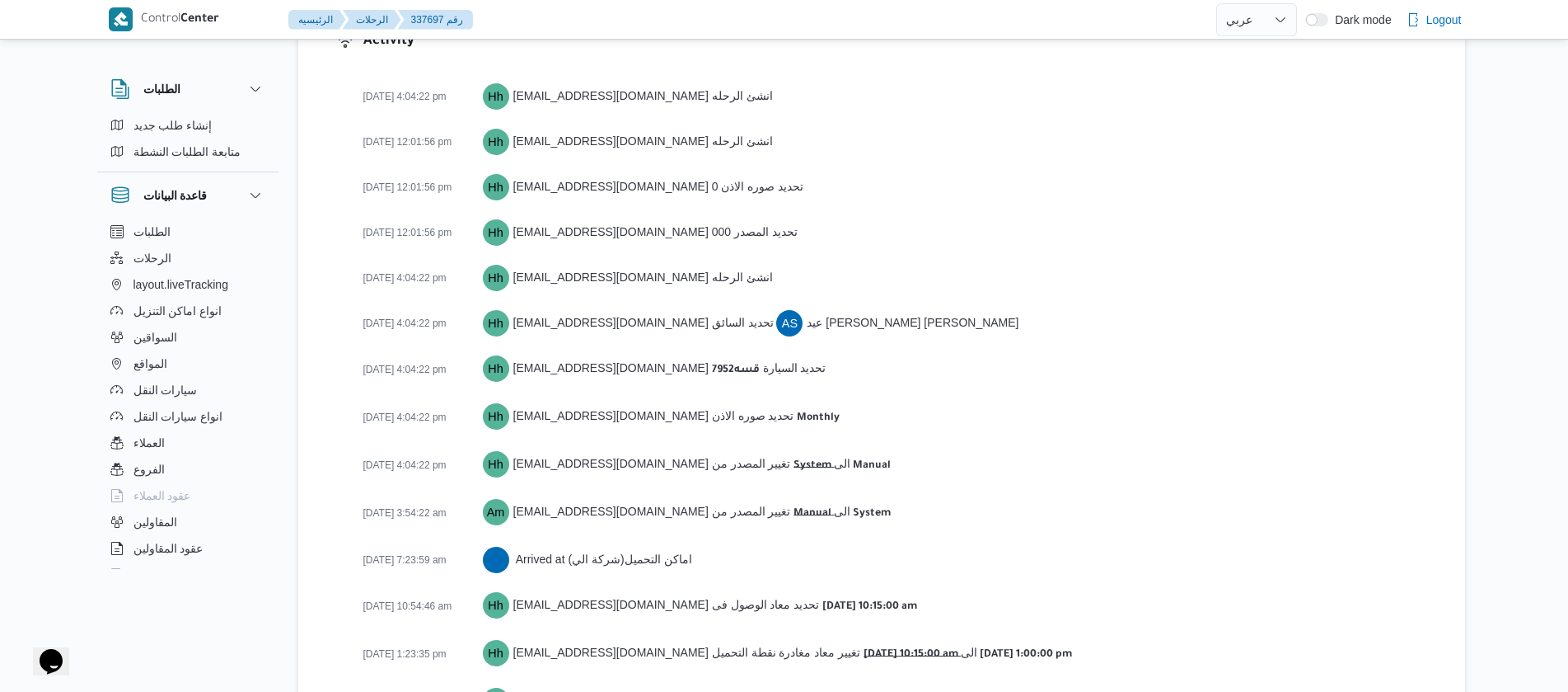
scroll to position [2361, 0]
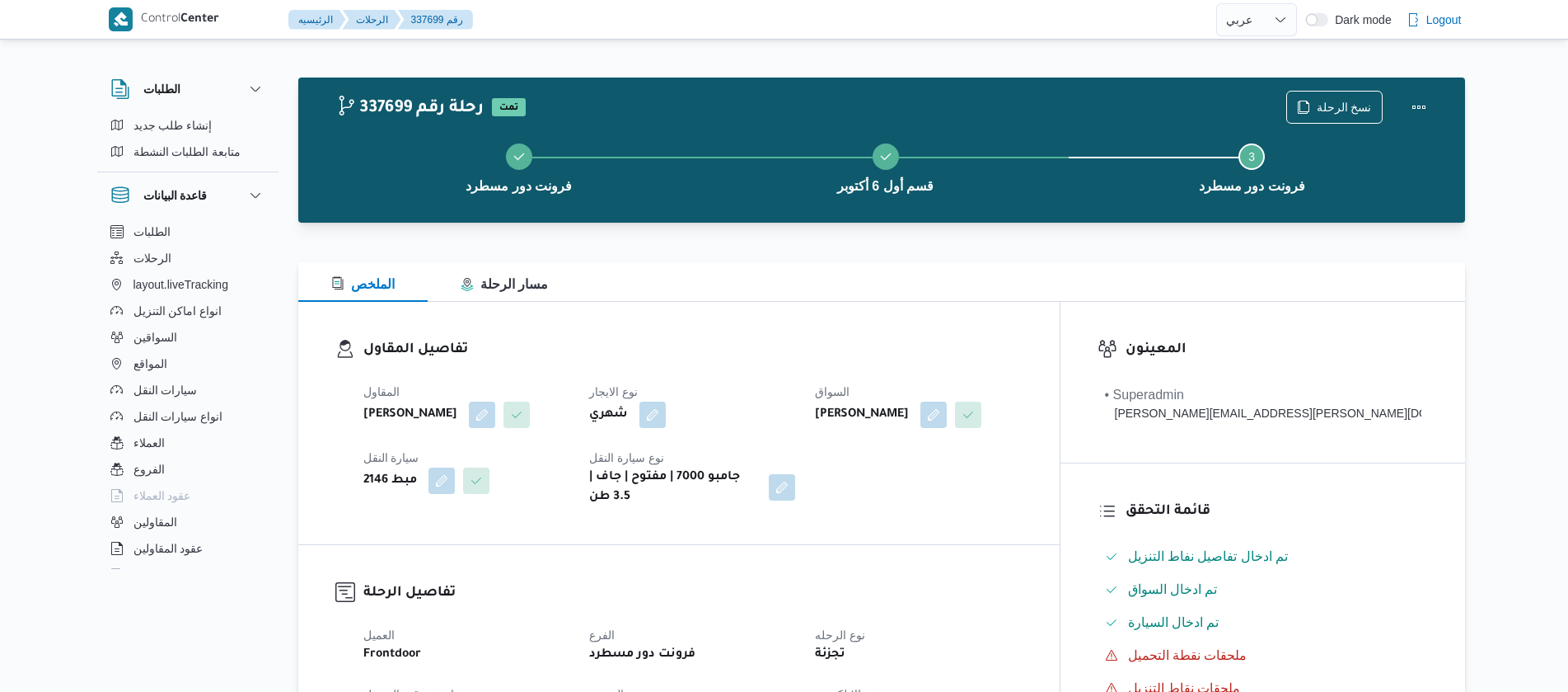
select select "ar"
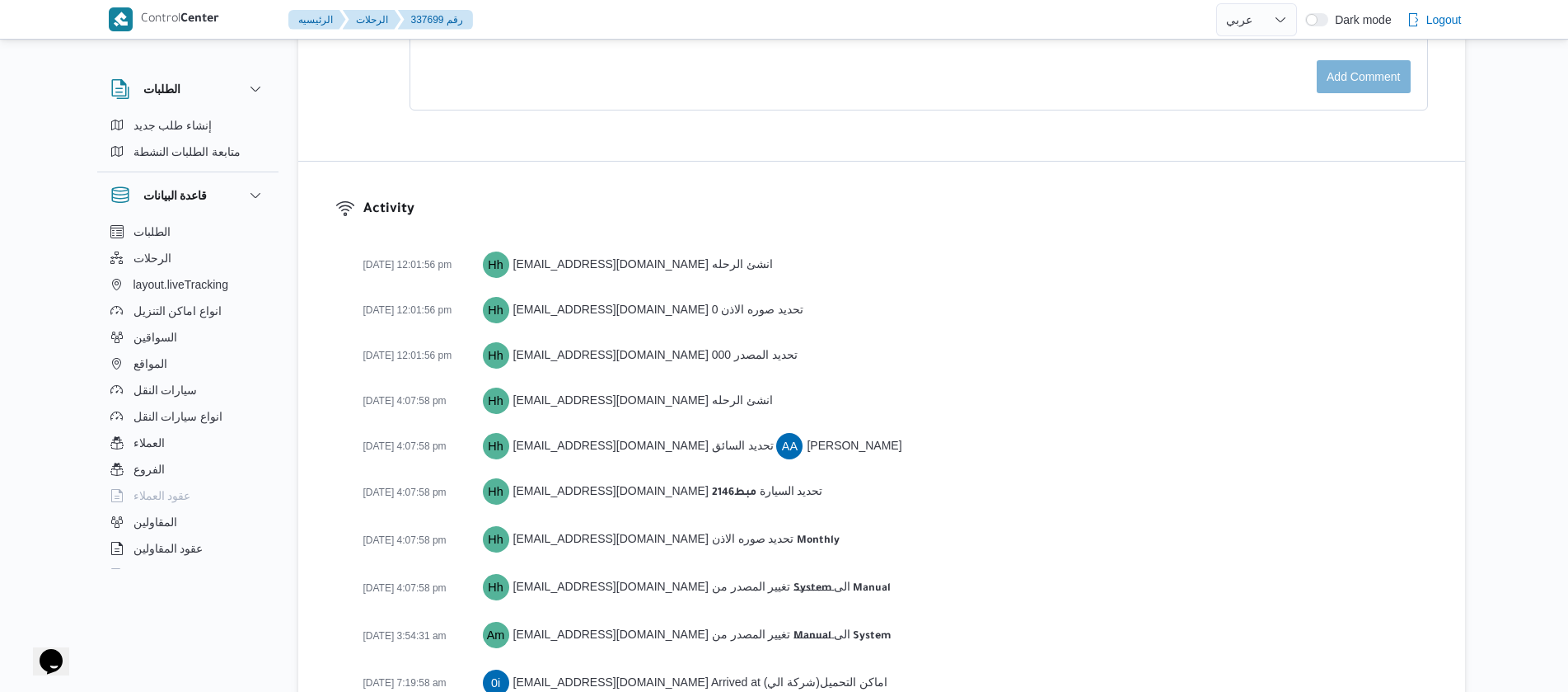
scroll to position [2635, 0]
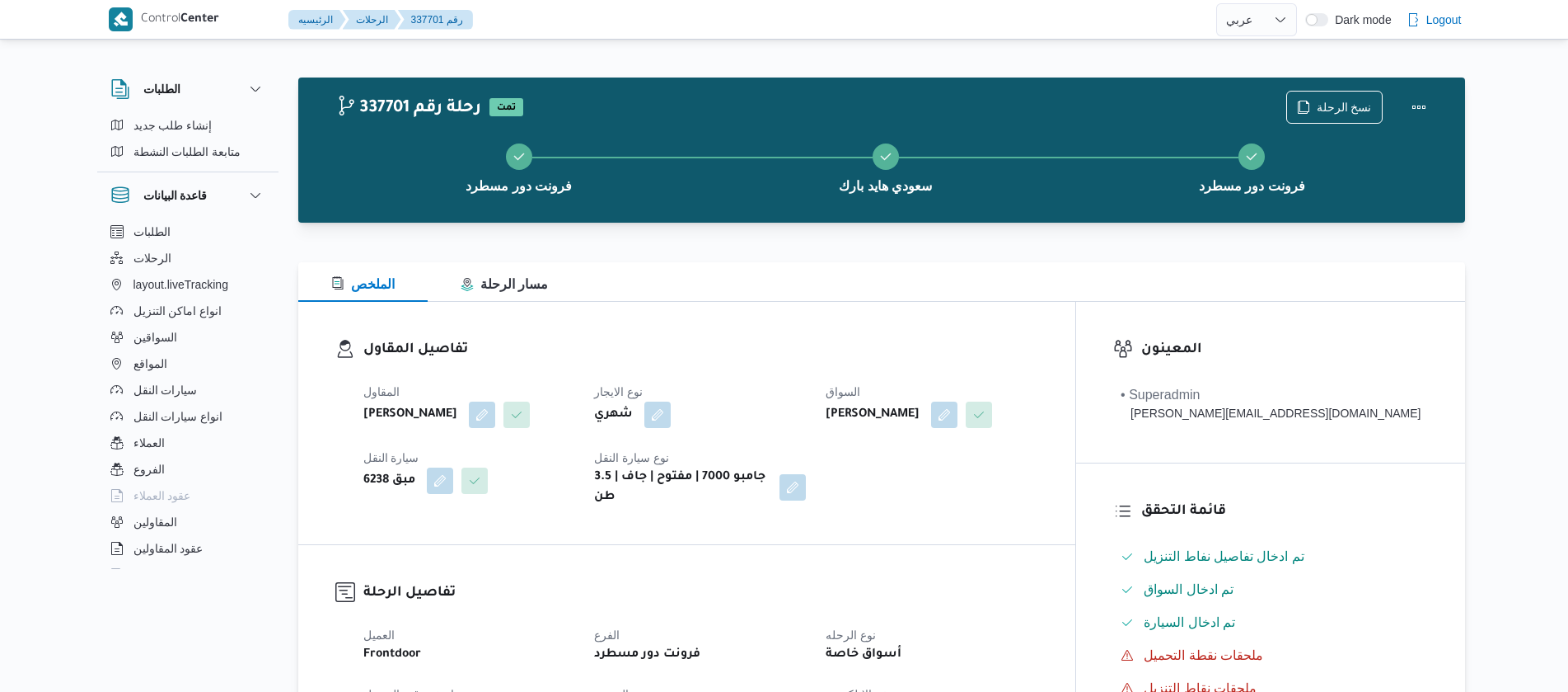
select select "ar"
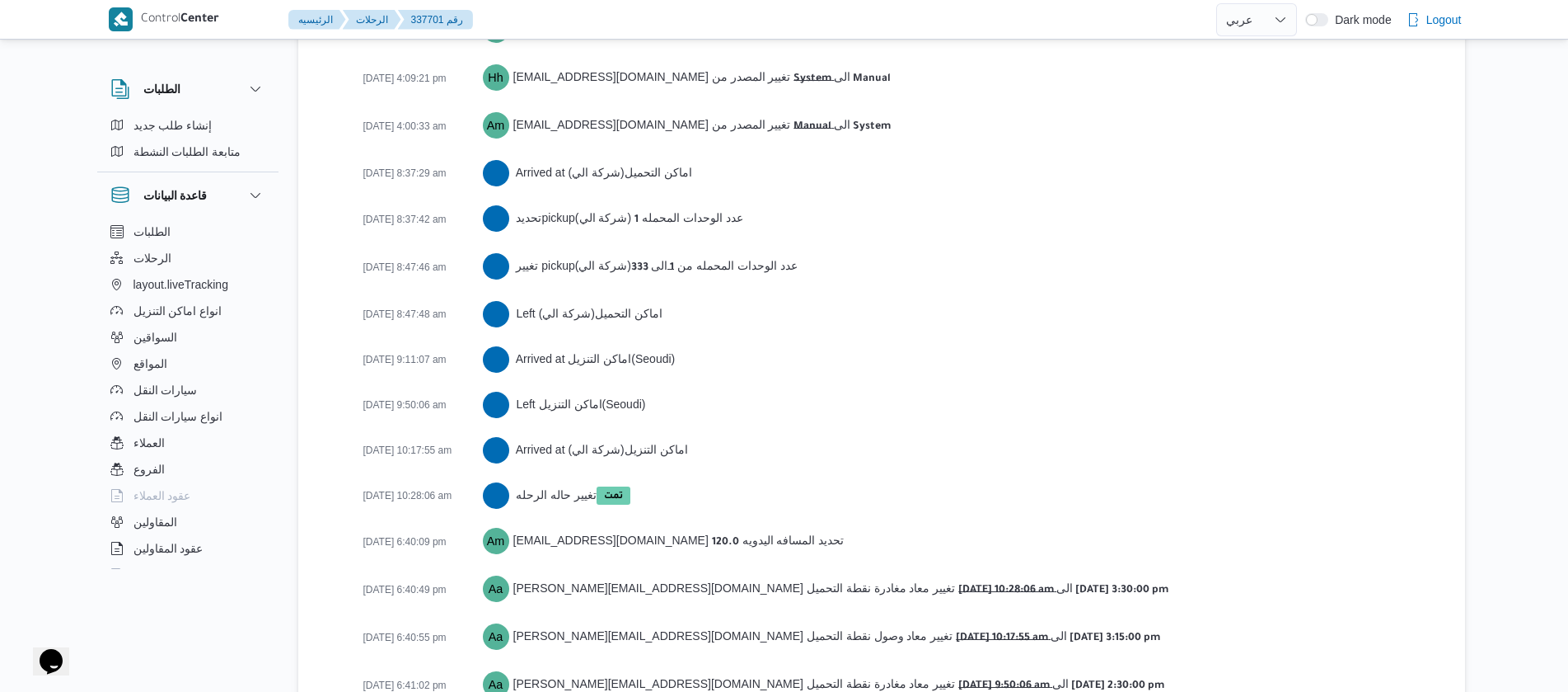
scroll to position [2727, 0]
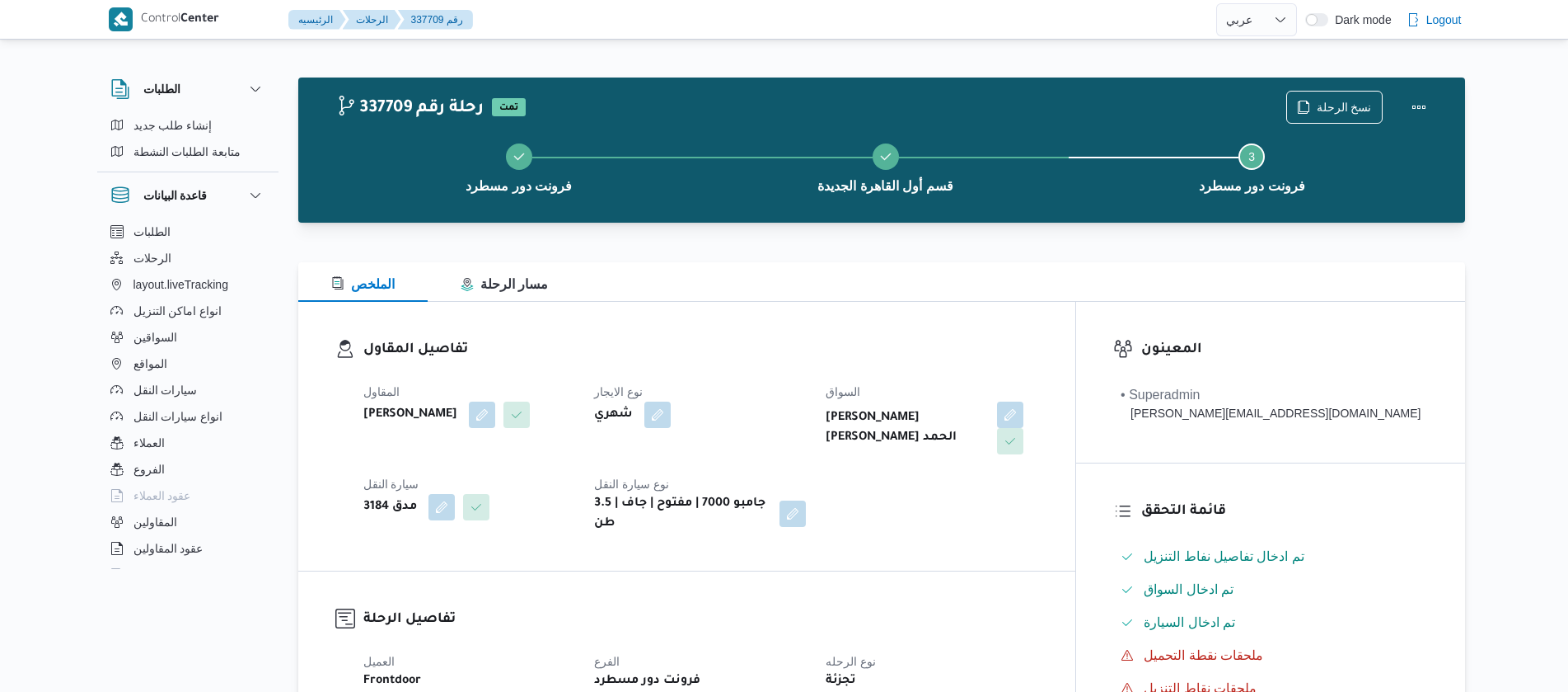
select select "ar"
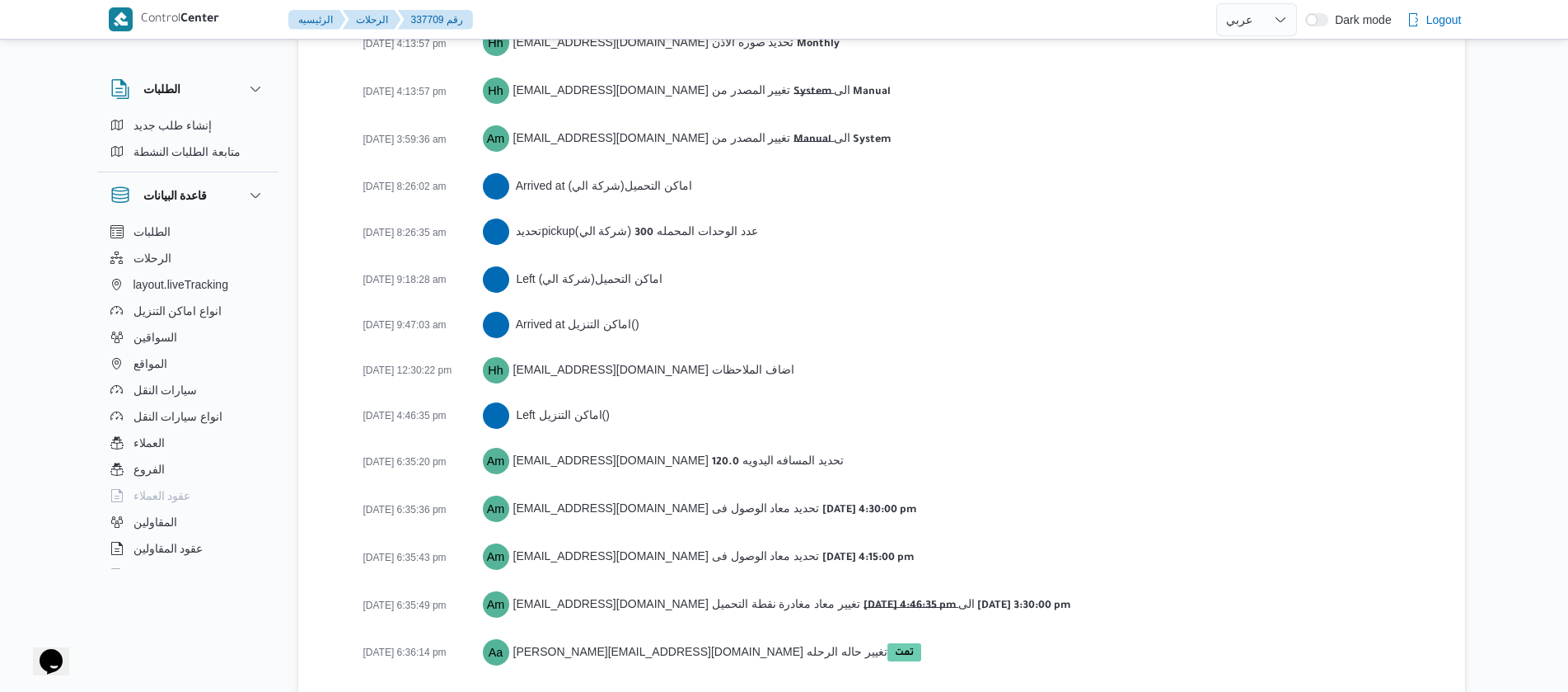
scroll to position [2681, 0]
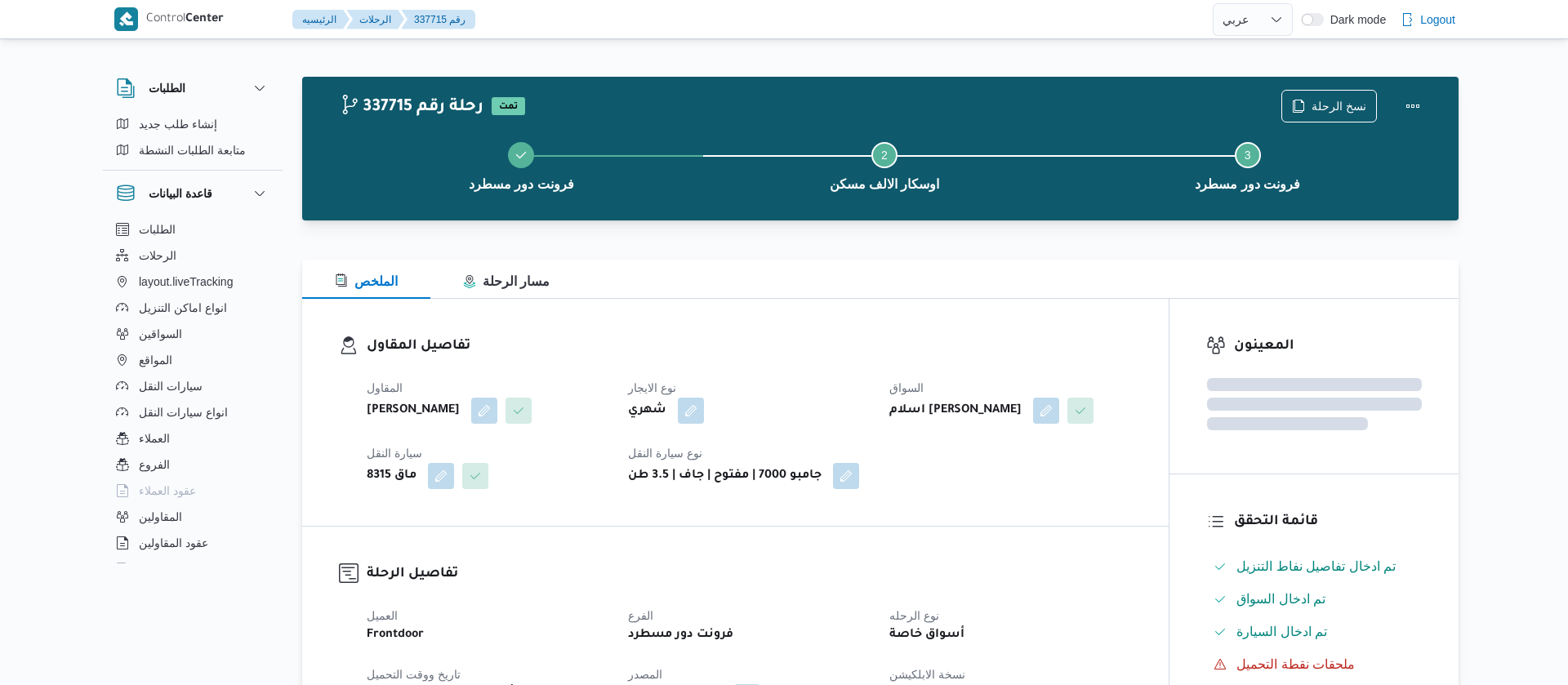
select select "ar"
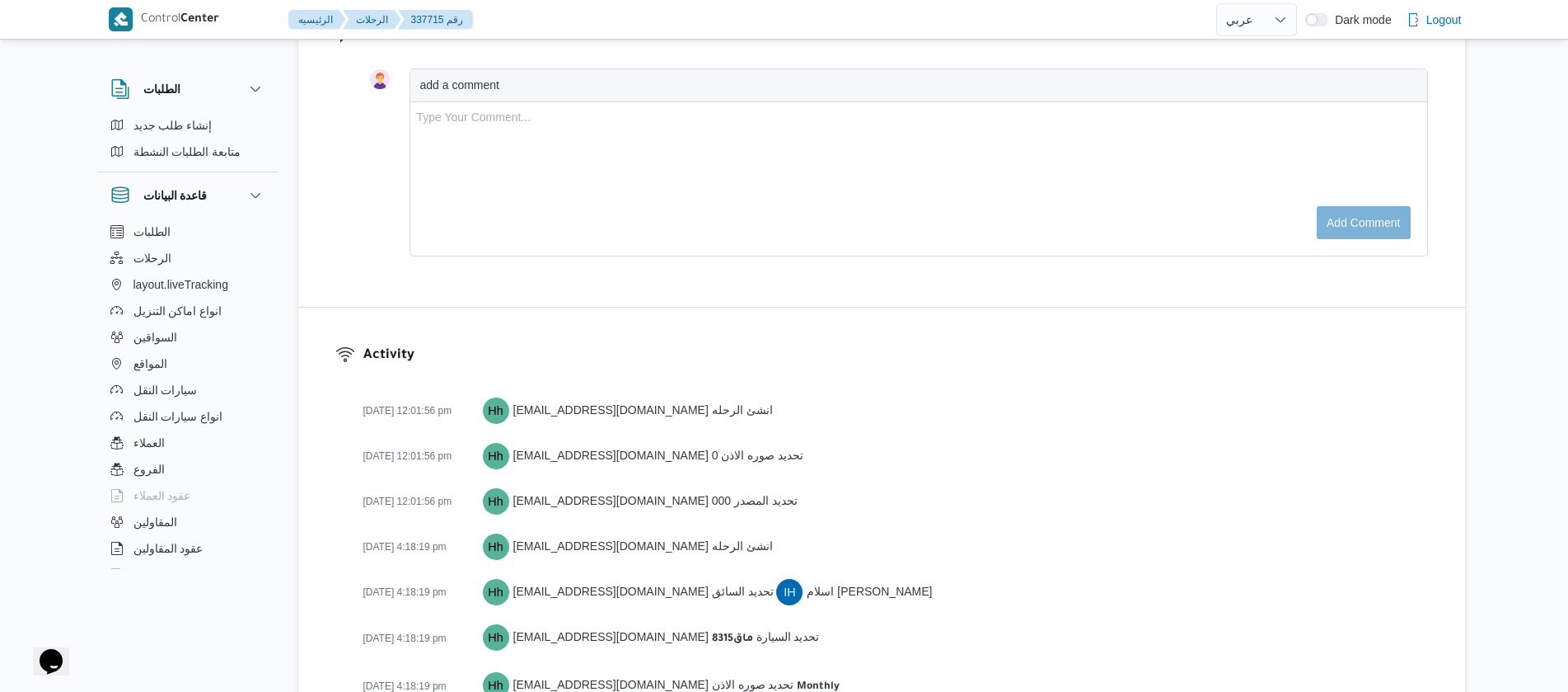
scroll to position [2589, 0]
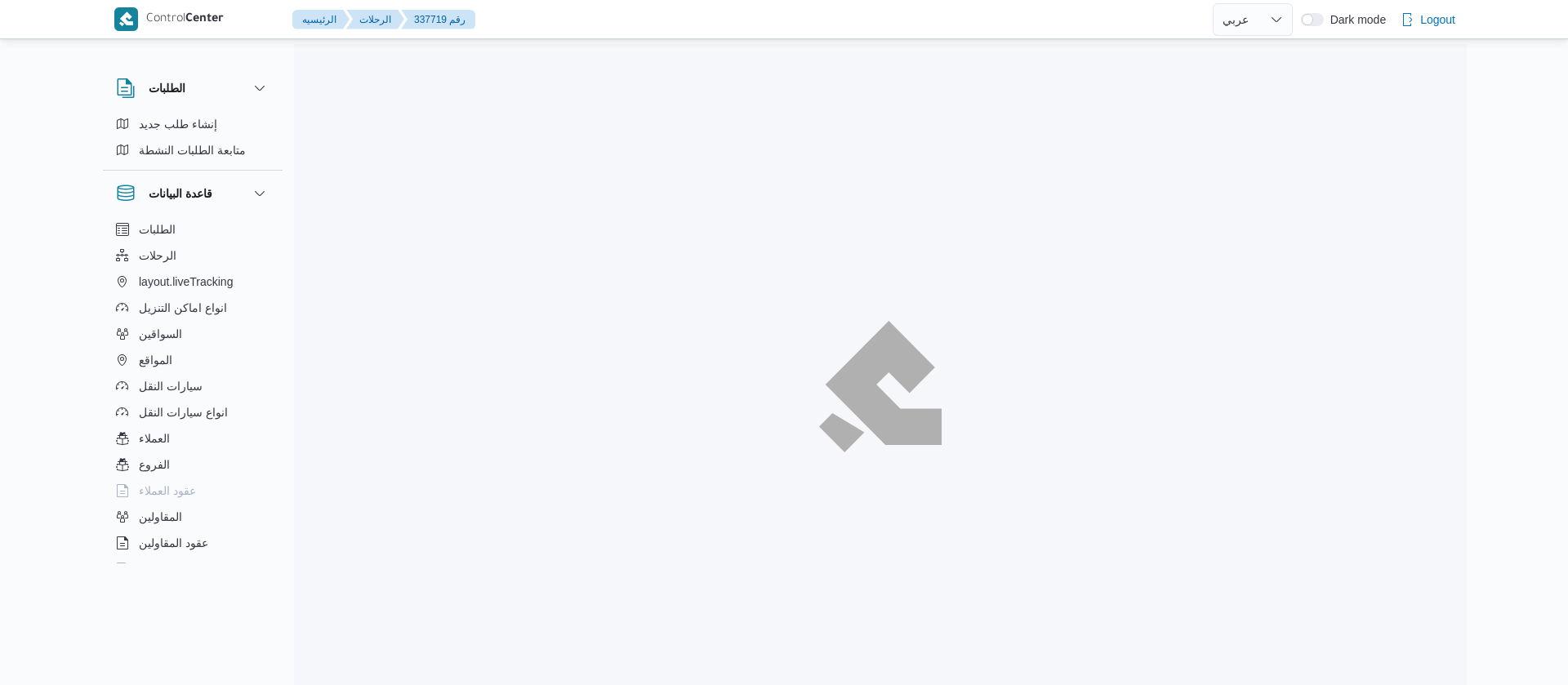
select select "ar"
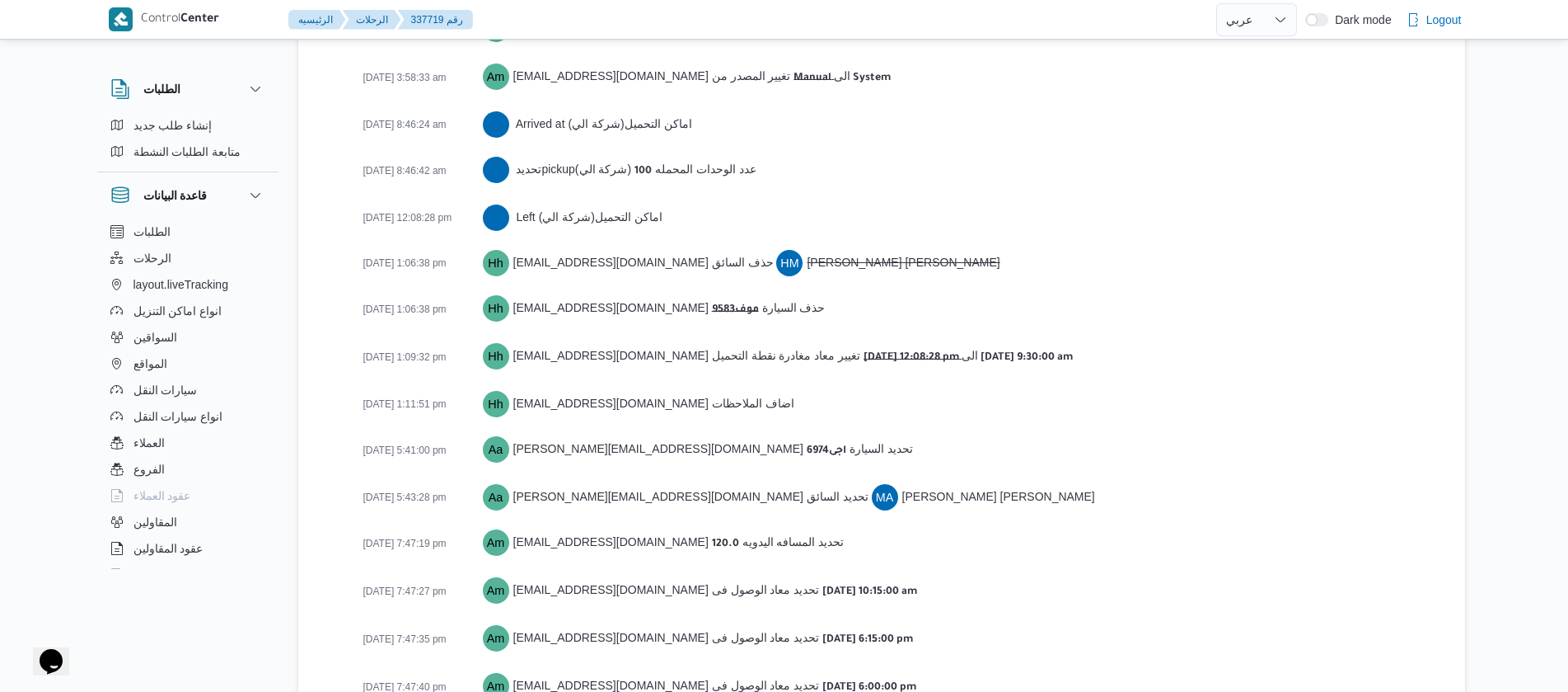
scroll to position [2865, 0]
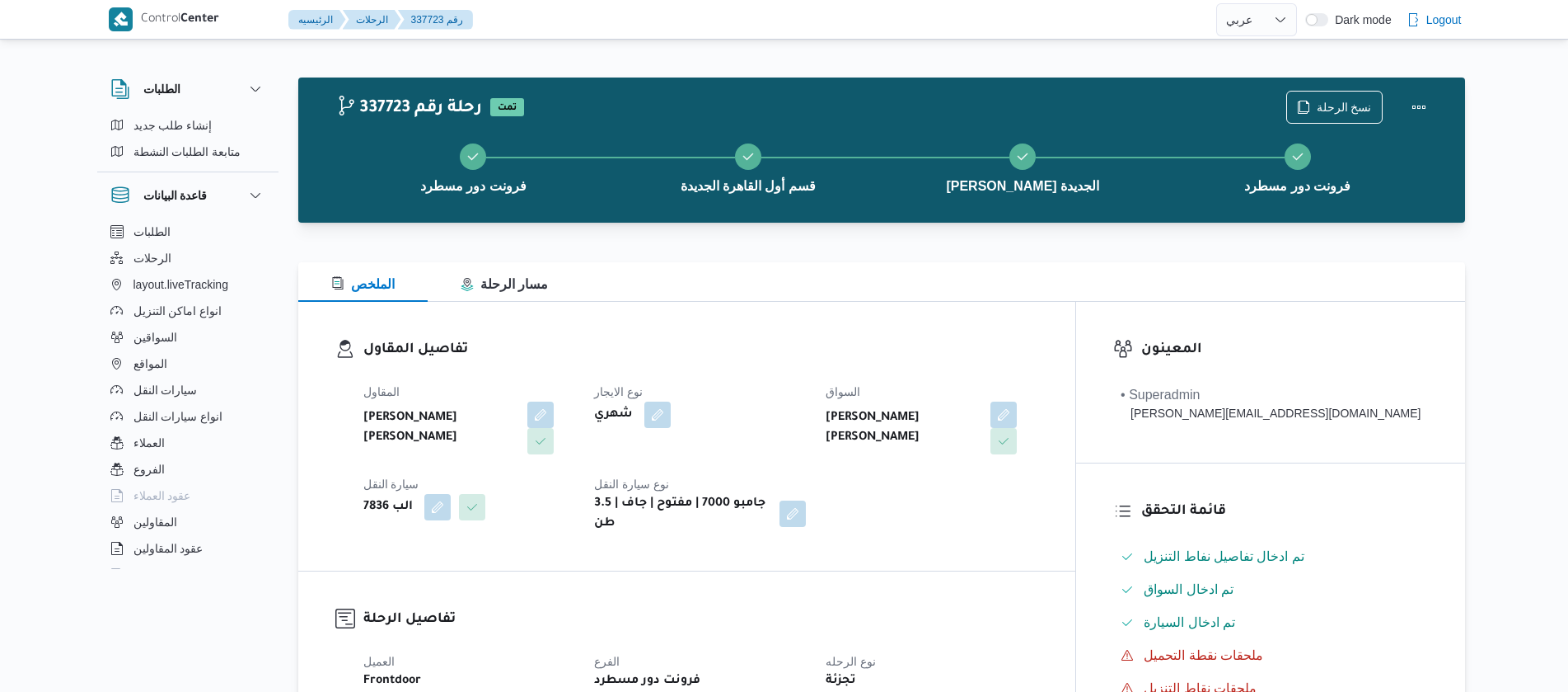
select select "ar"
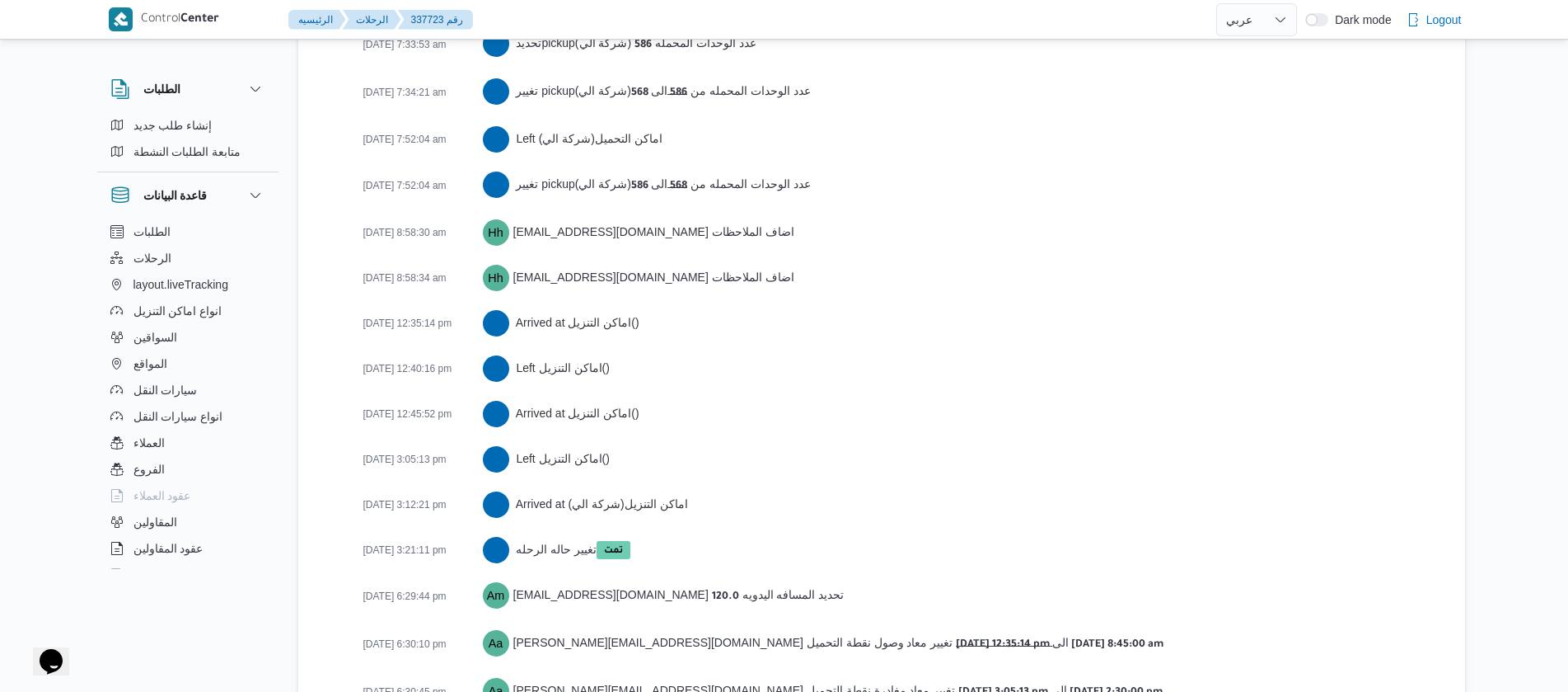
scroll to position [2999, 0]
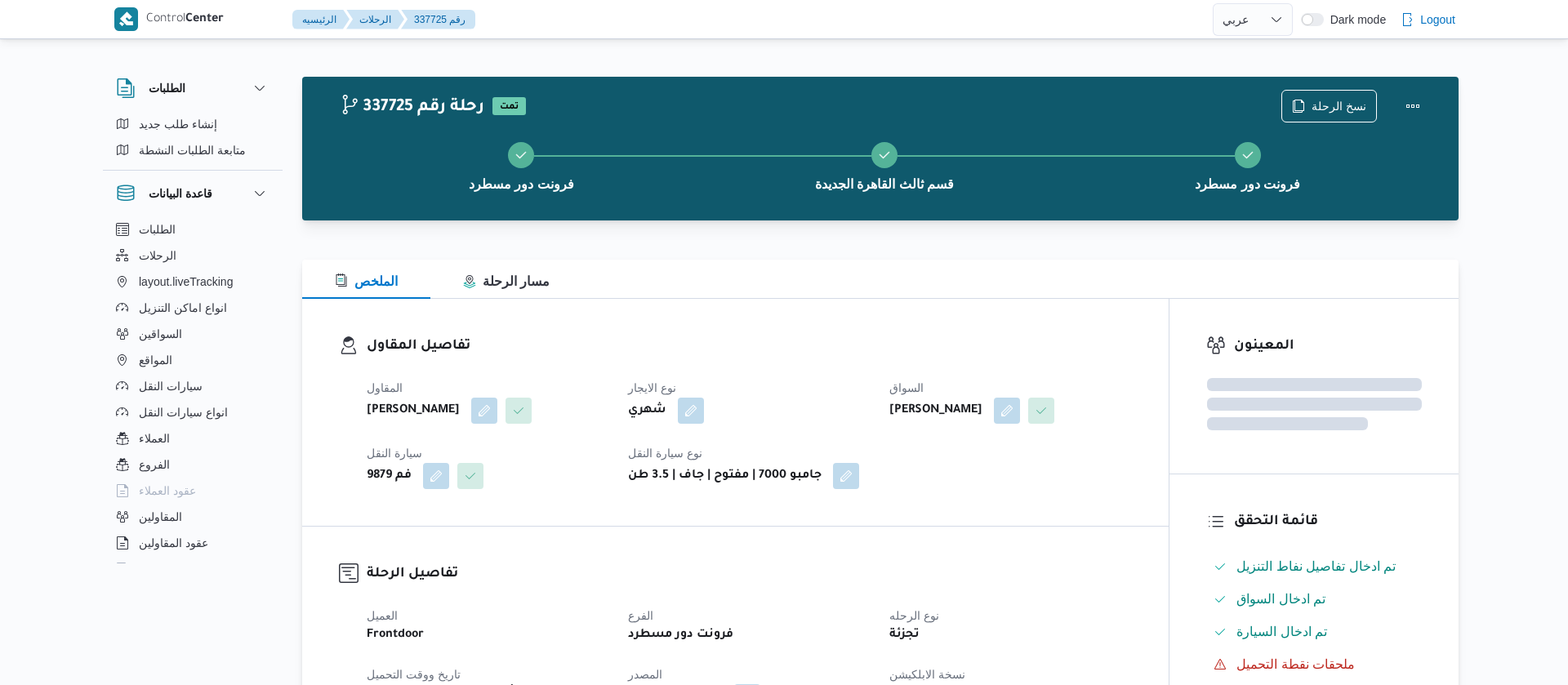
select select "ar"
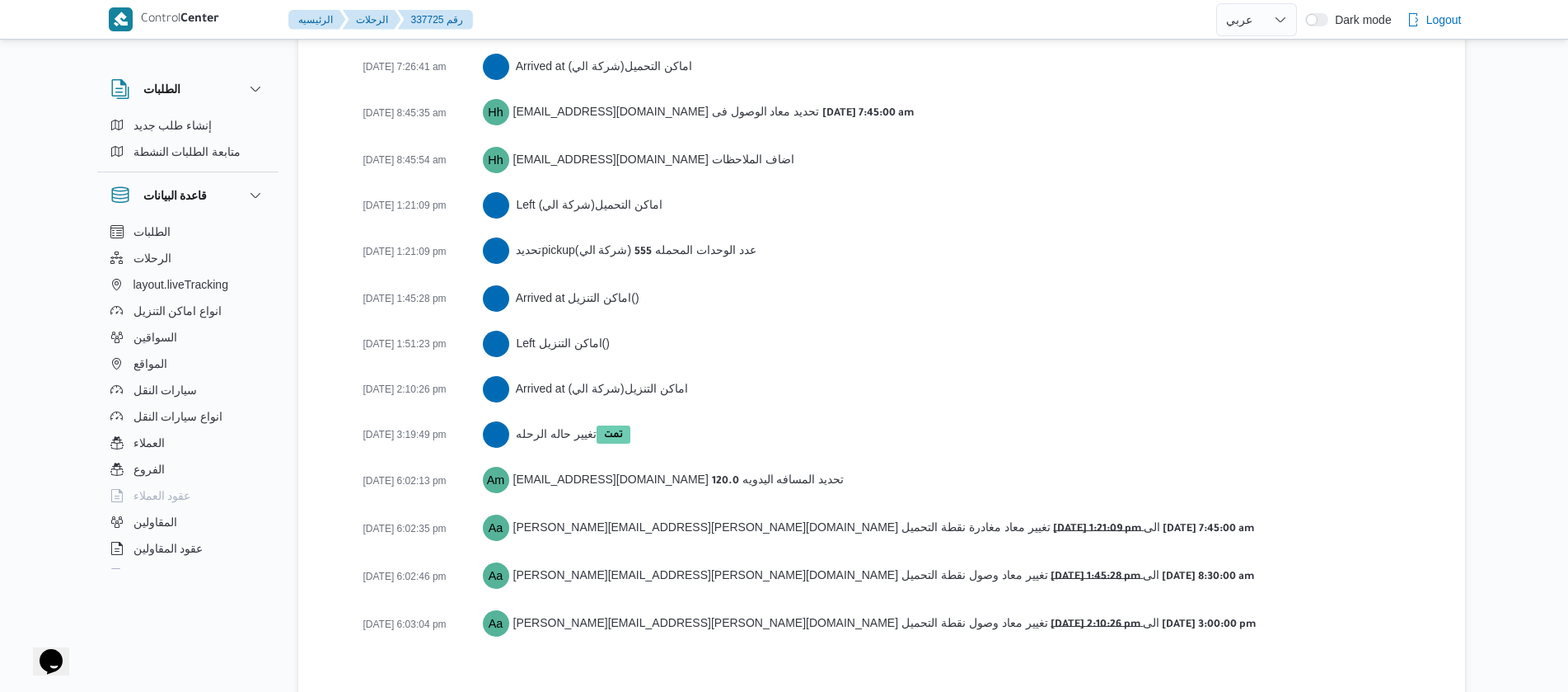
scroll to position [2773, 0]
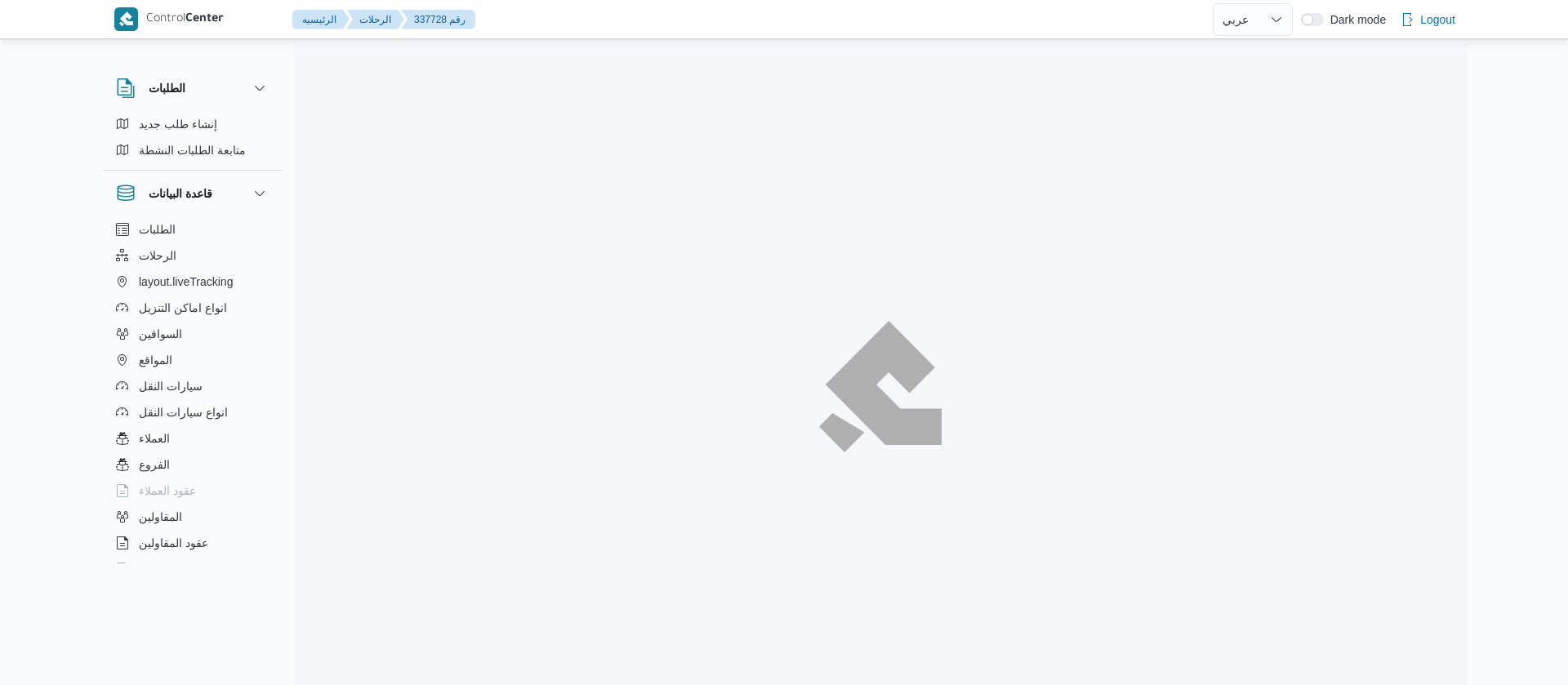
select select "ar"
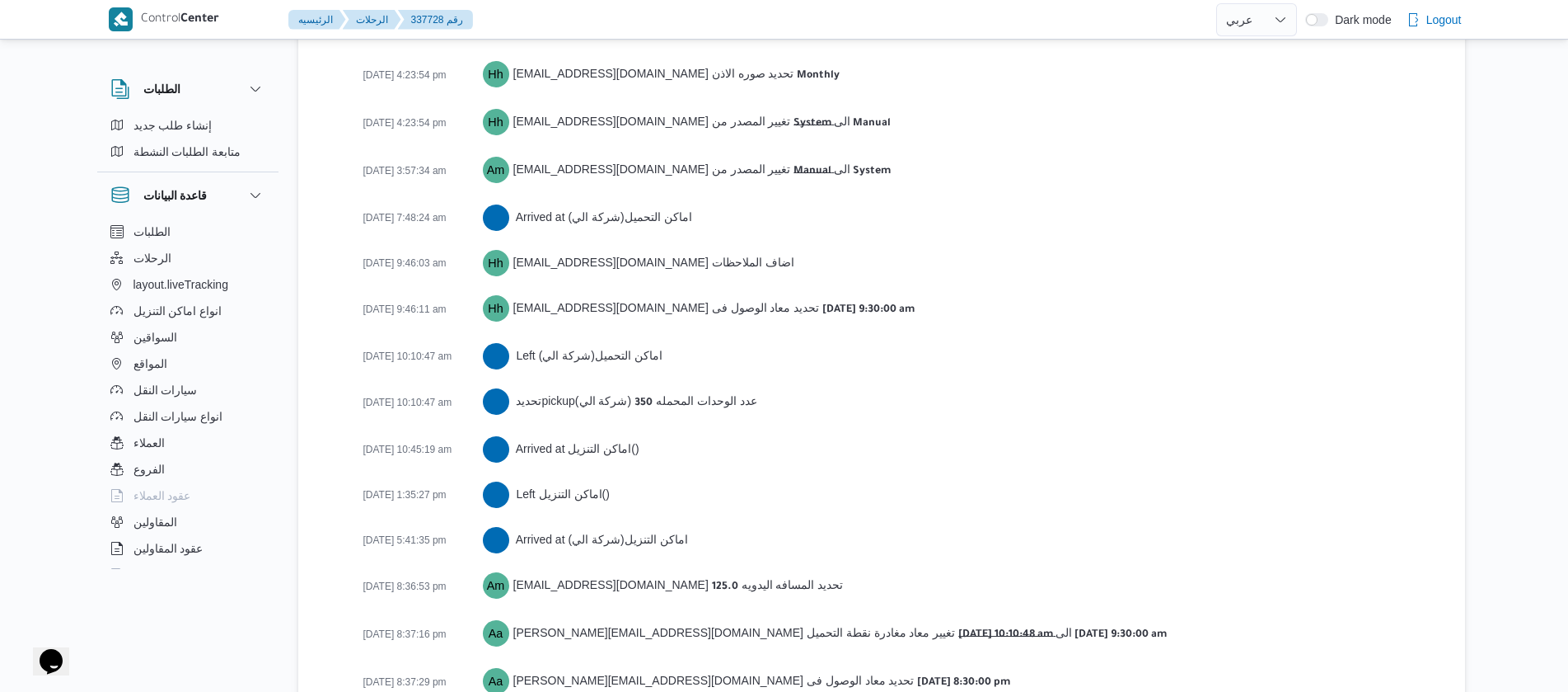
scroll to position [2819, 0]
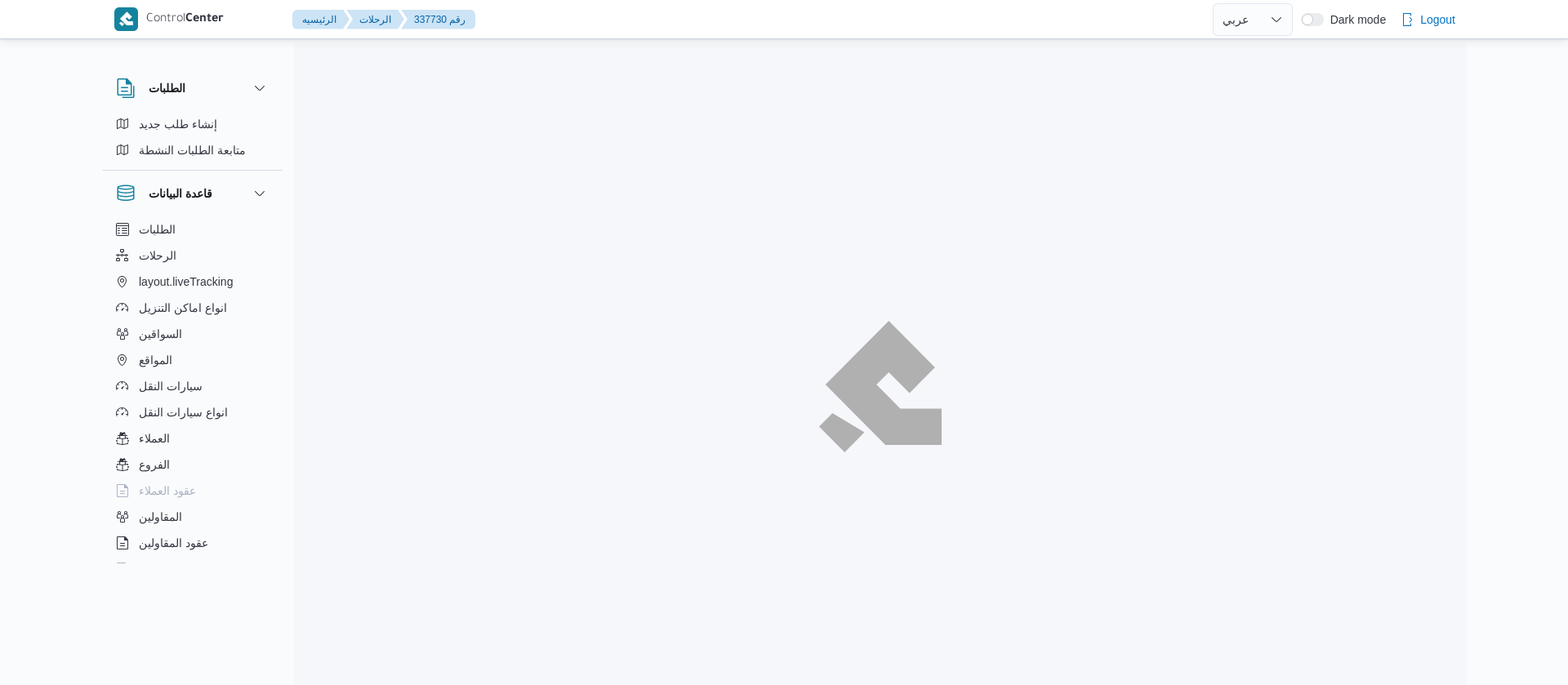
select select "ar"
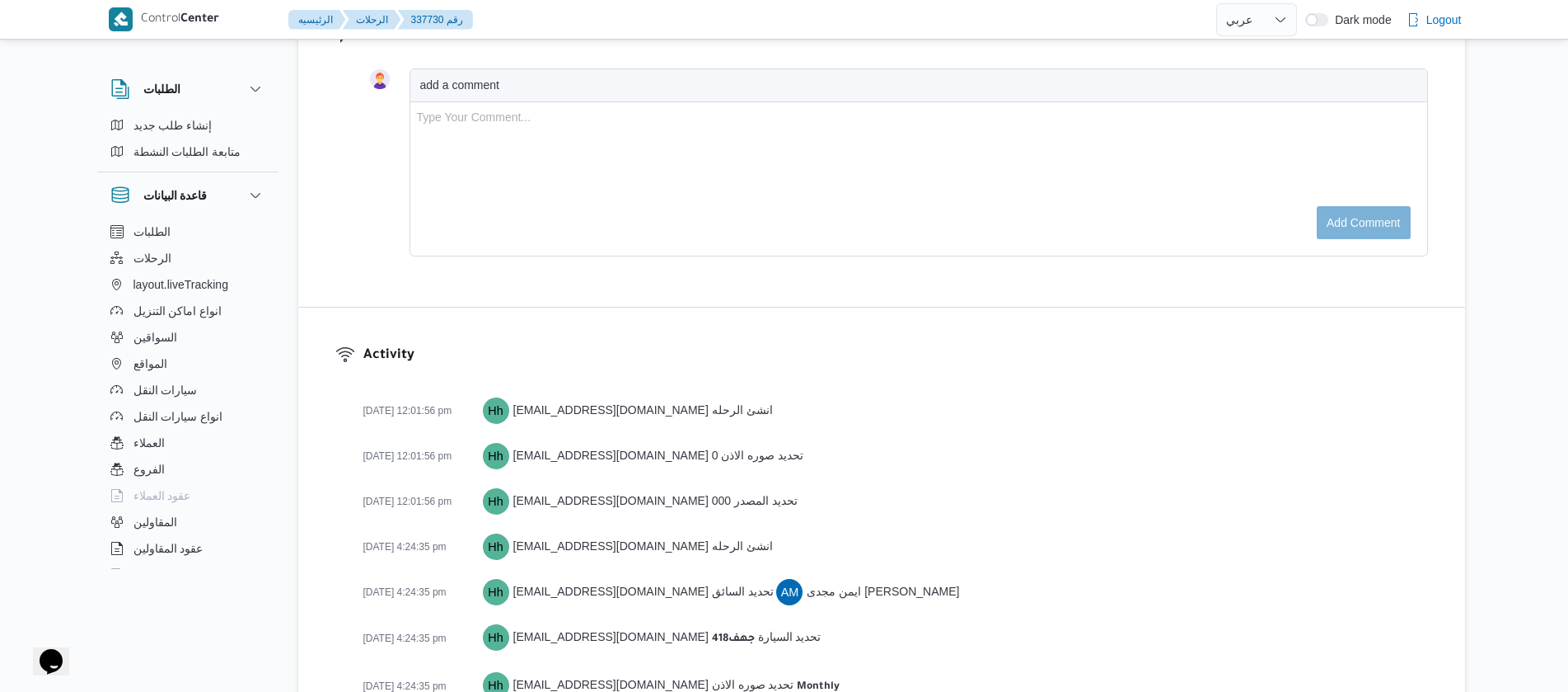
scroll to position [2589, 0]
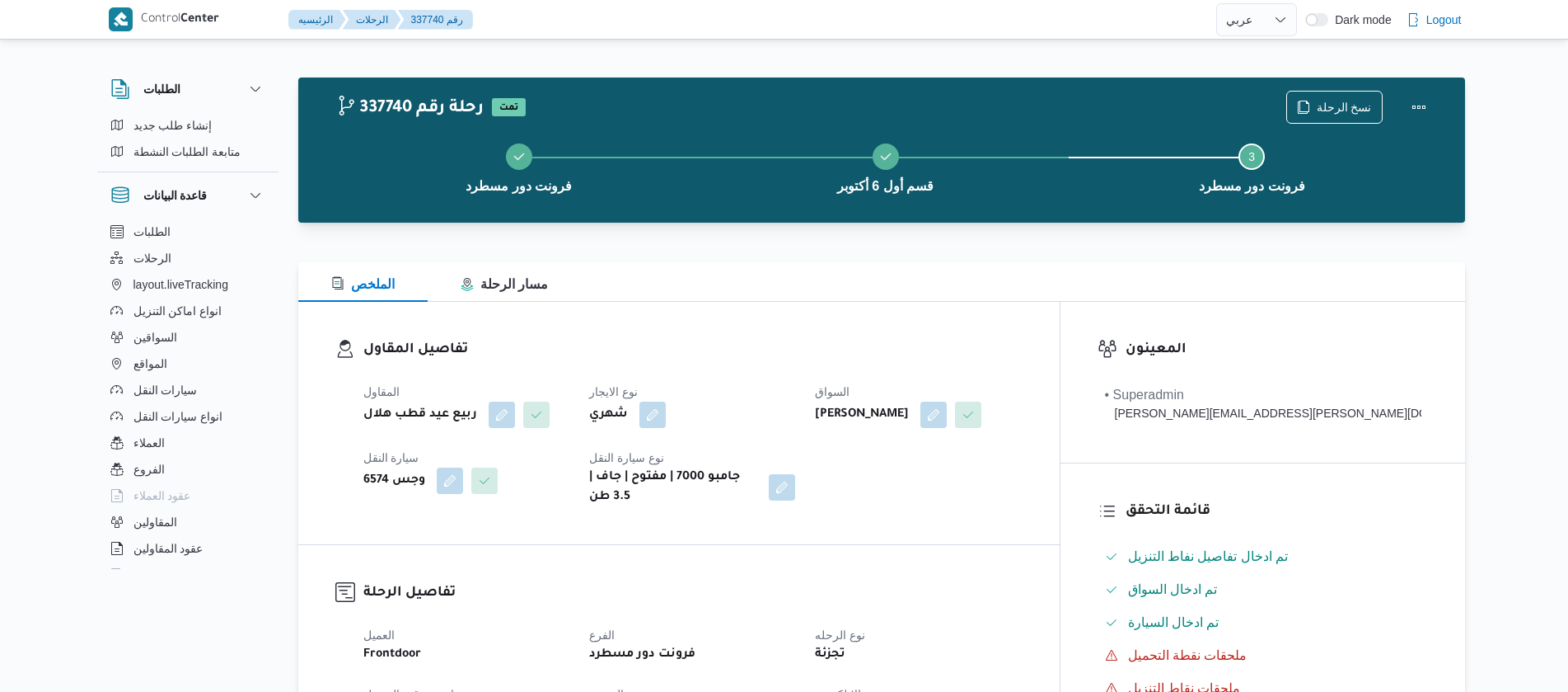
select select "ar"
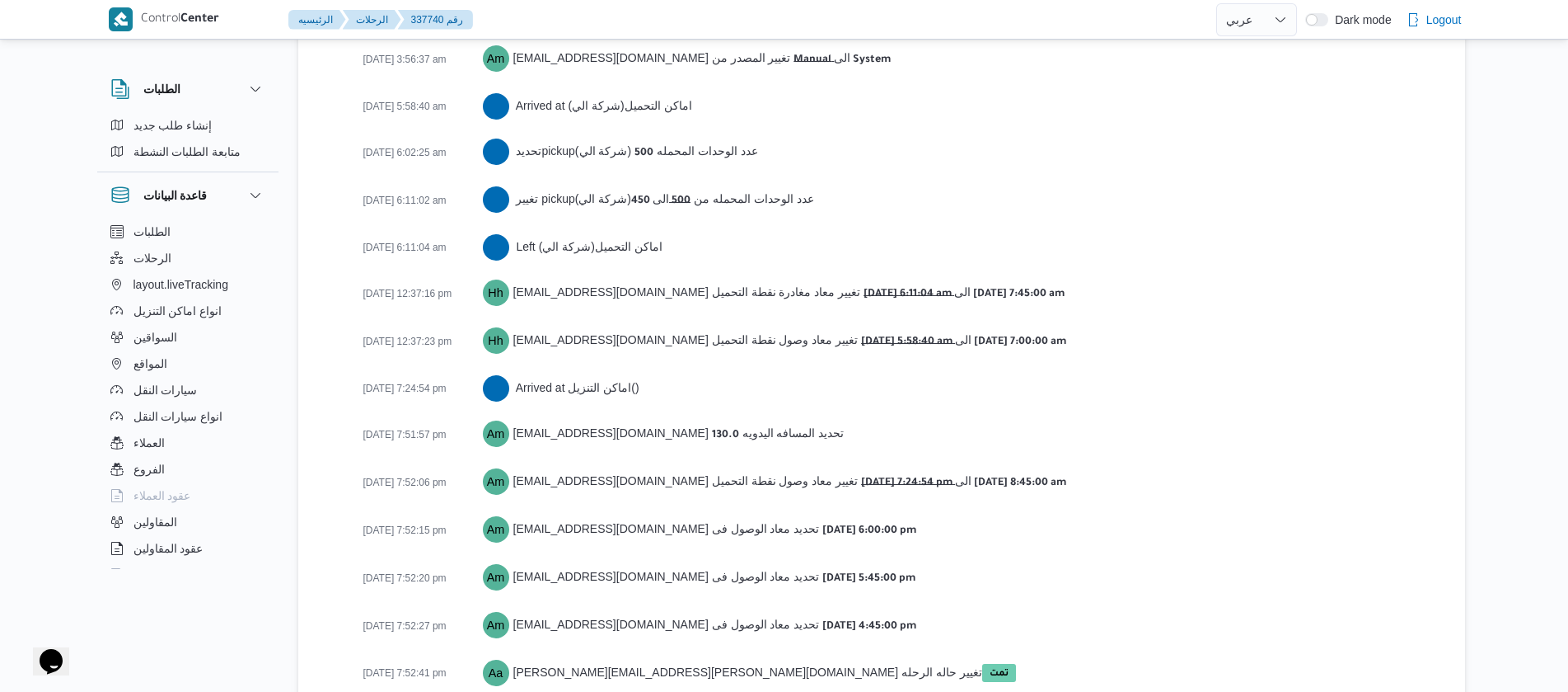
scroll to position [2774, 0]
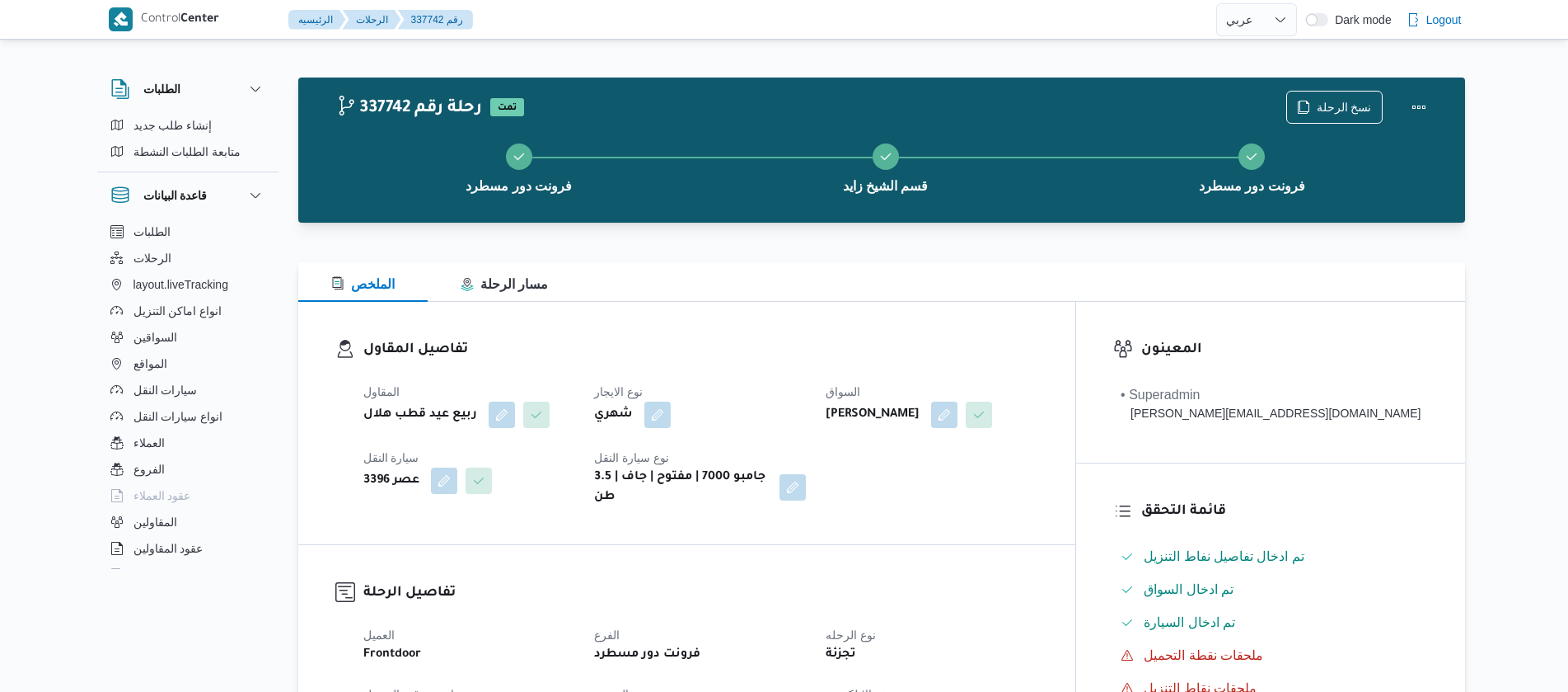
select select "ar"
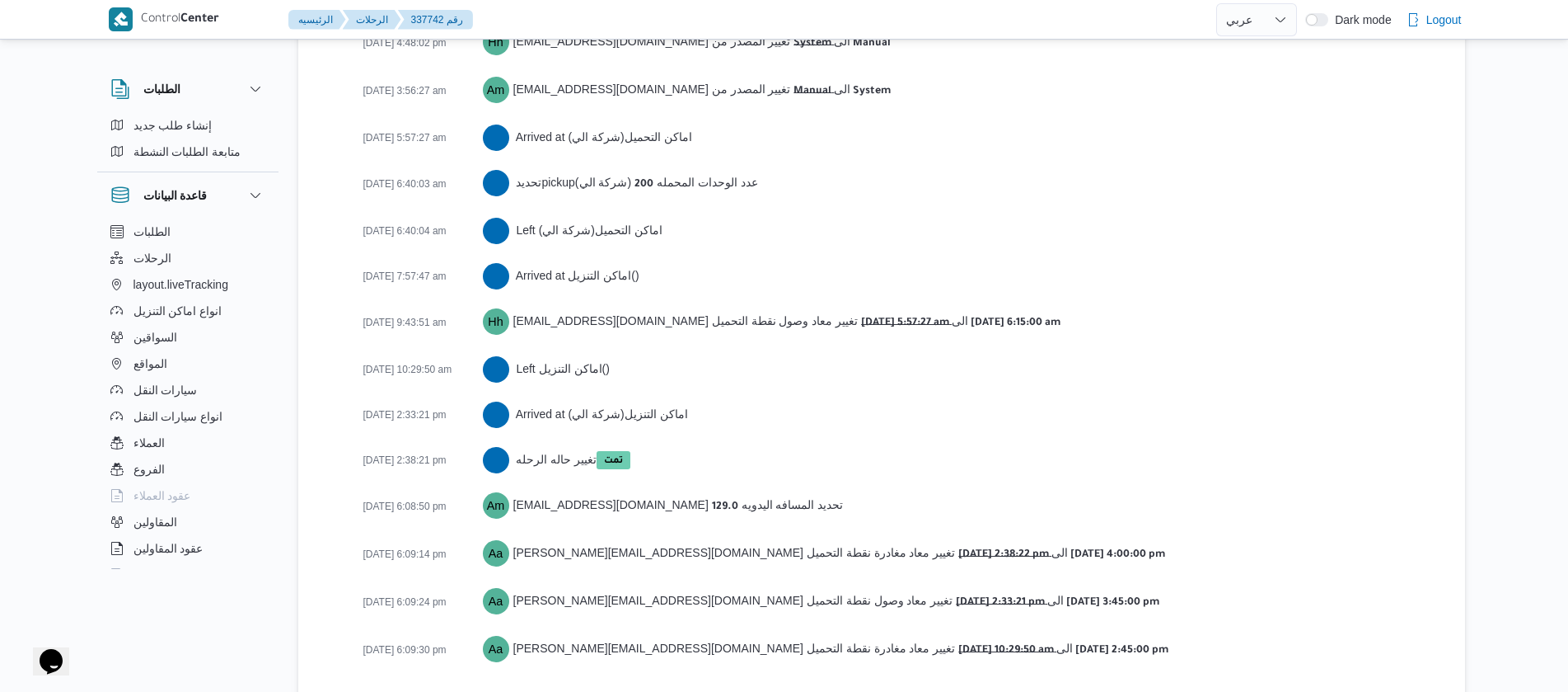
scroll to position [2701, 0]
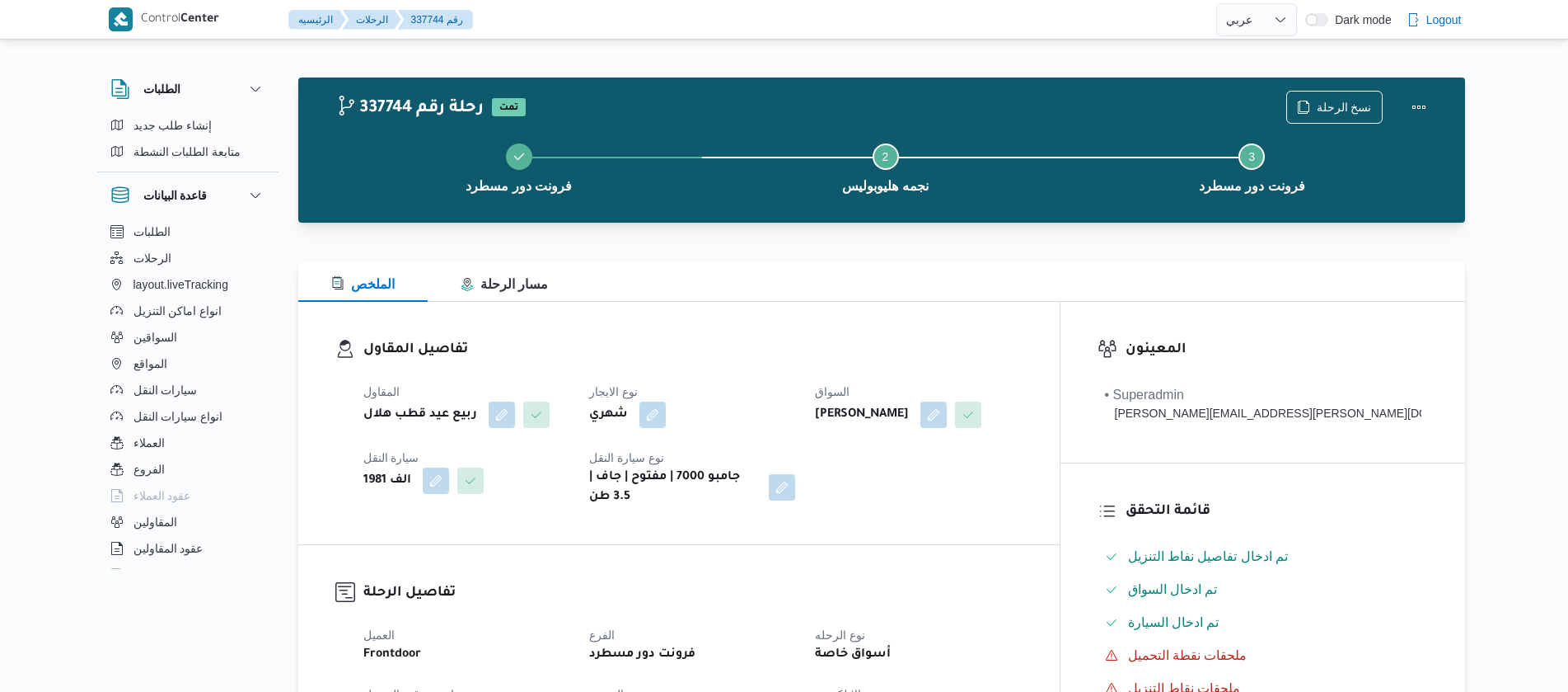
select select "ar"
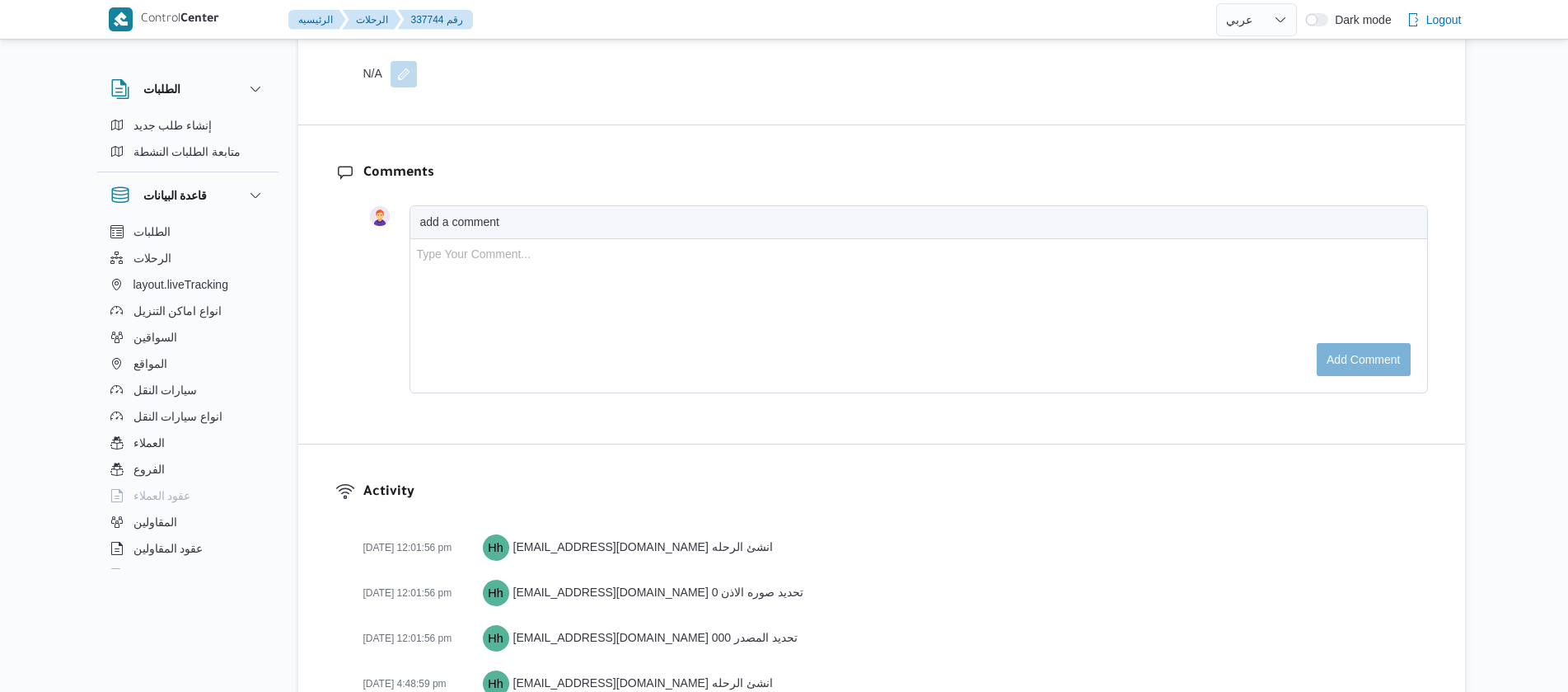
scroll to position [2590, 0]
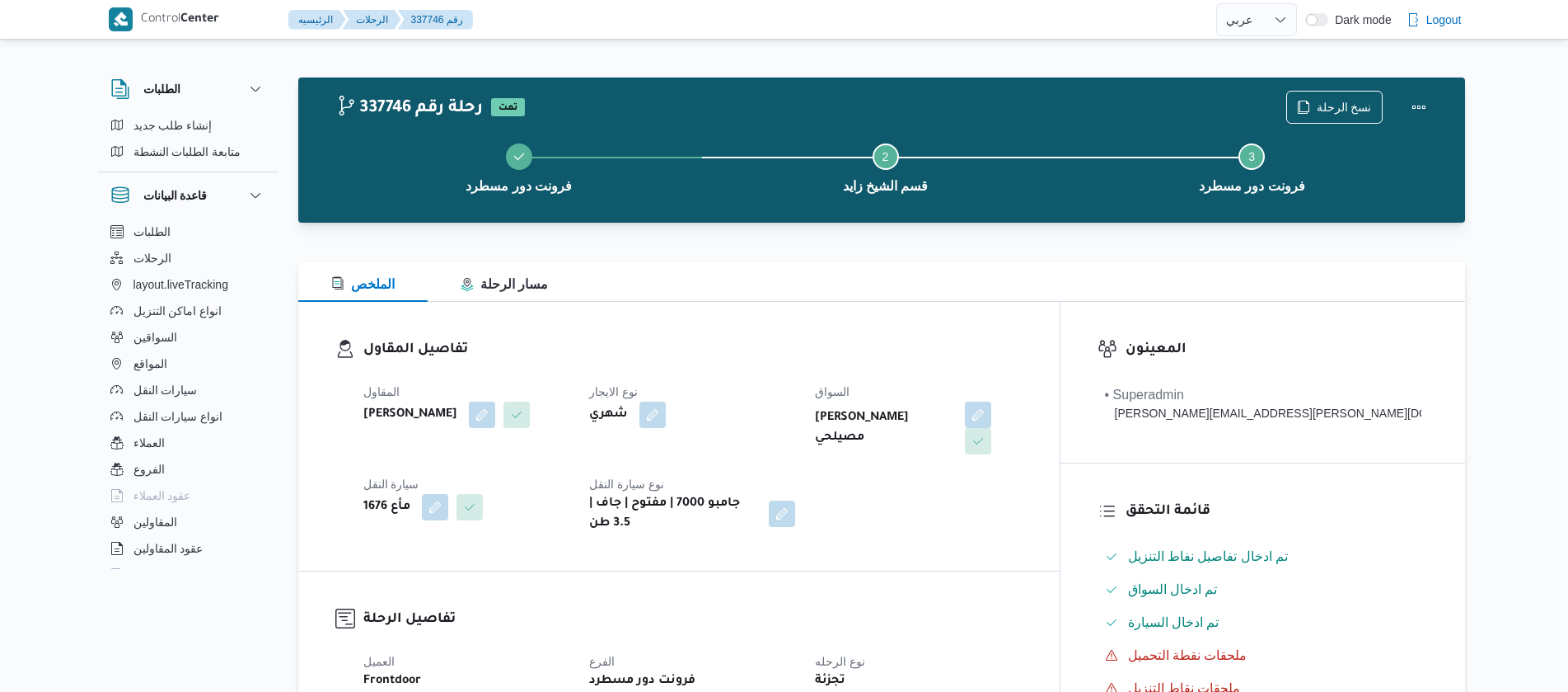
select select "ar"
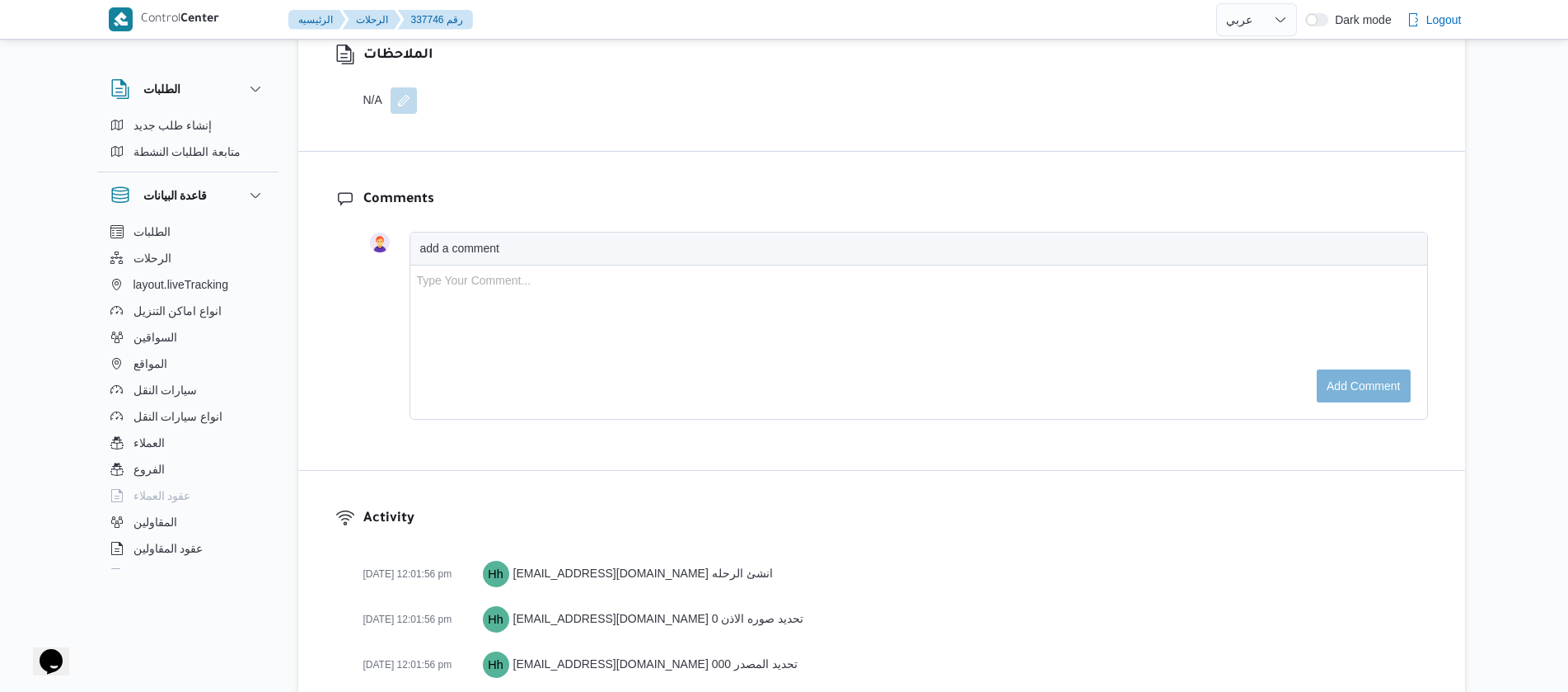
scroll to position [2656, 0]
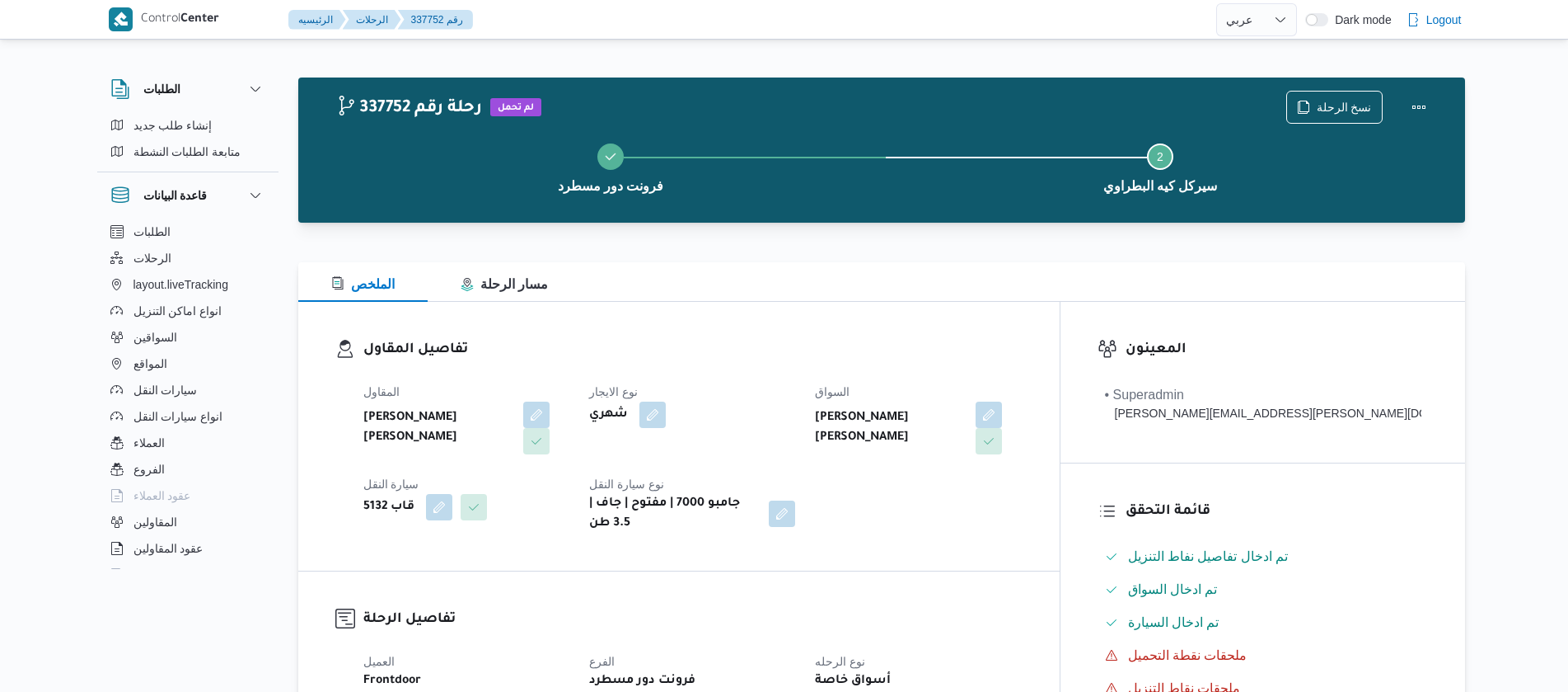
select select "ar"
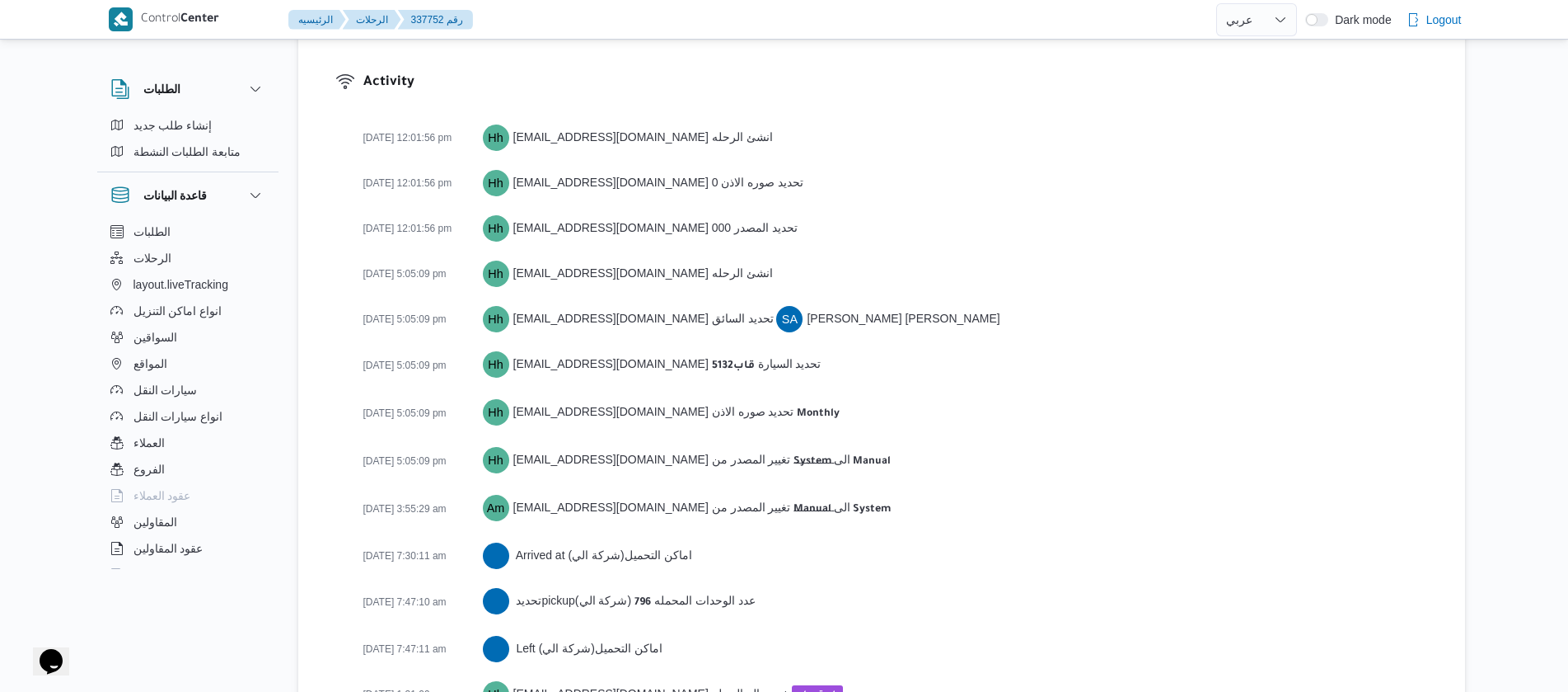
scroll to position [2335, 0]
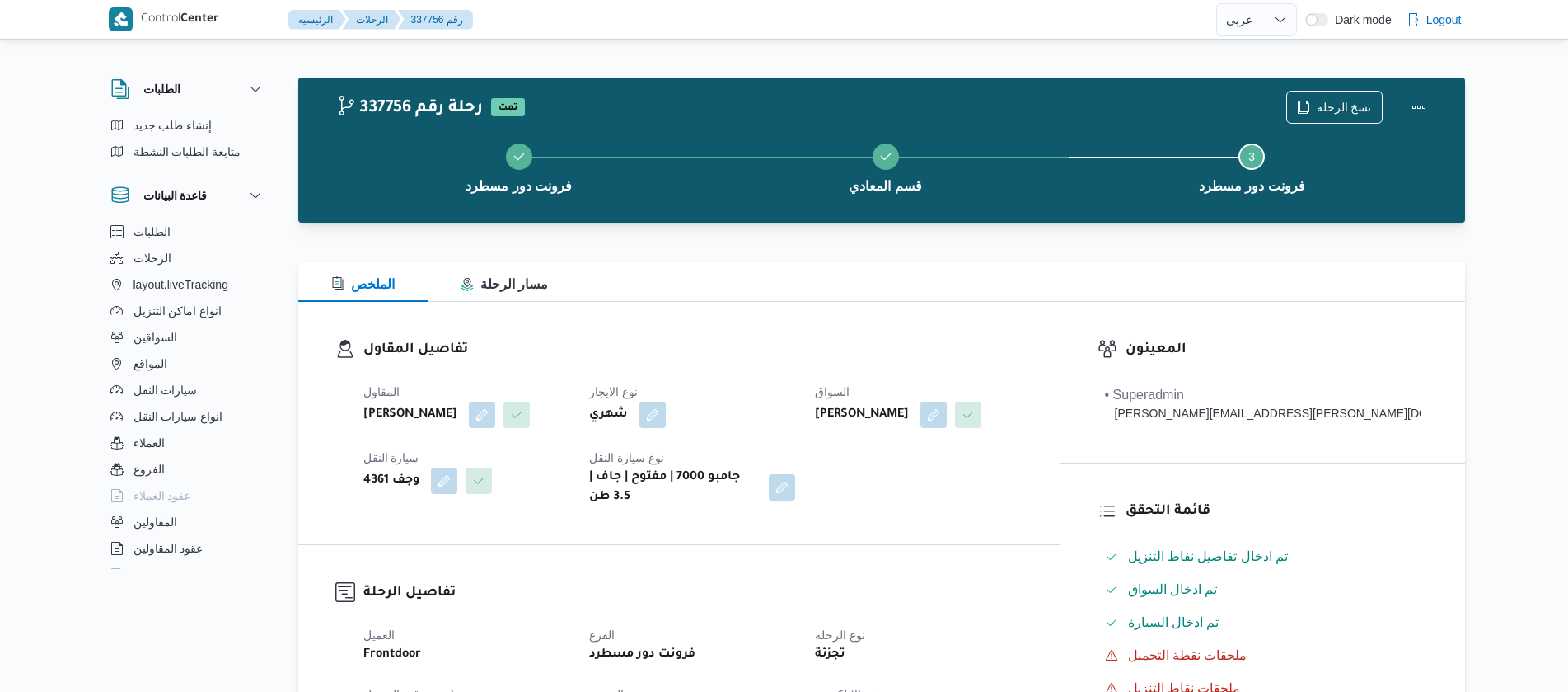
select select "ar"
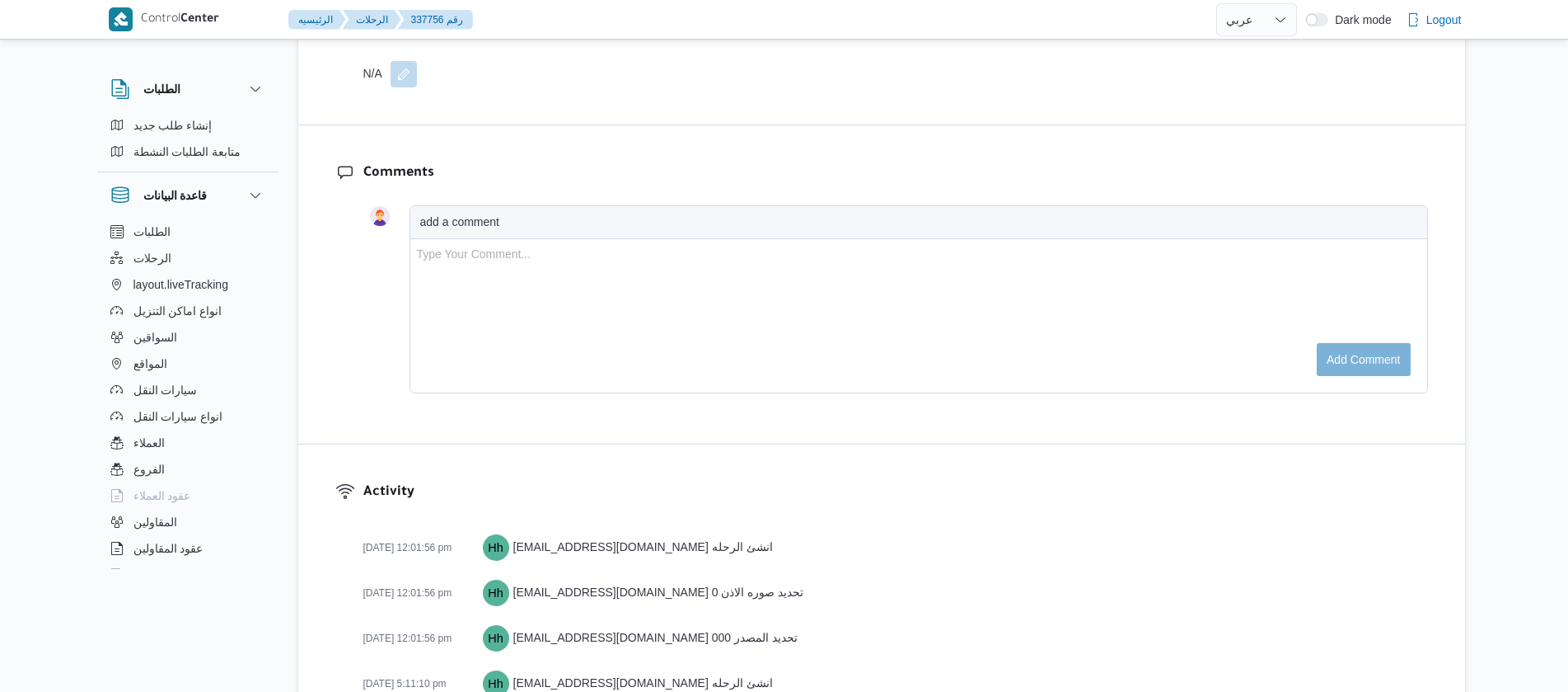
scroll to position [2774, 0]
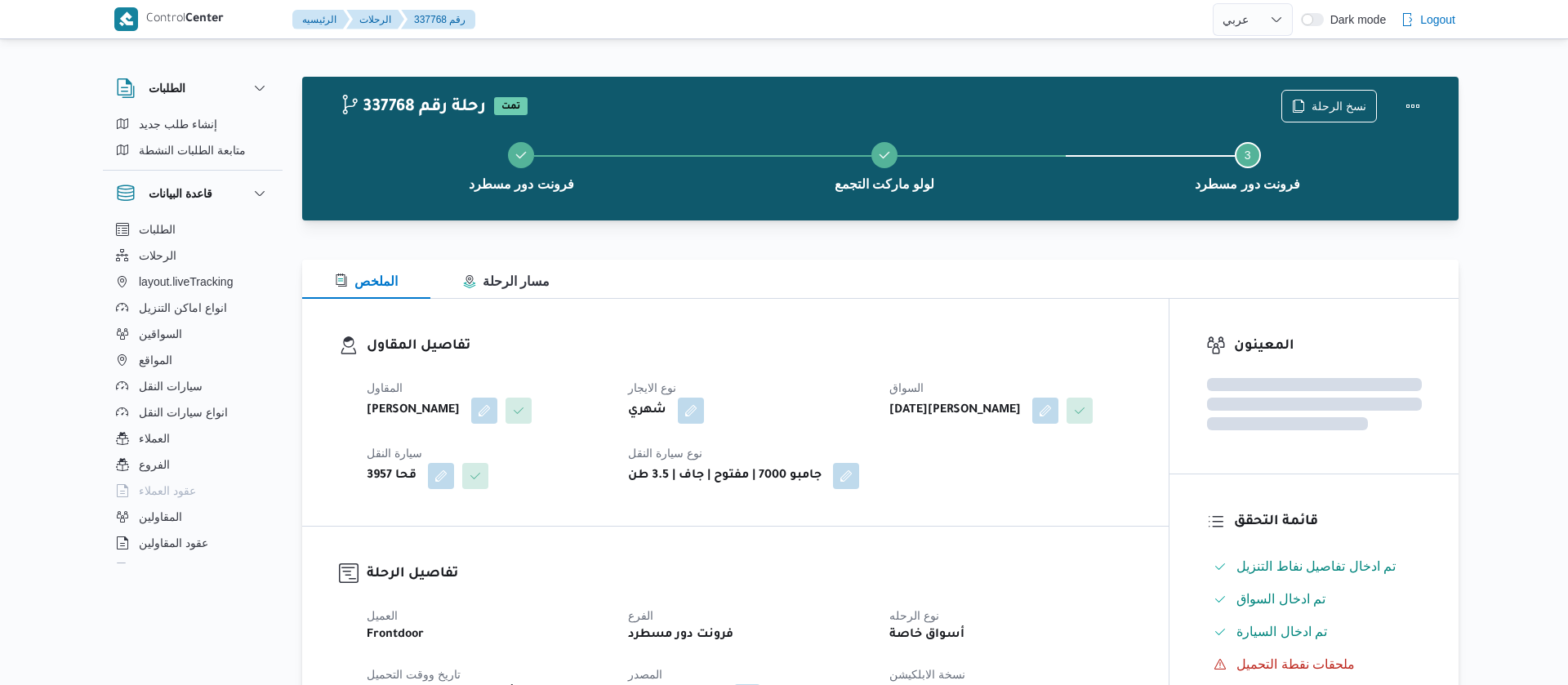
select select "ar"
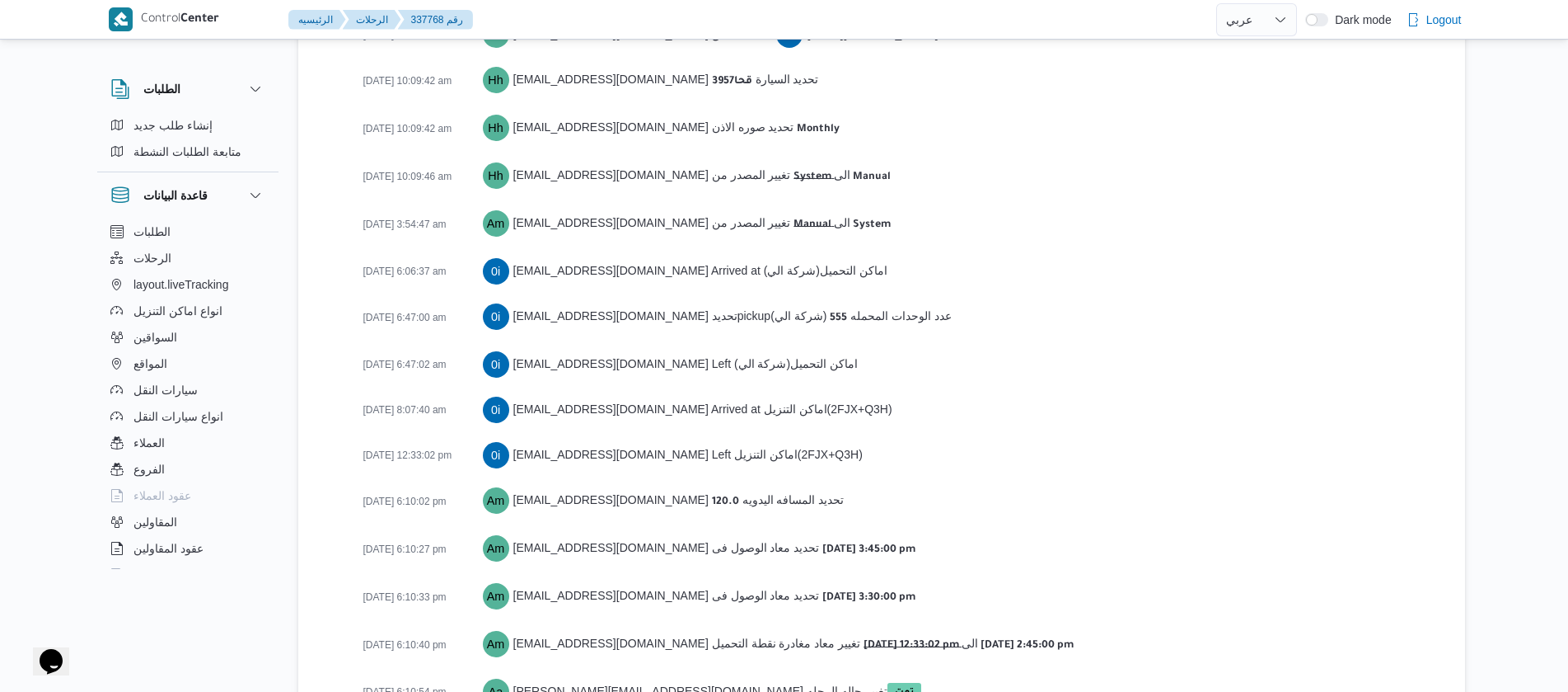
scroll to position [2608, 0]
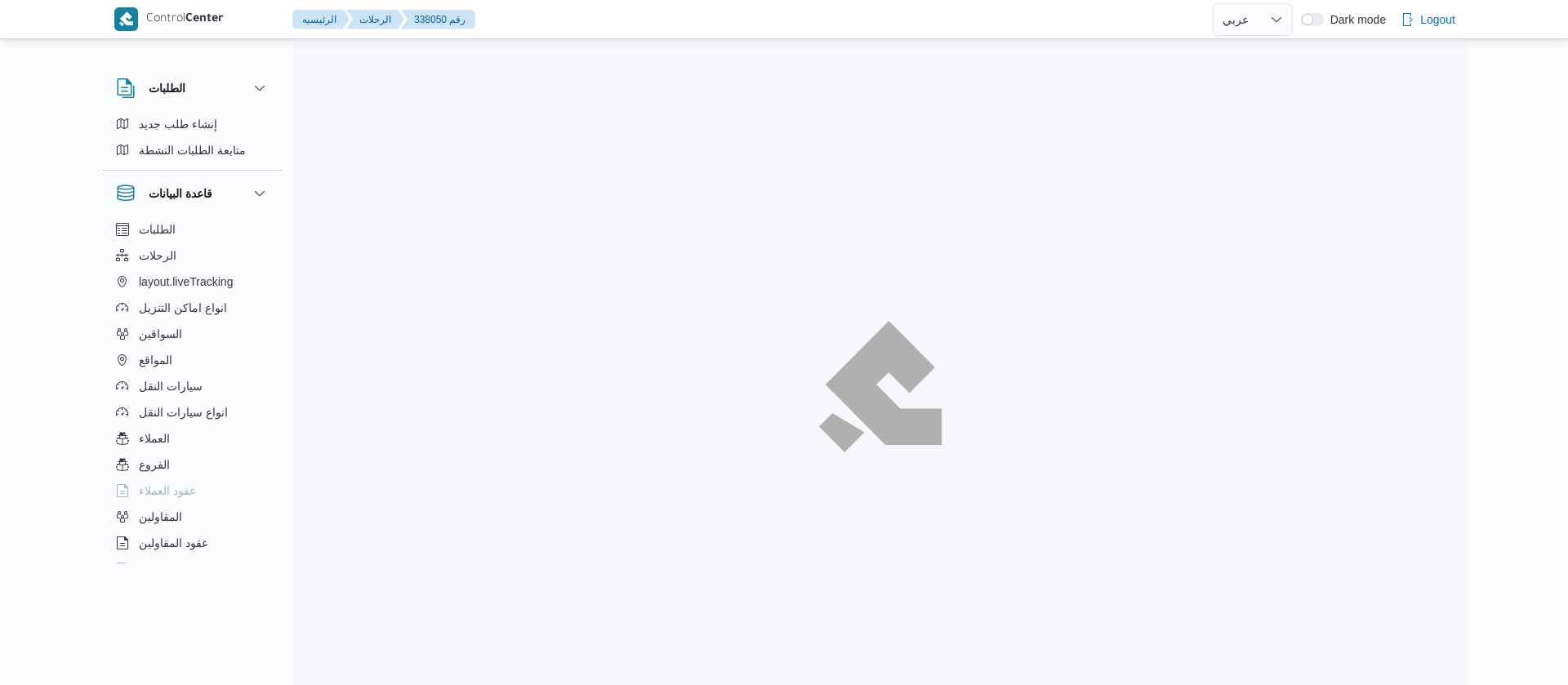
select select "ar"
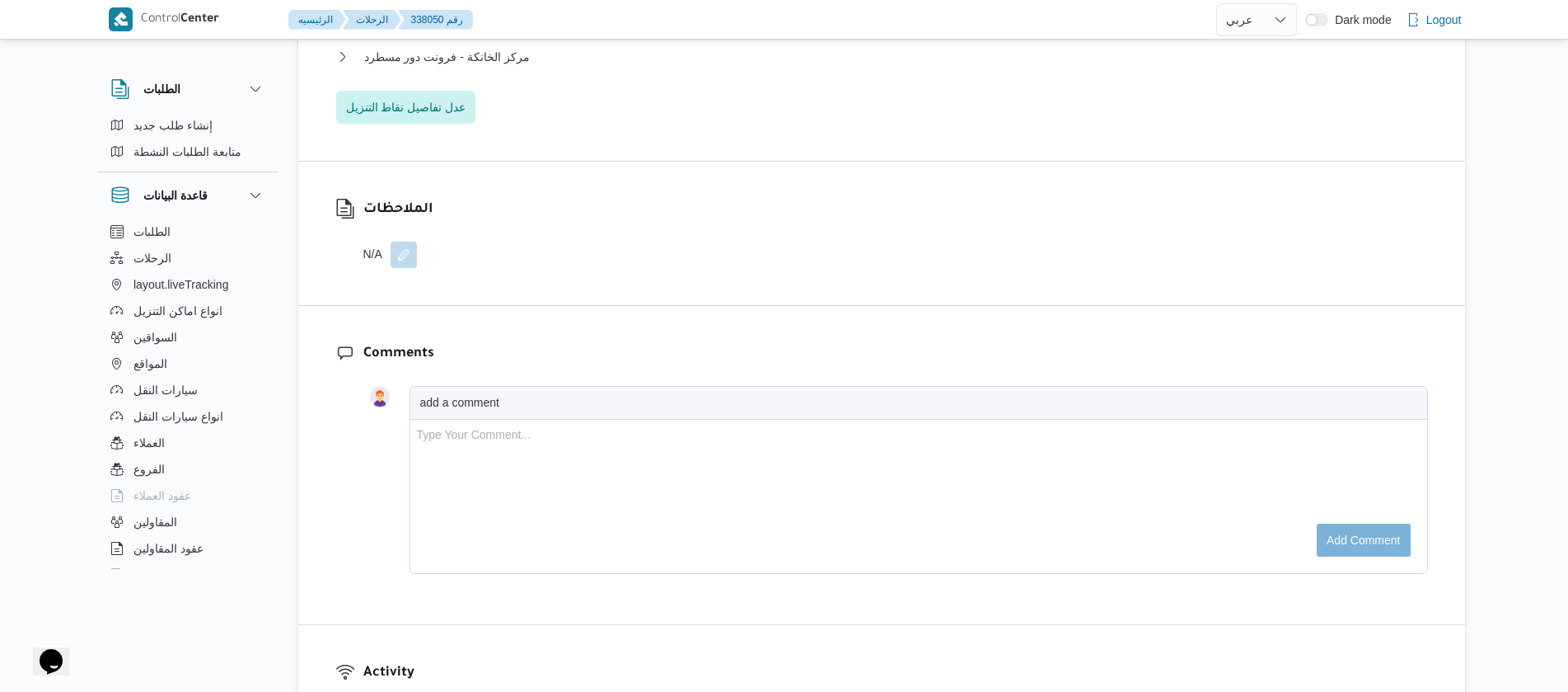
scroll to position [2469, 0]
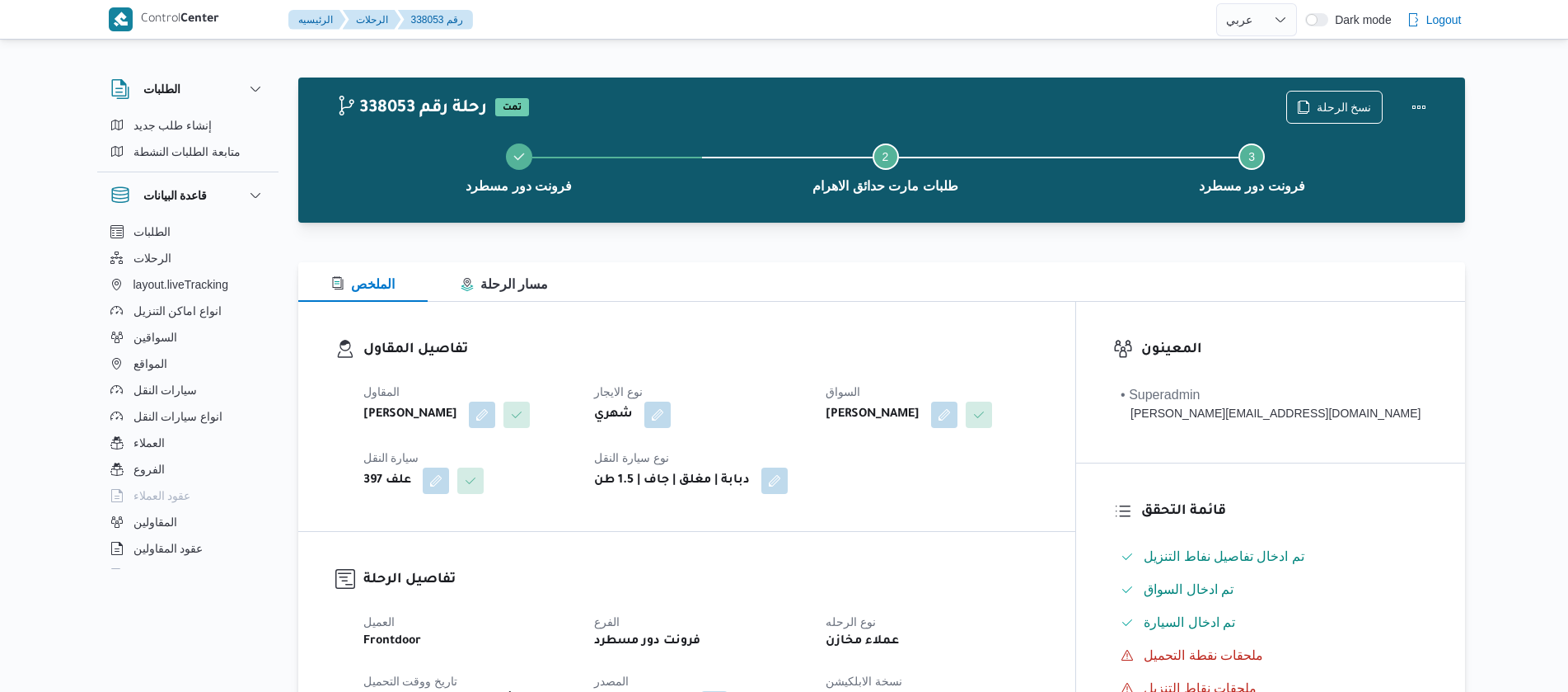
select select "ar"
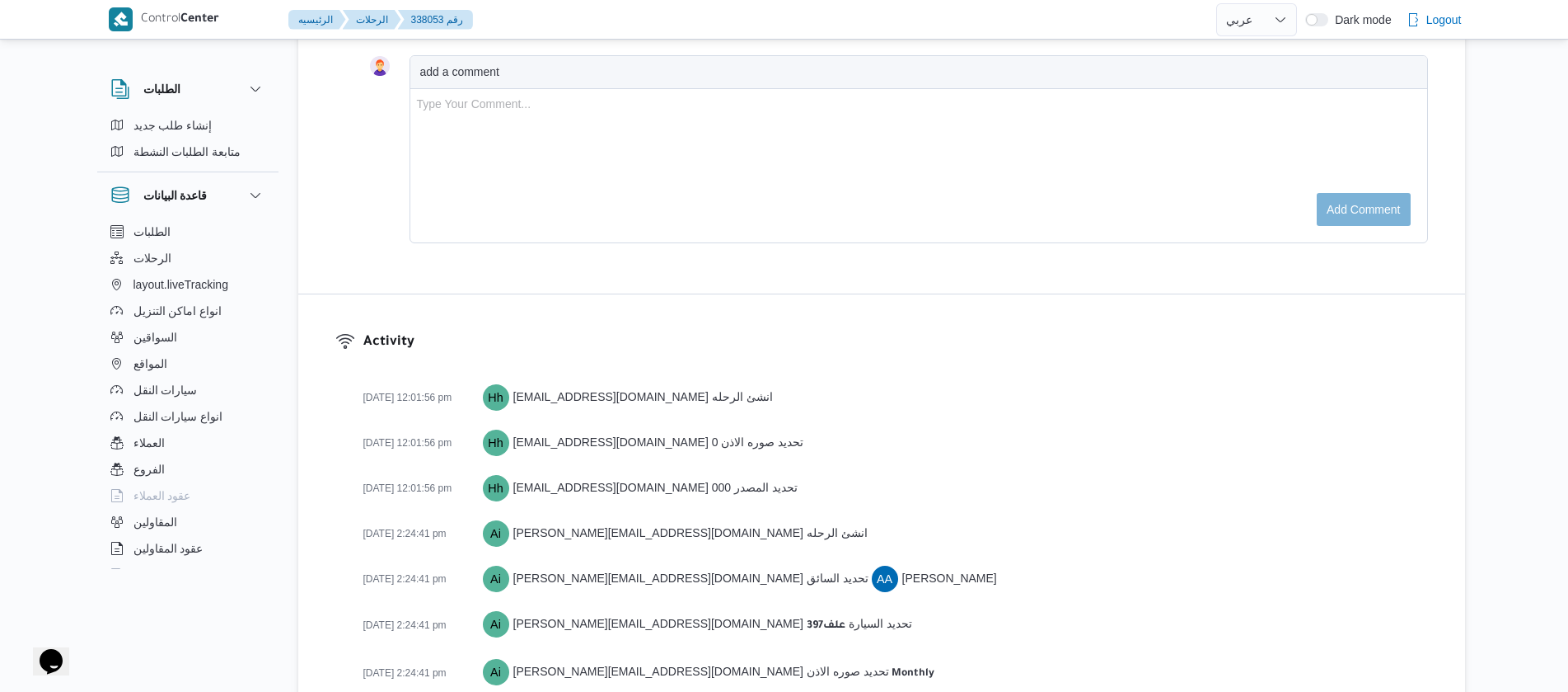
scroll to position [2425, 0]
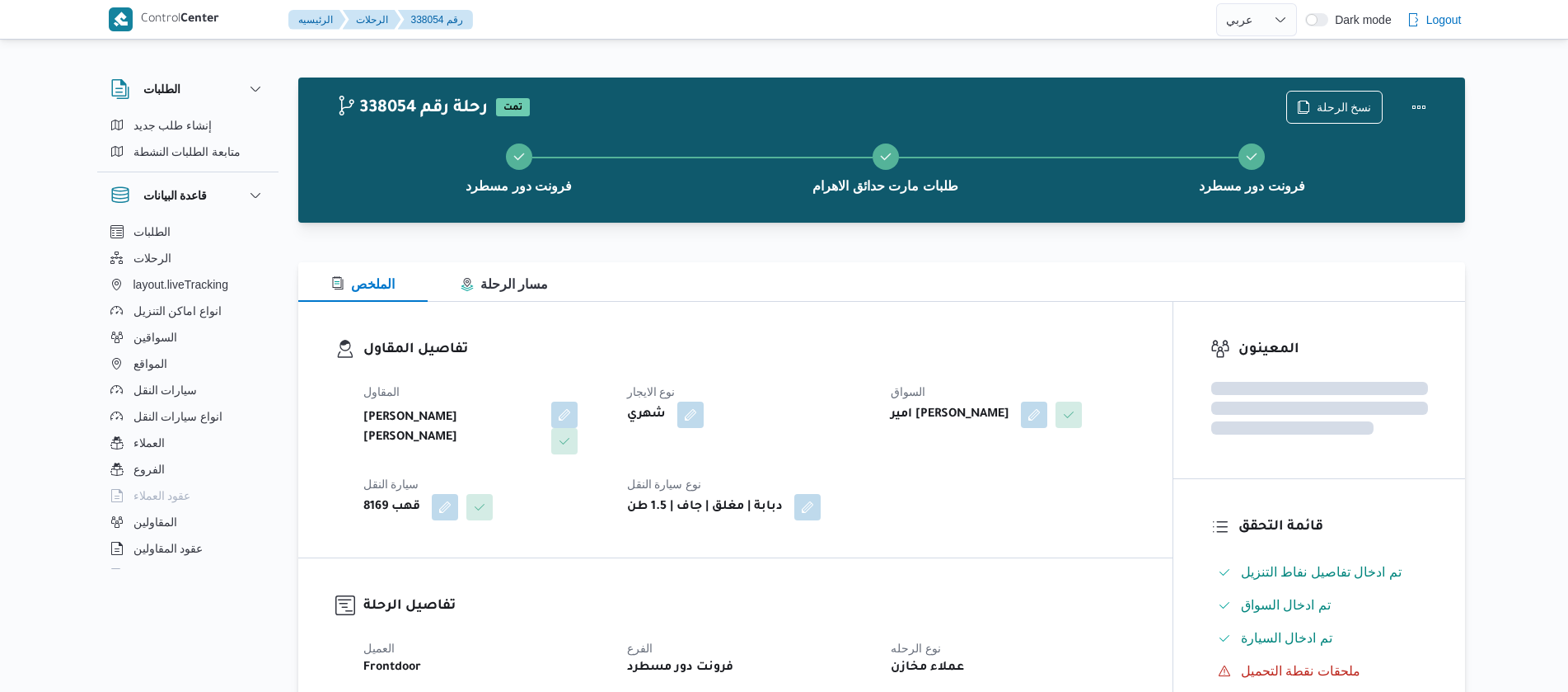
select select "ar"
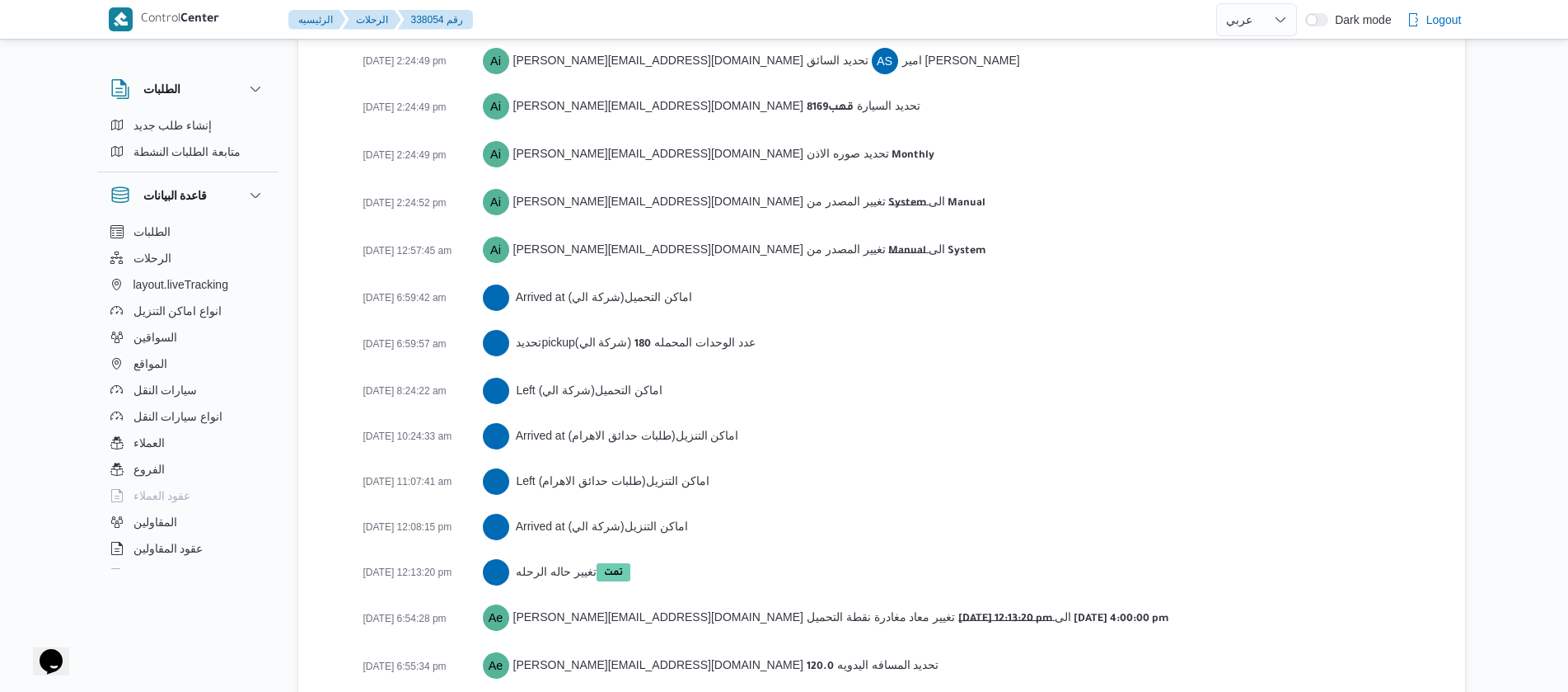
scroll to position [2588, 0]
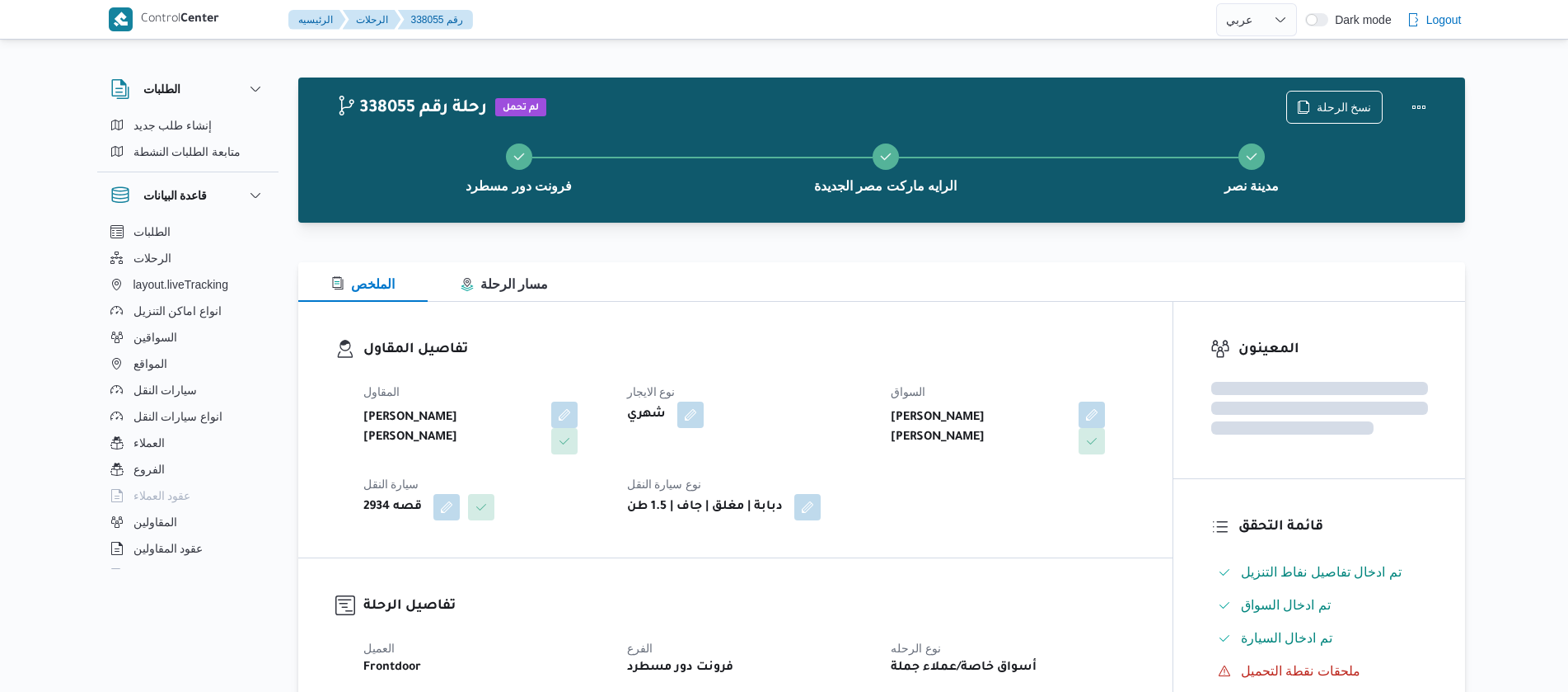
select select "ar"
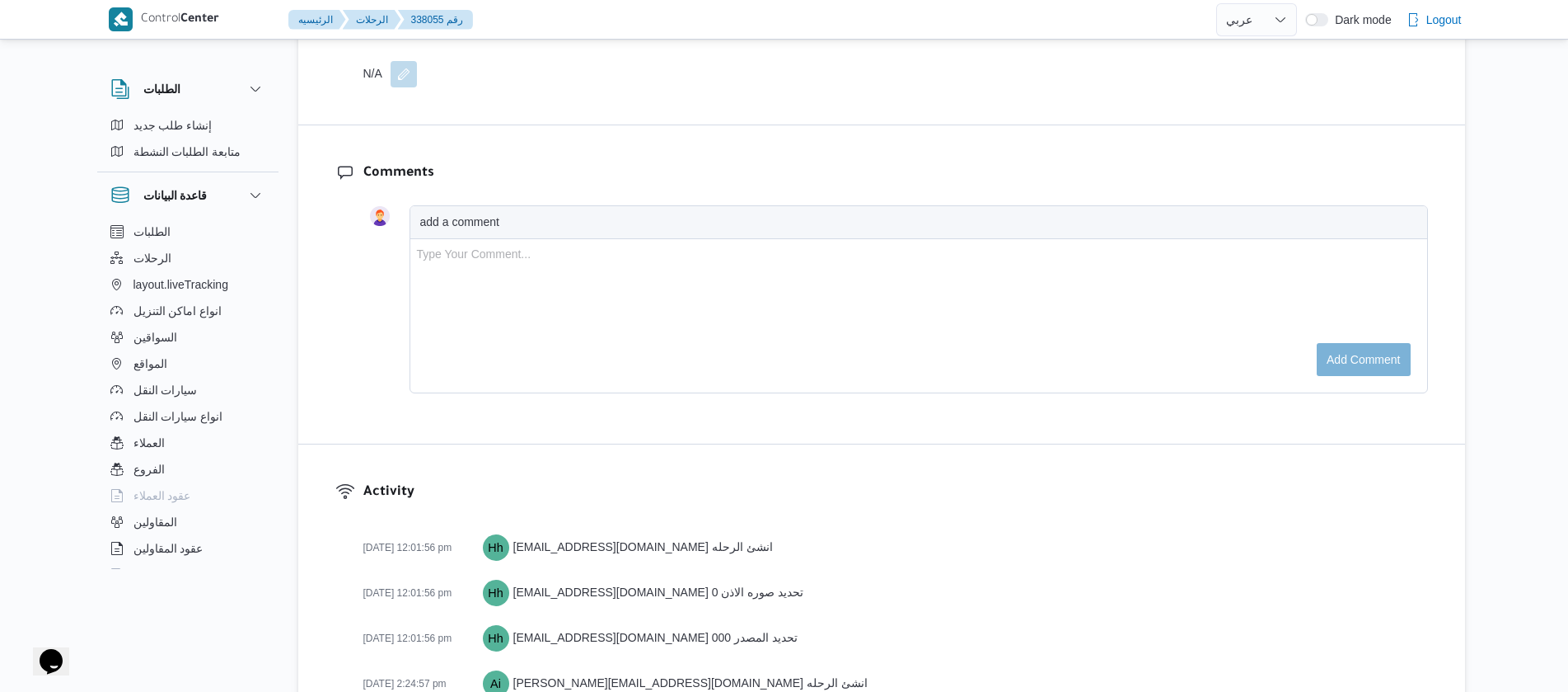
scroll to position [2773, 0]
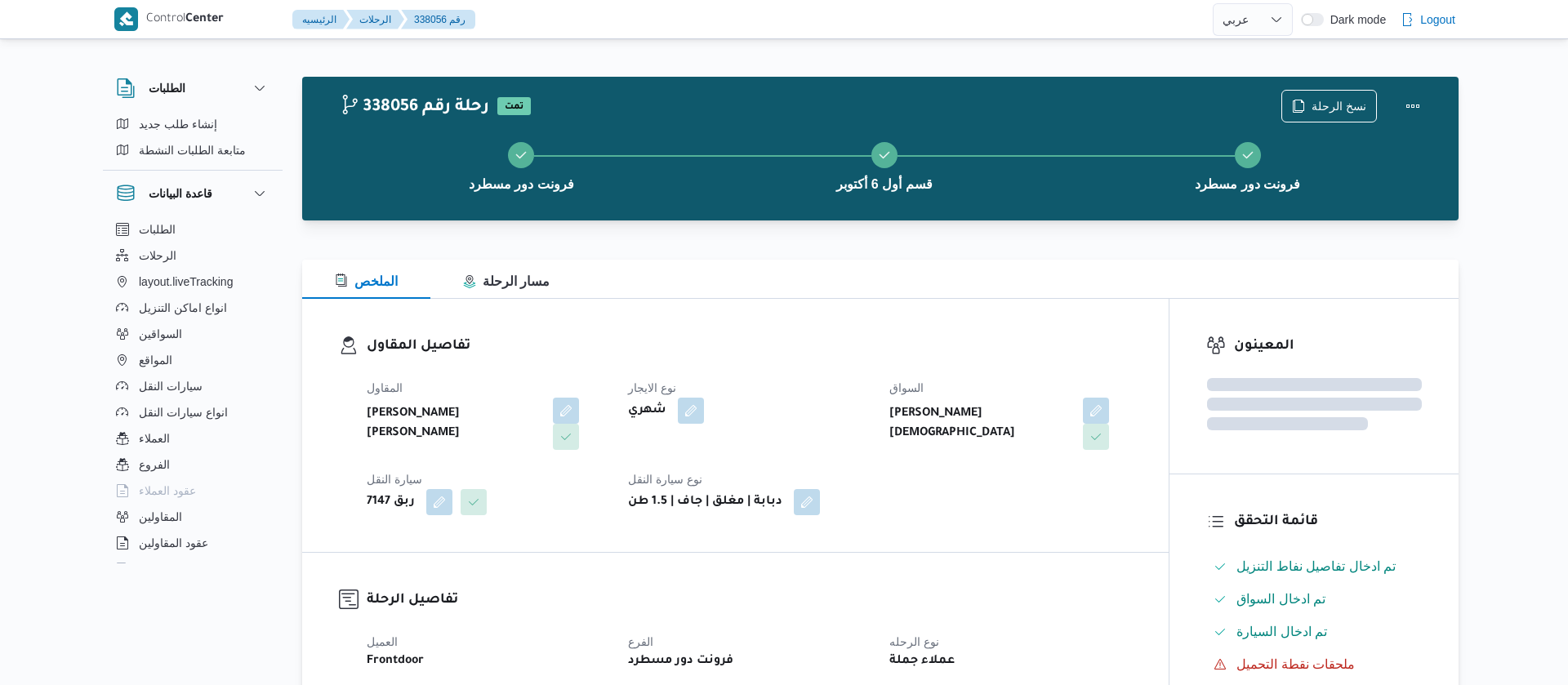
select select "ar"
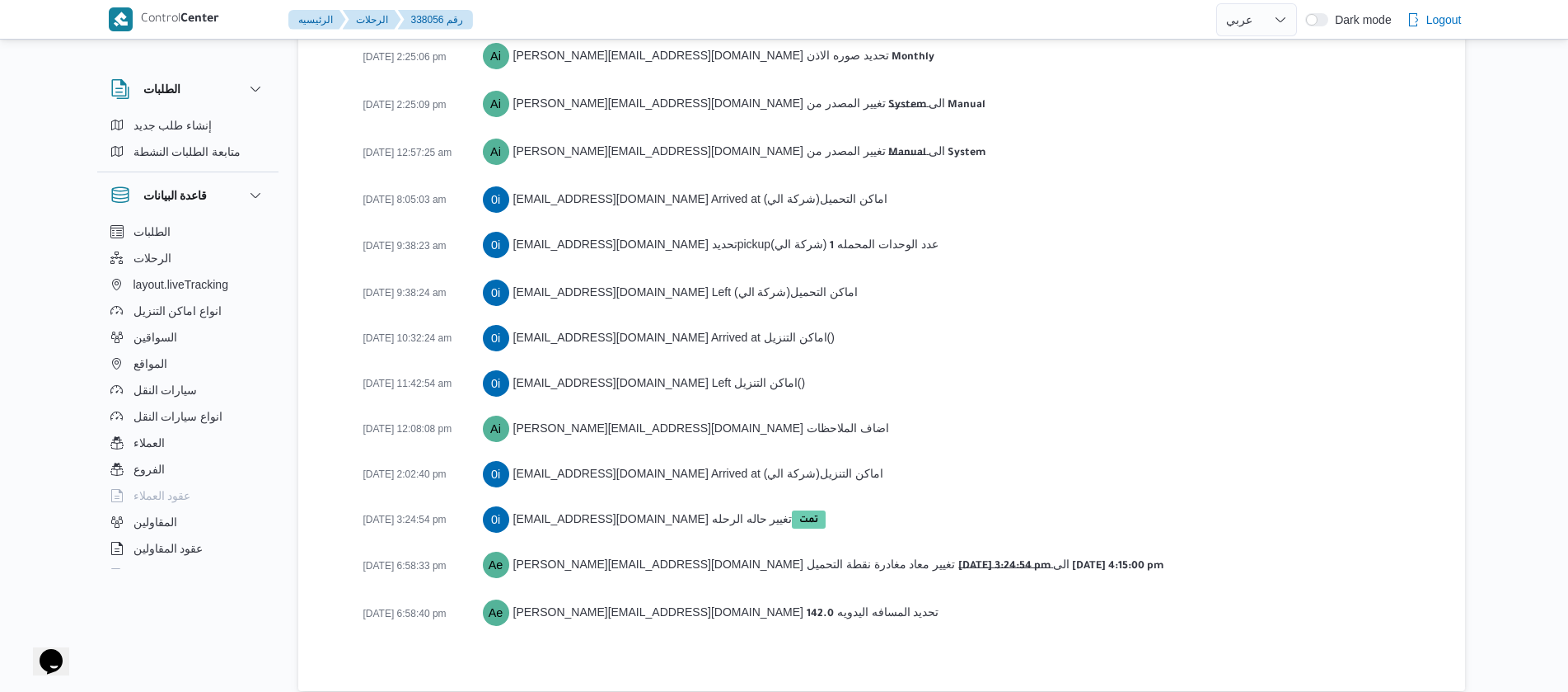
scroll to position [2633, 0]
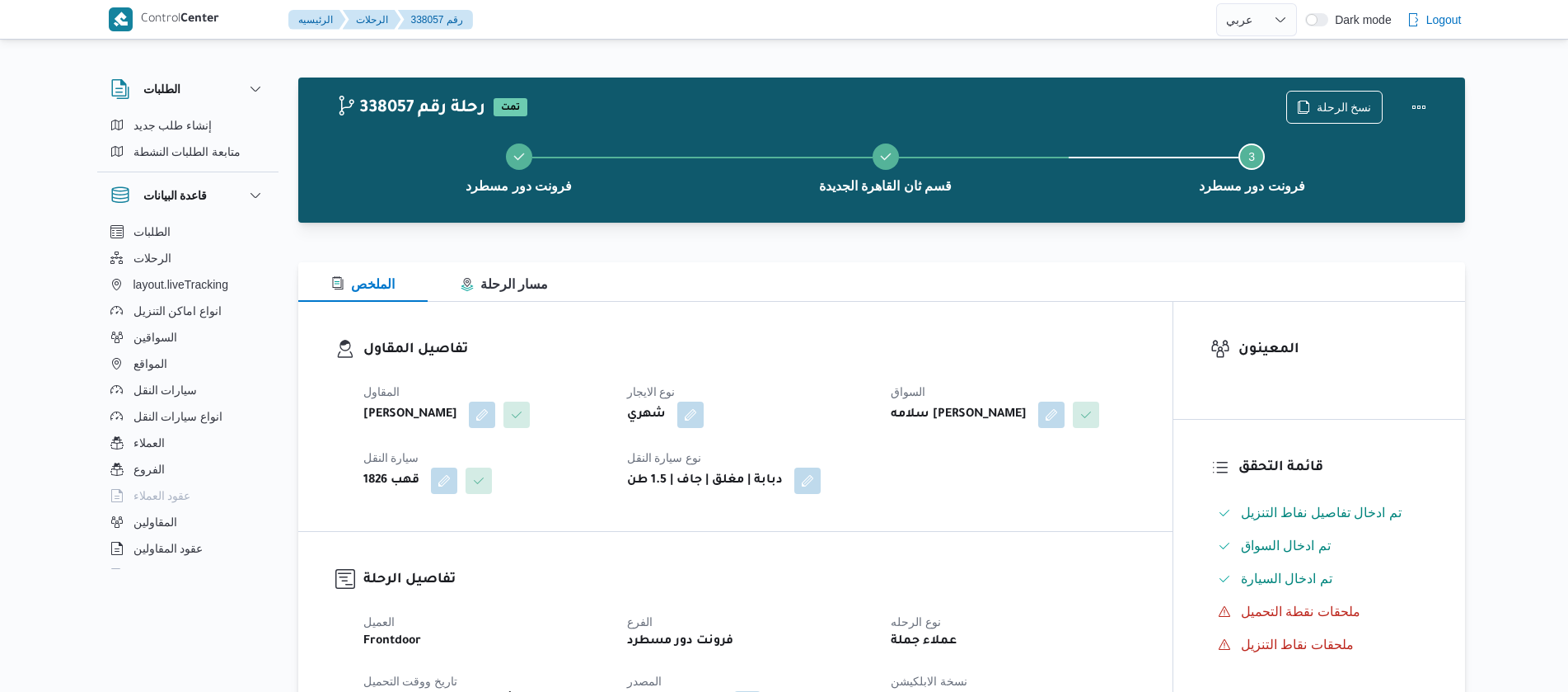
select select "ar"
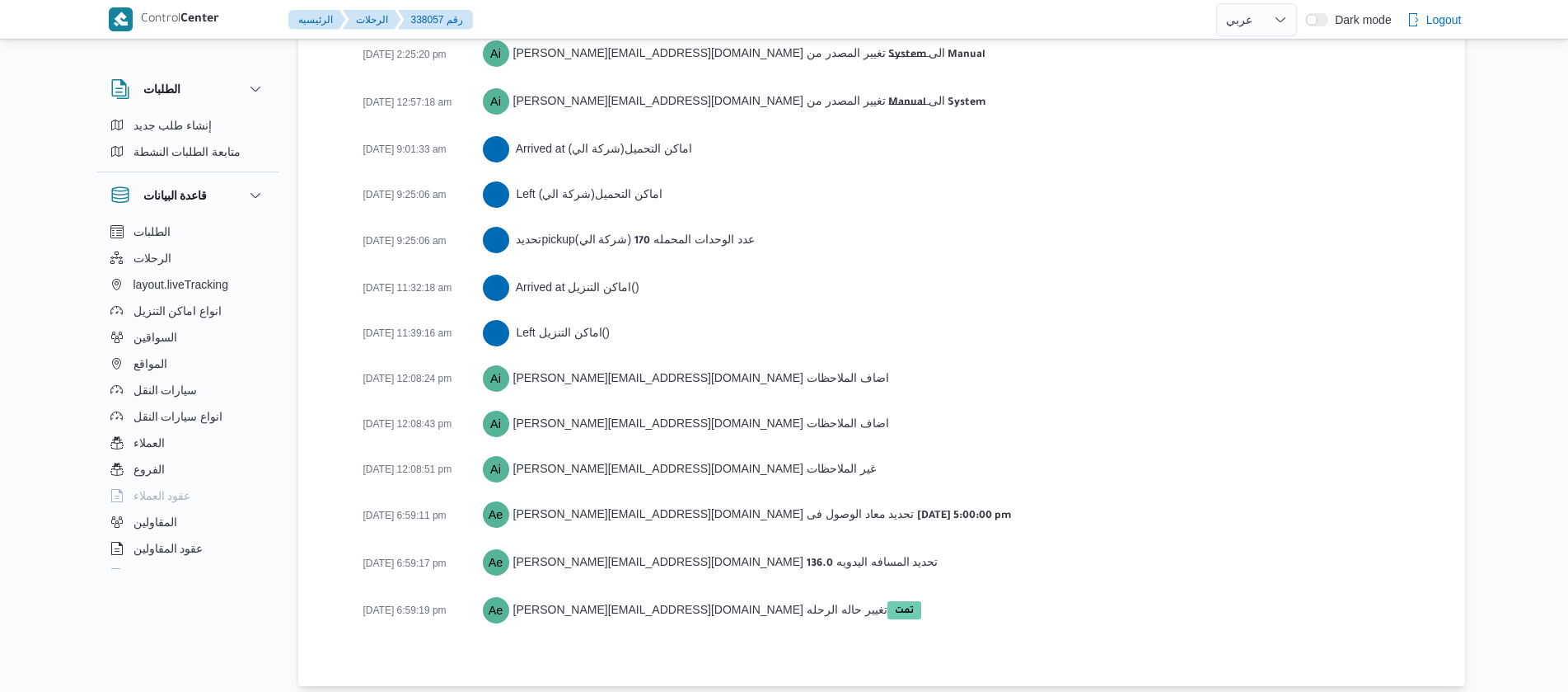
scroll to position [2516, 0]
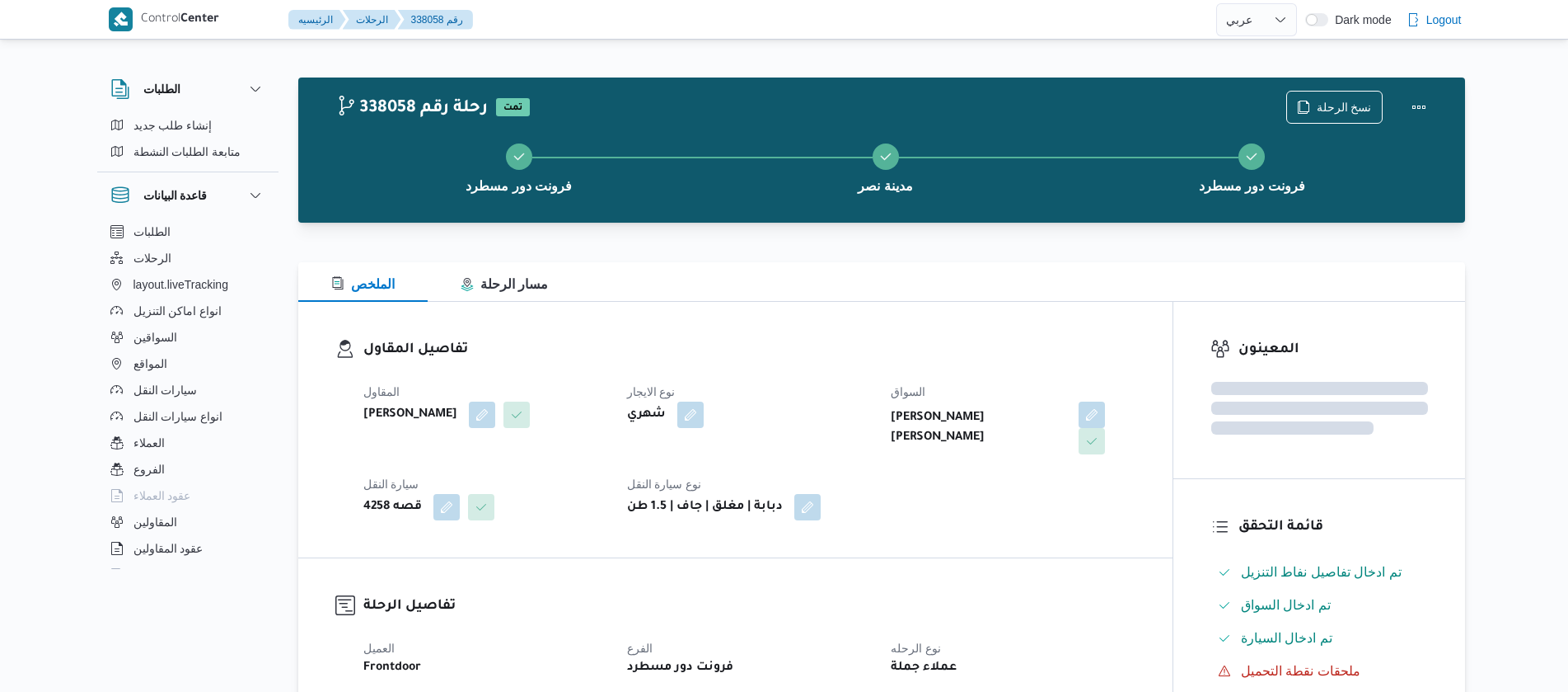
select select "ar"
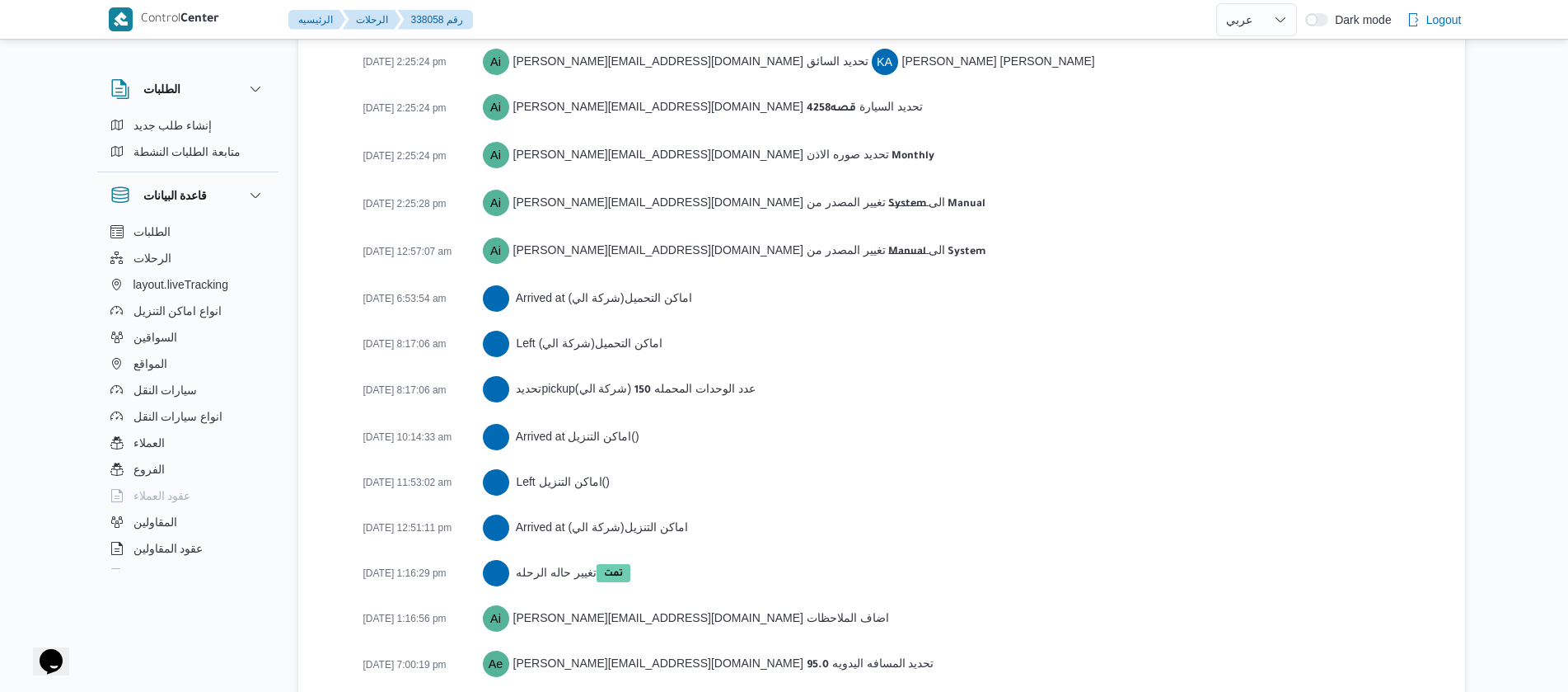
scroll to position [2607, 0]
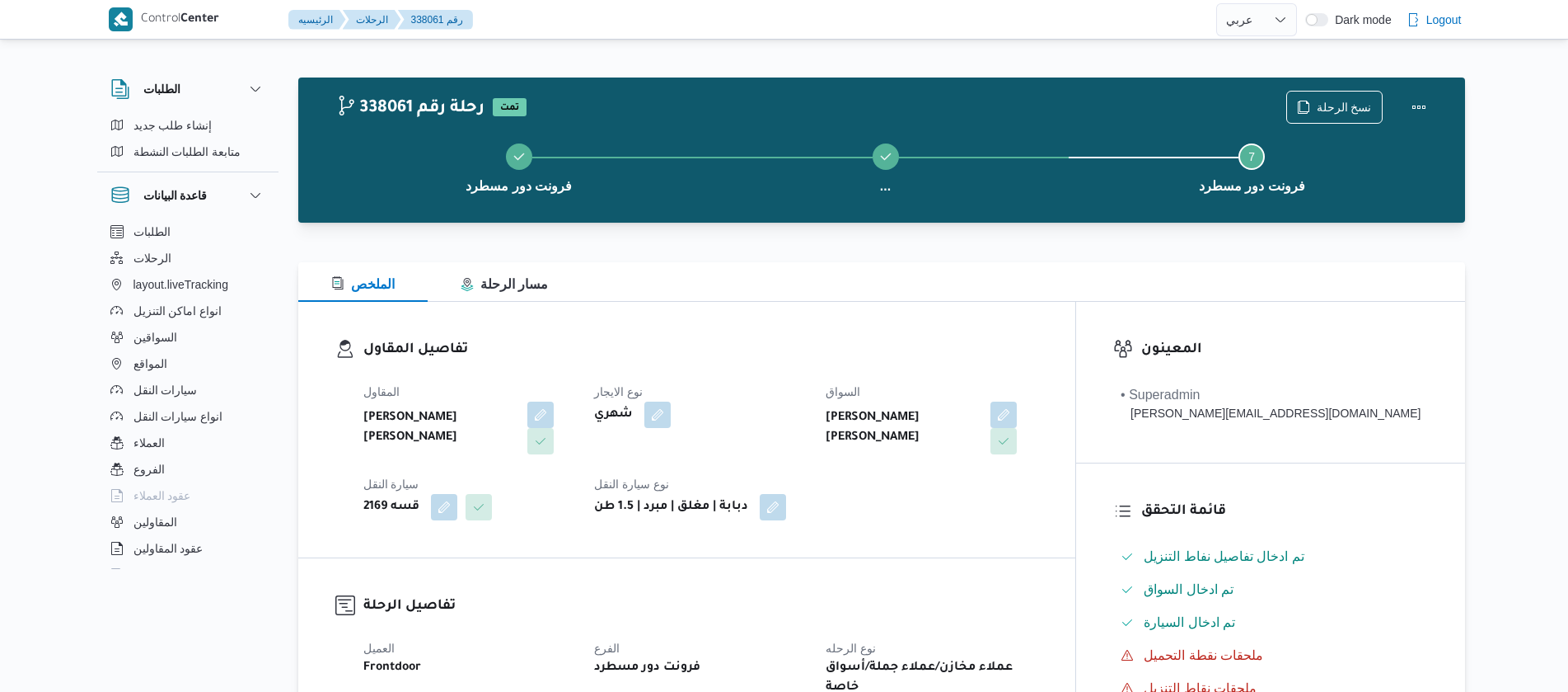
select select "ar"
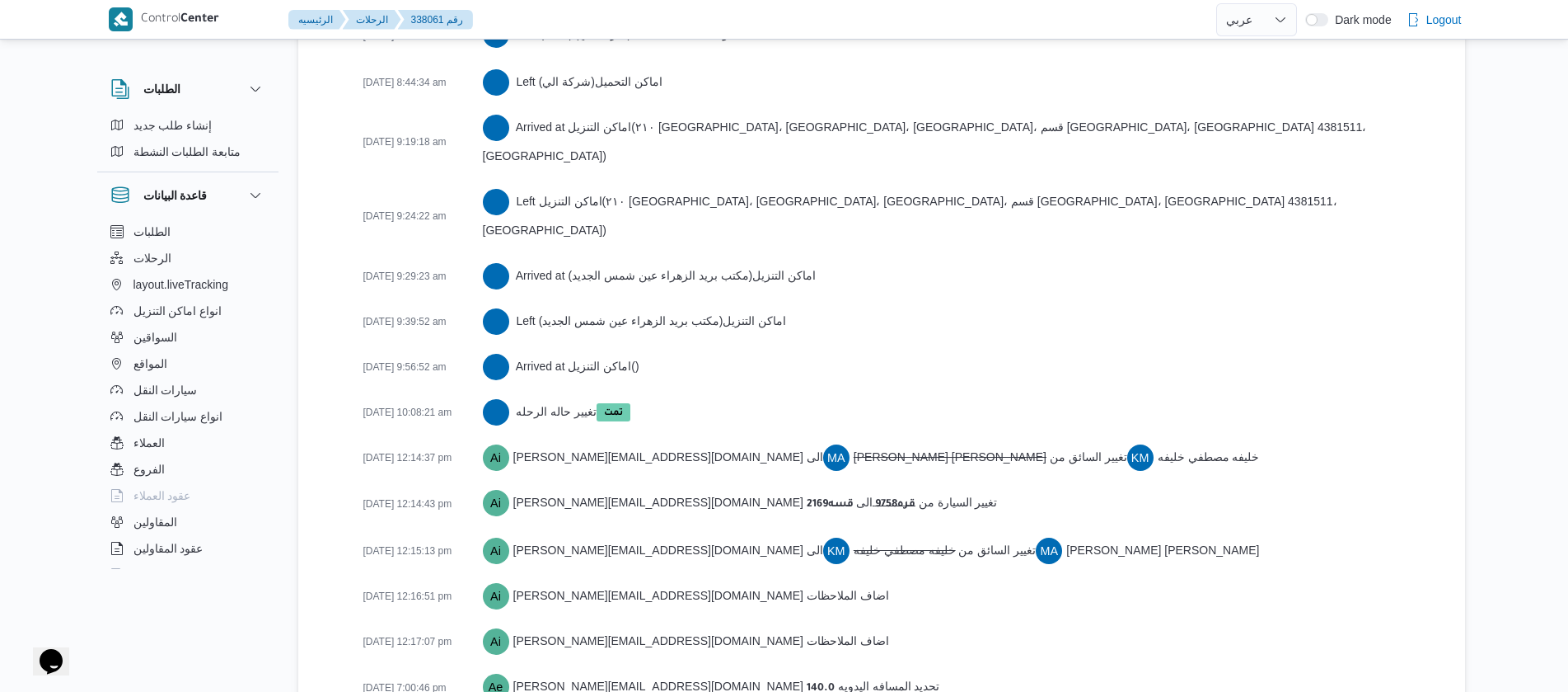
scroll to position [3057, 0]
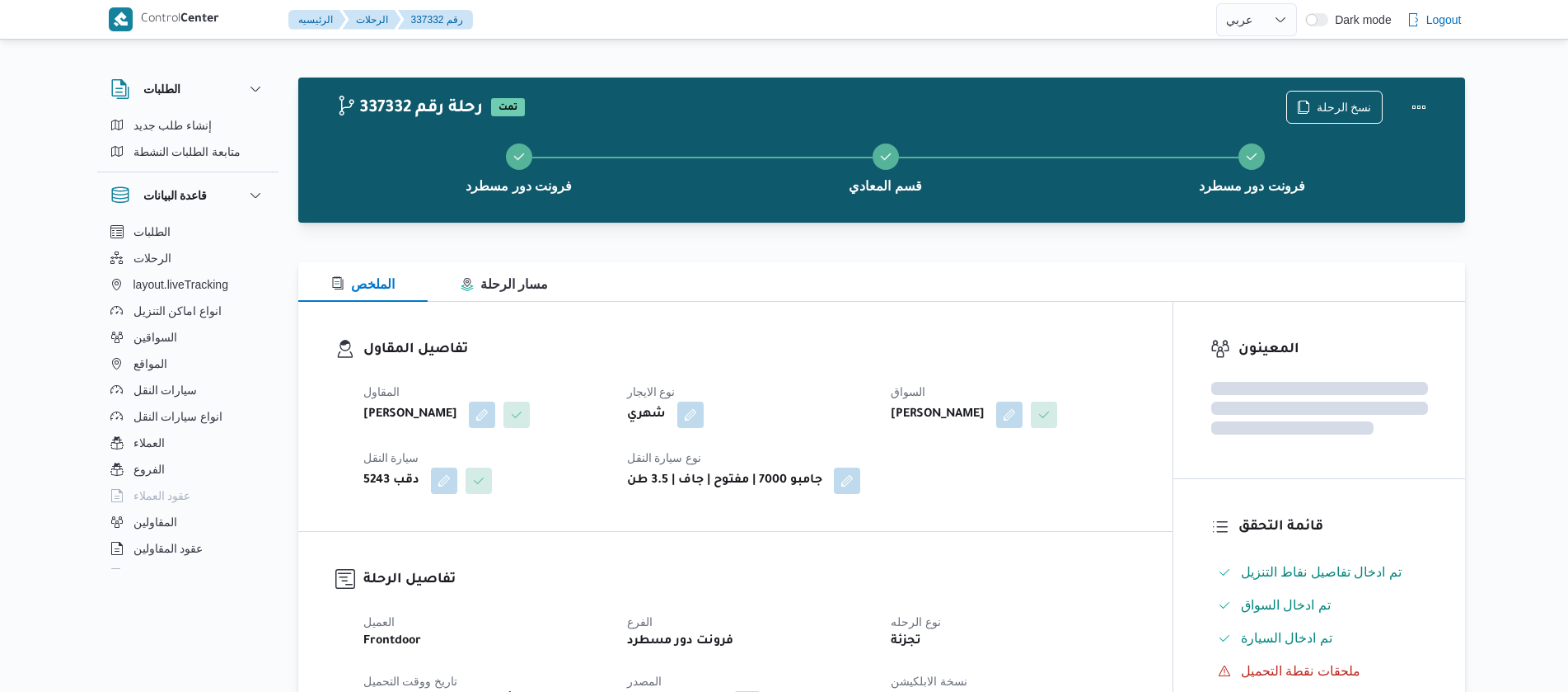
select select "ar"
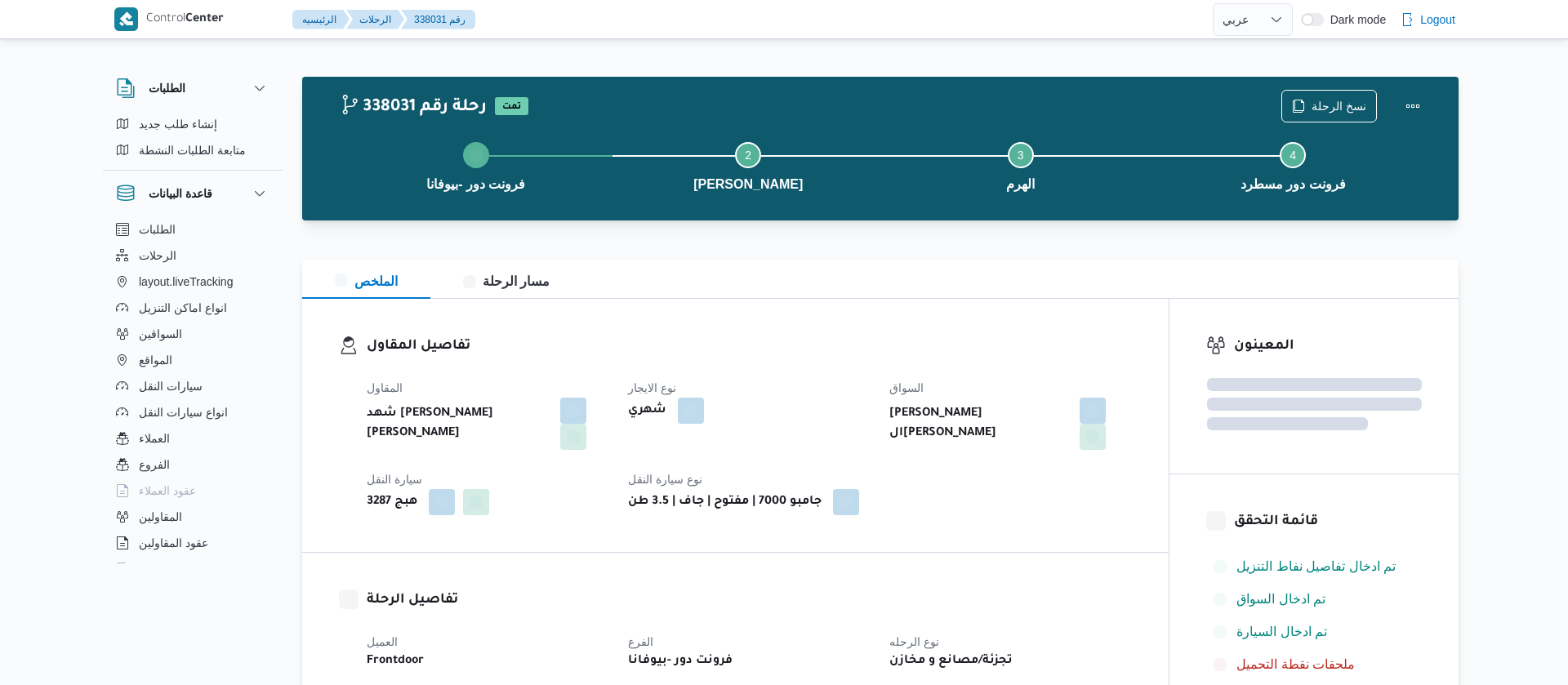
select select "ar"
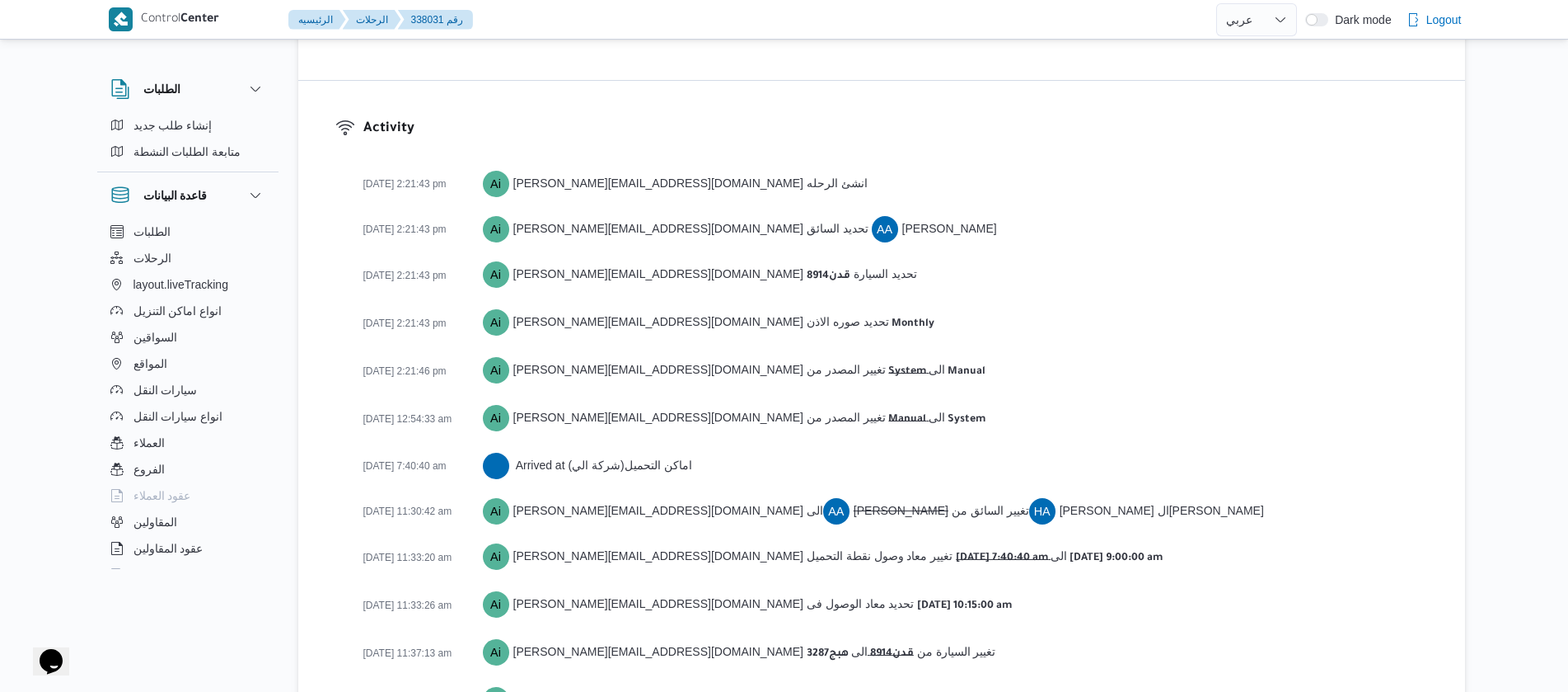
scroll to position [2450, 0]
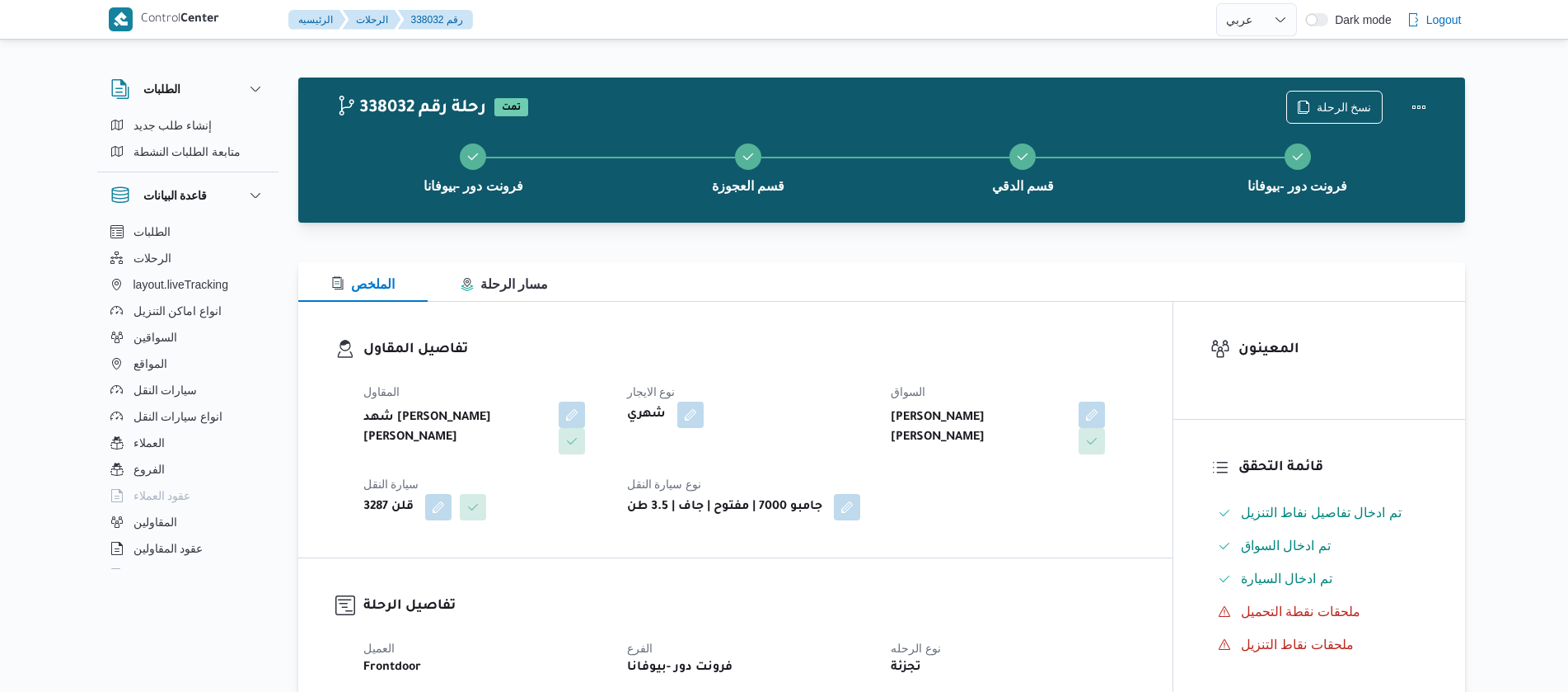
select select "ar"
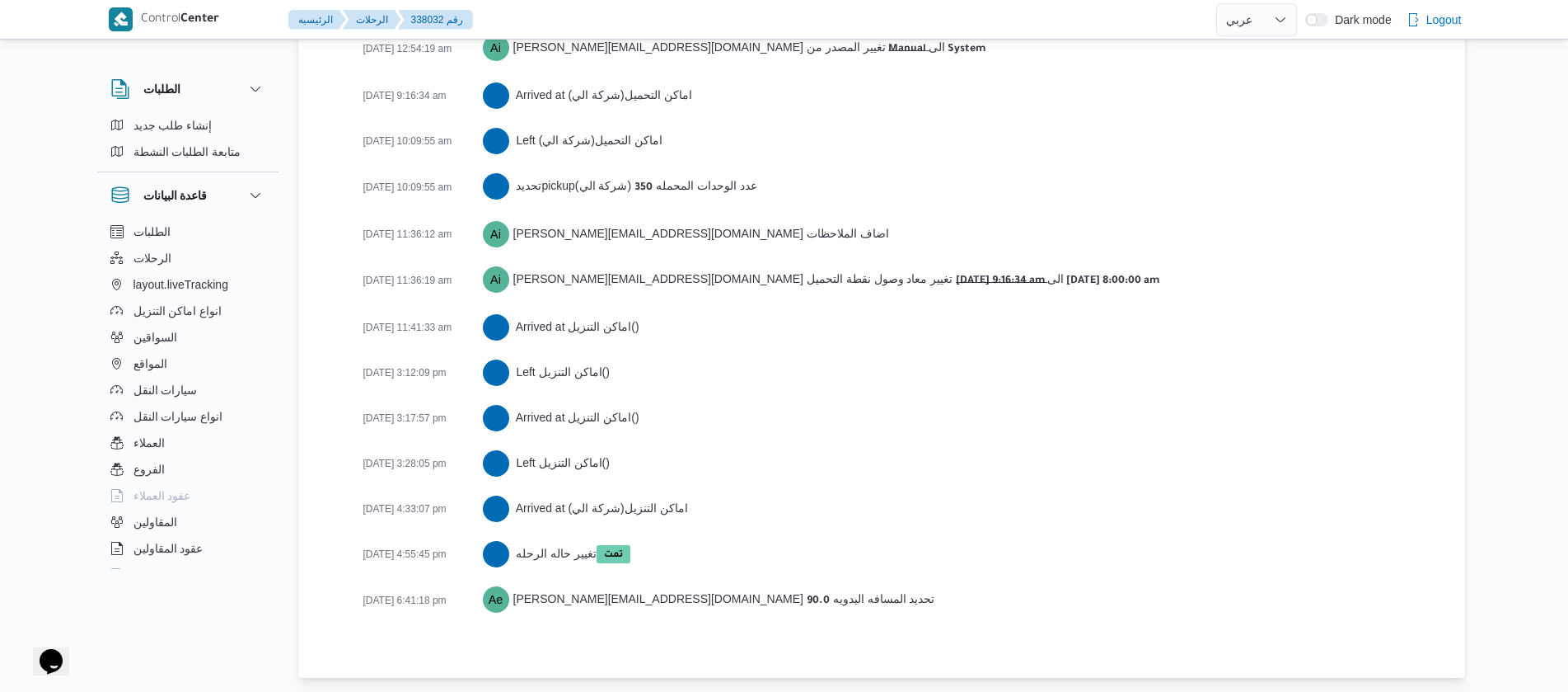
scroll to position [2769, 0]
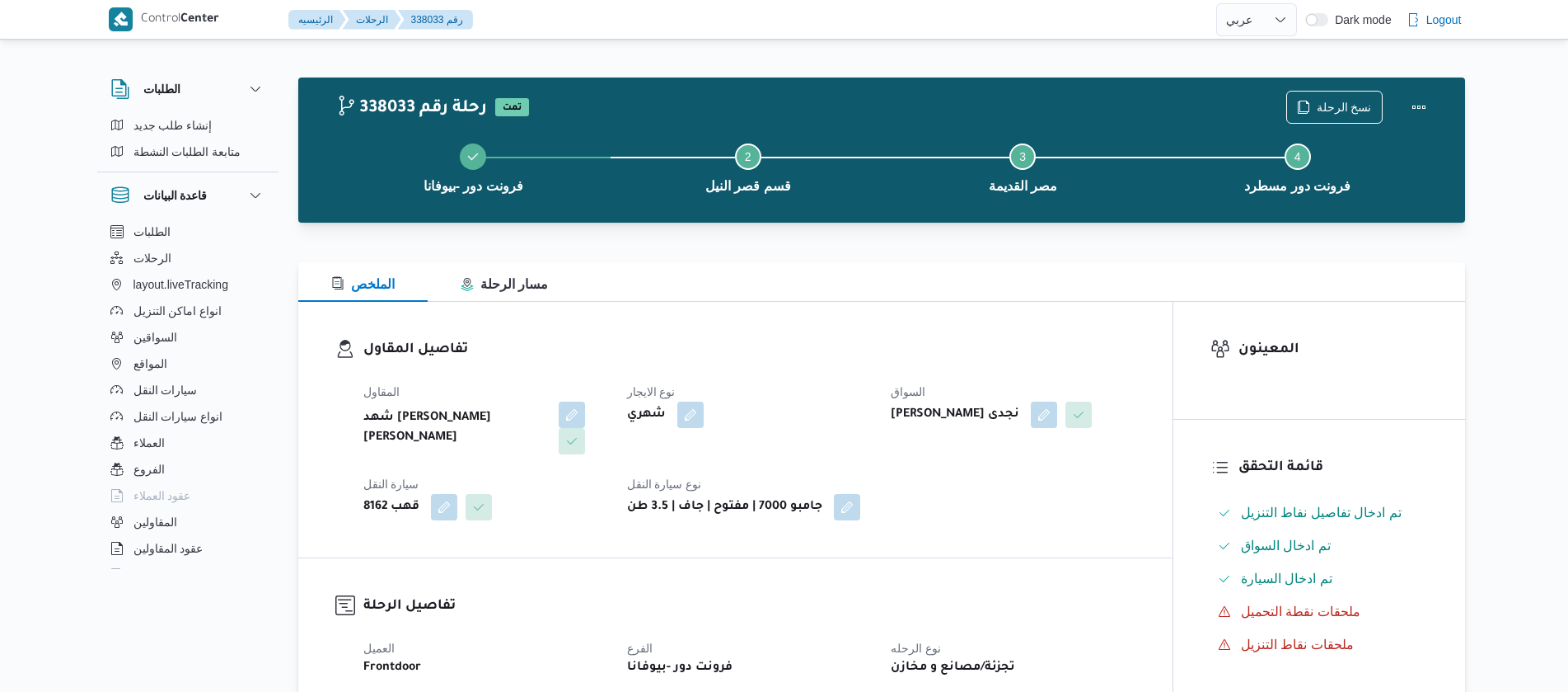
select select "ar"
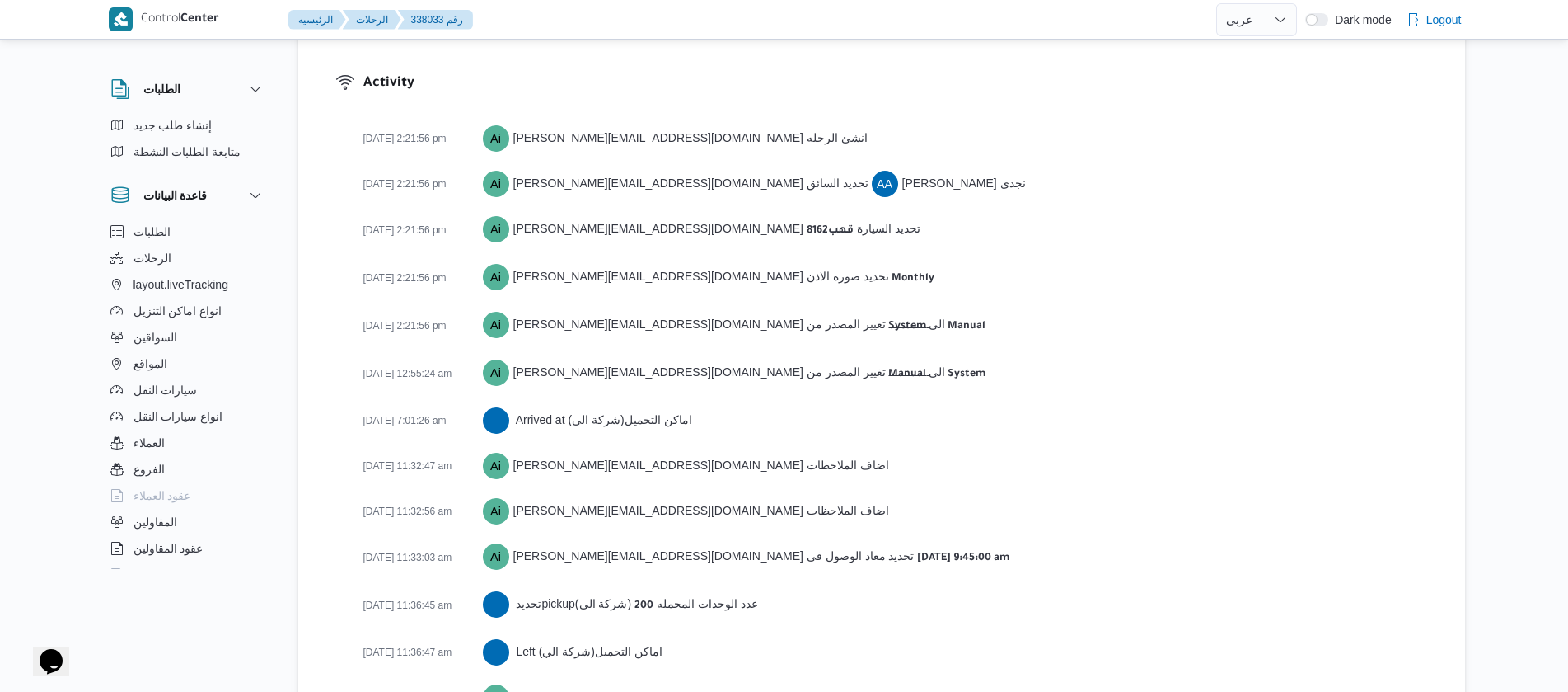
scroll to position [2495, 0]
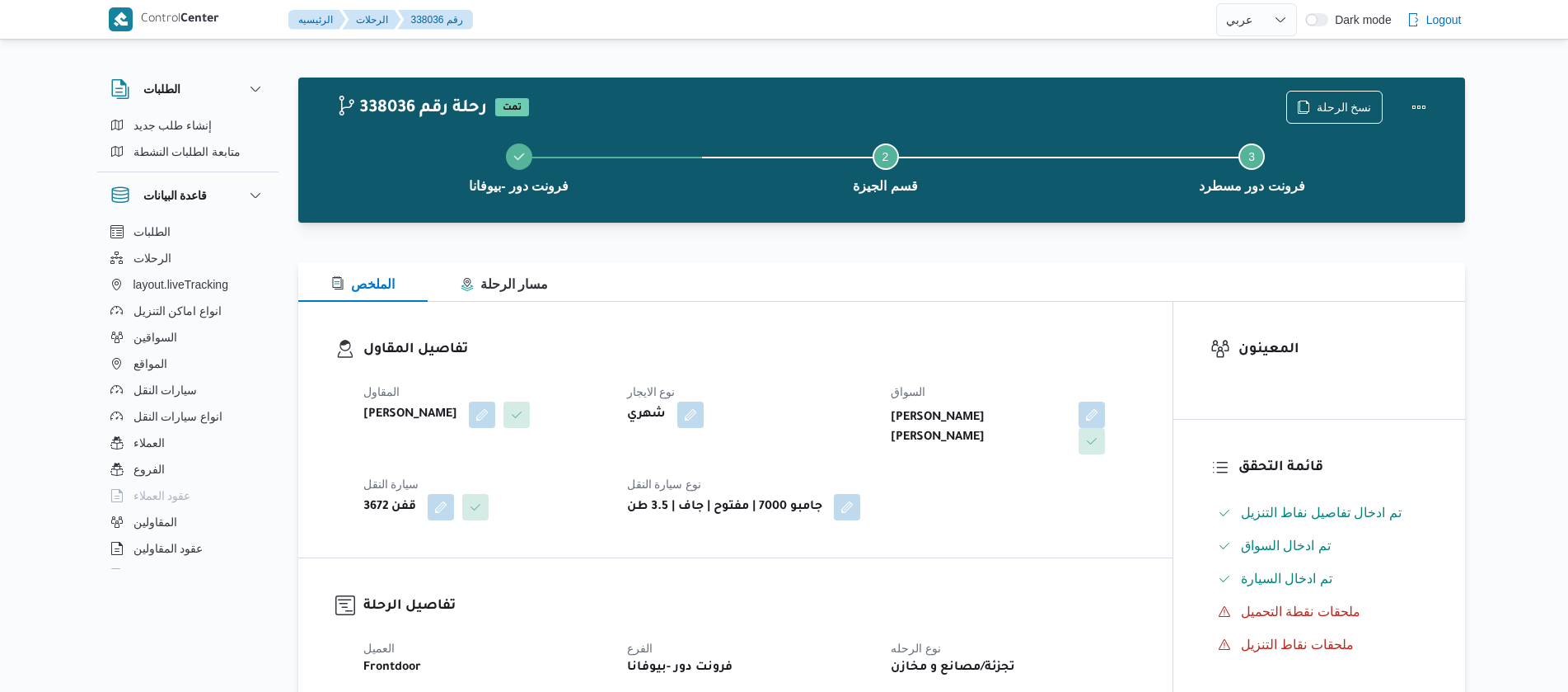
select select "ar"
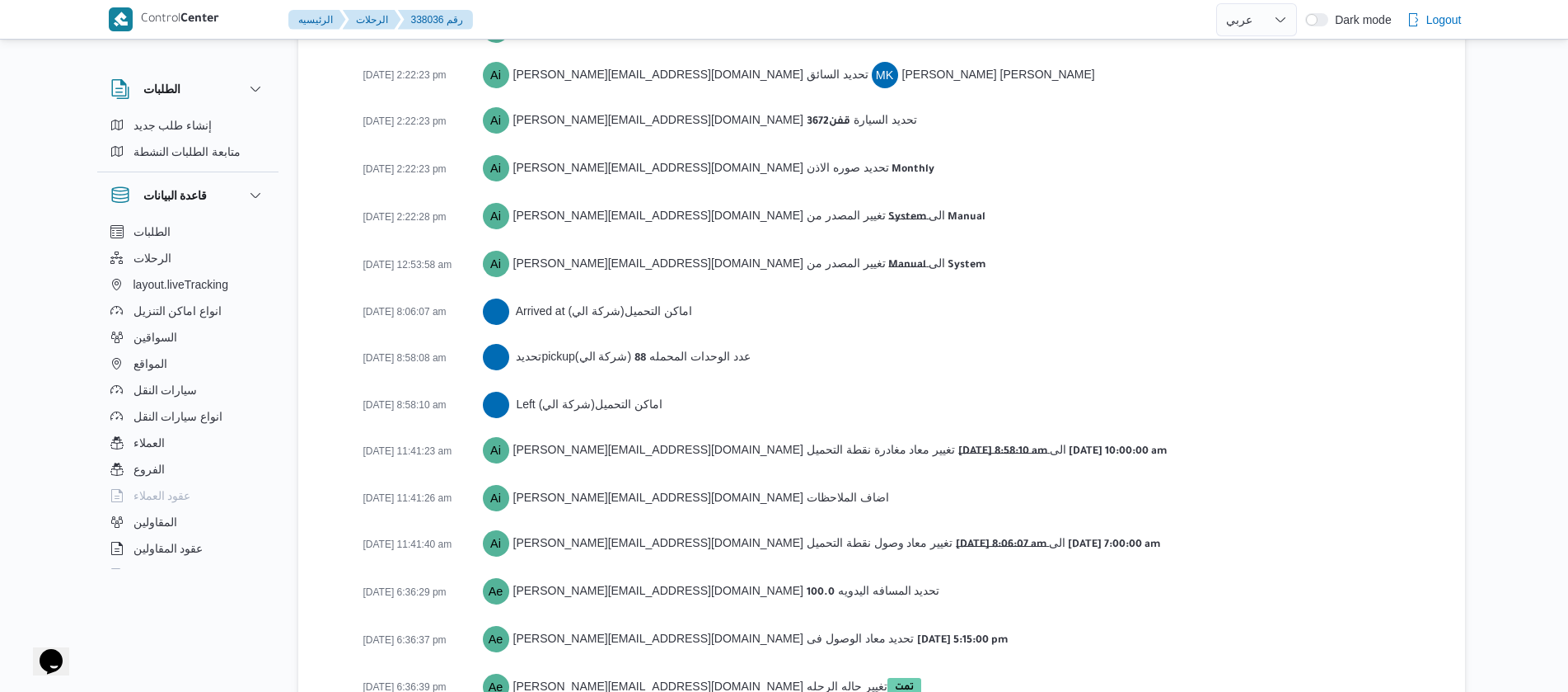
scroll to position [2589, 0]
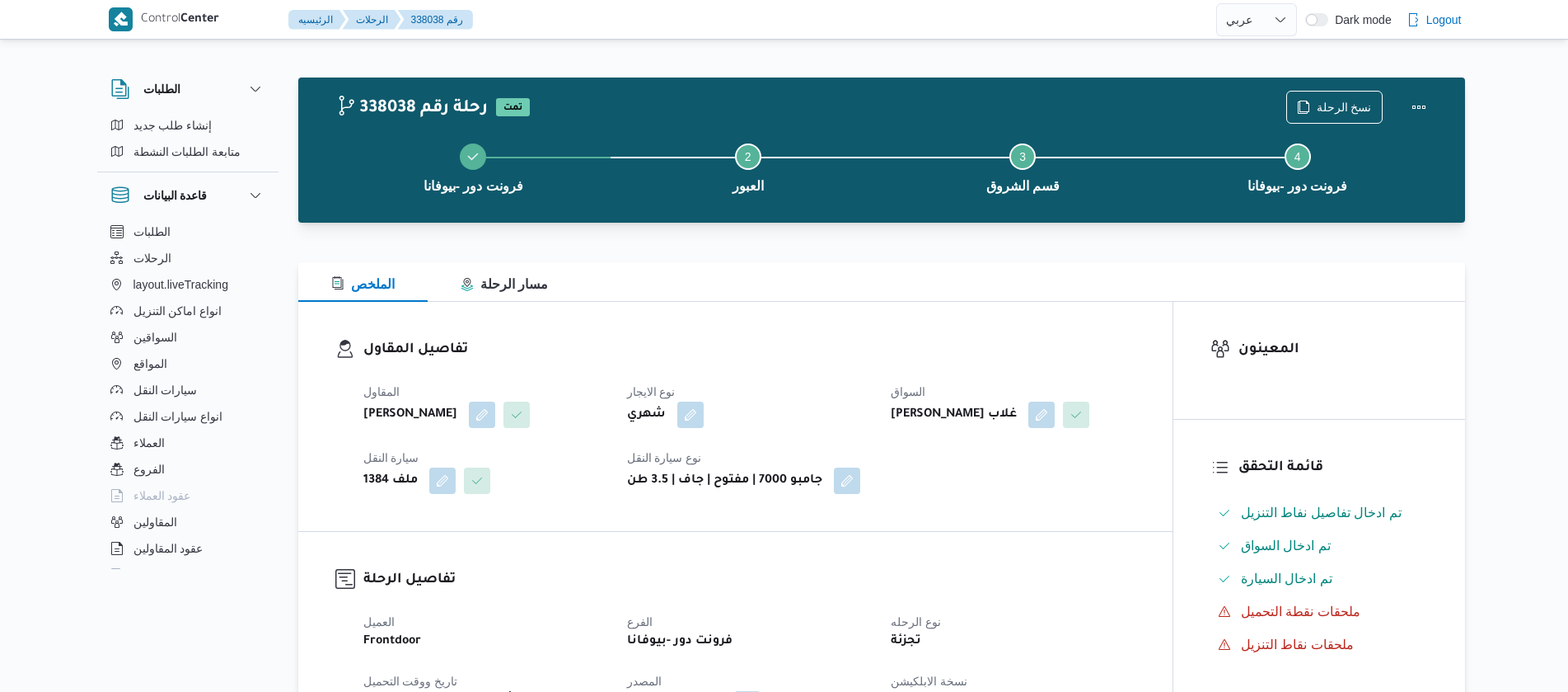
select select "ar"
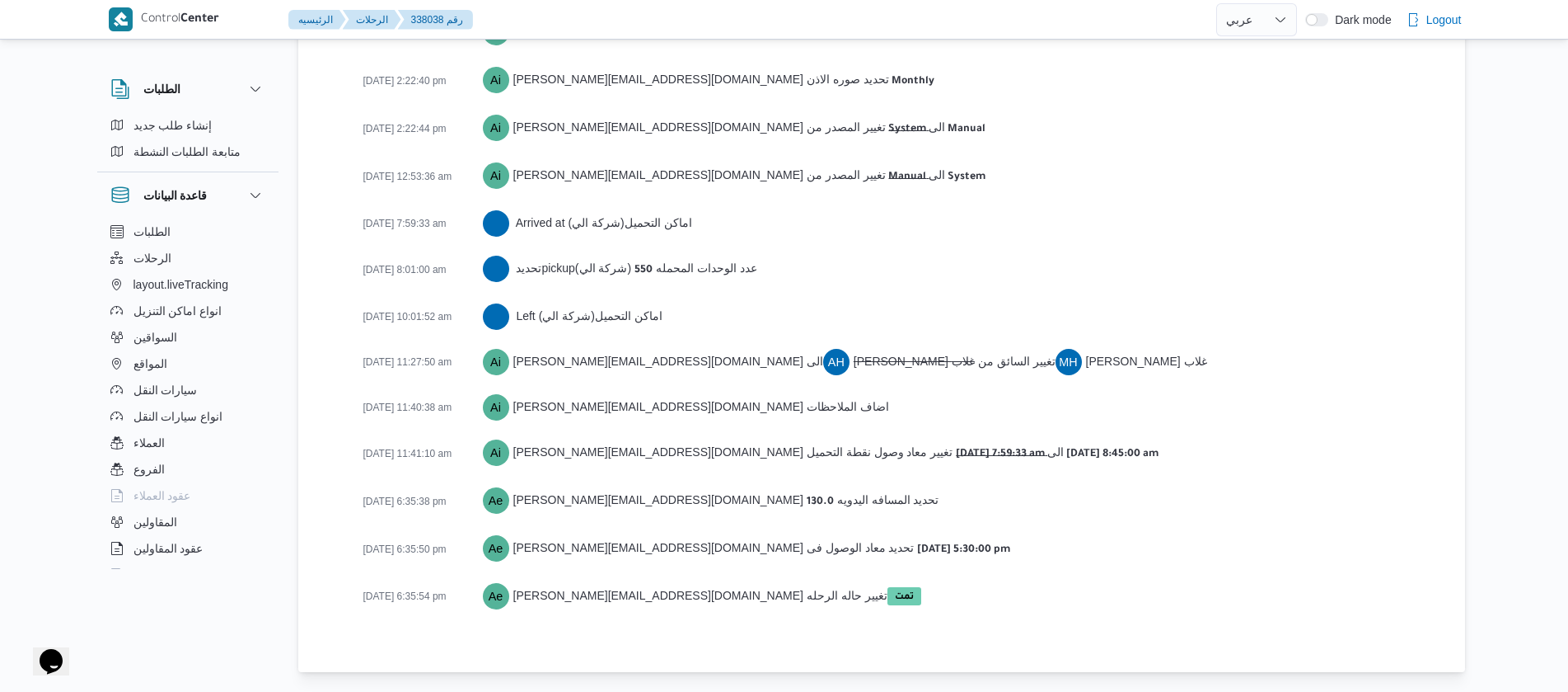
scroll to position [2495, 0]
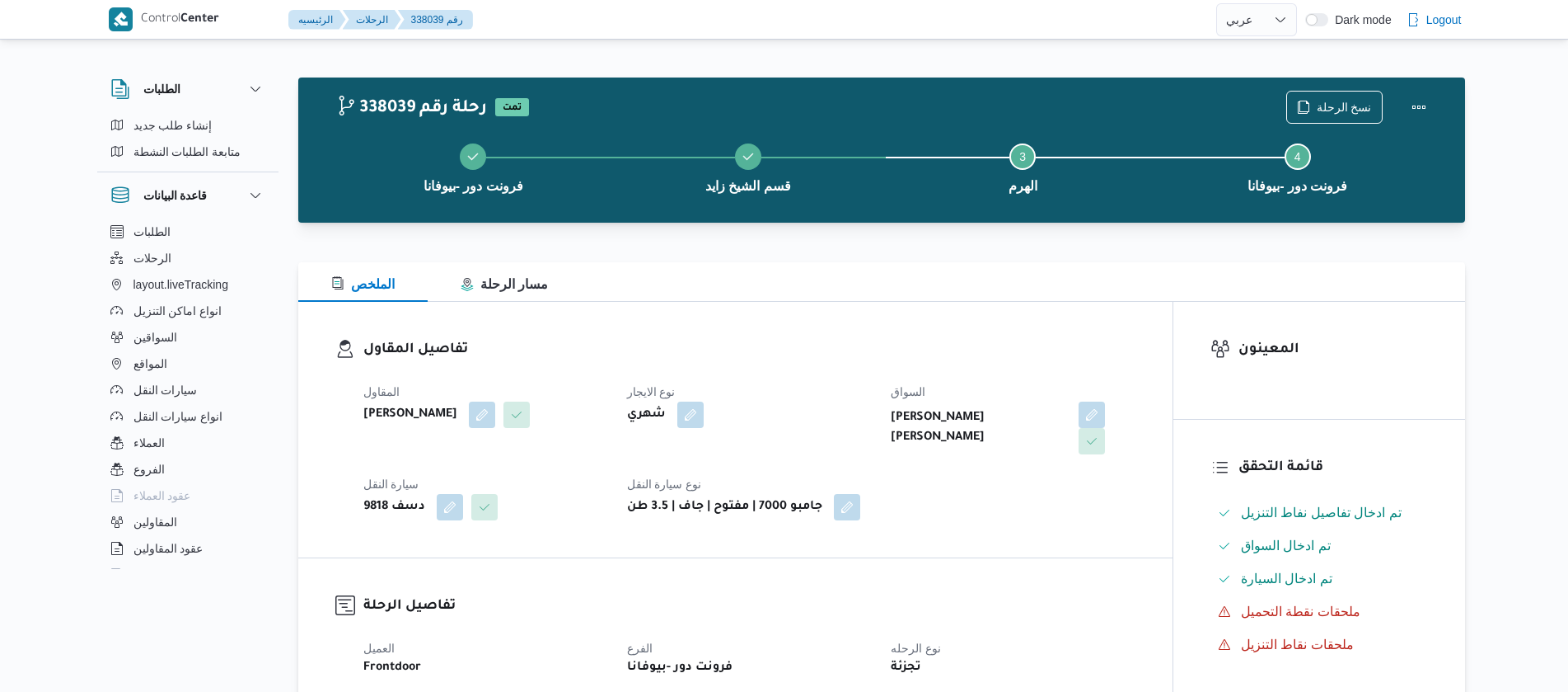
select select "ar"
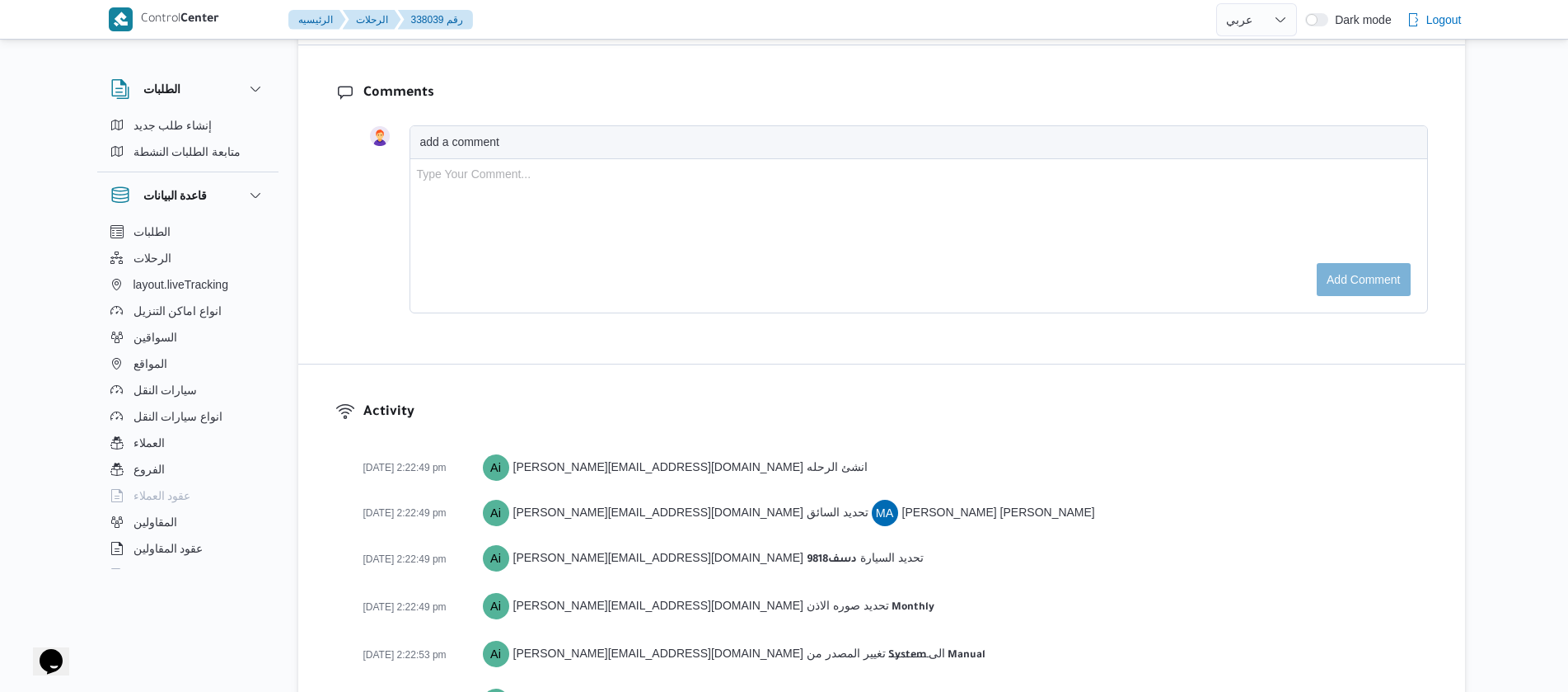
scroll to position [2587, 0]
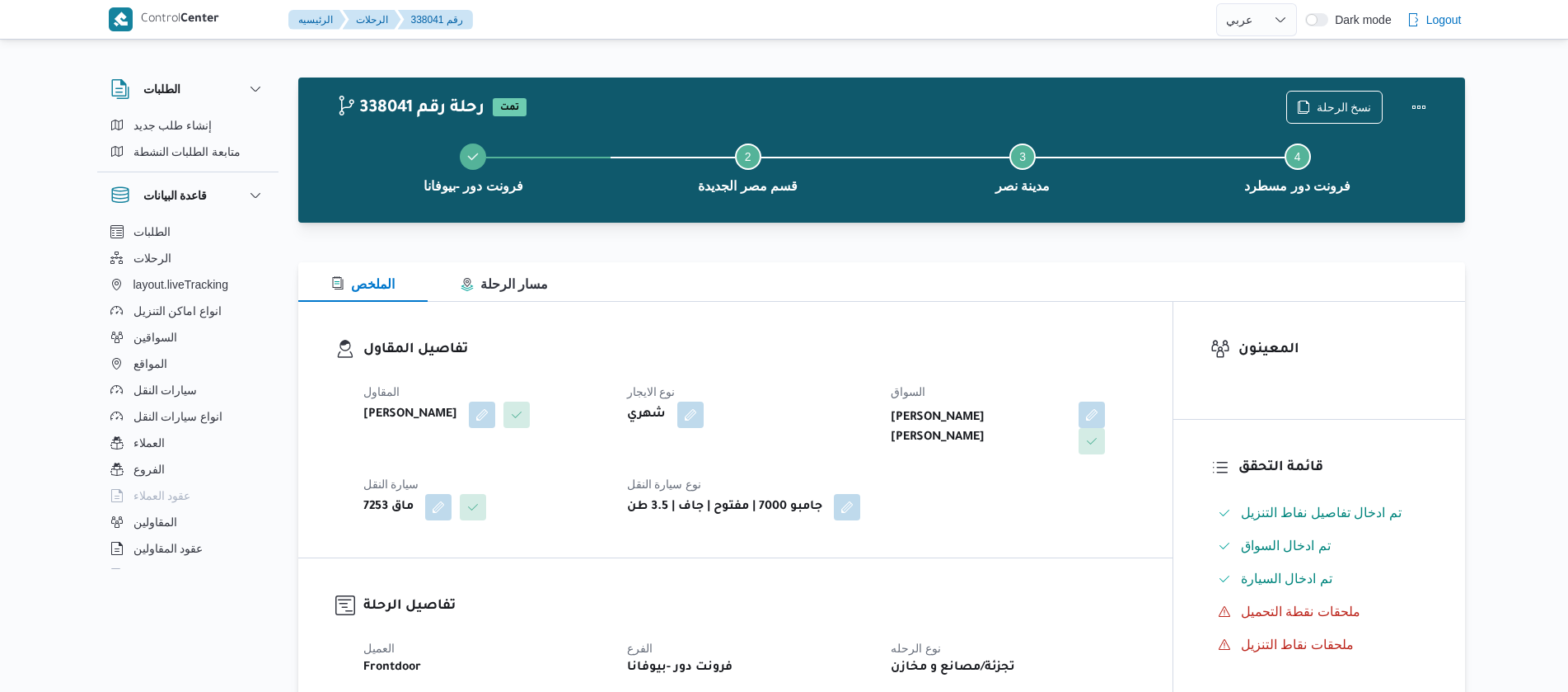
select select "ar"
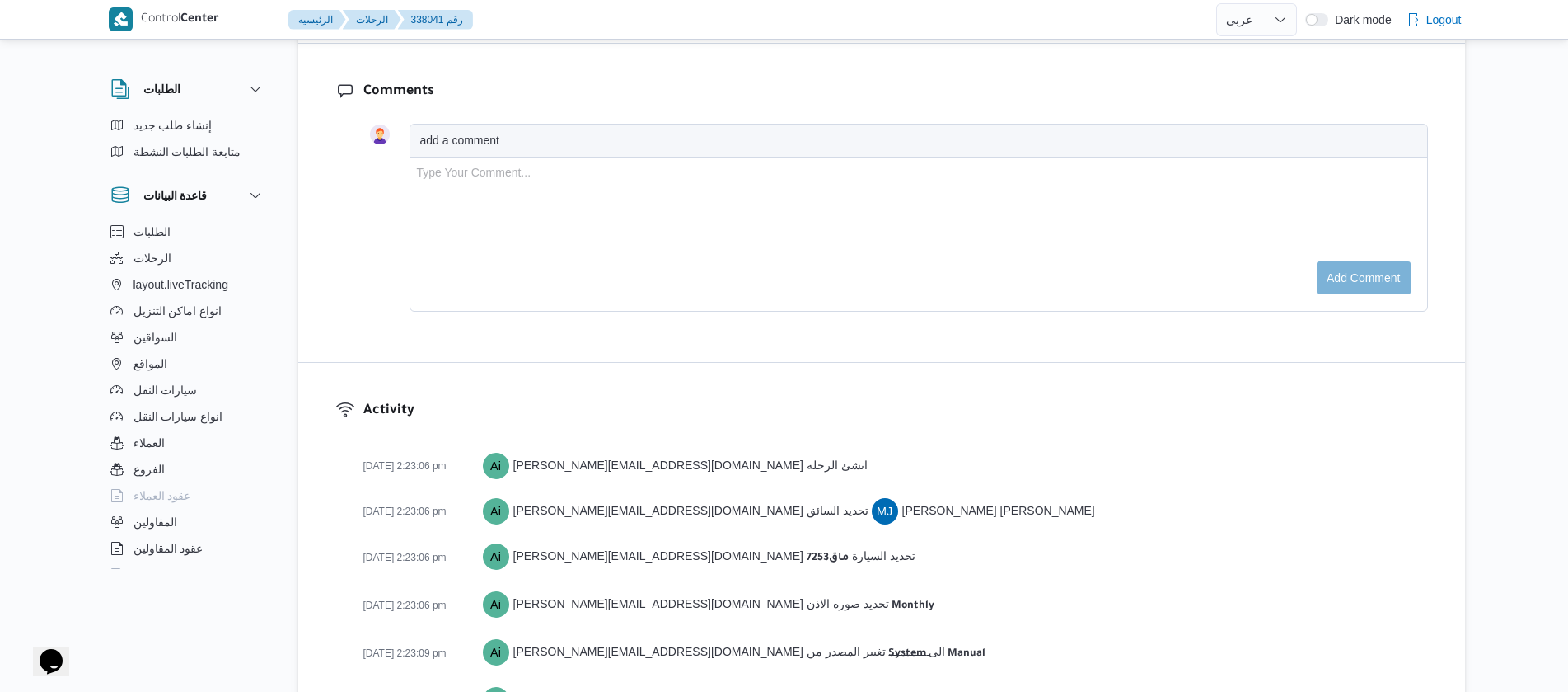
scroll to position [2496, 0]
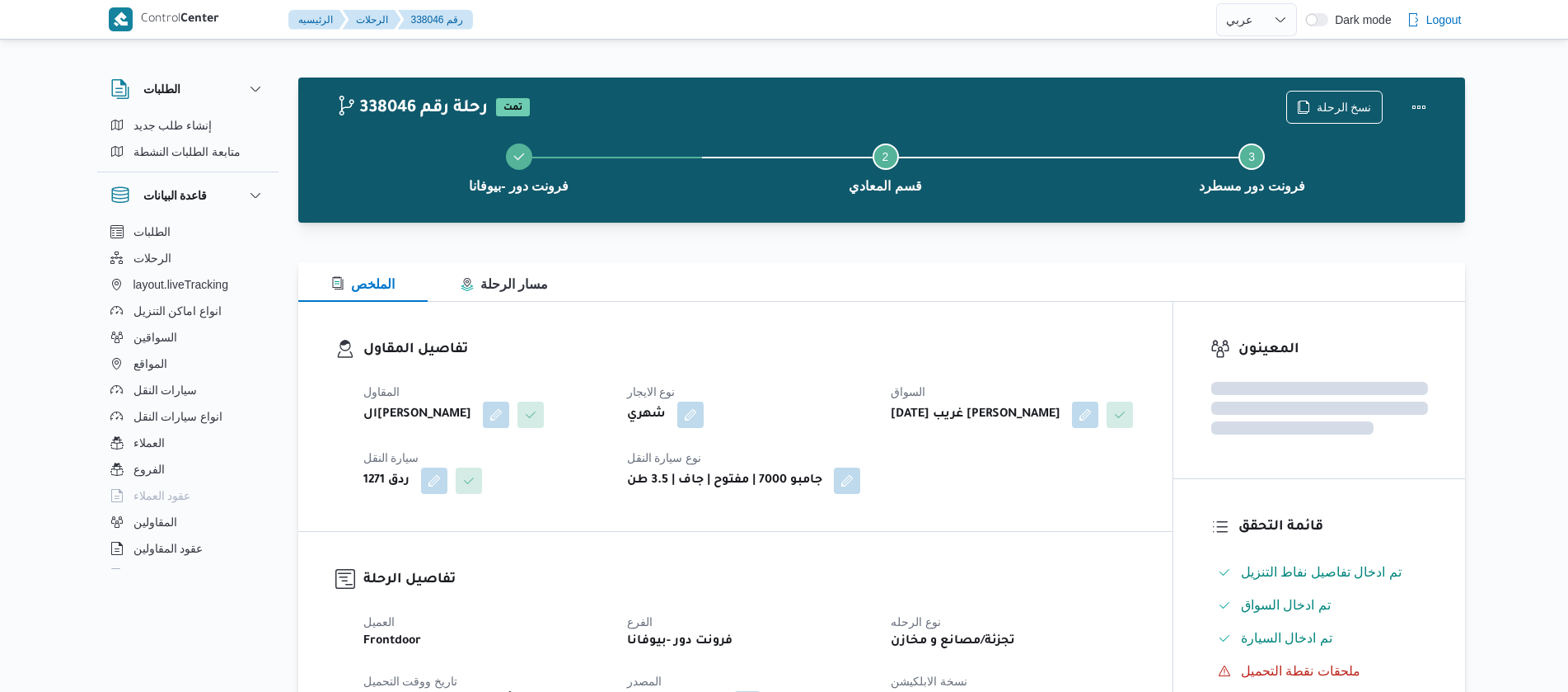
select select "ar"
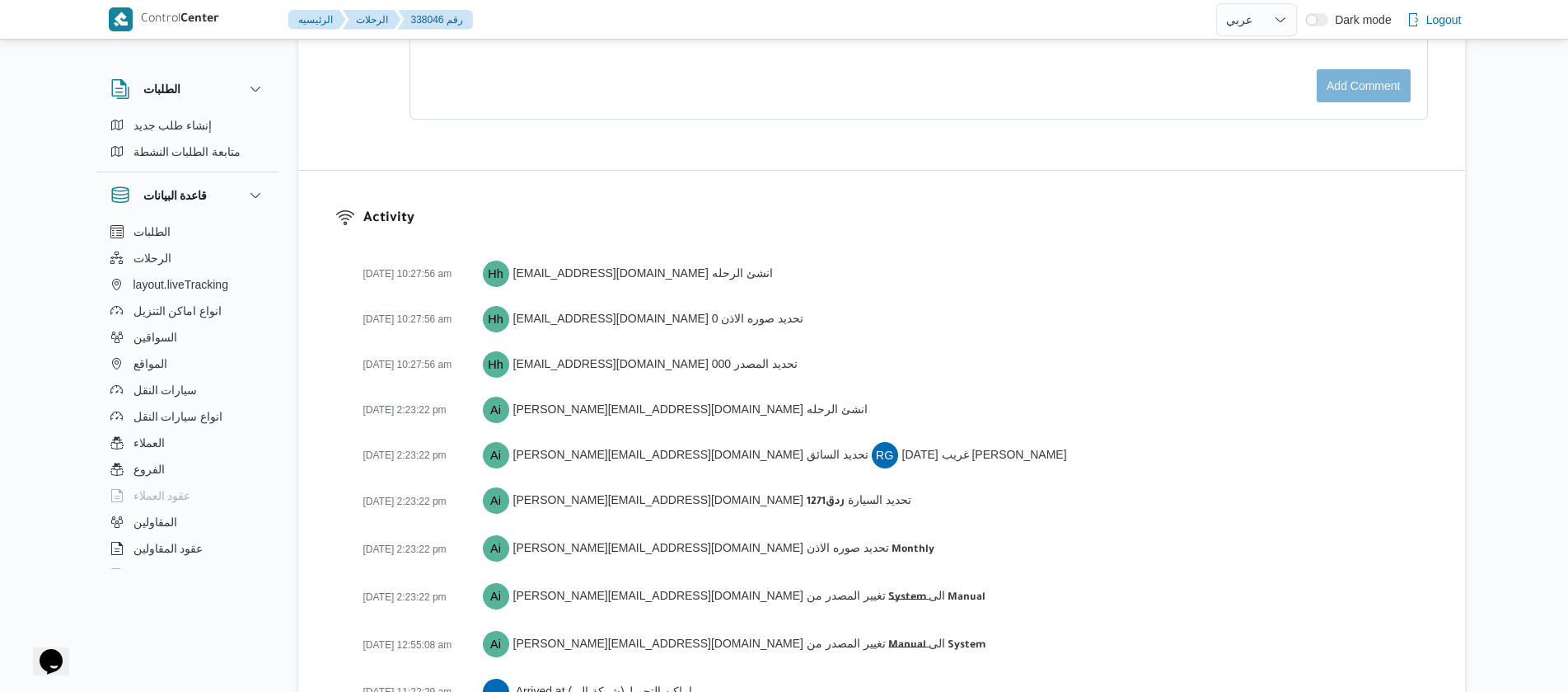
scroll to position [2471, 0]
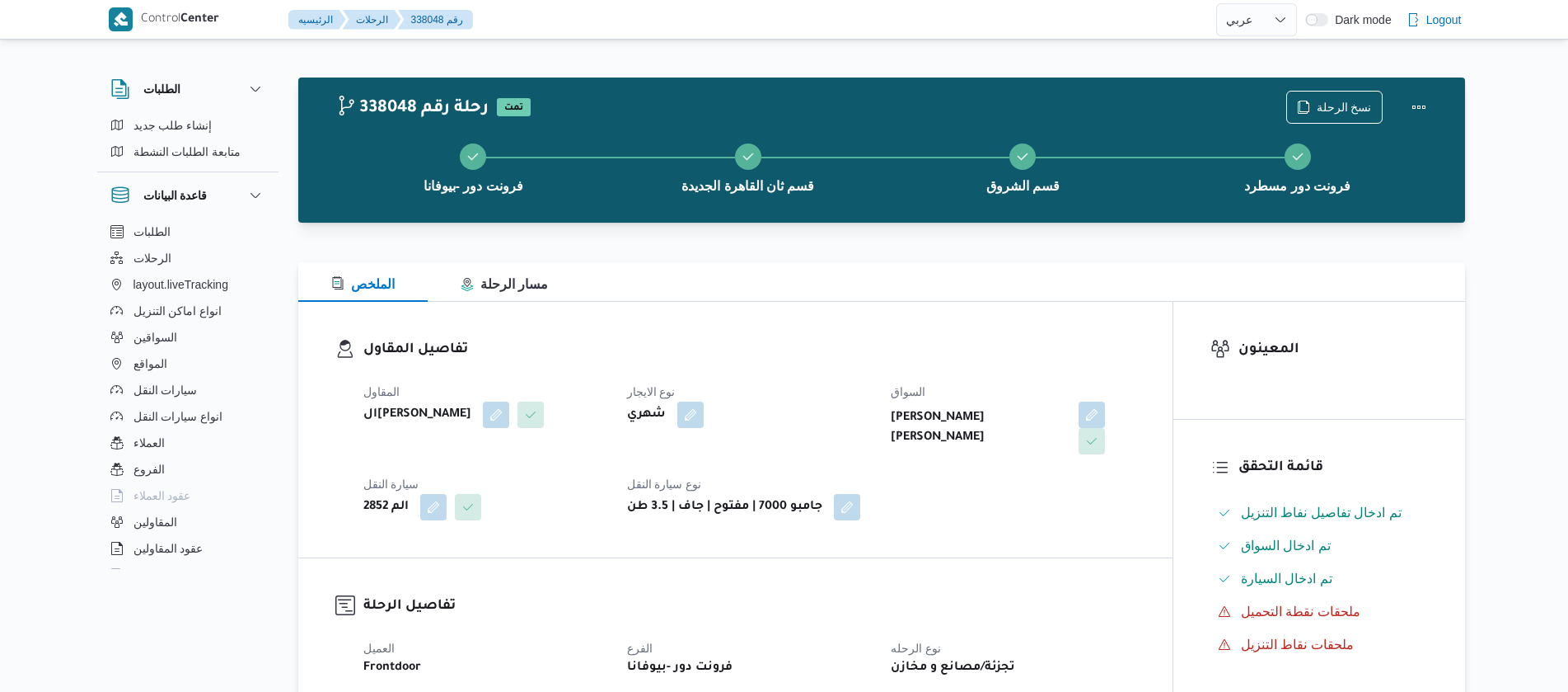
select select "ar"
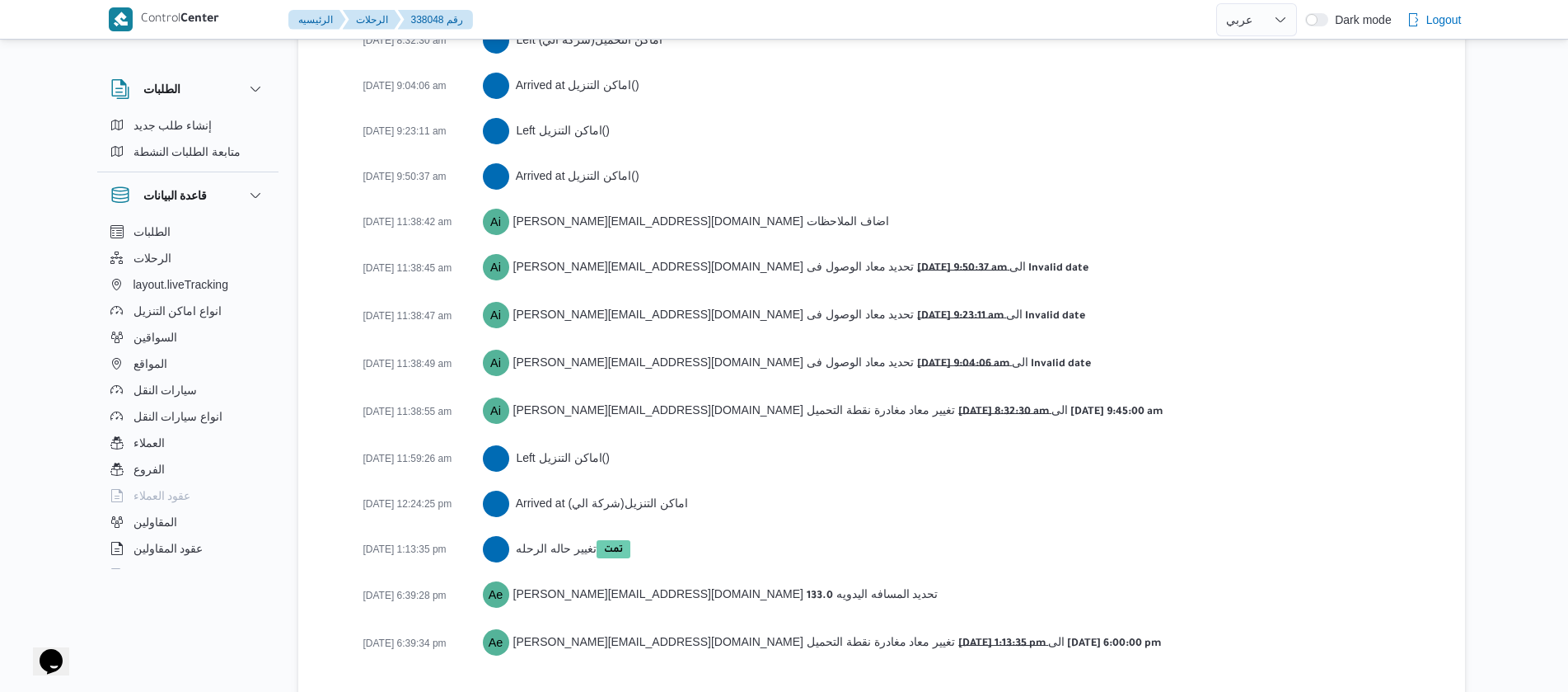
scroll to position [2953, 0]
